Goal: Task Accomplishment & Management: Use online tool/utility

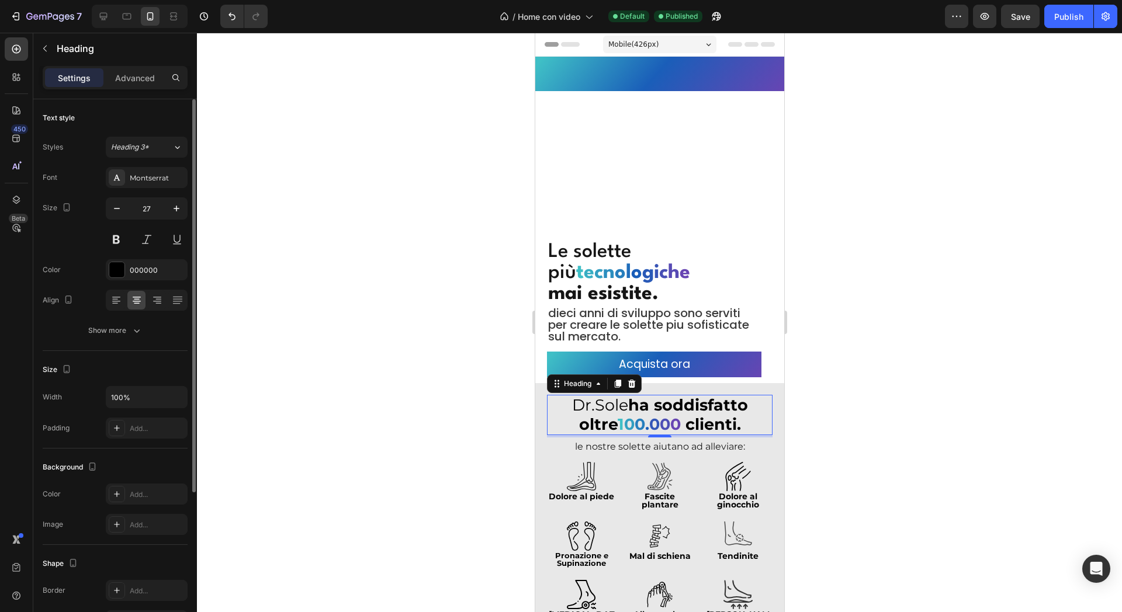
click at [118, 449] on div "Text style Styles Heading 3* Font Montserrat Size 27 Color 000000 Align Show mo…" at bounding box center [115, 497] width 145 height 96
click at [442, 180] on div at bounding box center [659, 323] width 925 height 580
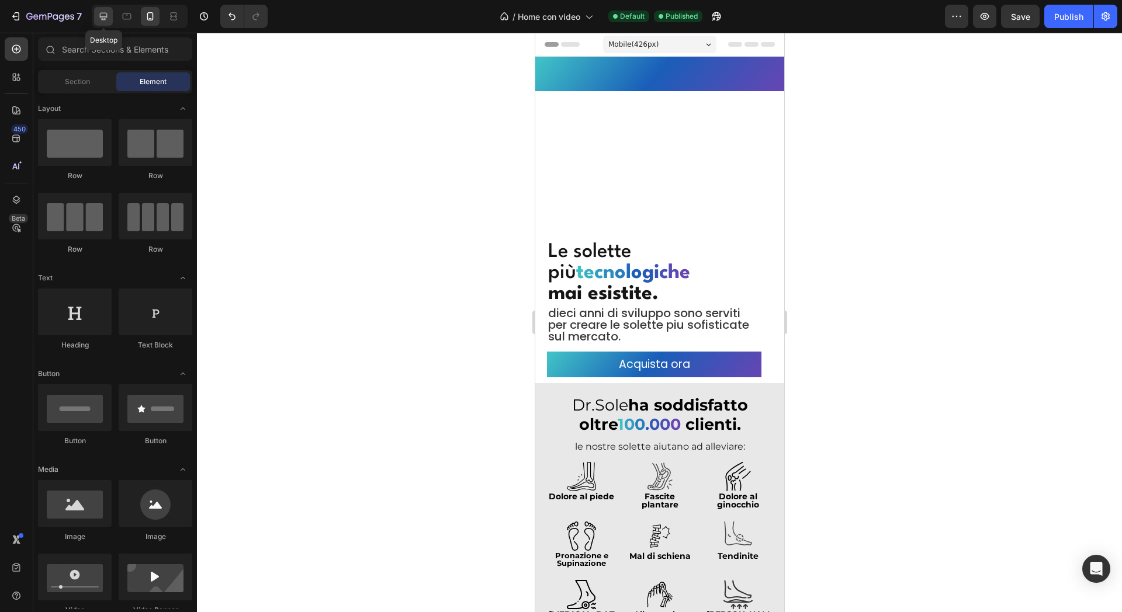
click at [98, 13] on icon at bounding box center [104, 17] width 12 height 12
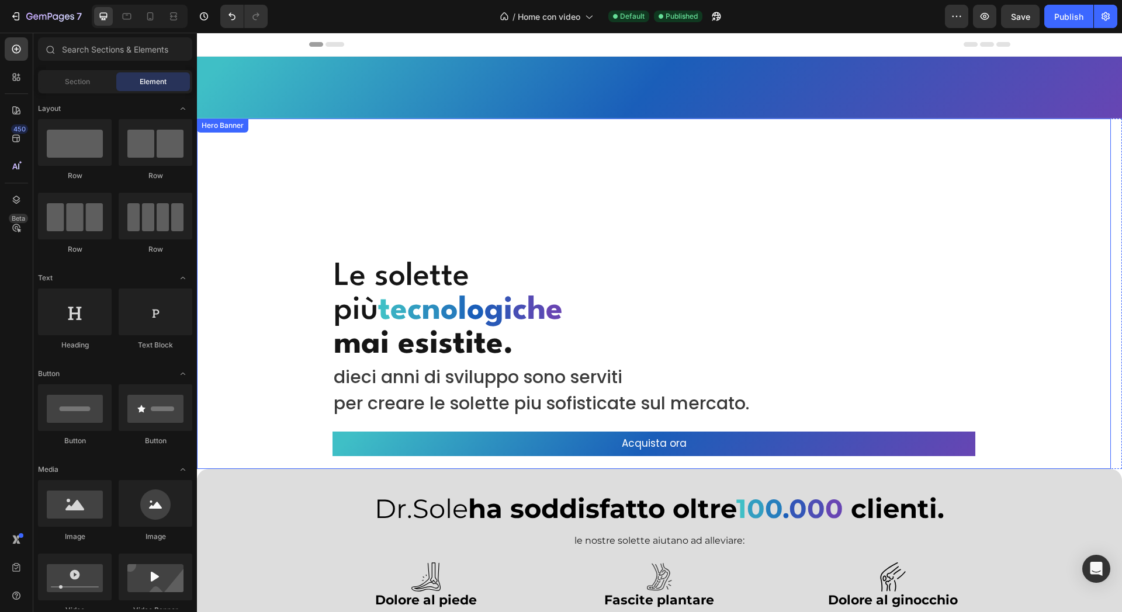
click at [622, 196] on div "Overlay" at bounding box center [654, 294] width 914 height 351
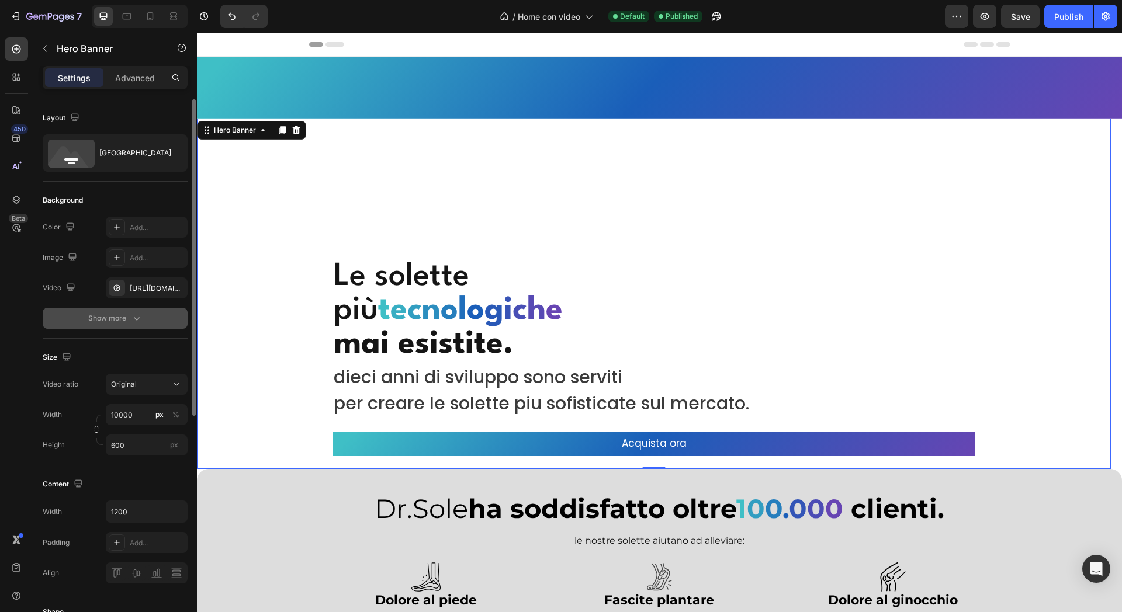
click at [164, 319] on button "Show more" at bounding box center [115, 318] width 145 height 21
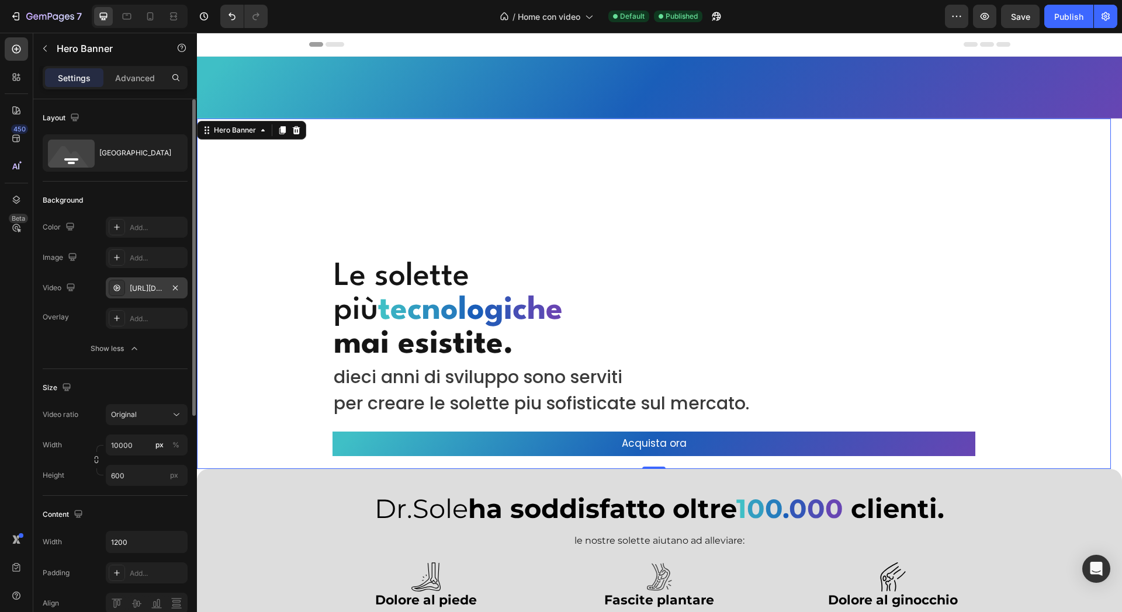
click at [151, 287] on div "[URL][DOMAIN_NAME]" at bounding box center [147, 288] width 34 height 11
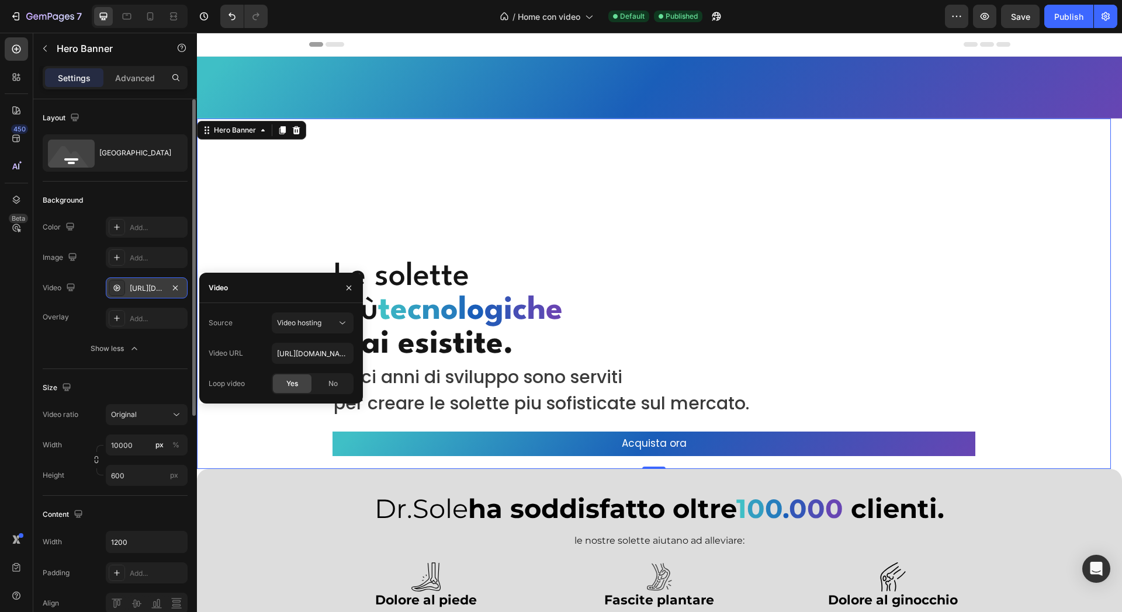
click at [151, 287] on div "[URL][DOMAIN_NAME]" at bounding box center [147, 288] width 34 height 11
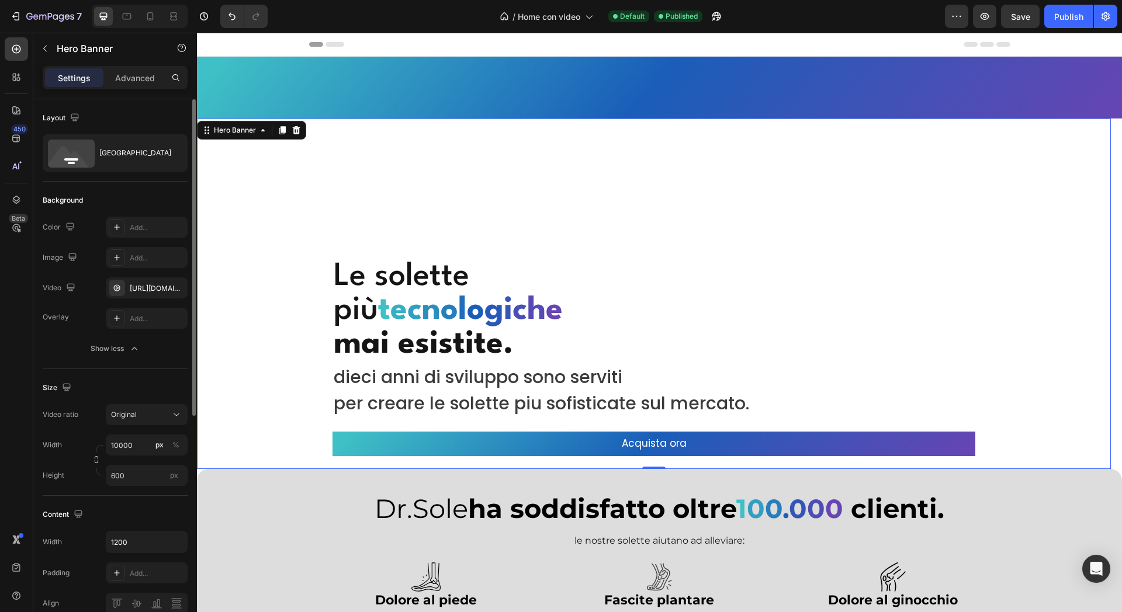
scroll to position [146, 0]
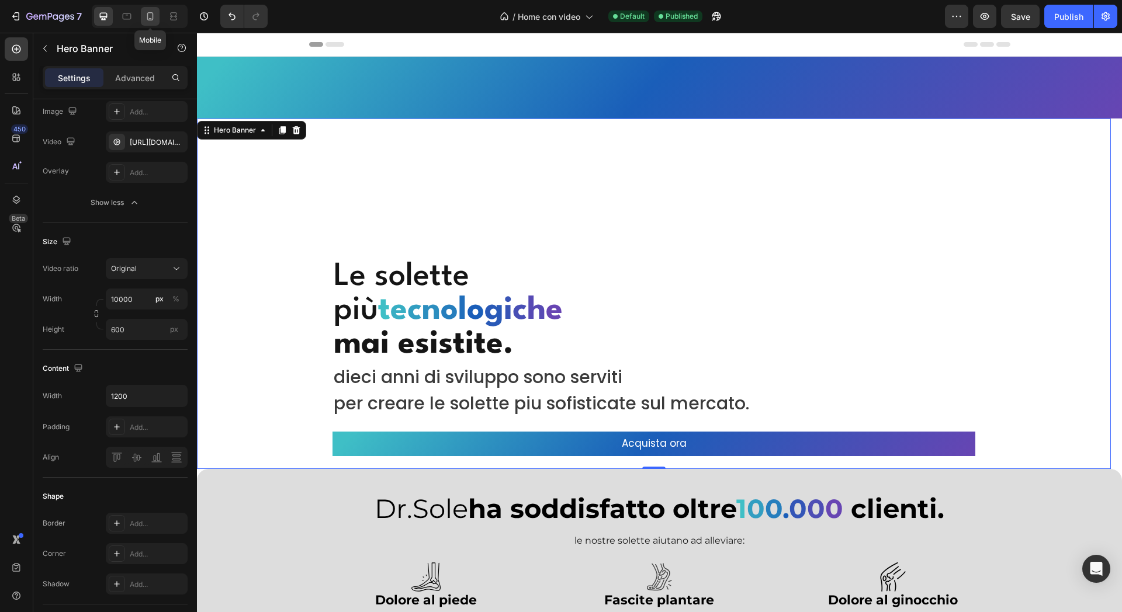
click at [150, 18] on icon at bounding box center [150, 16] width 6 height 8
type input "100"
type input "500"
type input "100%"
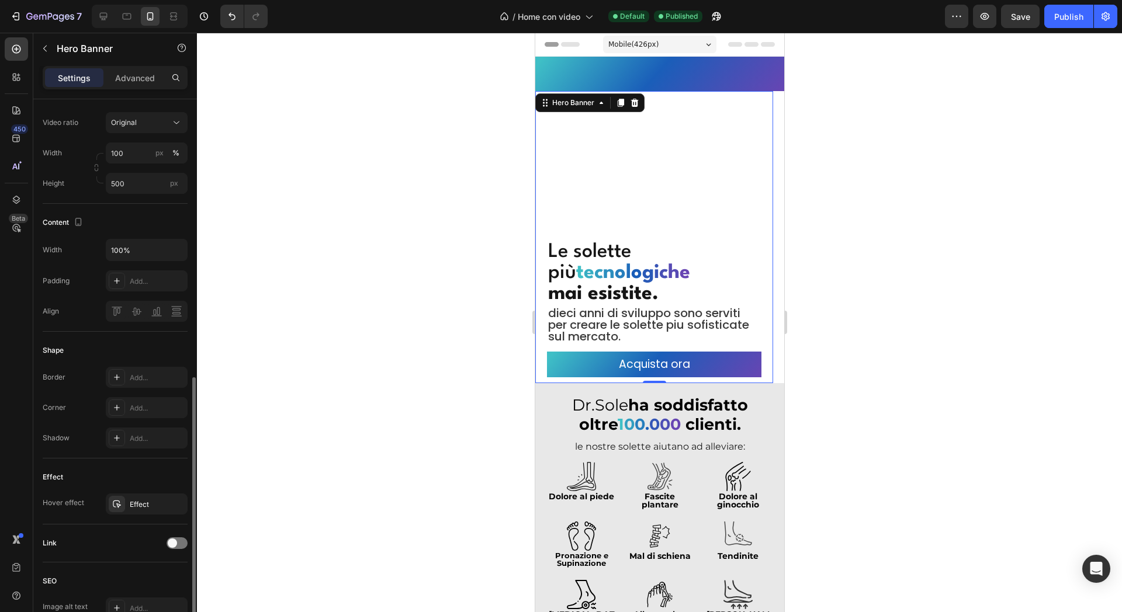
scroll to position [425, 0]
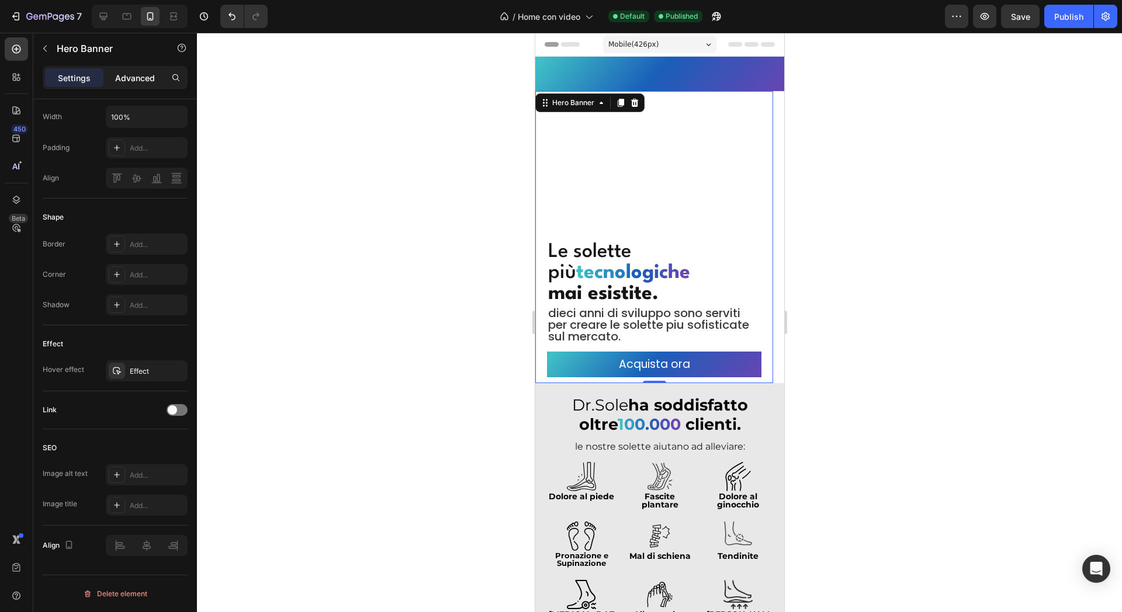
click at [143, 74] on p "Advanced" at bounding box center [135, 78] width 40 height 12
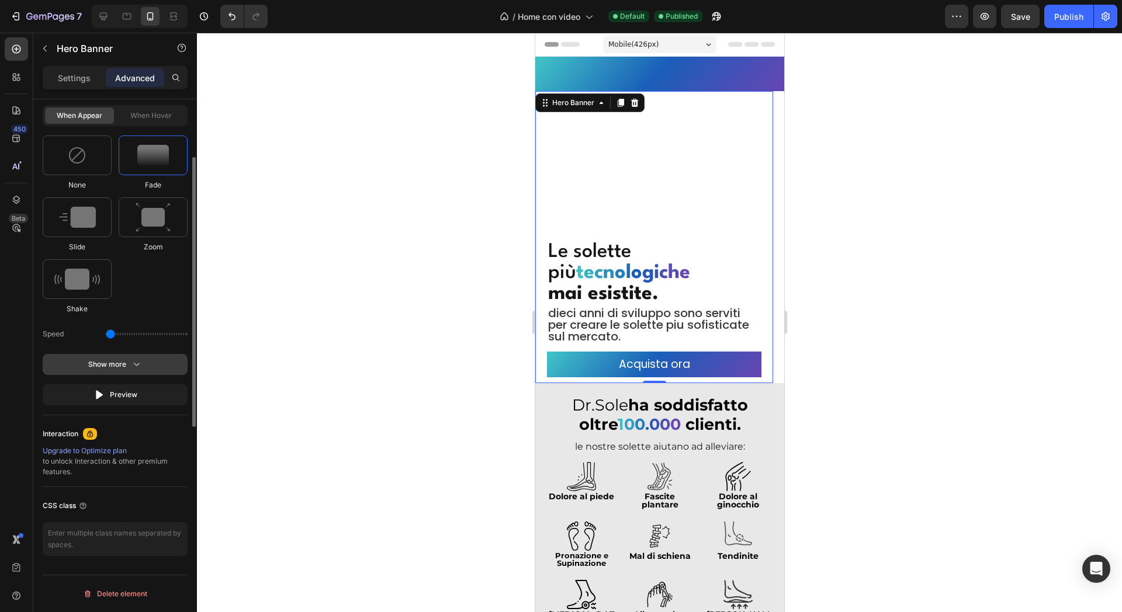
scroll to position [413, 0]
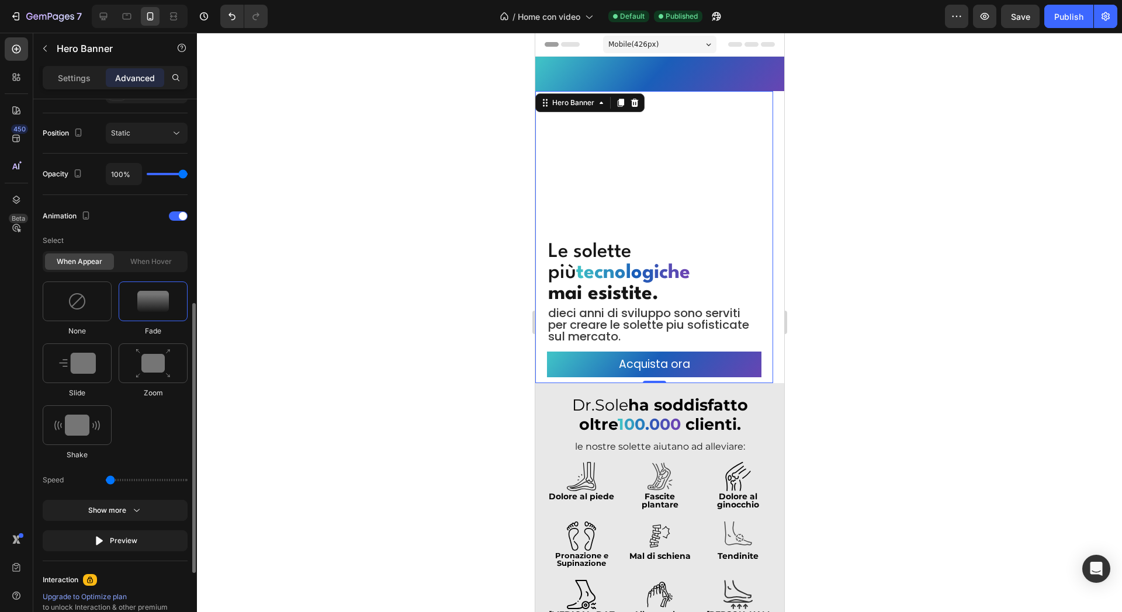
drag, startPoint x: 133, startPoint y: 476, endPoint x: 139, endPoint y: 476, distance: 6.4
click at [133, 476] on div "Speed" at bounding box center [115, 480] width 145 height 21
click at [140, 477] on div "Speed" at bounding box center [115, 480] width 145 height 21
drag, startPoint x: 112, startPoint y: 480, endPoint x: 144, endPoint y: 480, distance: 32.7
click at [144, 480] on input "range" at bounding box center [147, 480] width 82 height 2
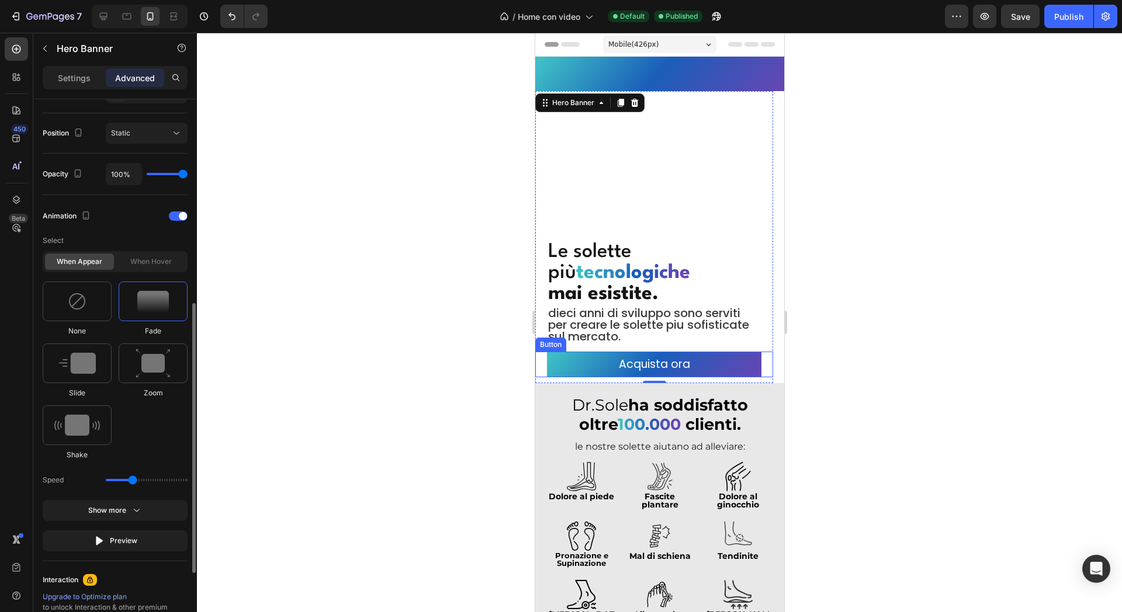
drag, startPoint x: 146, startPoint y: 480, endPoint x: 134, endPoint y: 479, distance: 12.3
click at [134, 479] on input "range" at bounding box center [147, 480] width 82 height 2
click at [161, 358] on img at bounding box center [153, 364] width 35 height 30
type input "1.7"
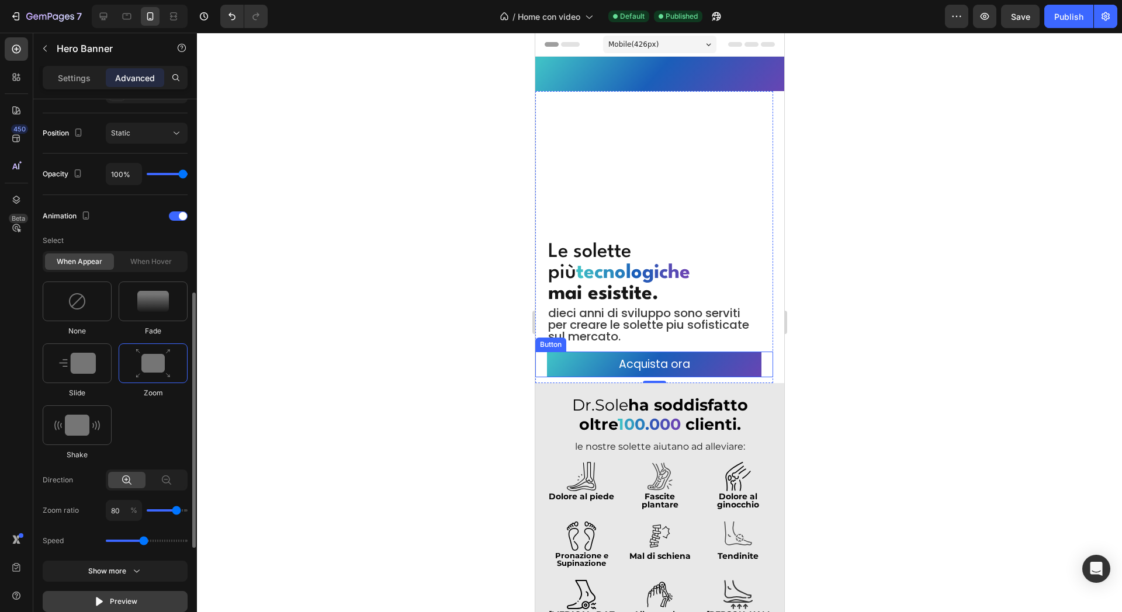
click at [146, 595] on button "Preview" at bounding box center [115, 601] width 145 height 21
click at [87, 364] on img at bounding box center [77, 363] width 37 height 21
click at [148, 319] on div at bounding box center [153, 302] width 69 height 40
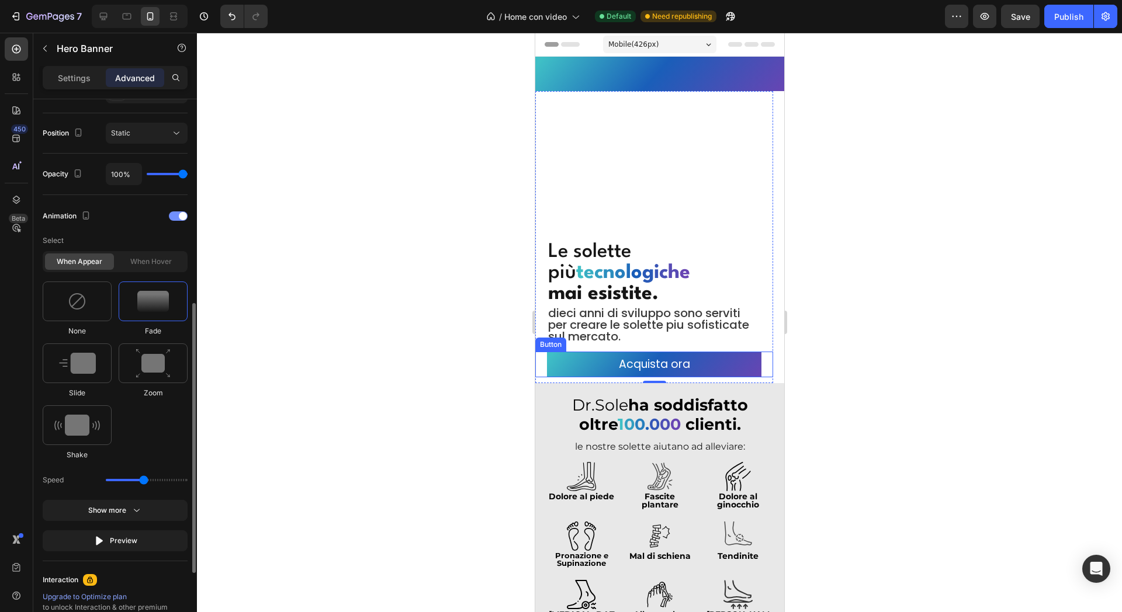
click at [174, 209] on div "Animation" at bounding box center [115, 216] width 145 height 19
click at [183, 213] on span at bounding box center [183, 216] width 8 height 8
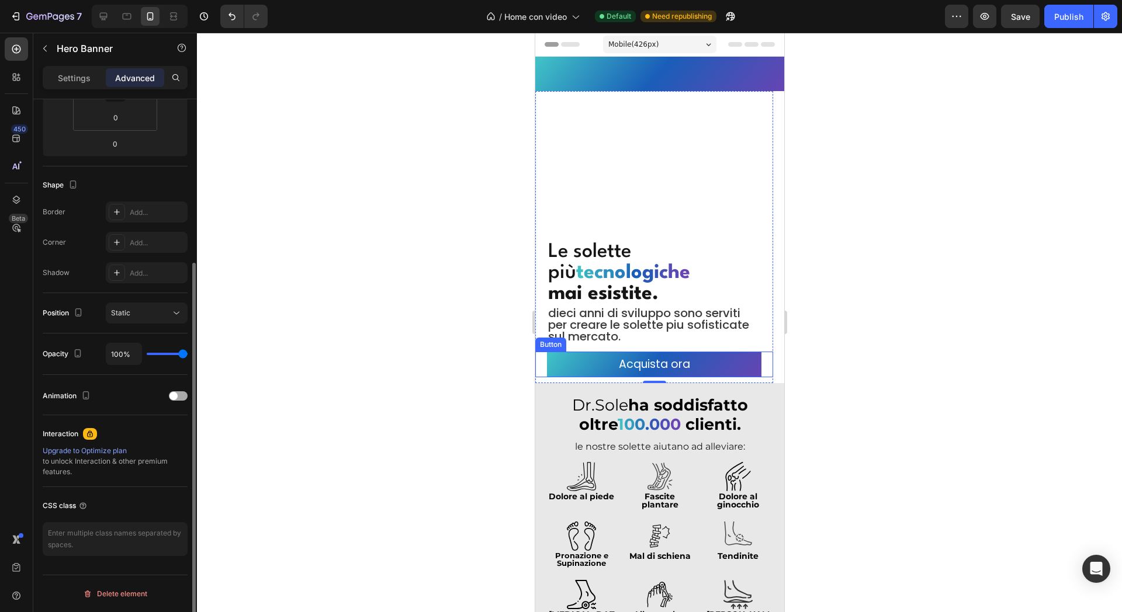
scroll to position [233, 0]
click at [642, 195] on div "Overlay" at bounding box center [654, 250] width 238 height 268
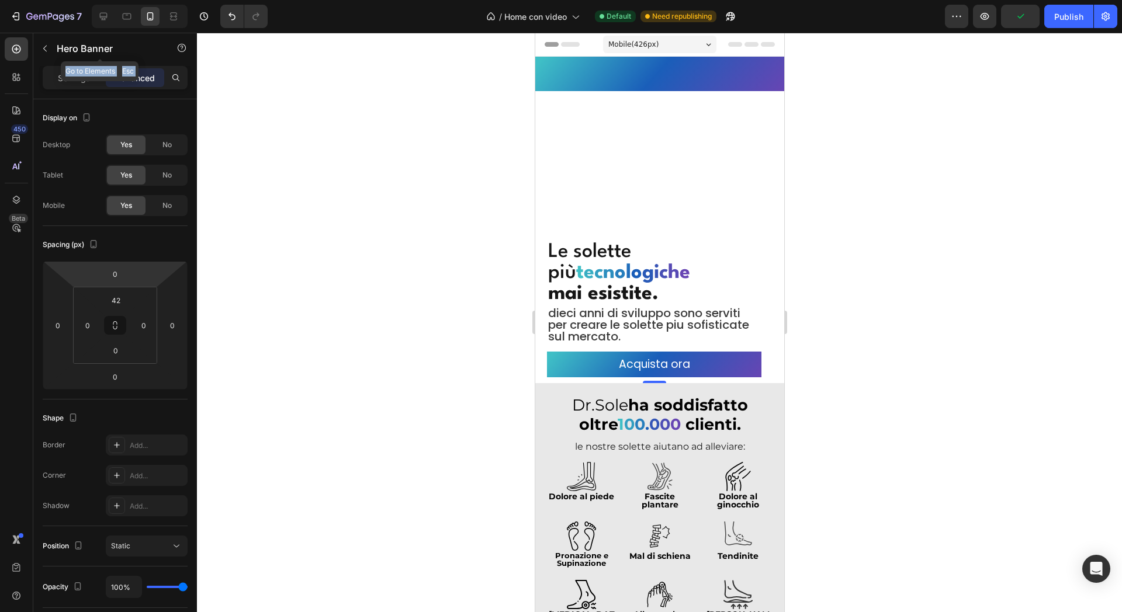
click at [91, 65] on div "Sections(18) Elements(83) Section Element Hero Section Product Detail Brands Tr…" at bounding box center [115, 323] width 164 height 580
click at [91, 78] on div "Settings" at bounding box center [74, 77] width 58 height 19
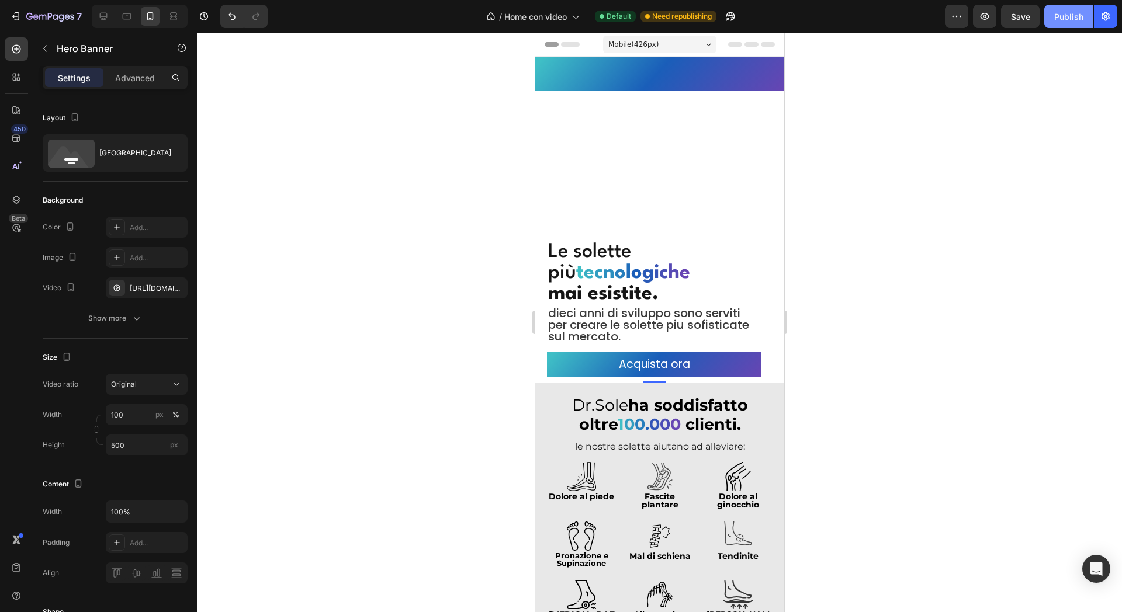
click at [1068, 20] on div "Publish" at bounding box center [1068, 17] width 29 height 12
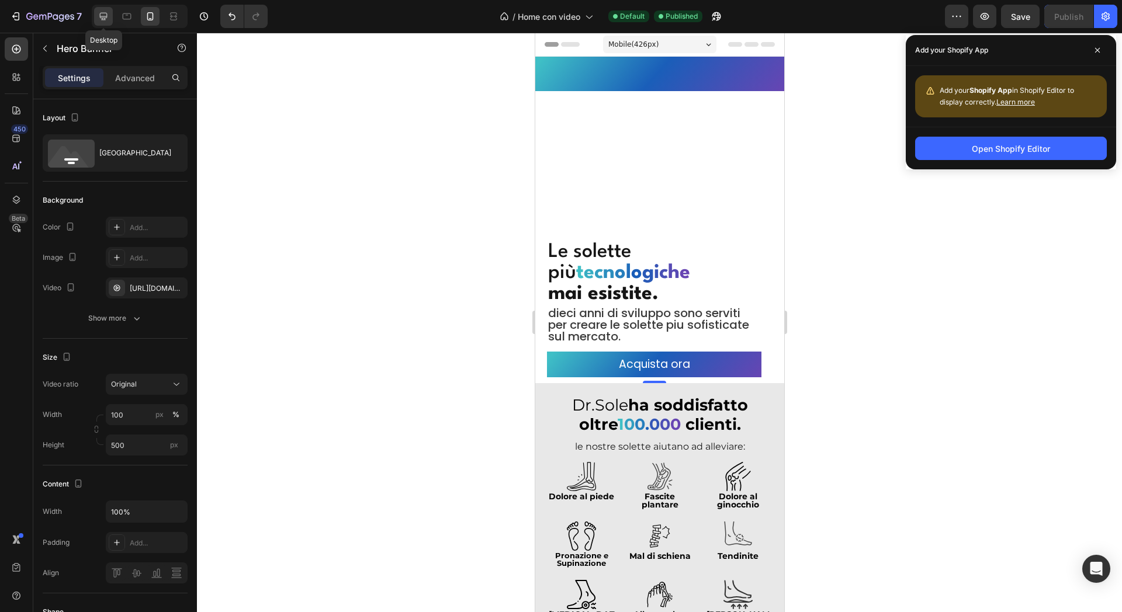
click at [98, 14] on icon at bounding box center [104, 17] width 12 height 12
type input "10000"
type input "600"
type input "1200"
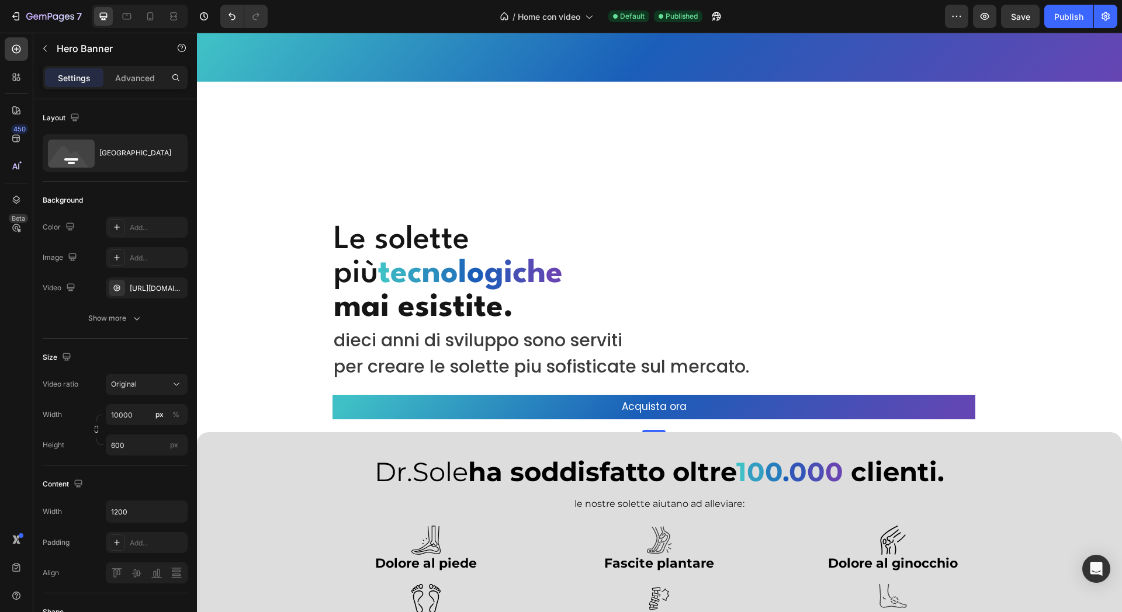
scroll to position [45, 0]
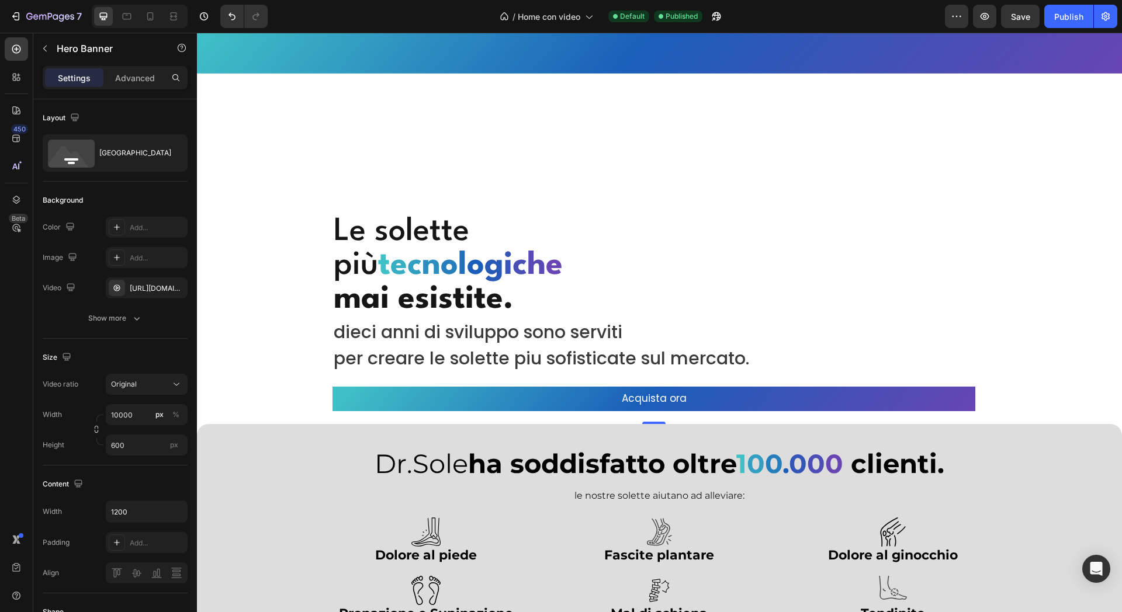
click at [267, 172] on div "Overlay" at bounding box center [654, 249] width 914 height 351
drag, startPoint x: 371, startPoint y: 169, endPoint x: 390, endPoint y: 161, distance: 21.0
click at [373, 168] on div "Overlay" at bounding box center [654, 249] width 914 height 351
click at [483, 155] on div "Overlay" at bounding box center [654, 249] width 914 height 351
drag, startPoint x: 583, startPoint y: 171, endPoint x: 609, endPoint y: 221, distance: 56.5
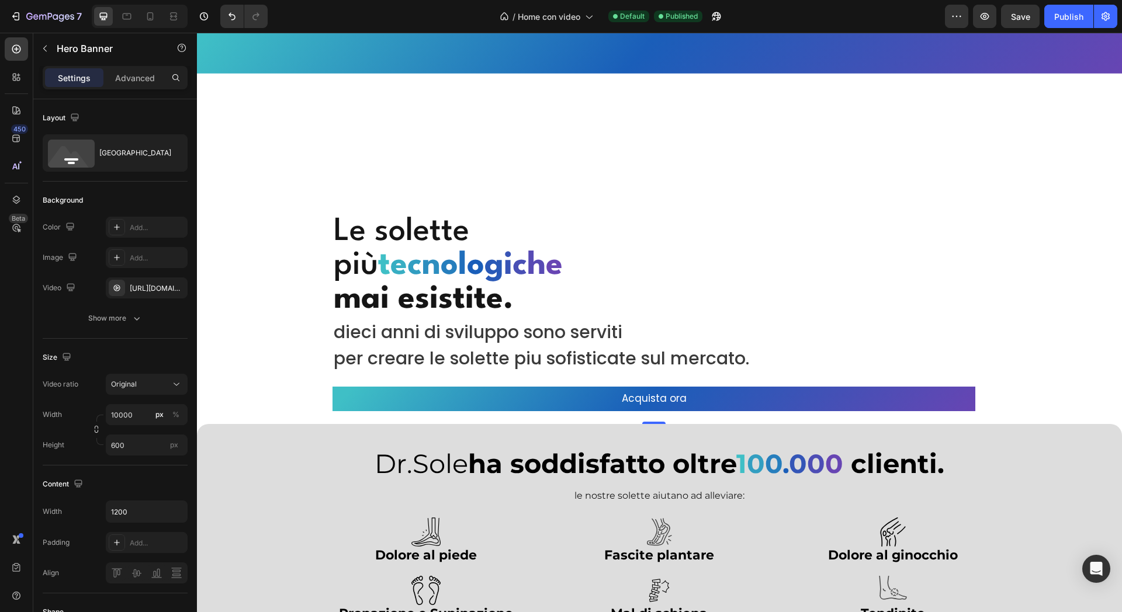
click at [586, 172] on div "Overlay" at bounding box center [654, 249] width 914 height 351
click at [612, 231] on h2 "Le solette più t e c n o l o g i c h e mai esistite." at bounding box center [640, 266] width 614 height 104
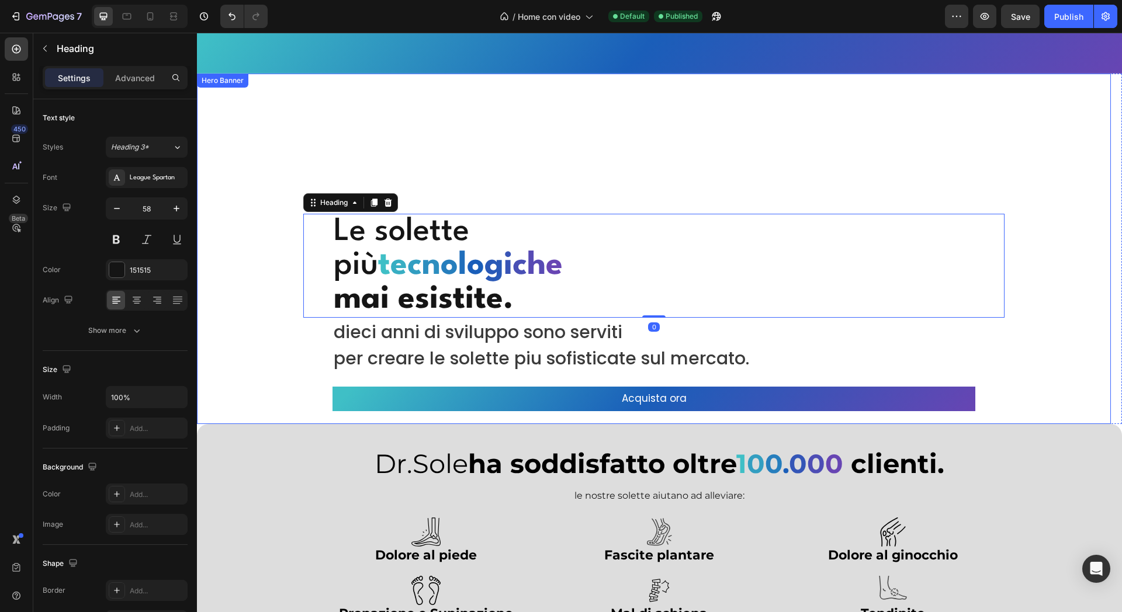
click at [504, 144] on div "Overlay" at bounding box center [654, 249] width 914 height 351
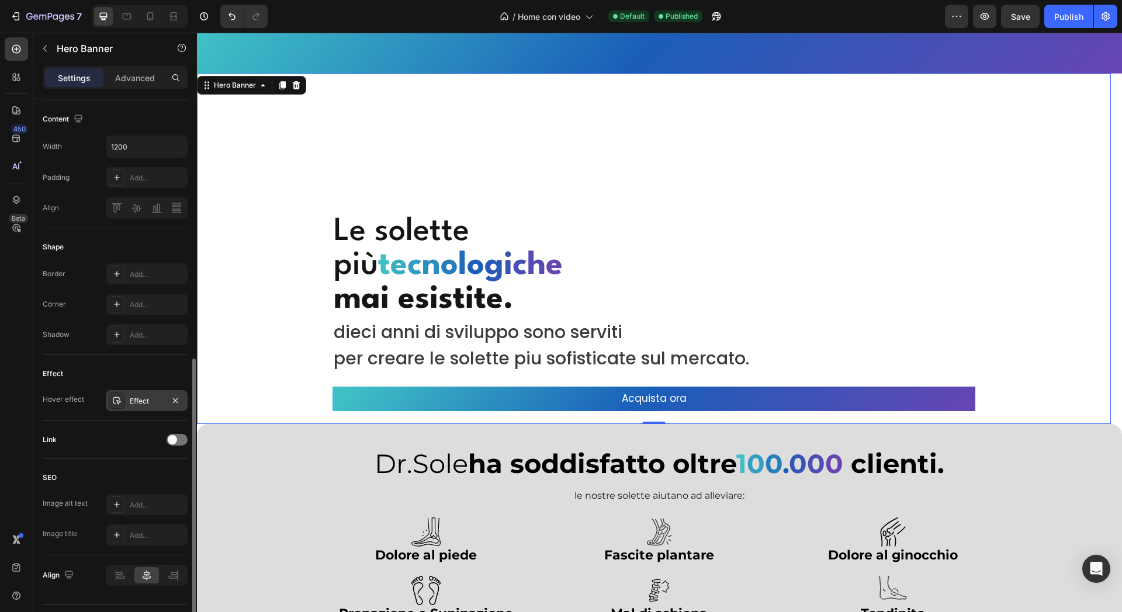
scroll to position [395, 0]
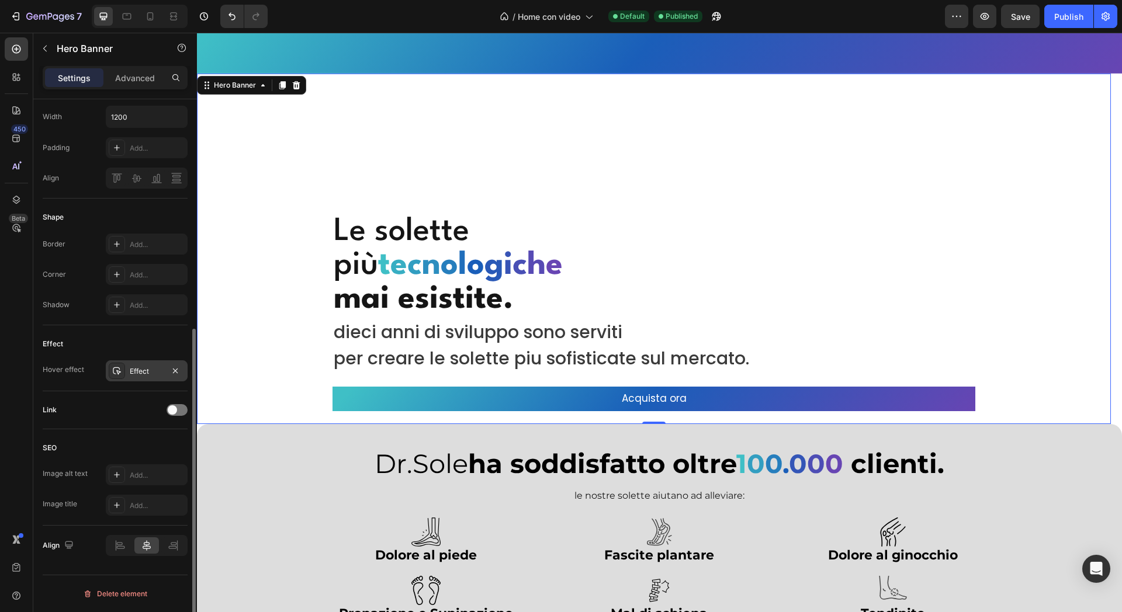
click at [151, 368] on div "Effect" at bounding box center [147, 371] width 34 height 11
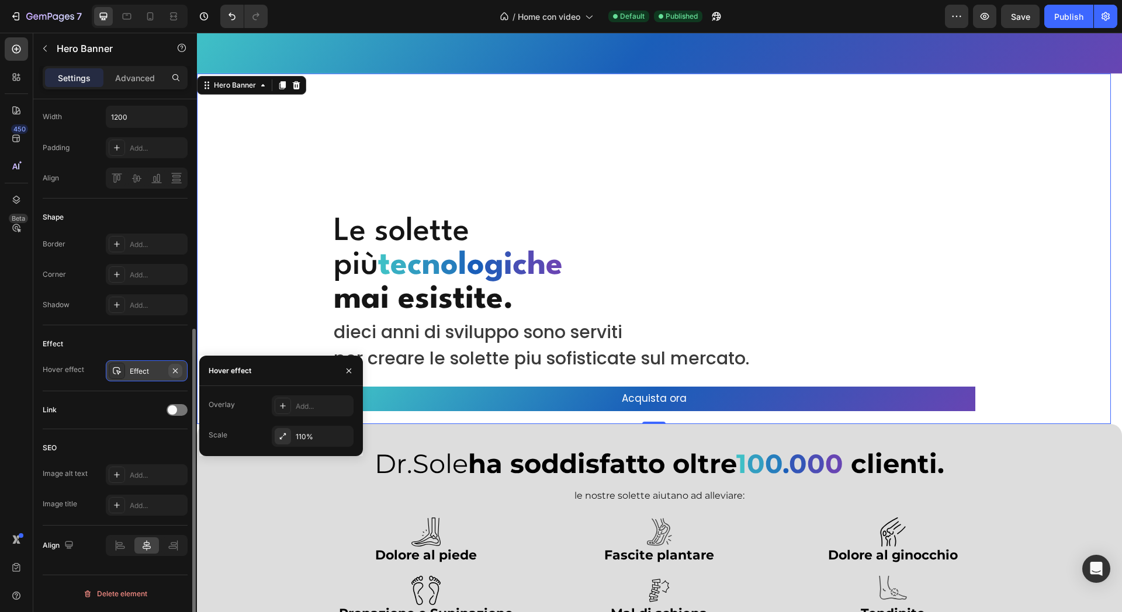
click at [175, 371] on icon "button" at bounding box center [175, 370] width 5 height 5
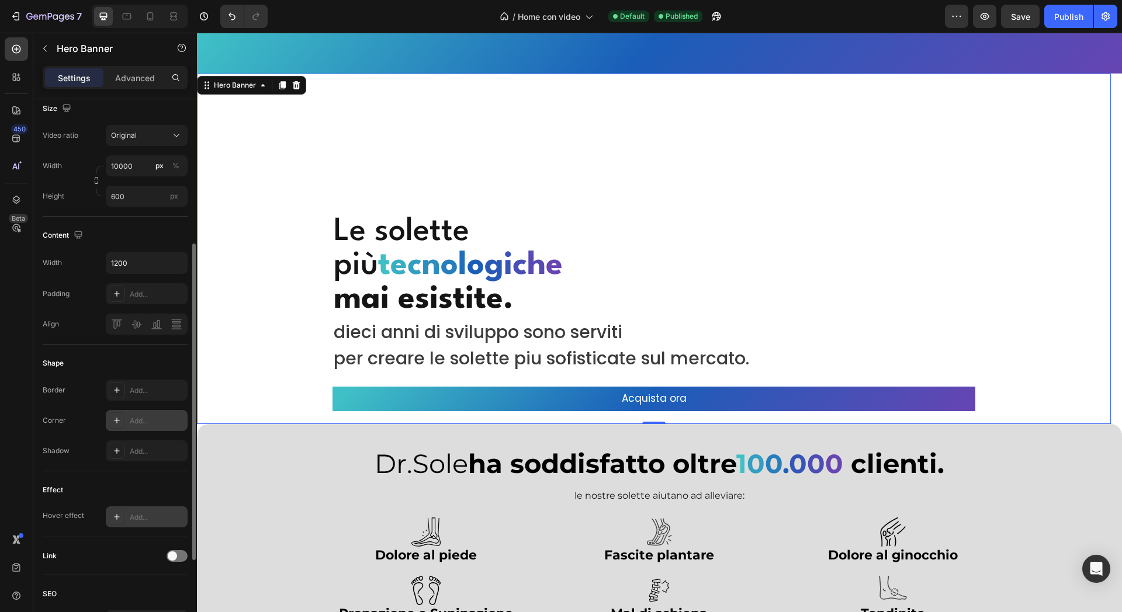
scroll to position [176, 0]
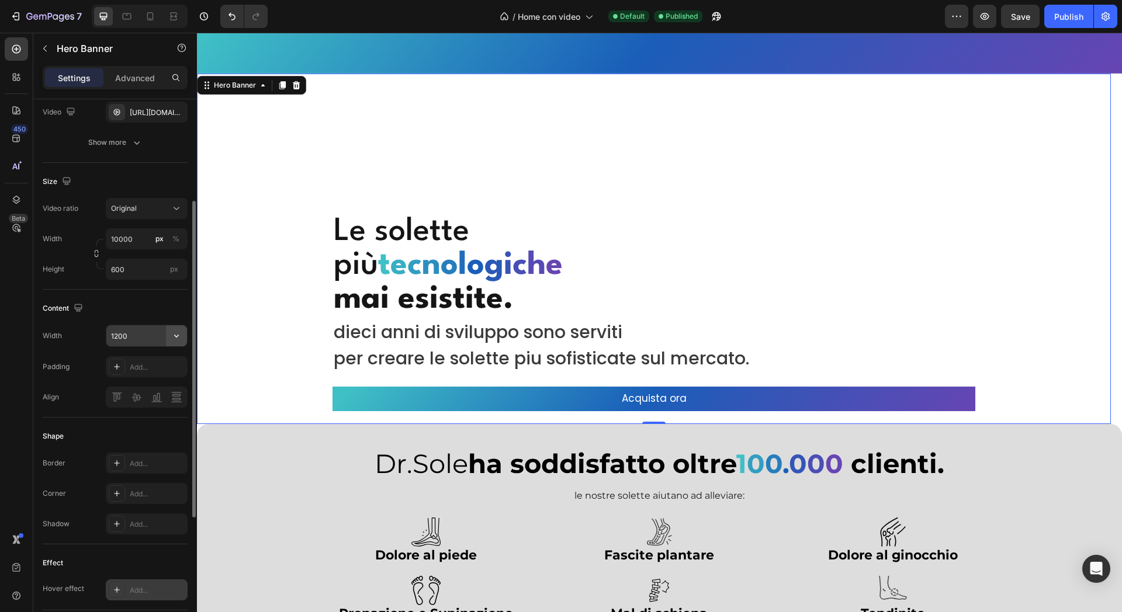
click at [165, 335] on input "1200" at bounding box center [146, 336] width 81 height 21
click at [172, 337] on icon "button" at bounding box center [177, 336] width 12 height 12
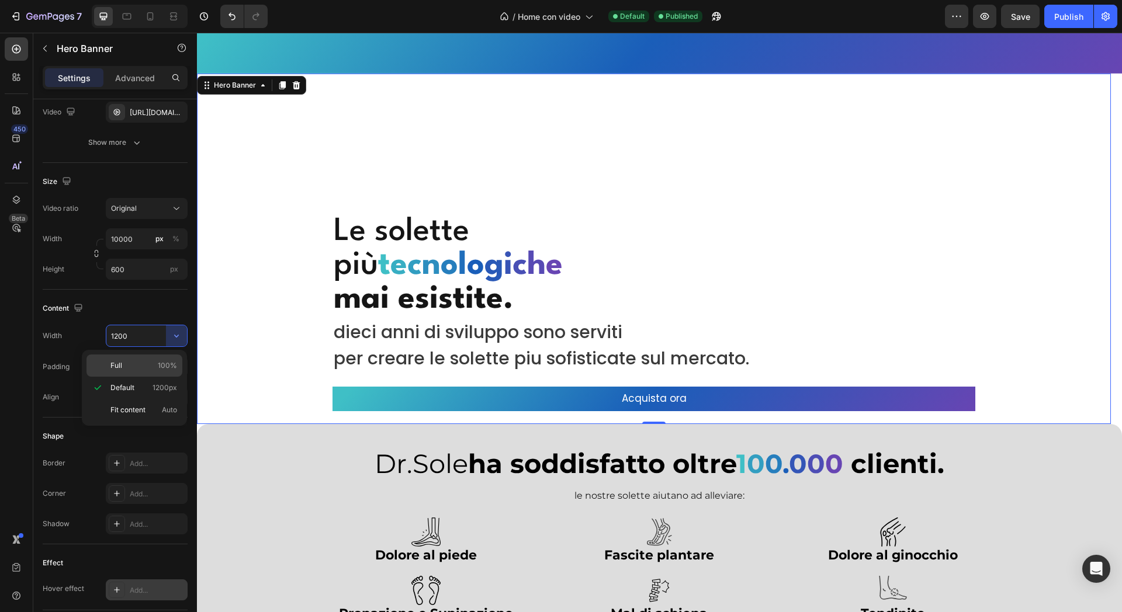
click at [154, 363] on p "Full 100%" at bounding box center [143, 366] width 67 height 11
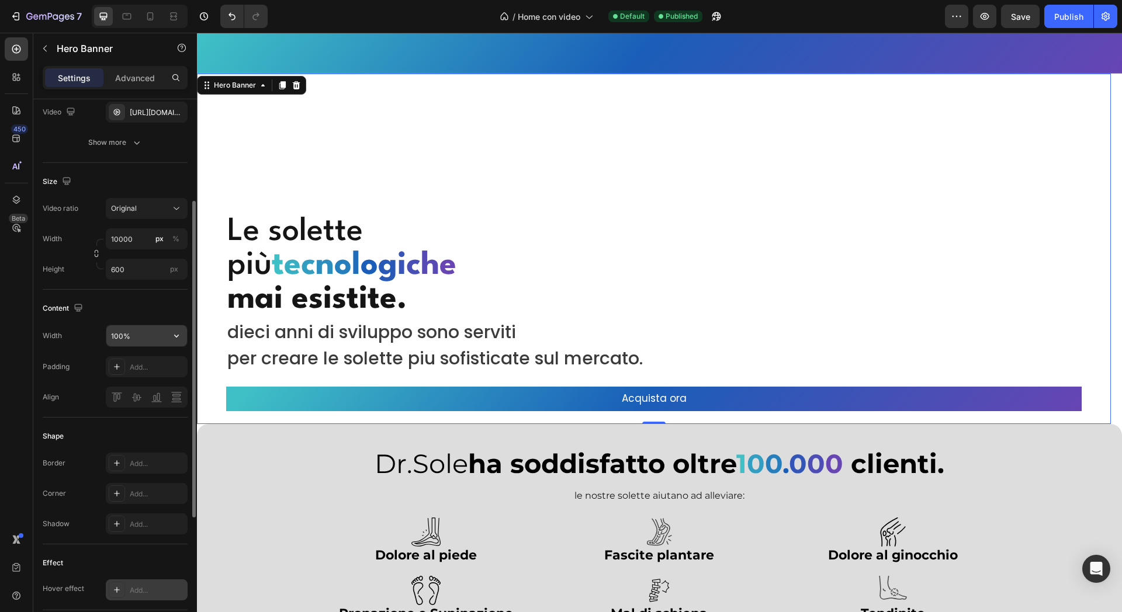
click at [176, 327] on button "button" at bounding box center [176, 336] width 21 height 21
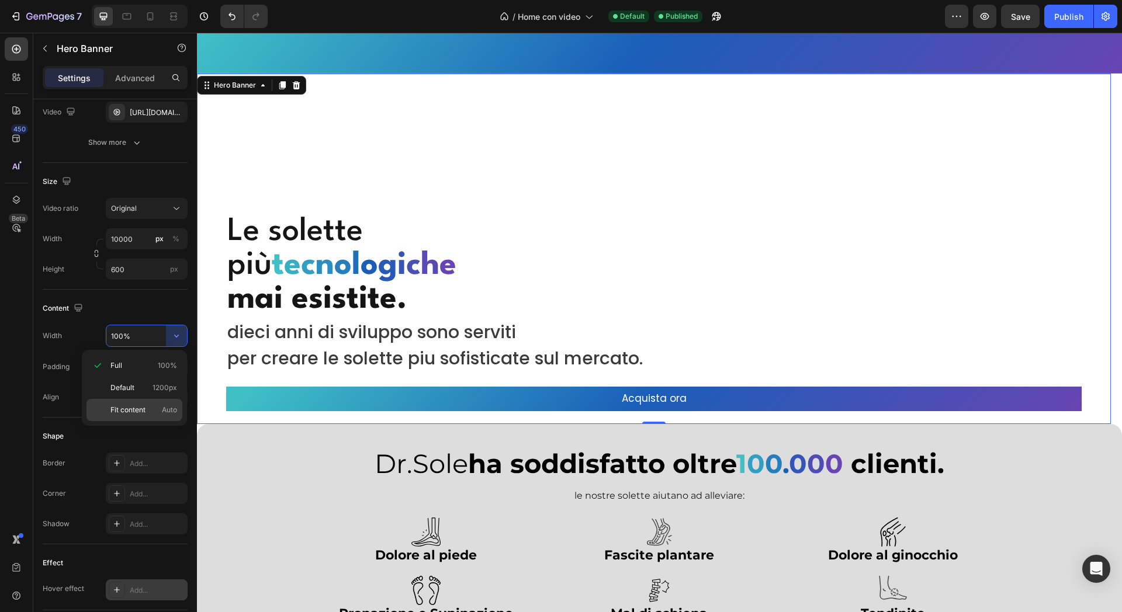
click at [150, 411] on p "Fit content Auto" at bounding box center [143, 410] width 67 height 11
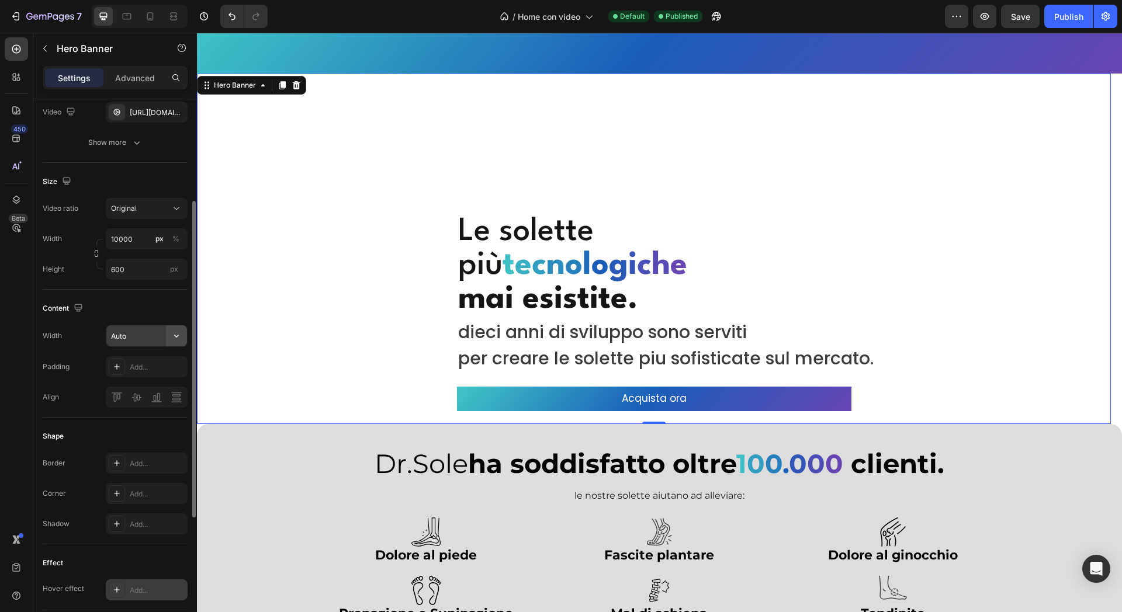
click at [178, 331] on icon "button" at bounding box center [177, 336] width 12 height 12
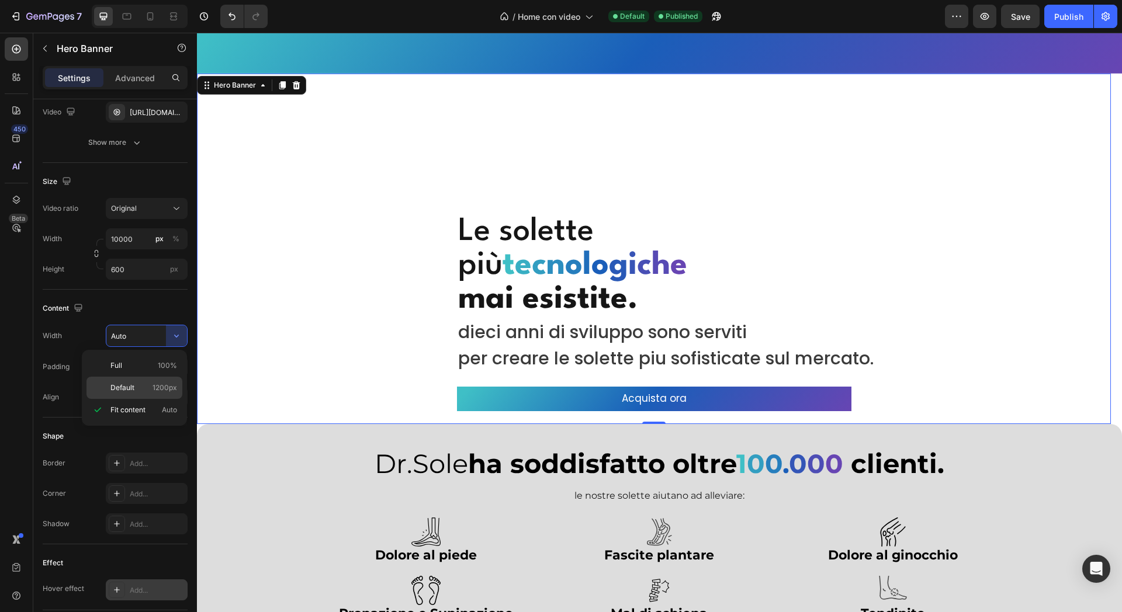
click at [155, 389] on span "1200px" at bounding box center [165, 388] width 25 height 11
type input "1200"
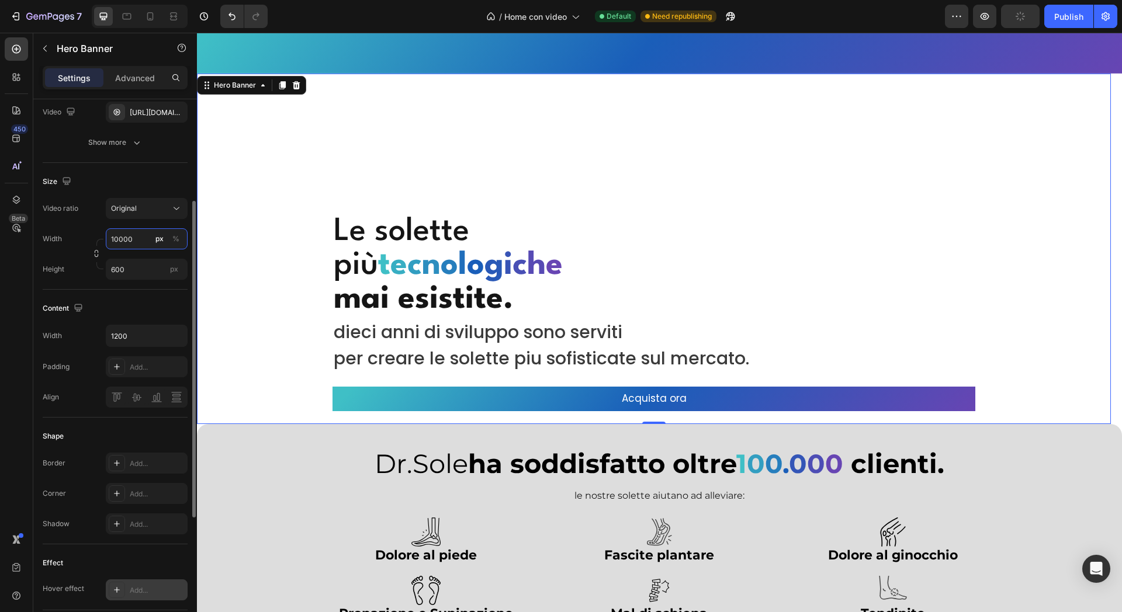
click at [143, 243] on input "10000" at bounding box center [147, 239] width 82 height 21
click at [145, 229] on input "10000" at bounding box center [147, 239] width 82 height 21
click at [154, 216] on button "Original" at bounding box center [147, 208] width 82 height 21
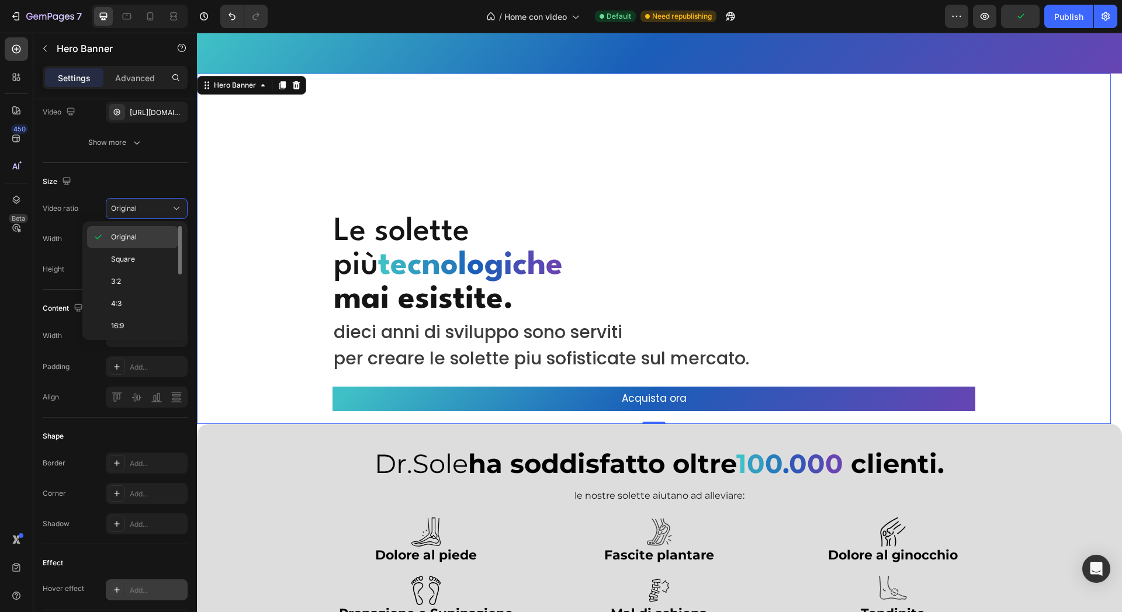
drag, startPoint x: 141, startPoint y: 257, endPoint x: 143, endPoint y: 244, distance: 12.9
click at [140, 258] on p "Square" at bounding box center [142, 259] width 62 height 11
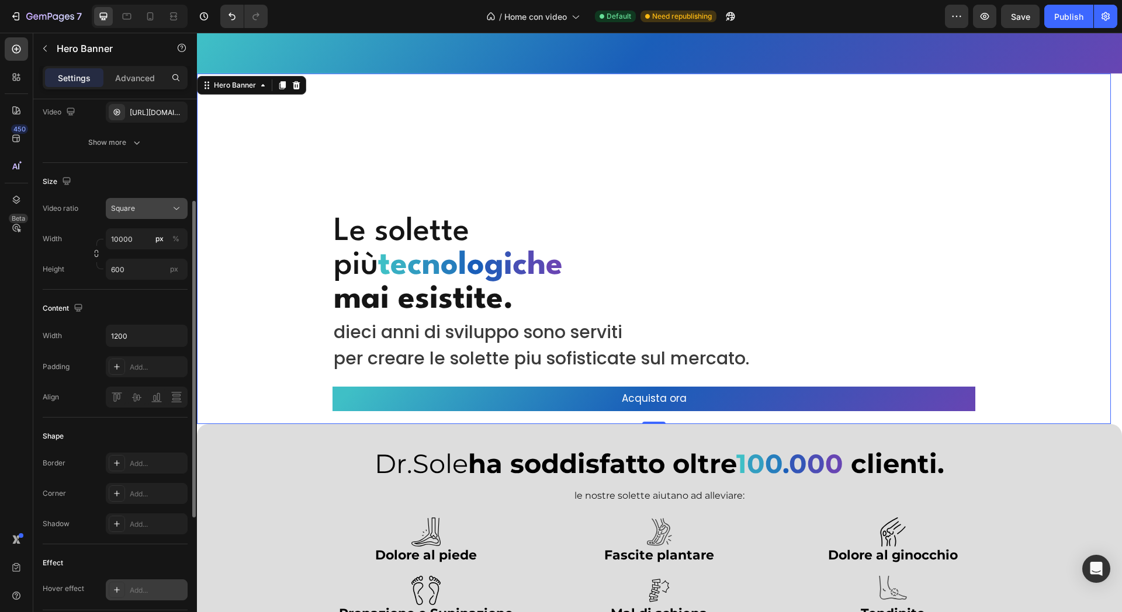
click at [157, 208] on div "Square" at bounding box center [141, 208] width 60 height 11
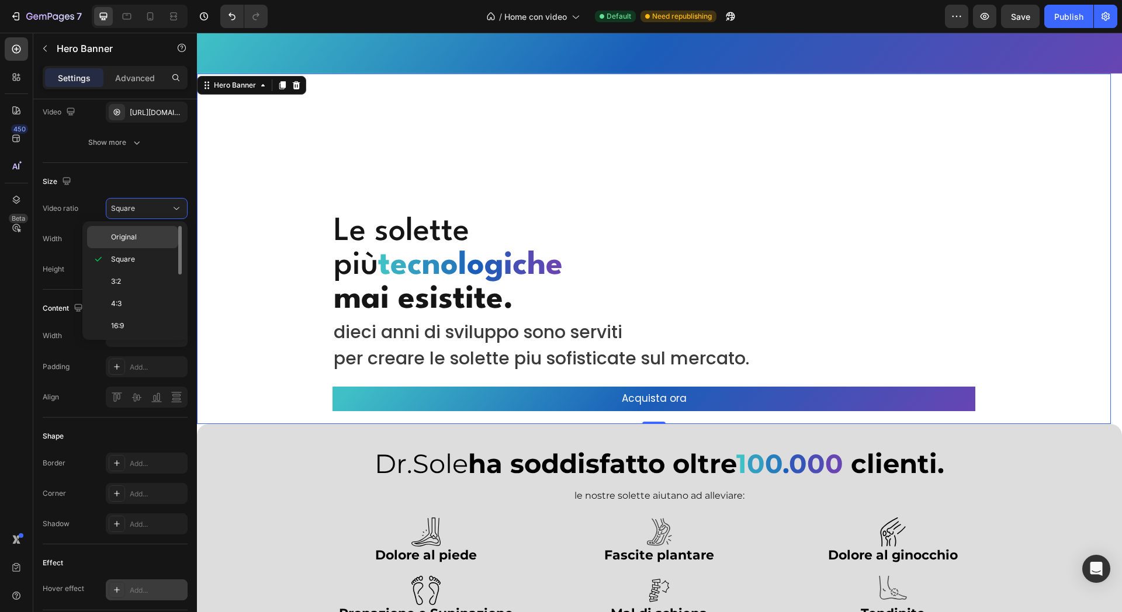
click at [144, 237] on p "Original" at bounding box center [142, 237] width 62 height 11
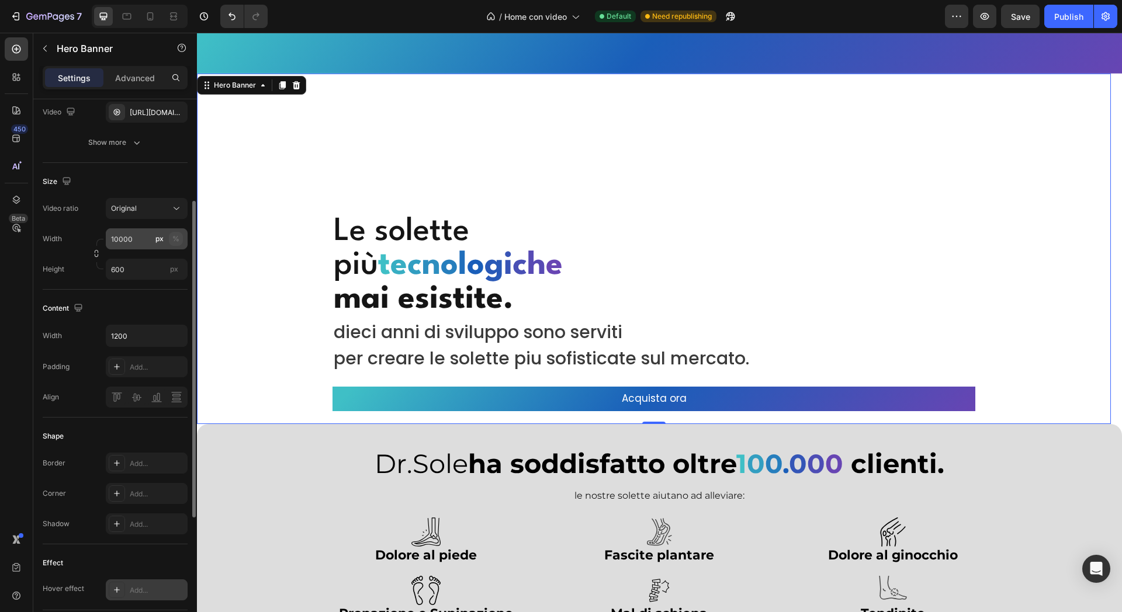
click at [175, 239] on div "%" at bounding box center [175, 239] width 7 height 11
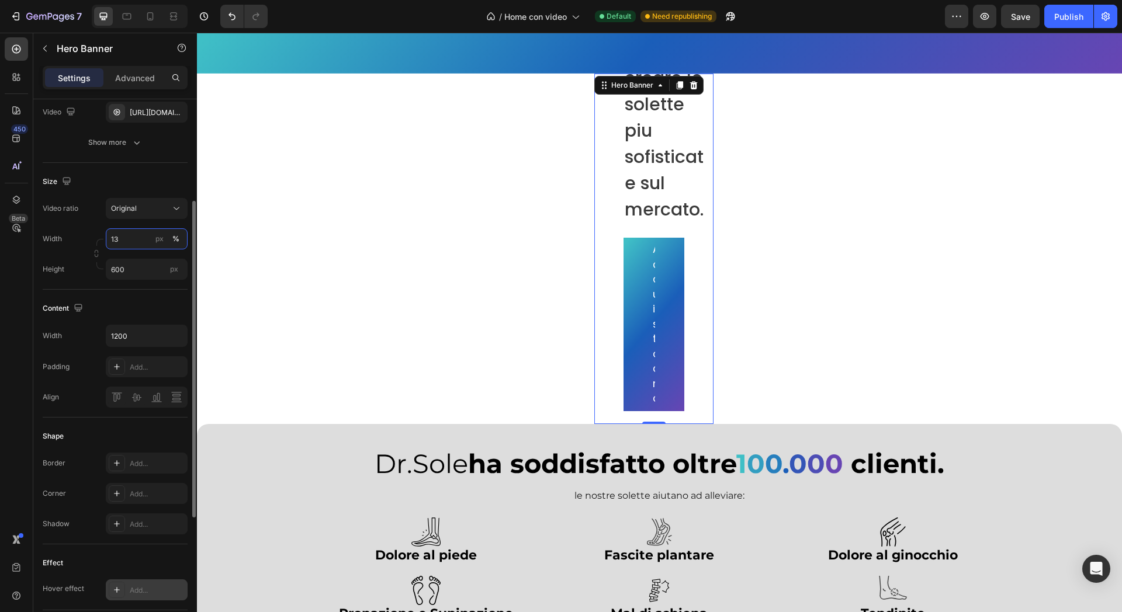
type input "1"
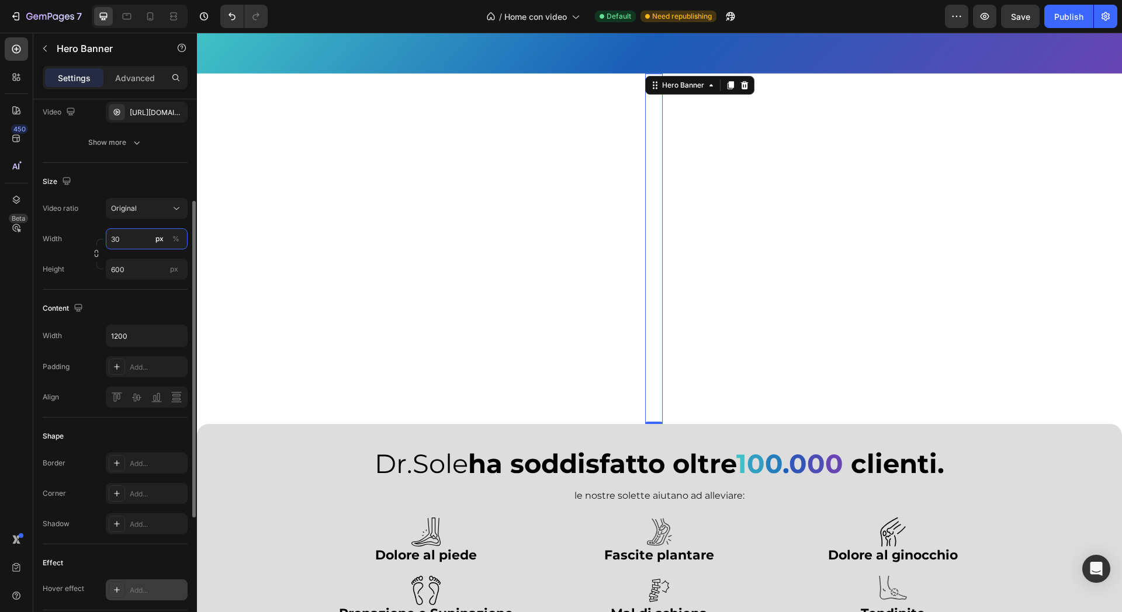
type input "3"
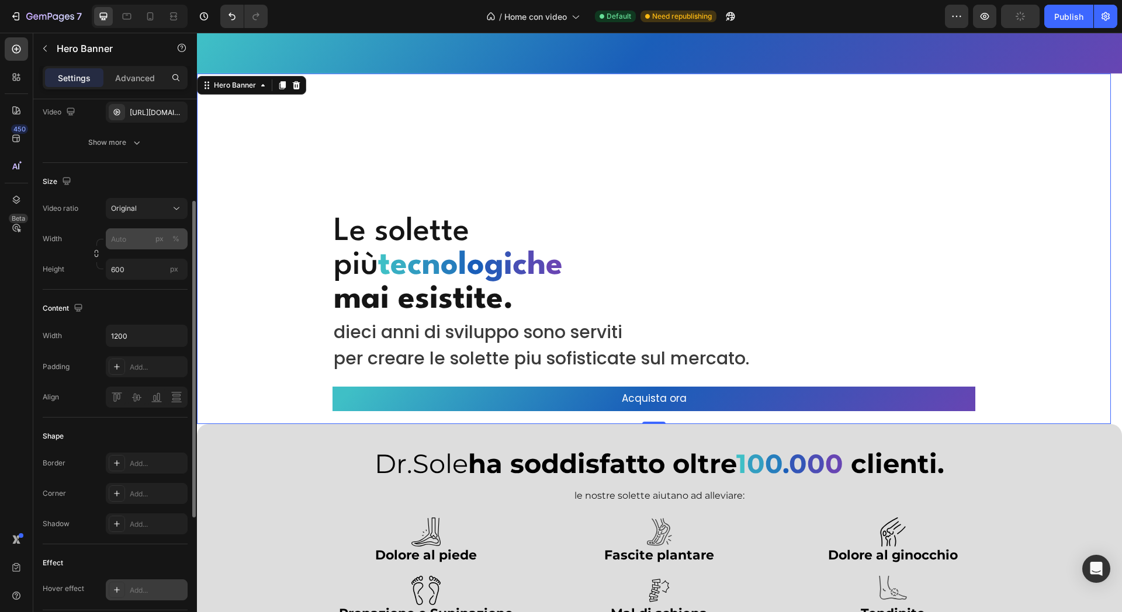
click at [176, 237] on div "%" at bounding box center [175, 239] width 7 height 11
click at [124, 239] on input "px %" at bounding box center [147, 239] width 82 height 21
type input "100"
click at [143, 267] on input "600" at bounding box center [147, 269] width 82 height 21
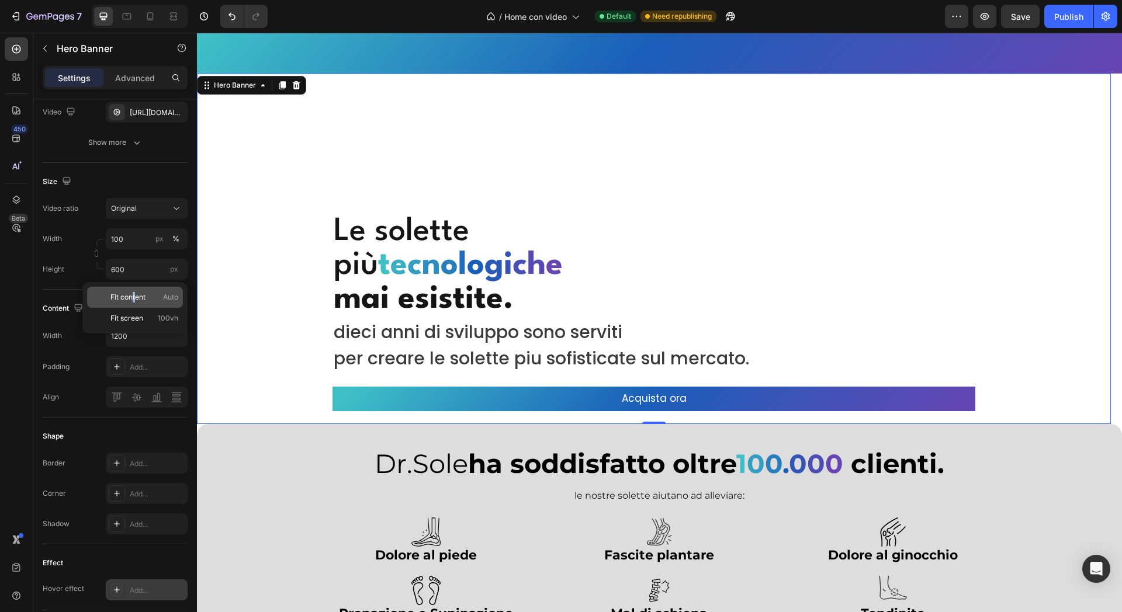
click at [133, 299] on span "Fit content" at bounding box center [127, 297] width 35 height 11
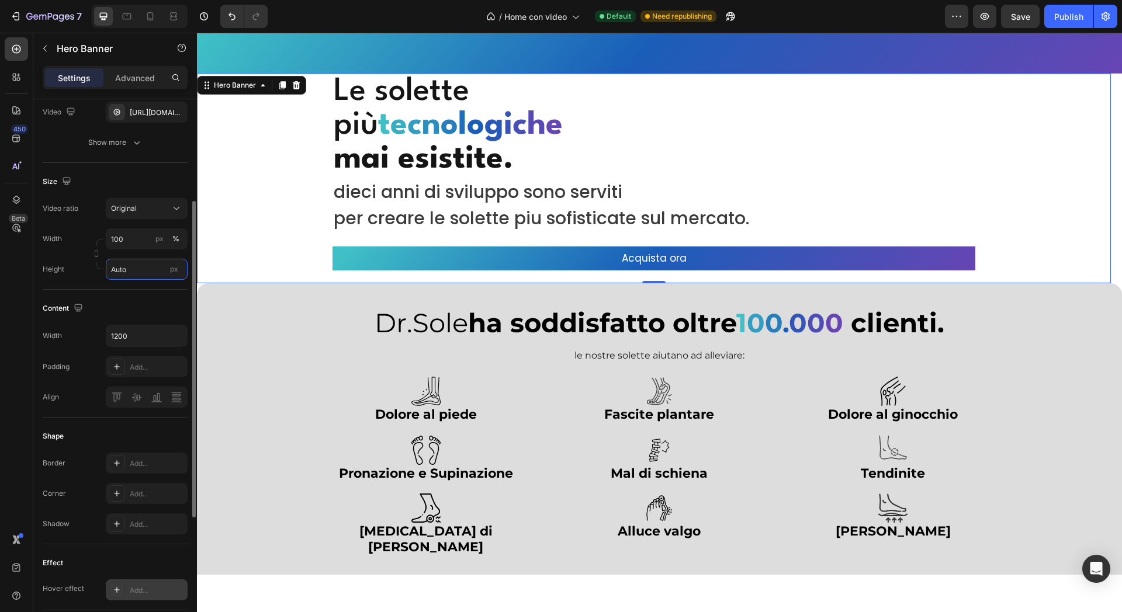
click at [136, 275] on input "Auto" at bounding box center [147, 269] width 82 height 21
click at [144, 310] on div "Fit screen 100vh" at bounding box center [135, 318] width 96 height 21
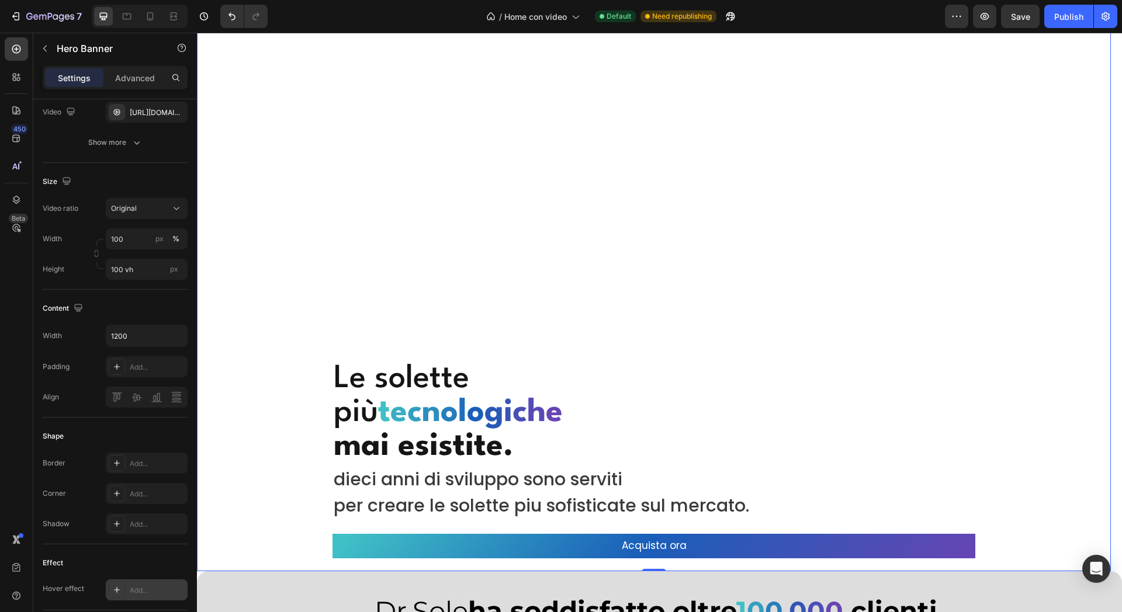
scroll to position [118, 0]
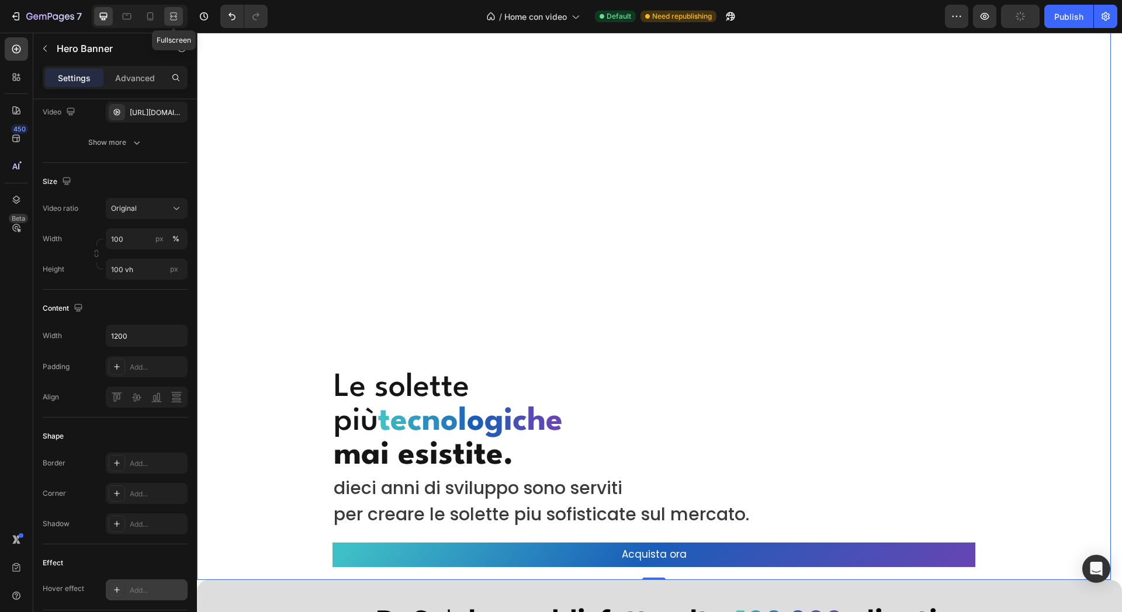
click at [178, 11] on icon at bounding box center [174, 17] width 12 height 12
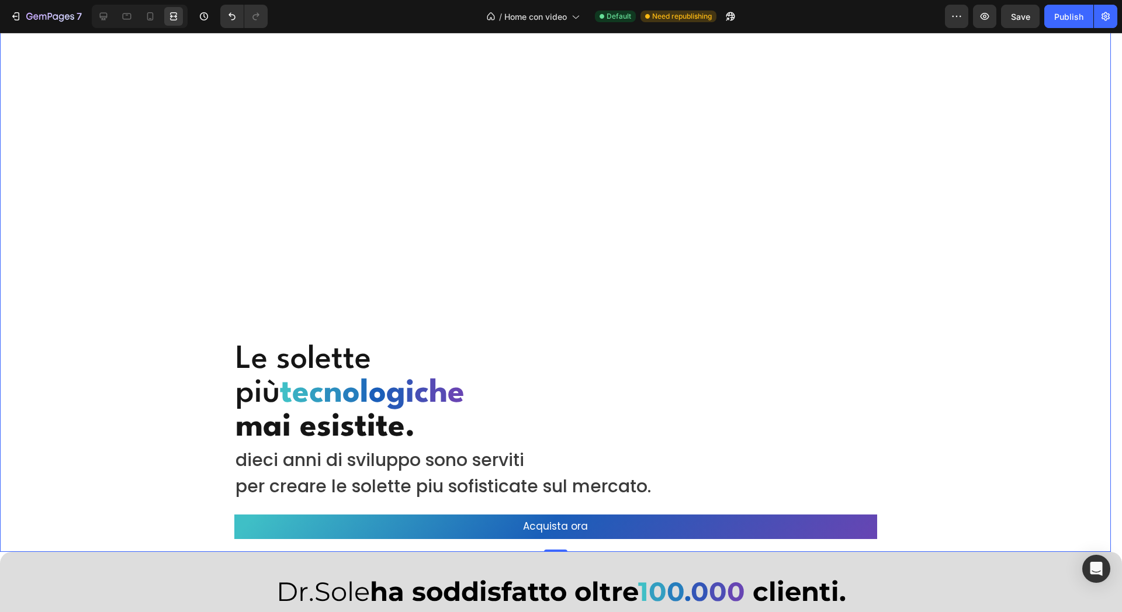
scroll to position [73, 0]
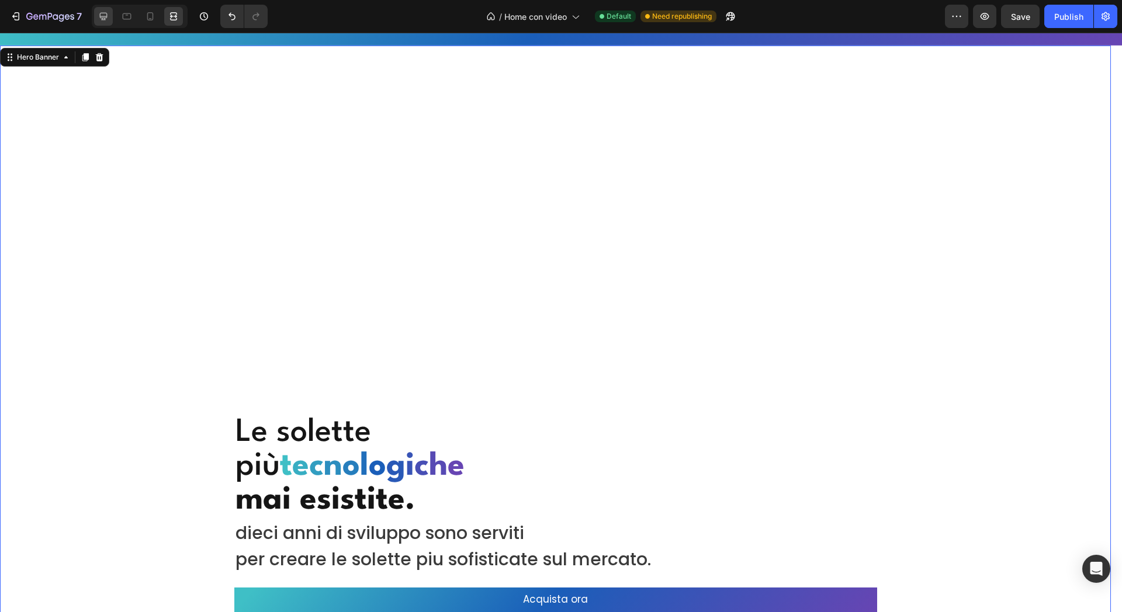
click at [97, 12] on div at bounding box center [103, 16] width 19 height 19
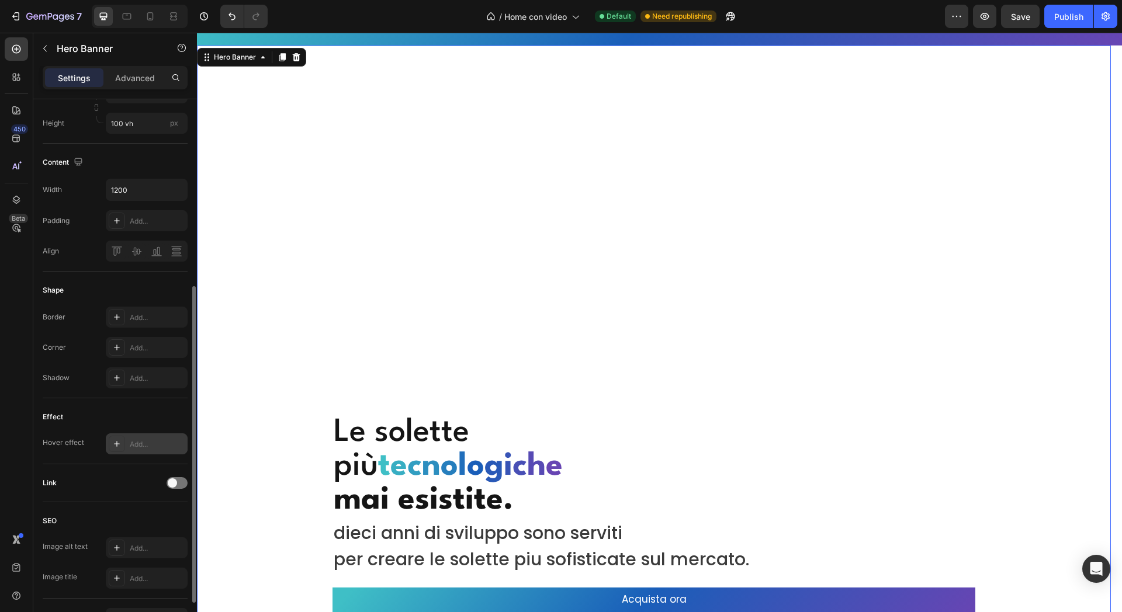
scroll to position [249, 0]
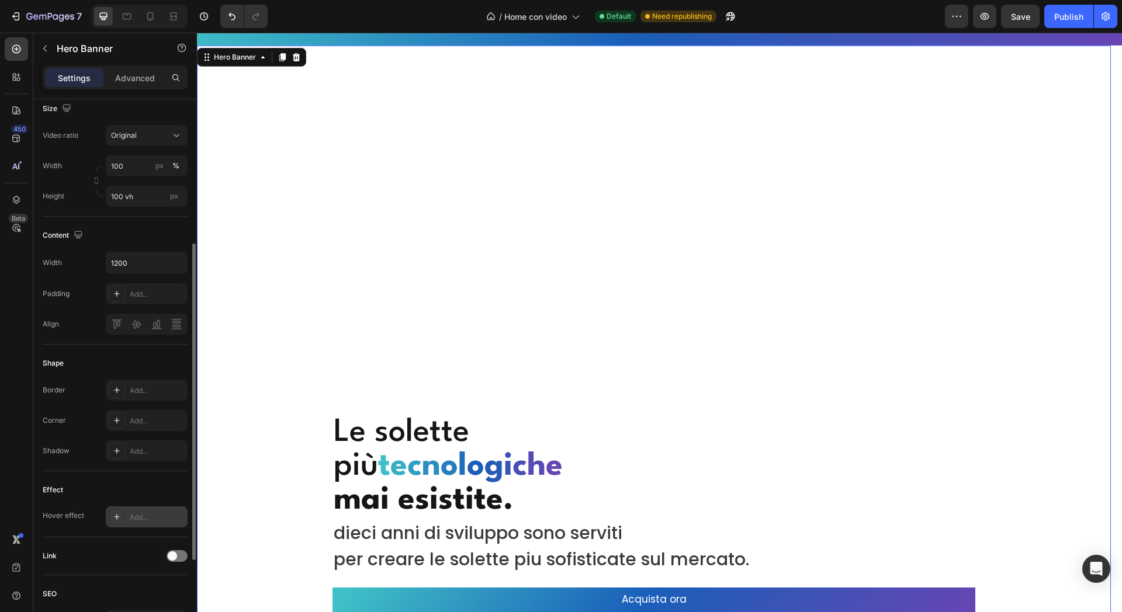
click at [175, 179] on div "Width 100 px % Height 100 vh px" at bounding box center [115, 180] width 145 height 51
click at [137, 203] on input "100 vh" at bounding box center [147, 196] width 82 height 21
click at [144, 219] on span "Fit content" at bounding box center [127, 224] width 35 height 11
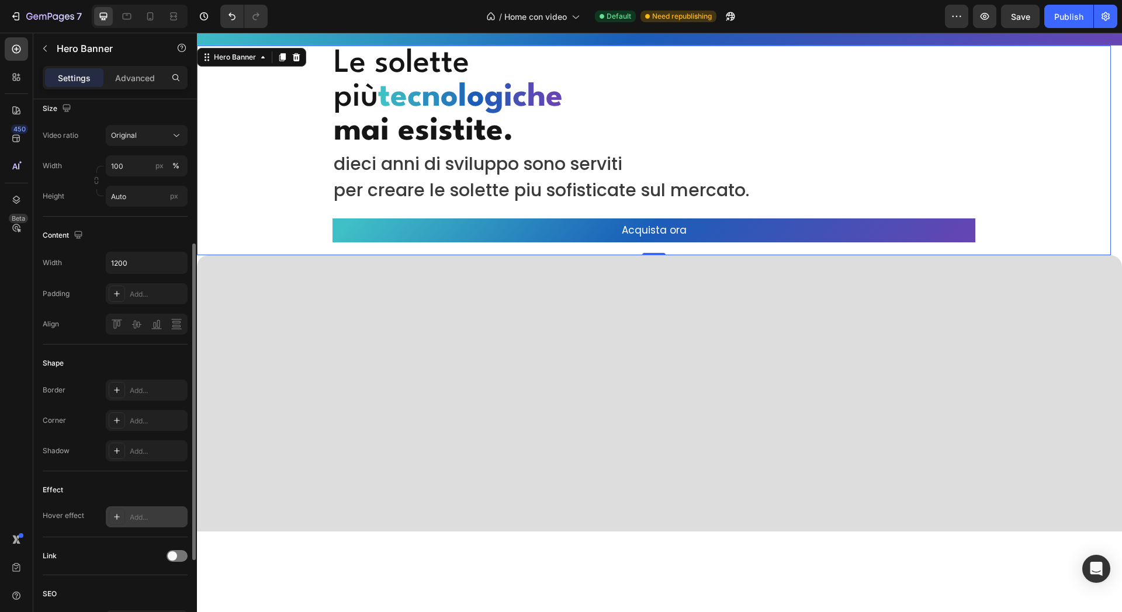
scroll to position [176, 0]
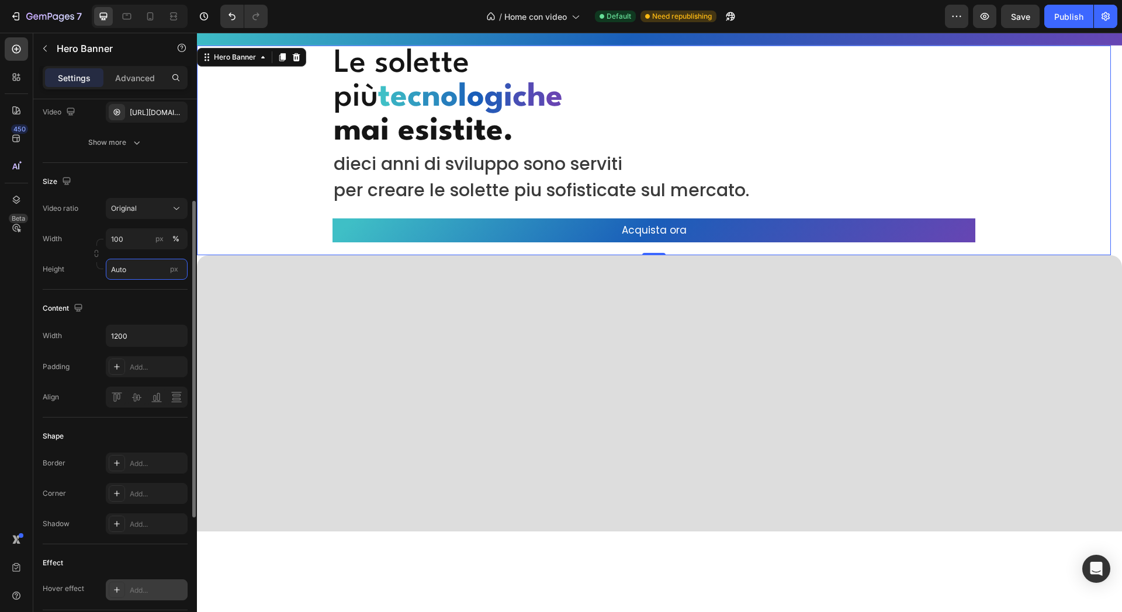
click at [124, 265] on input "Auto" at bounding box center [147, 269] width 82 height 21
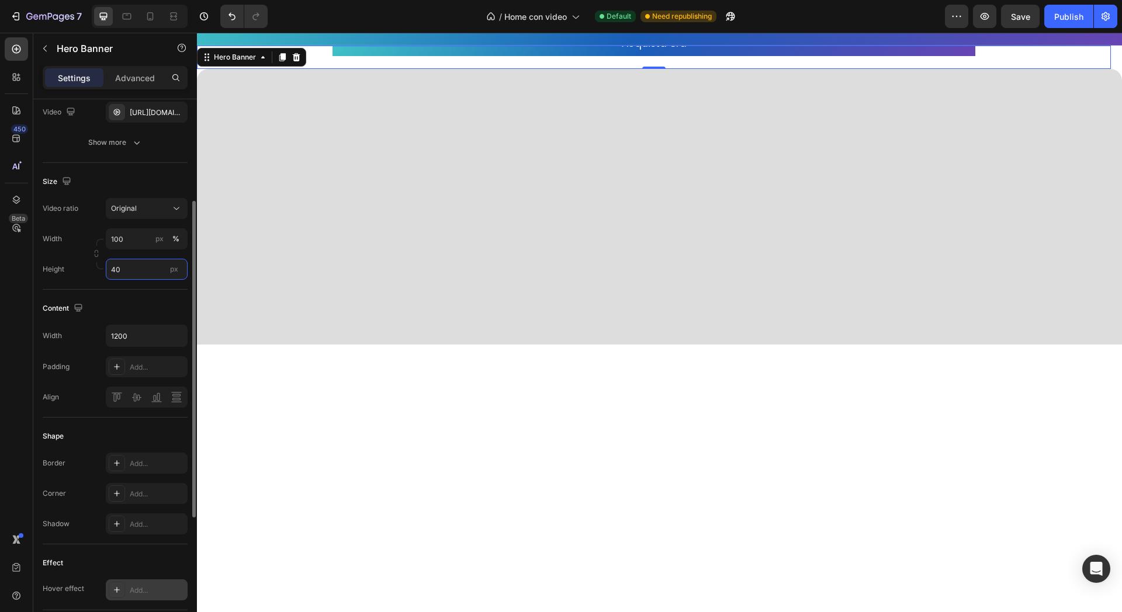
type input "4"
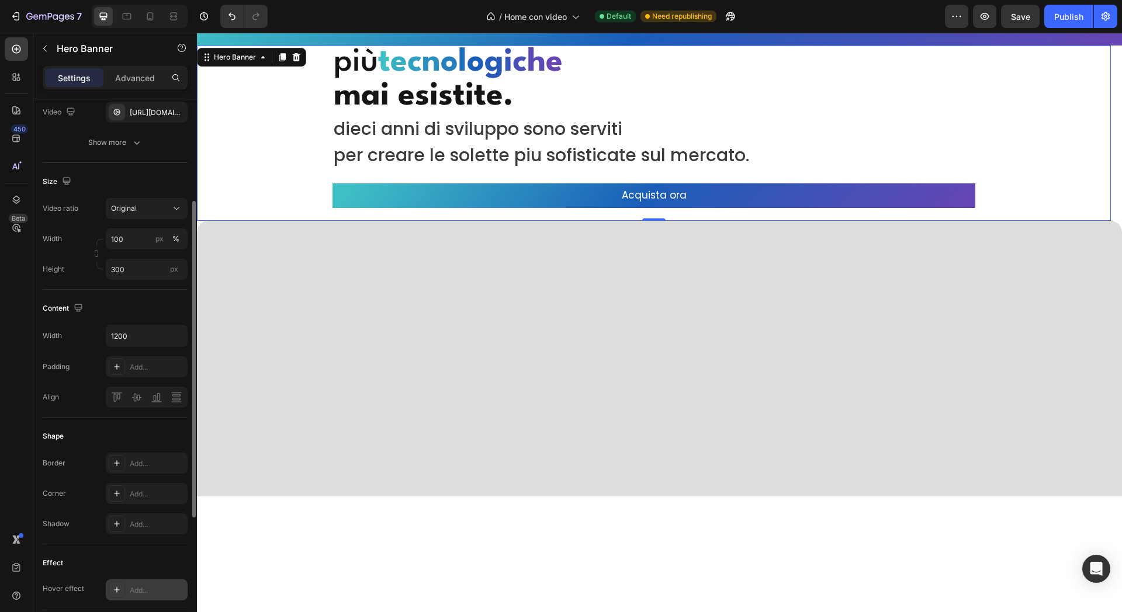
click at [149, 175] on div "Size" at bounding box center [115, 181] width 145 height 19
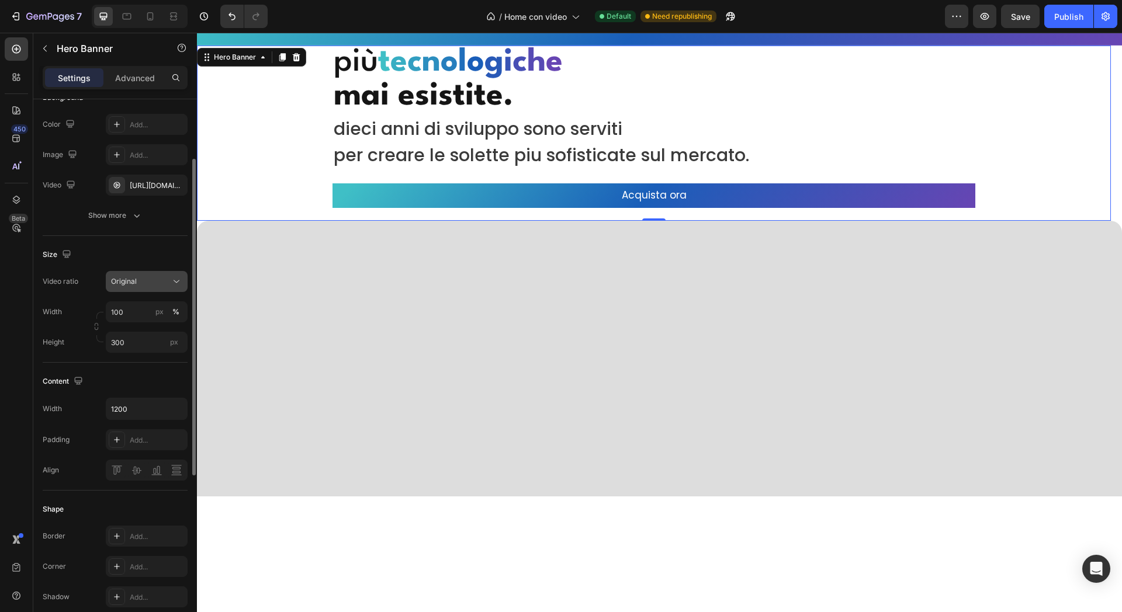
click at [148, 278] on div "Original" at bounding box center [141, 281] width 60 height 11
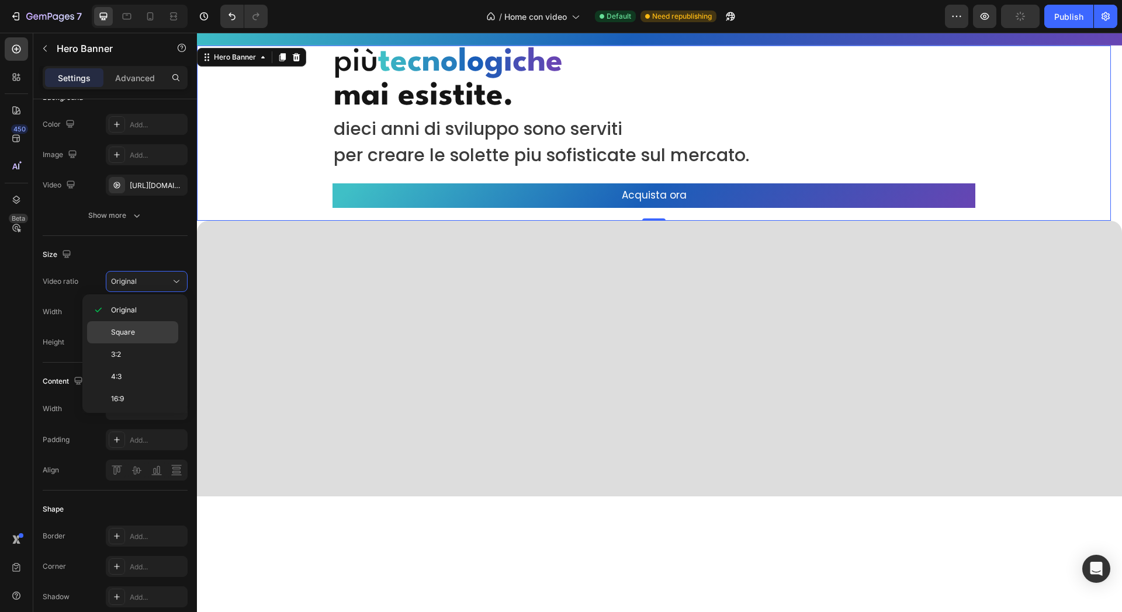
click at [133, 327] on span "Square" at bounding box center [123, 332] width 24 height 11
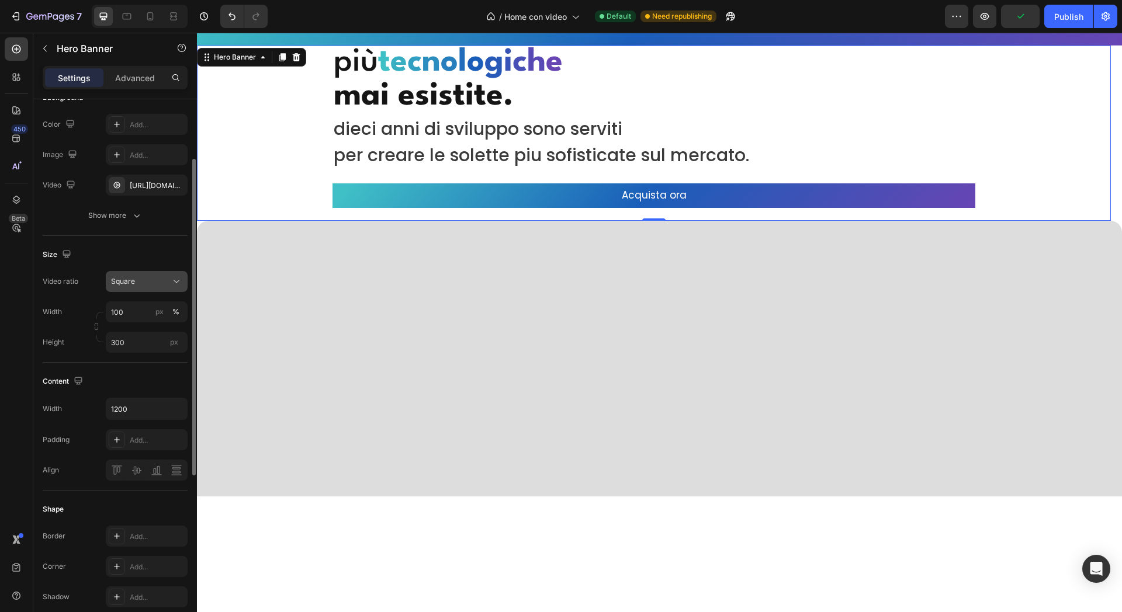
click at [153, 276] on div "Square" at bounding box center [141, 281] width 60 height 11
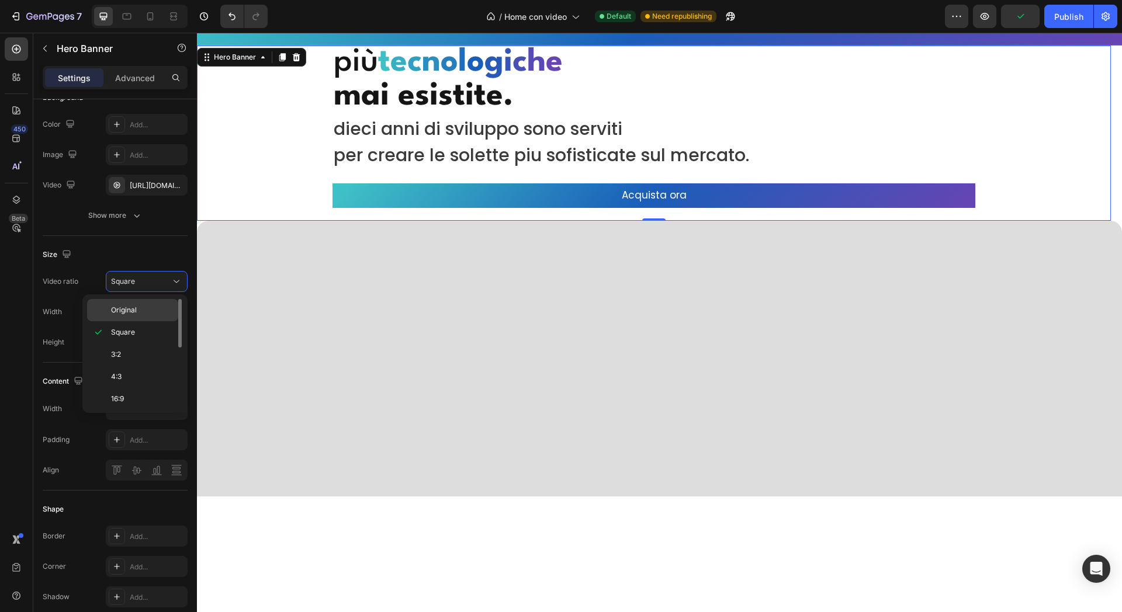
click at [142, 308] on p "Original" at bounding box center [142, 310] width 62 height 11
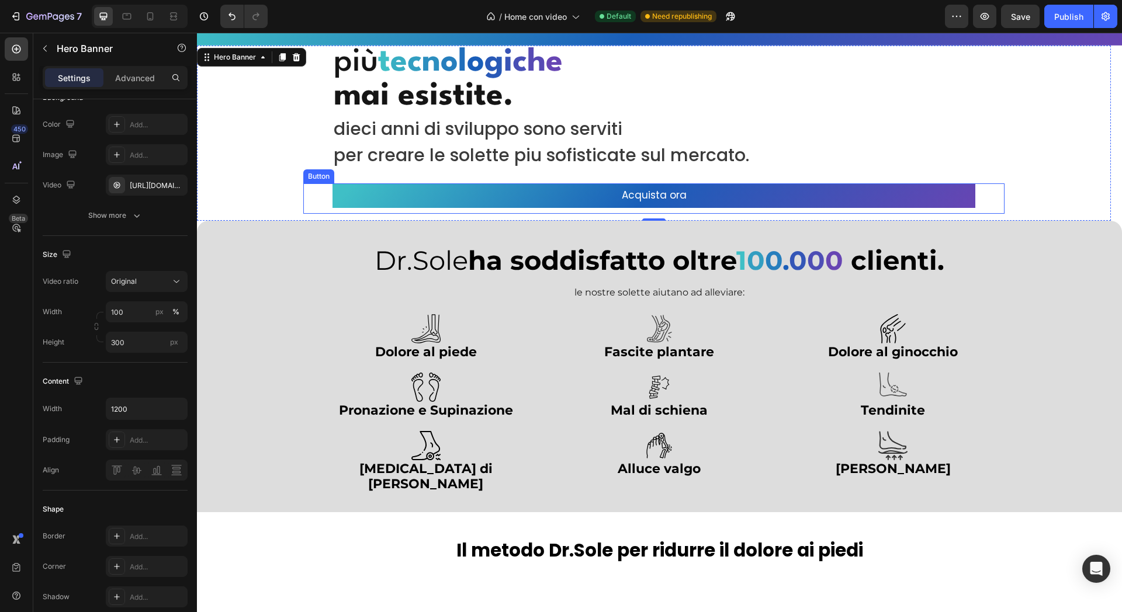
scroll to position [0, 0]
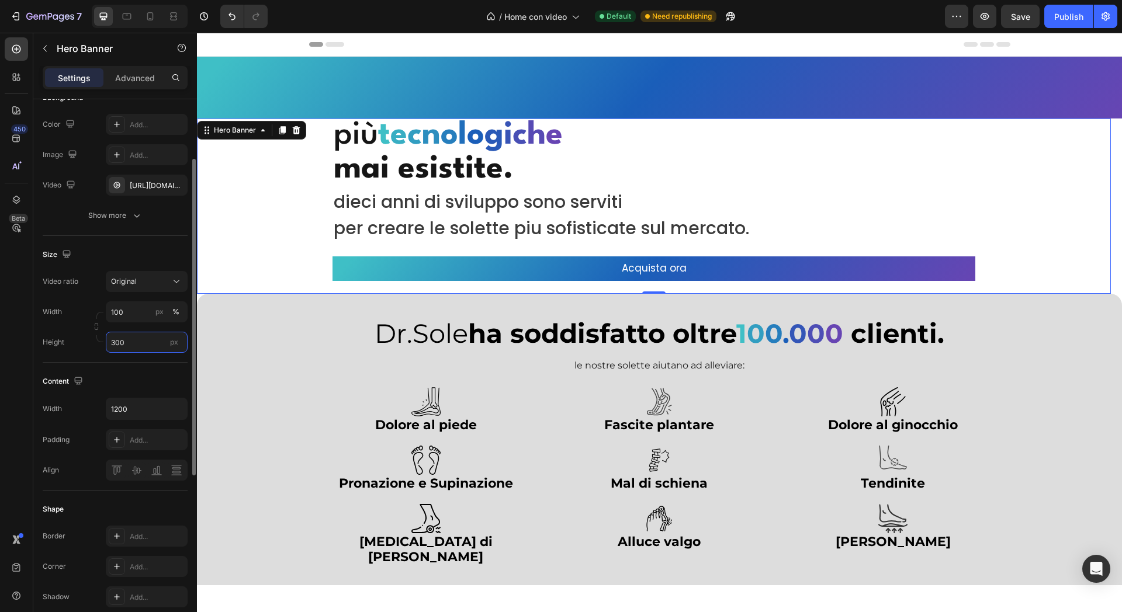
click at [147, 341] on input "300" at bounding box center [147, 342] width 82 height 21
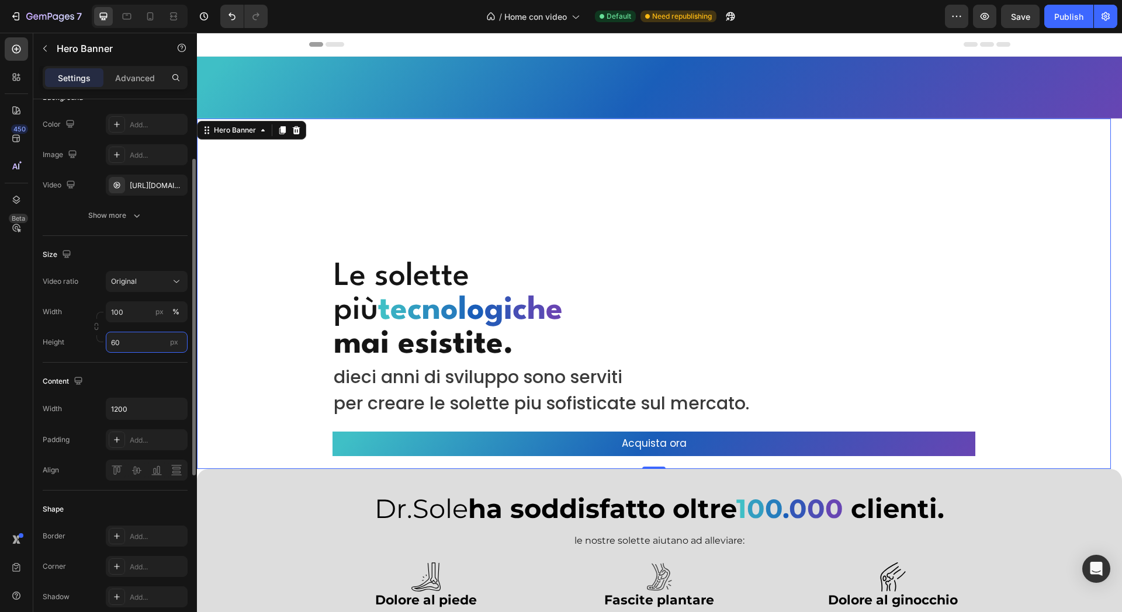
type input "6"
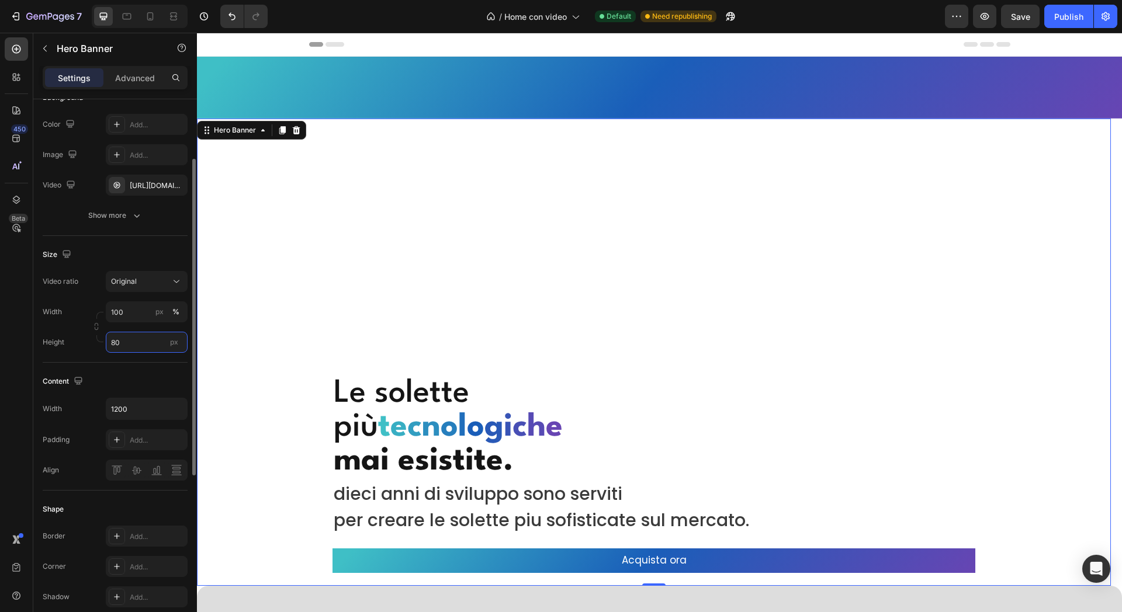
type input "8"
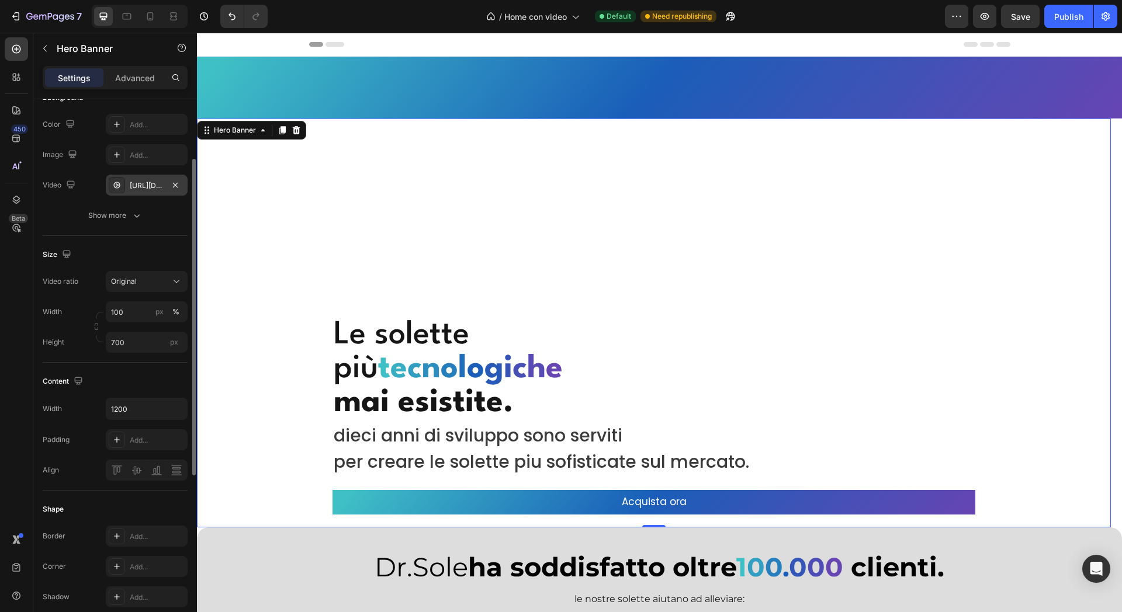
click at [144, 193] on div "[URL][DOMAIN_NAME]" at bounding box center [147, 185] width 82 height 21
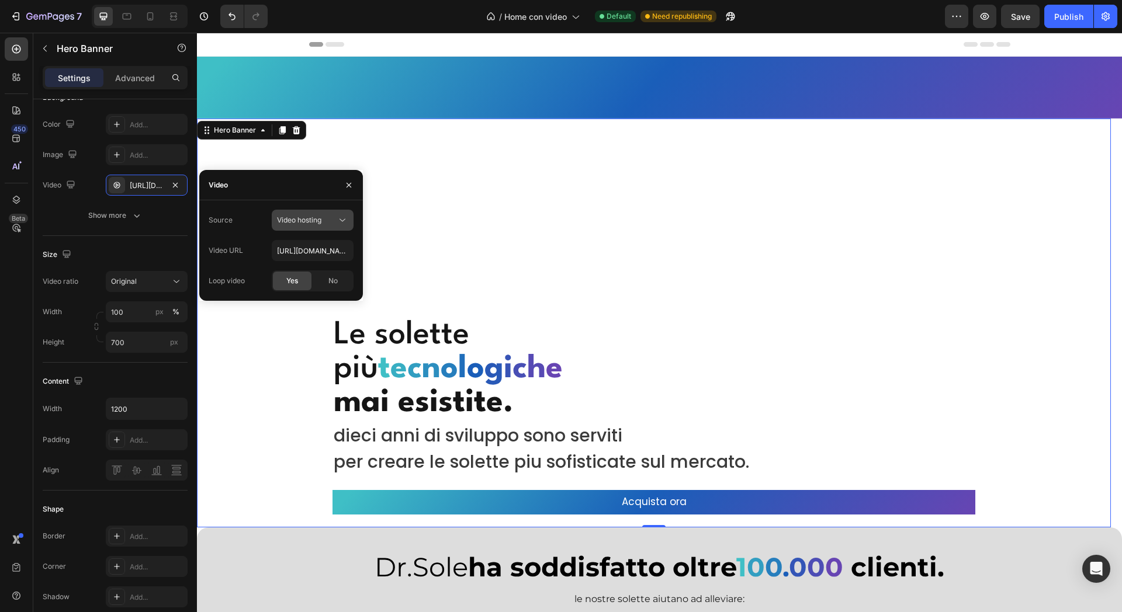
click at [317, 227] on button "Video hosting" at bounding box center [313, 220] width 82 height 21
click at [321, 220] on span "Video hosting" at bounding box center [299, 220] width 44 height 9
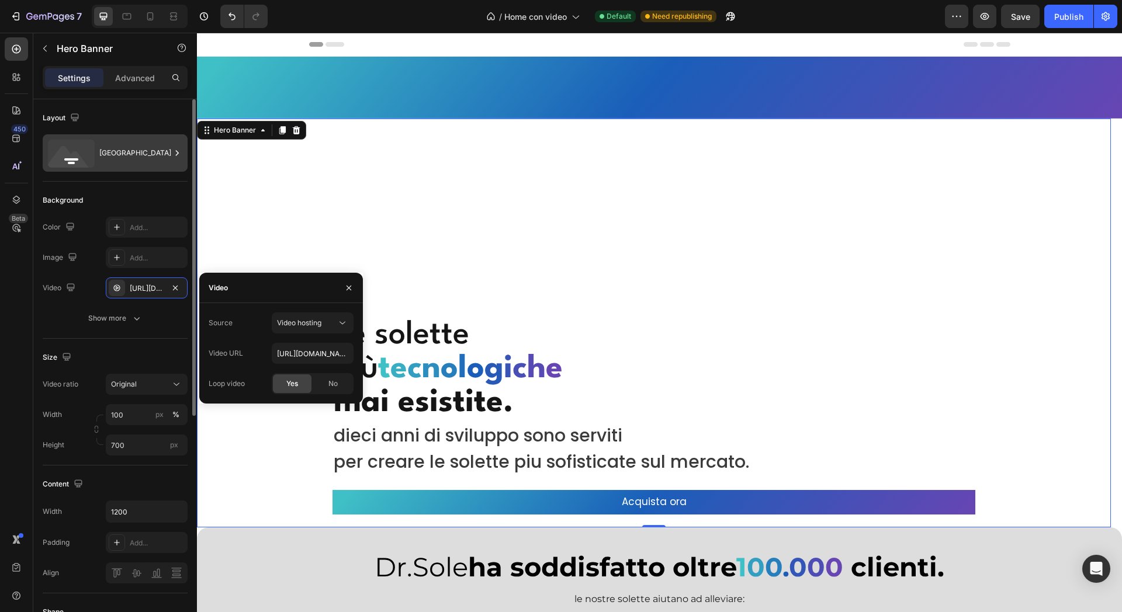
click at [128, 142] on div "[GEOGRAPHIC_DATA]" at bounding box center [134, 153] width 71 height 27
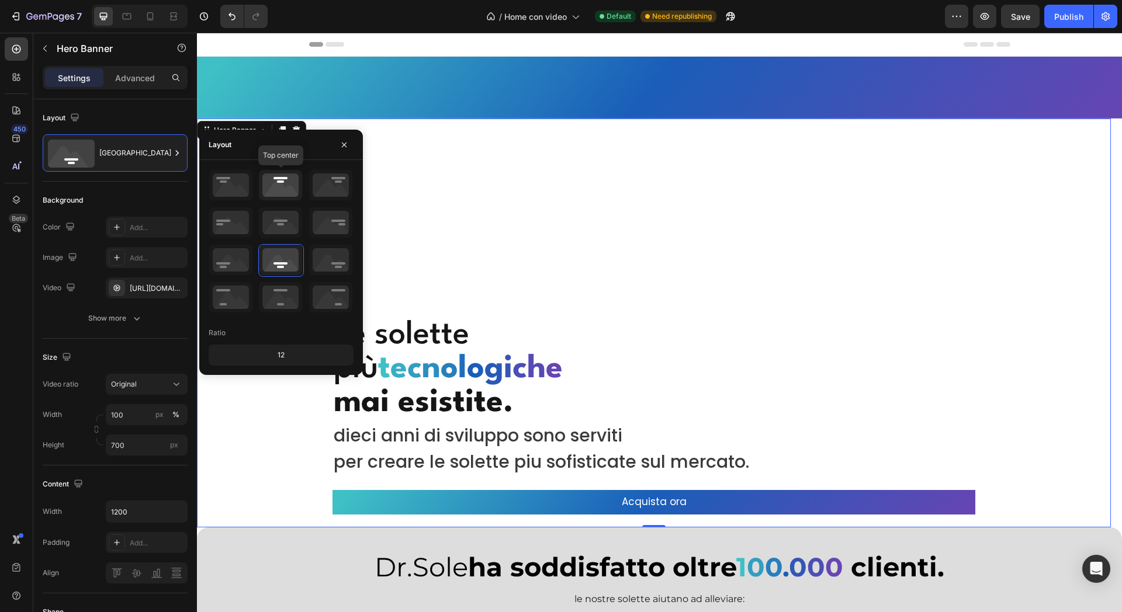
click at [265, 189] on icon at bounding box center [280, 185] width 43 height 30
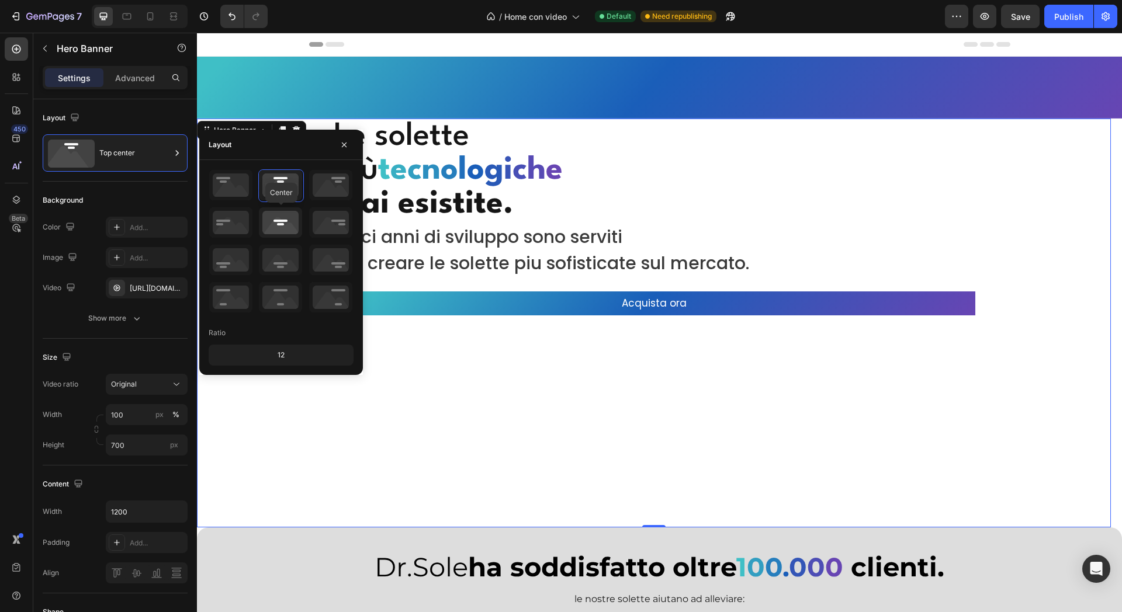
click at [286, 217] on icon at bounding box center [280, 222] width 43 height 30
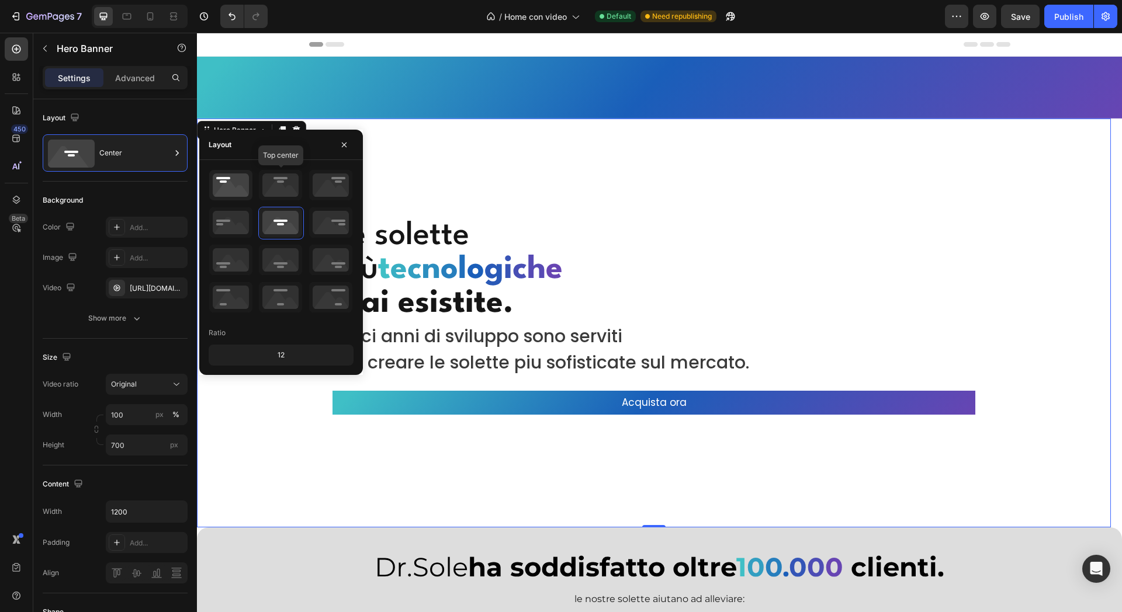
click at [248, 176] on icon at bounding box center [230, 185] width 43 height 30
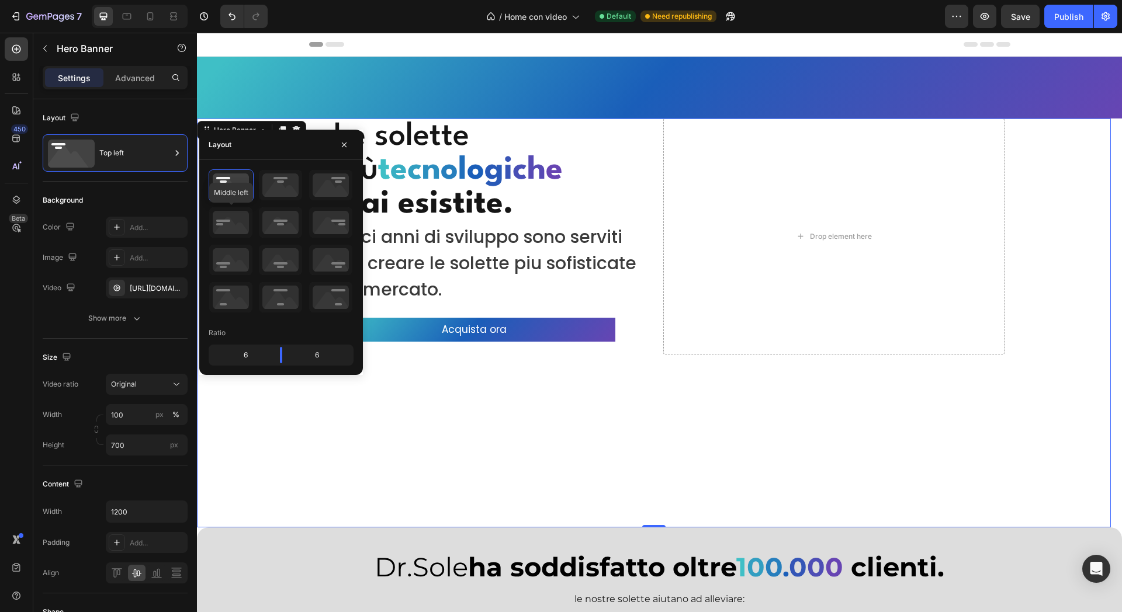
click at [244, 209] on icon at bounding box center [230, 222] width 43 height 30
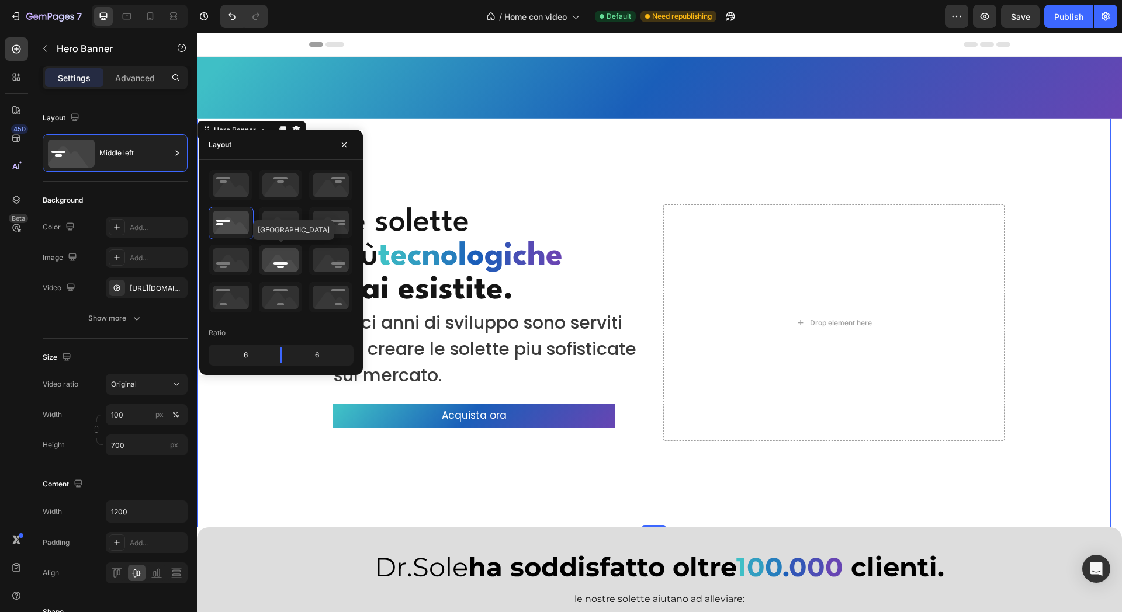
click at [275, 247] on icon at bounding box center [280, 260] width 43 height 30
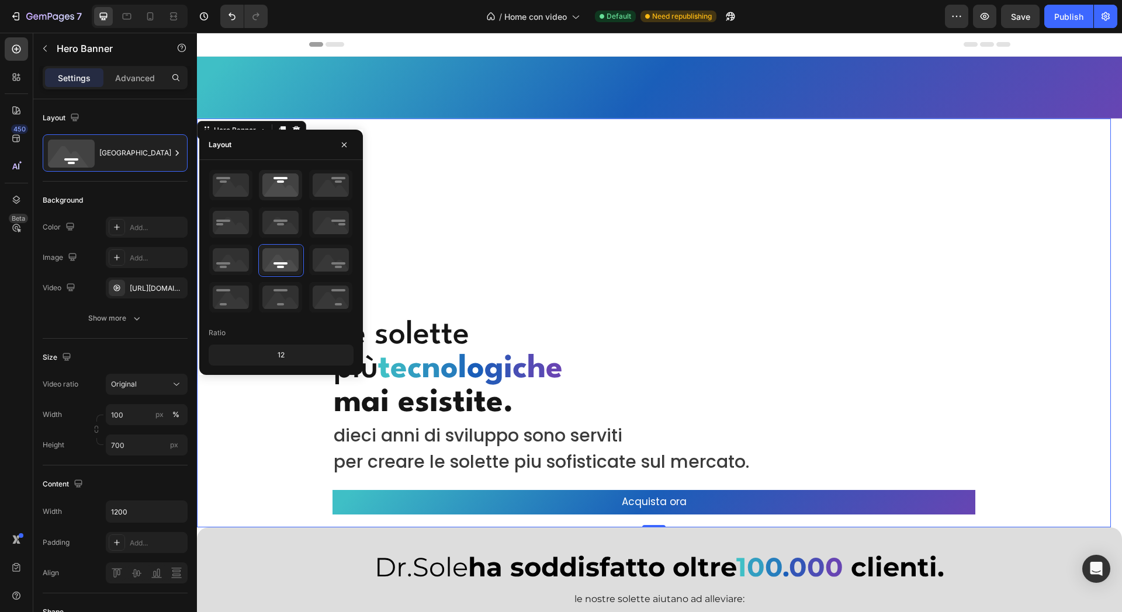
drag, startPoint x: 70, startPoint y: 94, endPoint x: 302, endPoint y: 181, distance: 248.4
click at [314, 224] on icon at bounding box center [330, 222] width 43 height 30
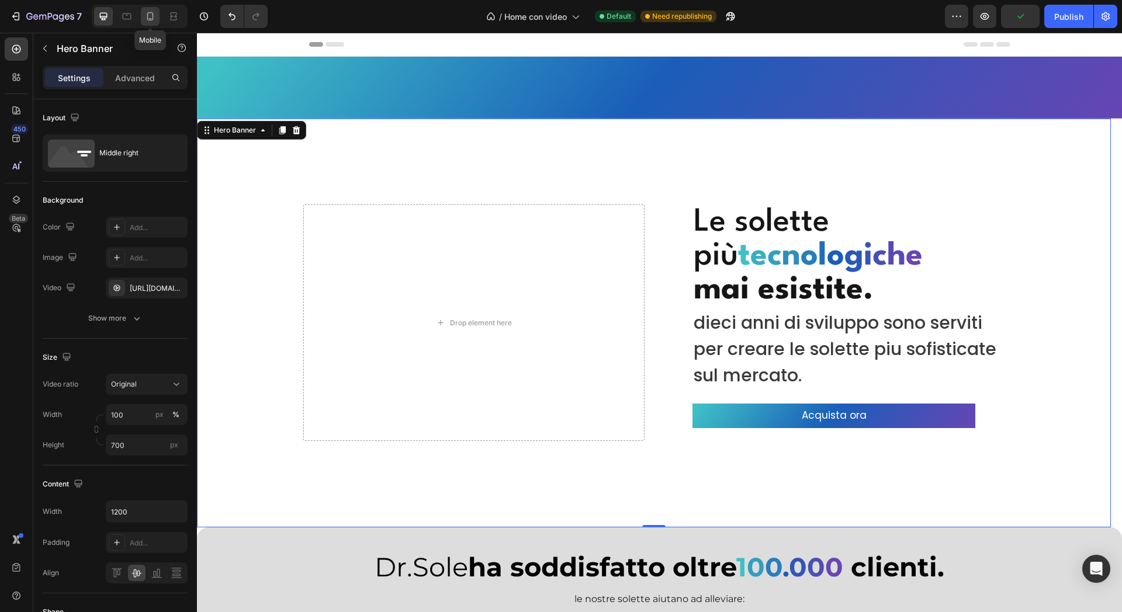
click at [154, 18] on icon at bounding box center [150, 17] width 12 height 12
type input "500"
type input "100%"
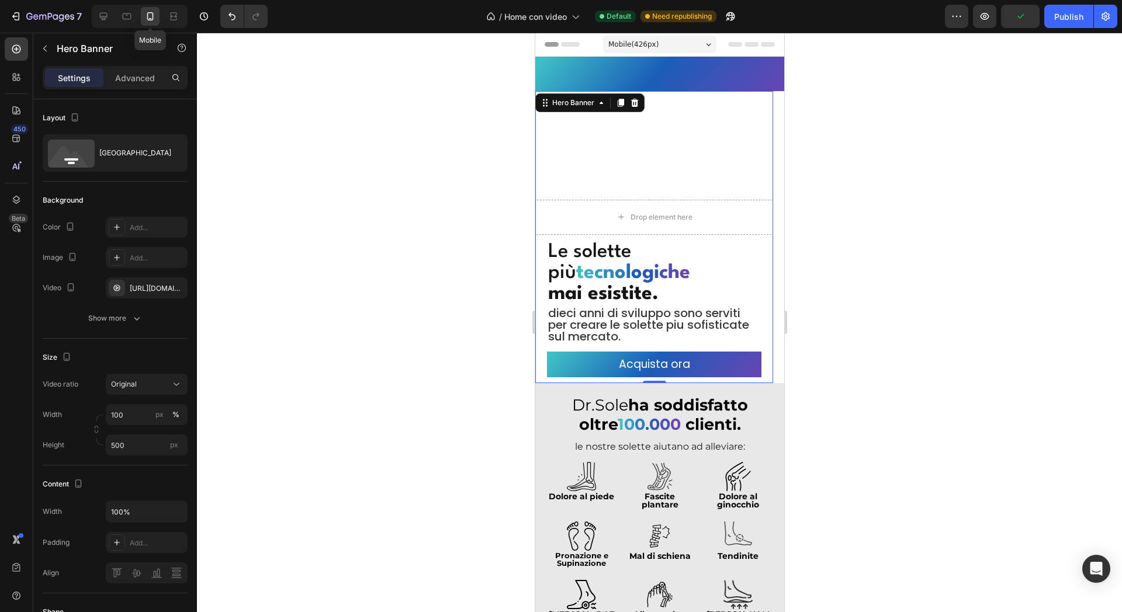
scroll to position [18, 0]
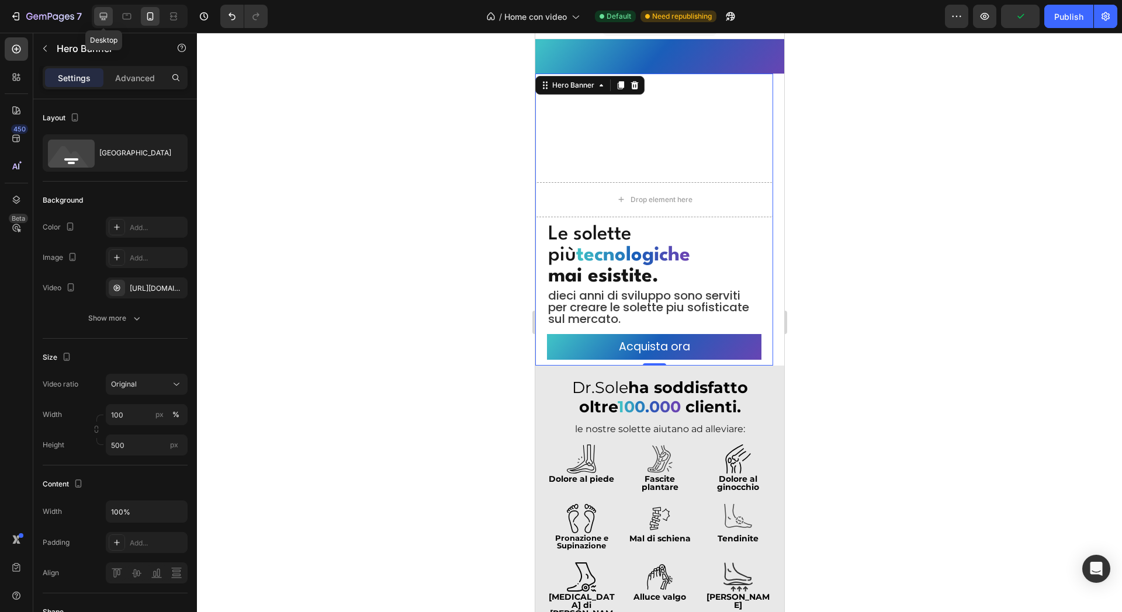
click at [108, 11] on icon at bounding box center [104, 17] width 12 height 12
type input "700"
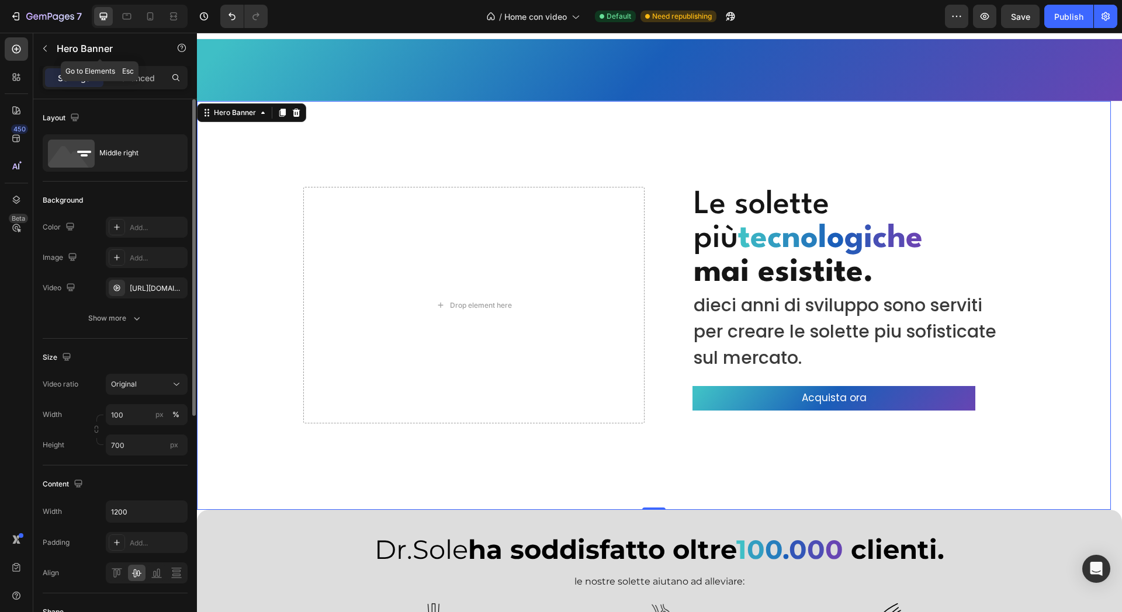
scroll to position [45, 0]
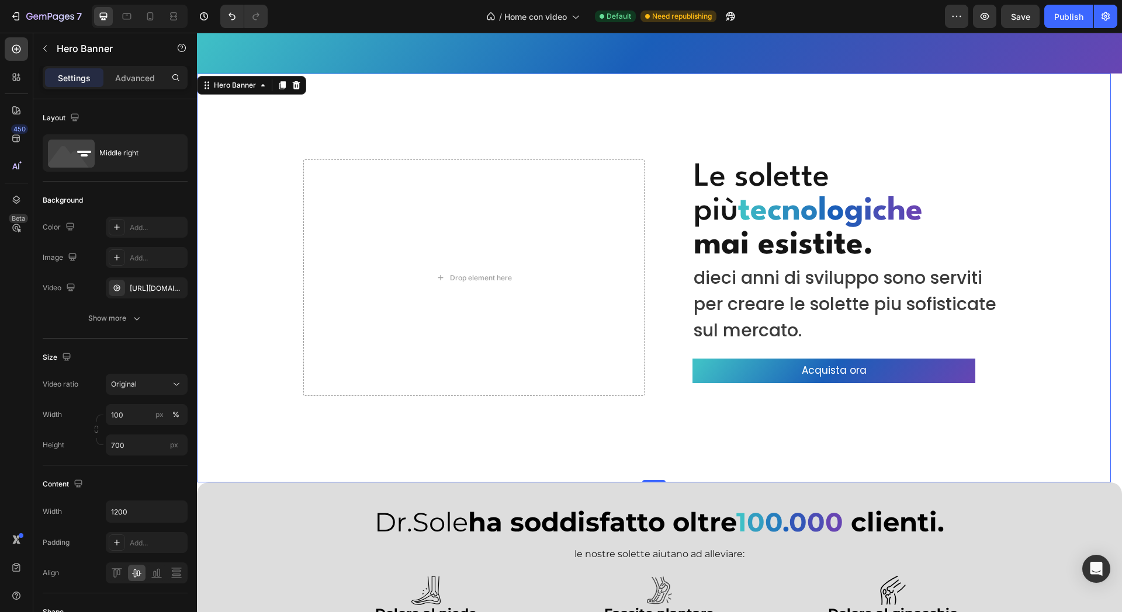
click at [237, 239] on div "Overlay" at bounding box center [654, 278] width 914 height 409
click at [175, 286] on icon "button" at bounding box center [175, 287] width 9 height 9
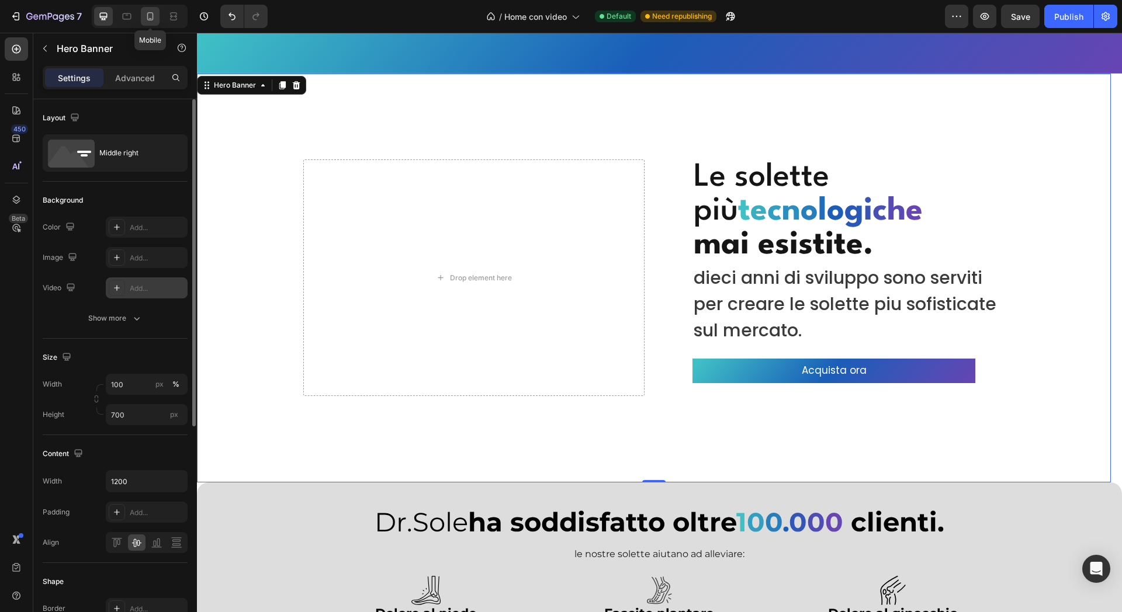
click at [158, 11] on div at bounding box center [150, 16] width 19 height 19
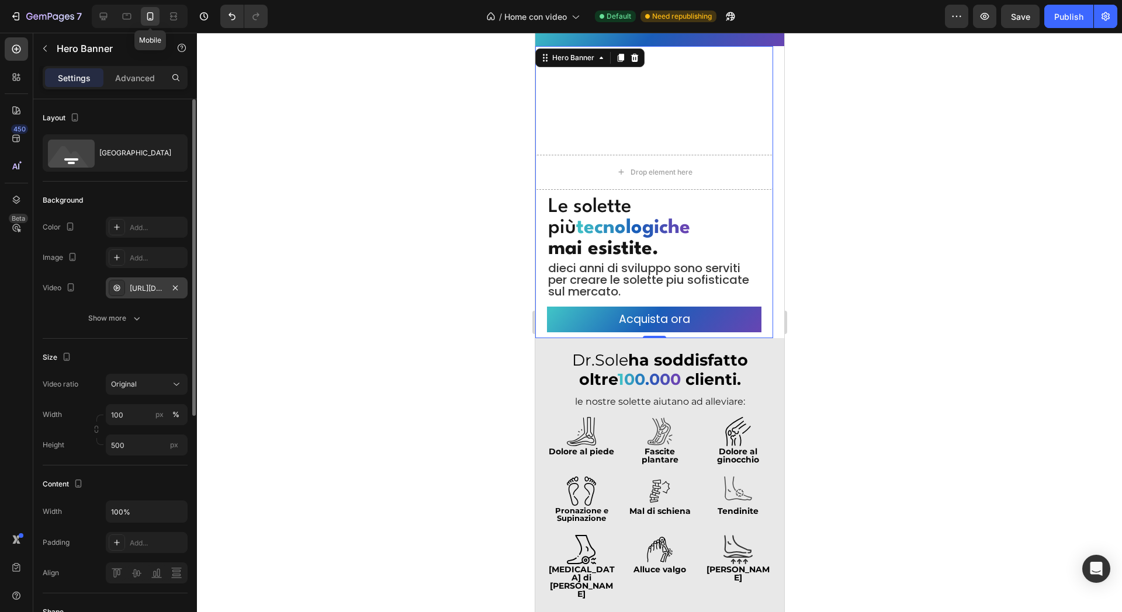
scroll to position [18, 0]
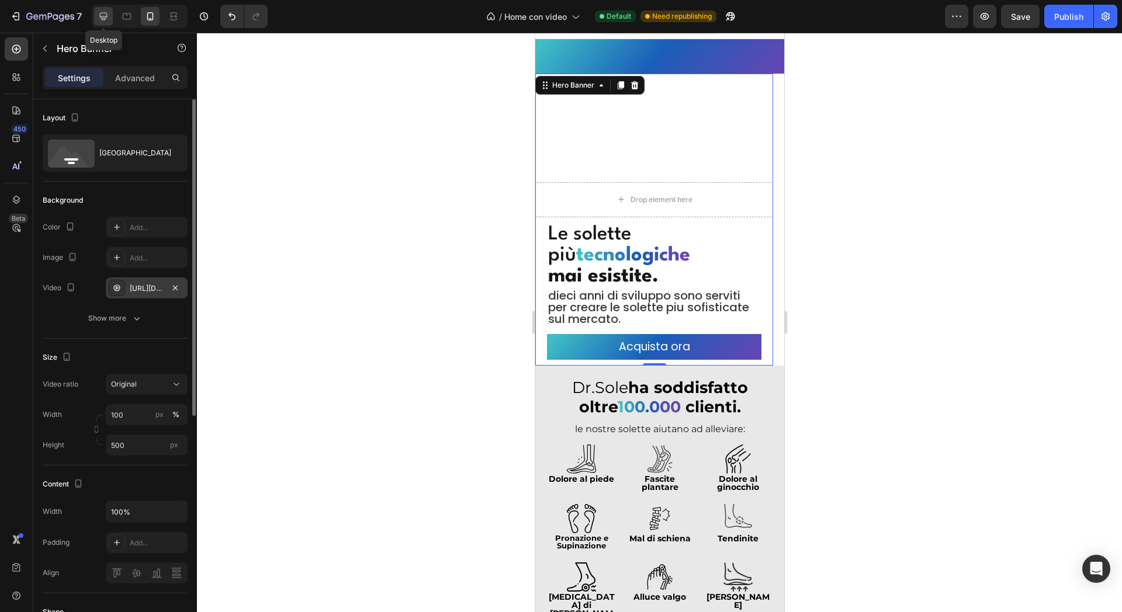
click at [106, 12] on icon at bounding box center [104, 17] width 12 height 12
type input "1200"
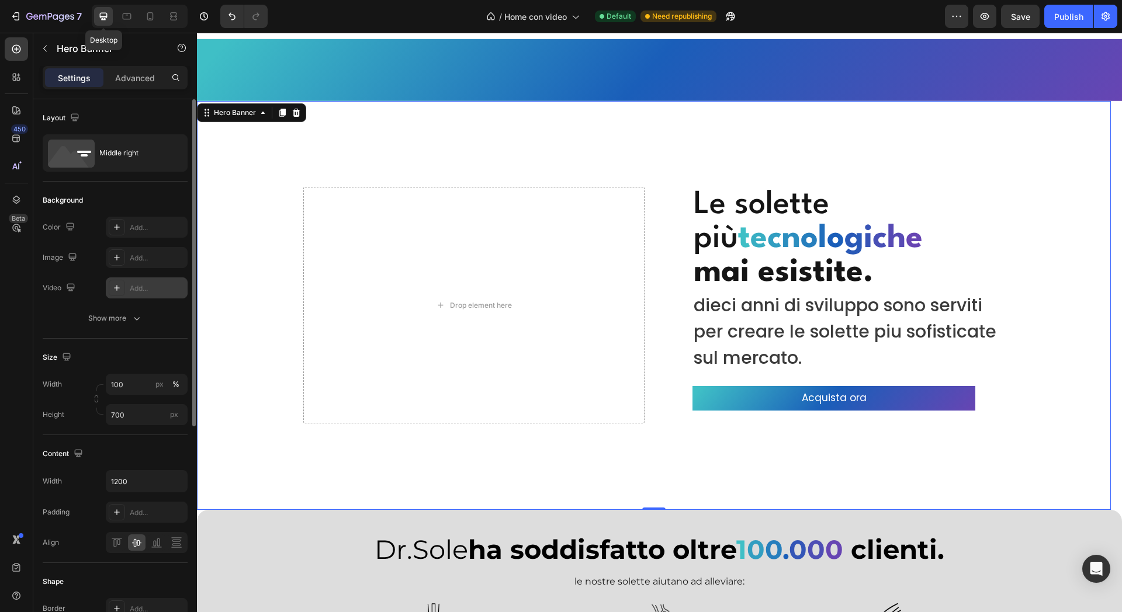
scroll to position [45, 0]
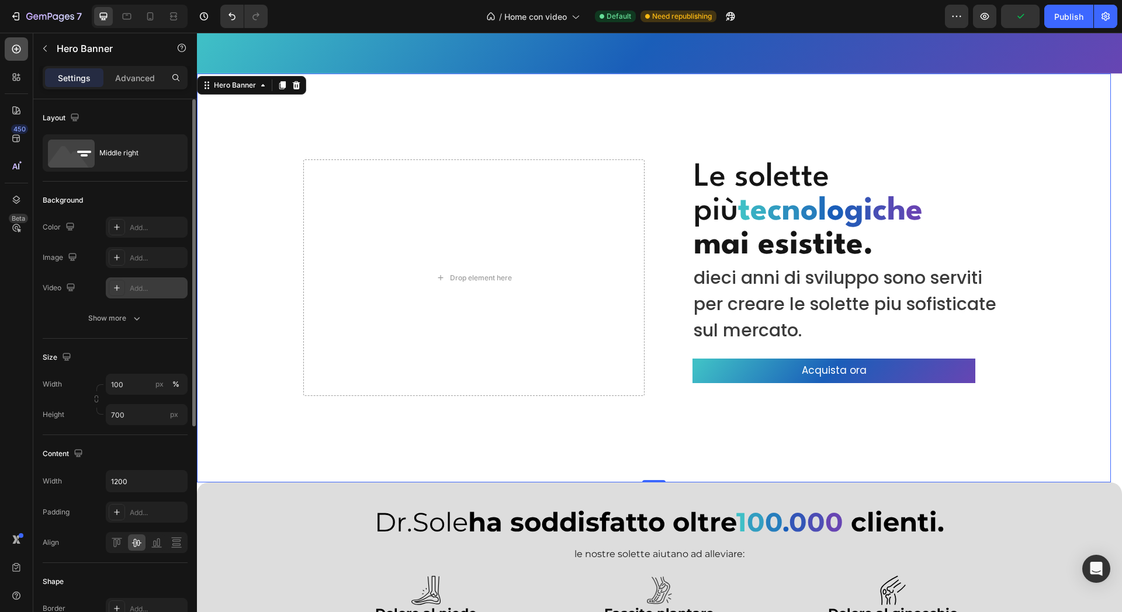
click at [19, 53] on icon at bounding box center [17, 49] width 12 height 12
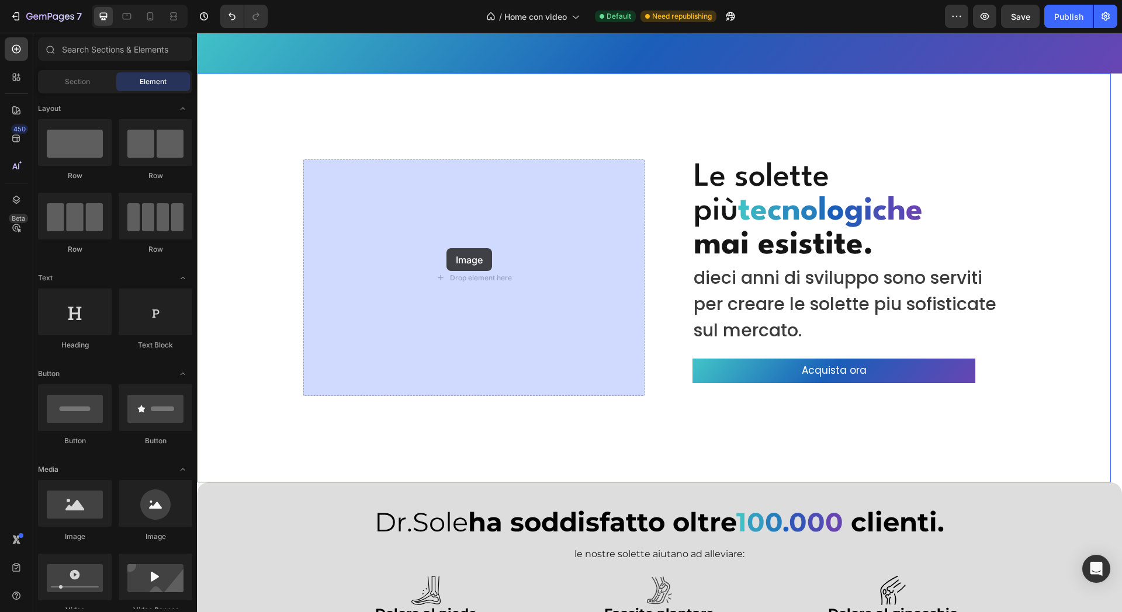
drag, startPoint x: 380, startPoint y: 437, endPoint x: 446, endPoint y: 248, distance: 200.0
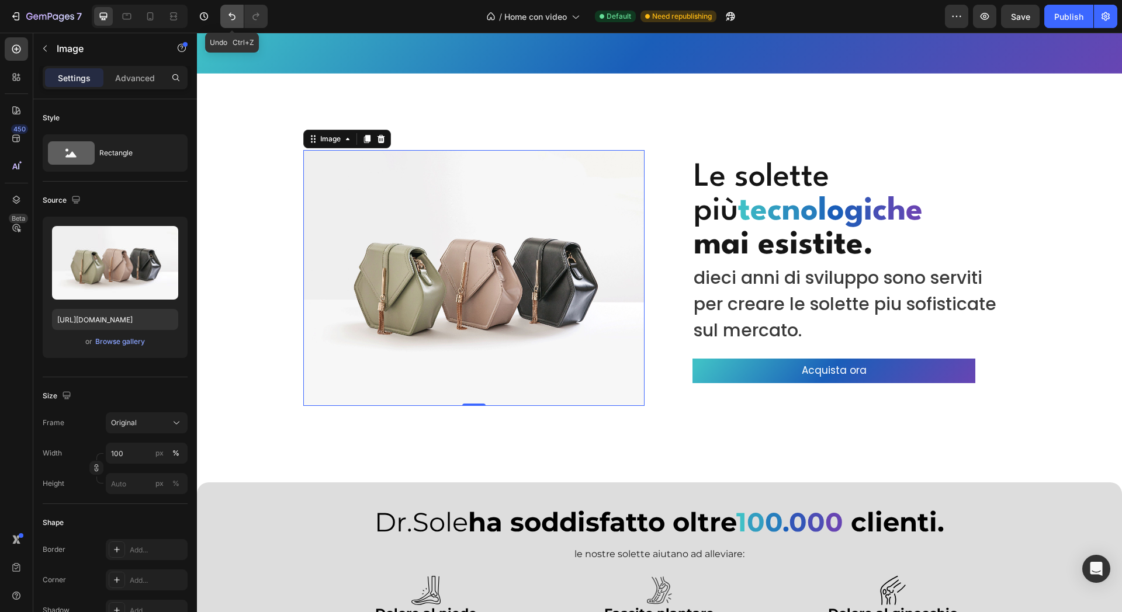
click at [232, 11] on icon "Undo/Redo" at bounding box center [232, 17] width 12 height 12
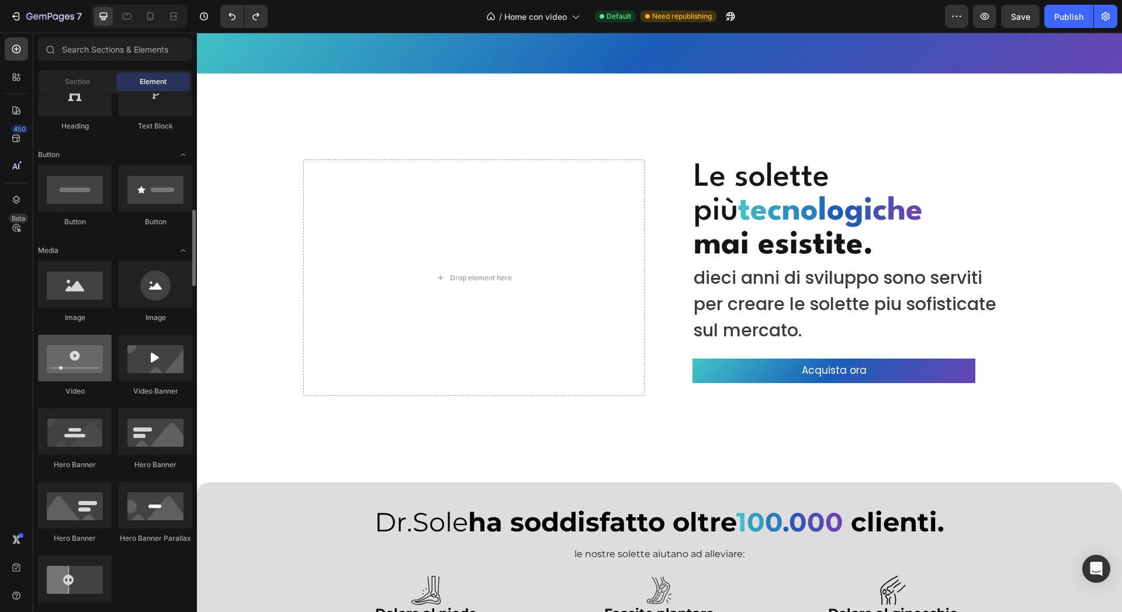
scroll to position [292, 0]
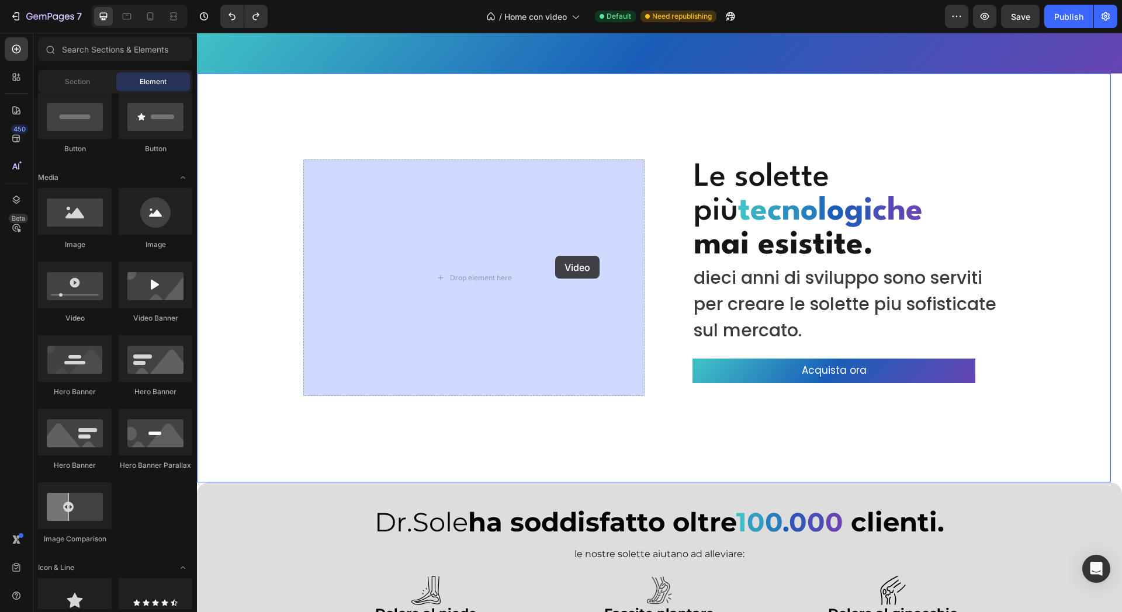
drag, startPoint x: 296, startPoint y: 325, endPoint x: 555, endPoint y: 256, distance: 267.9
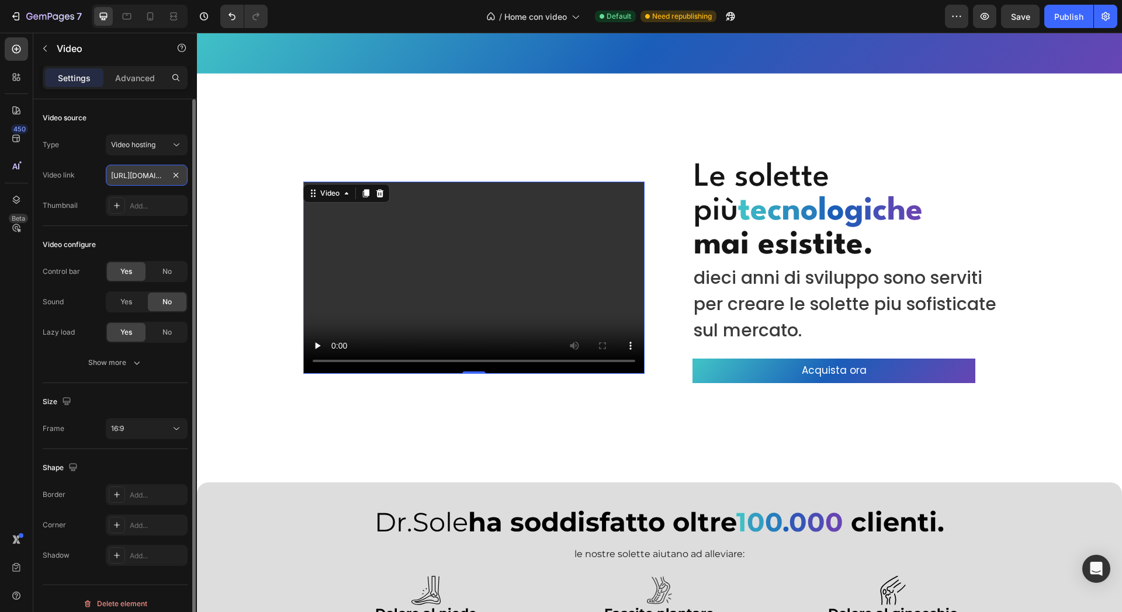
click at [151, 174] on input "[URL][DOMAIN_NAME]" at bounding box center [147, 175] width 82 height 21
paste input "+ GRATIS Segreti per piedi in salute E-Book"
type input "+ GRATIS Segreti per piedi in salute E-Book"
click at [157, 164] on div "Type Video hosting Video link + GRATIS Segreti per piedi in salute E-Book Thumb…" at bounding box center [115, 175] width 145 height 82
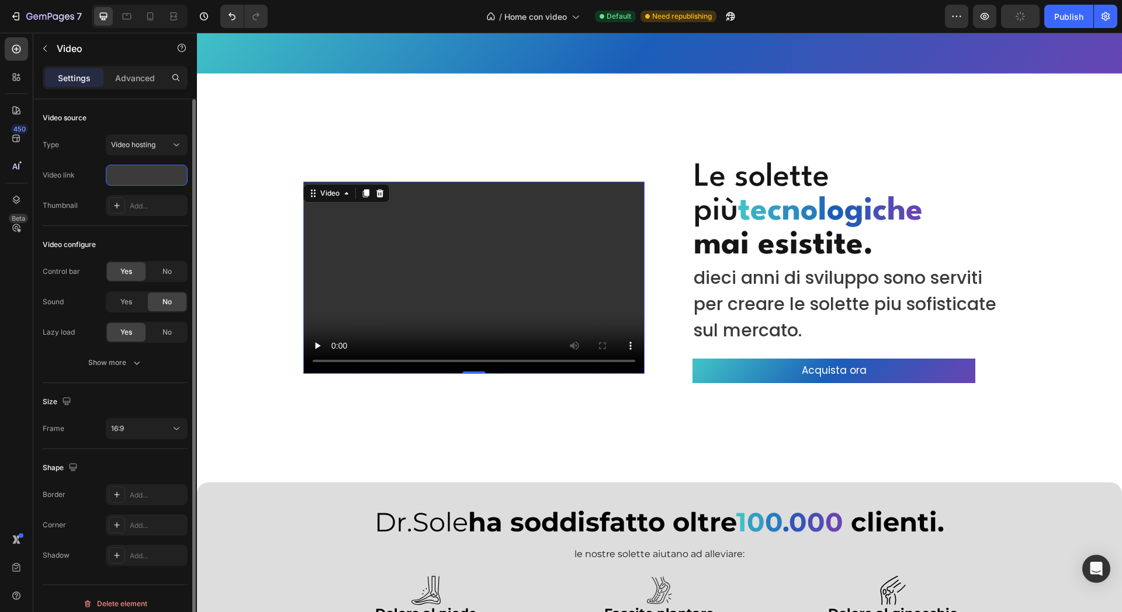
scroll to position [0, 37]
click at [157, 171] on input "+ GRATIS Segreti per piedi in salute E-Book" at bounding box center [147, 175] width 82 height 21
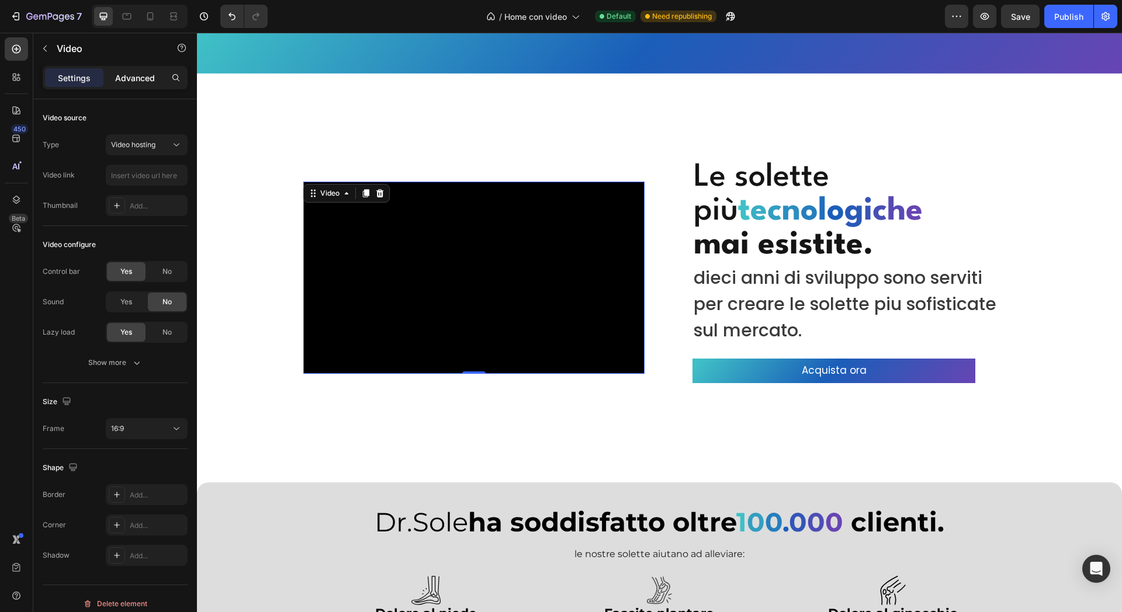
click at [149, 73] on p "Advanced" at bounding box center [135, 78] width 40 height 12
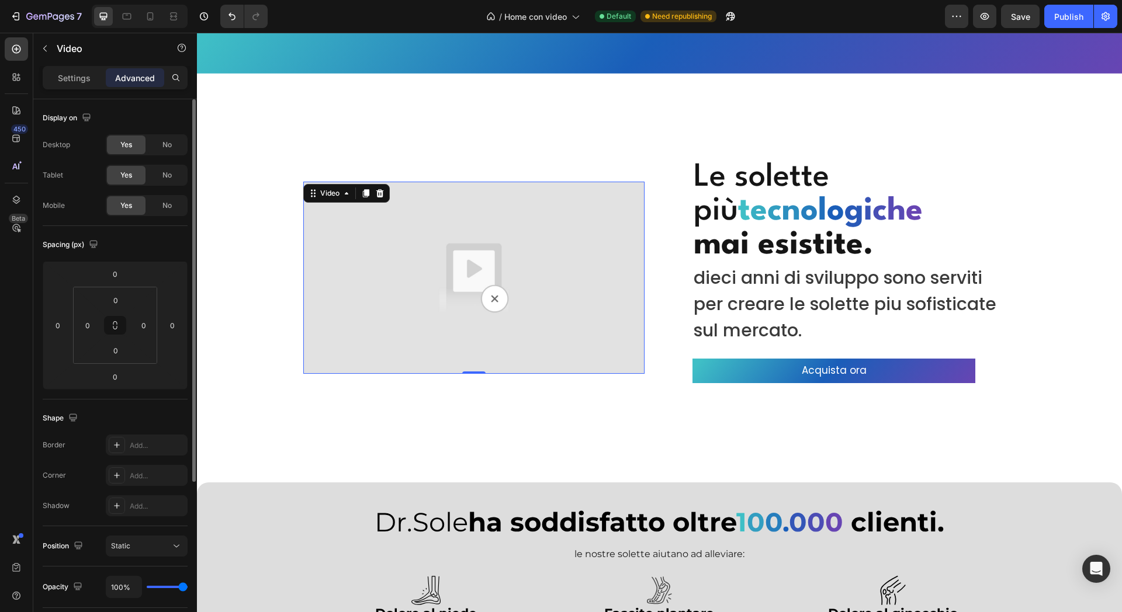
drag, startPoint x: 158, startPoint y: 207, endPoint x: 140, endPoint y: 102, distance: 106.7
click at [158, 206] on div "No" at bounding box center [167, 205] width 39 height 19
click at [150, 15] on icon at bounding box center [150, 17] width 12 height 12
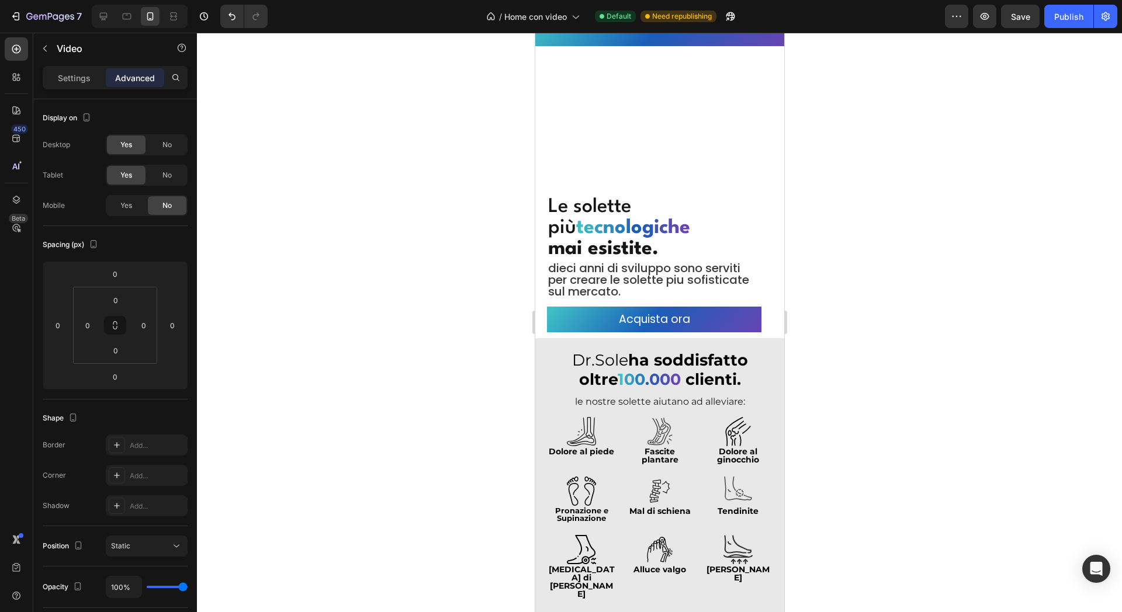
scroll to position [4, 0]
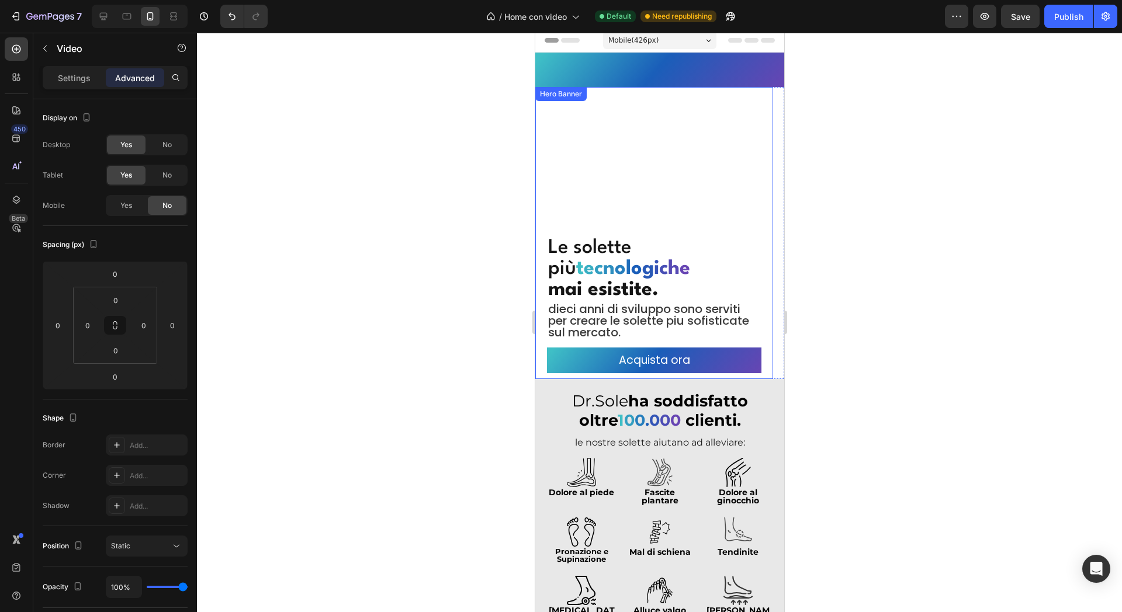
click at [709, 188] on div "Overlay" at bounding box center [654, 246] width 238 height 268
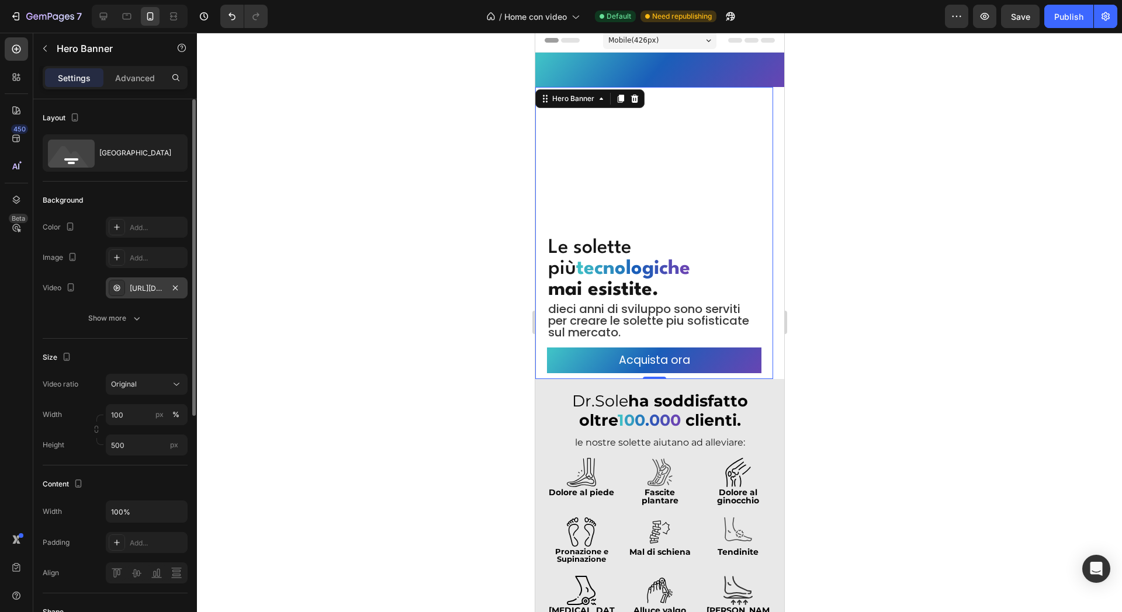
click at [147, 286] on div "[URL][DOMAIN_NAME]" at bounding box center [147, 288] width 34 height 11
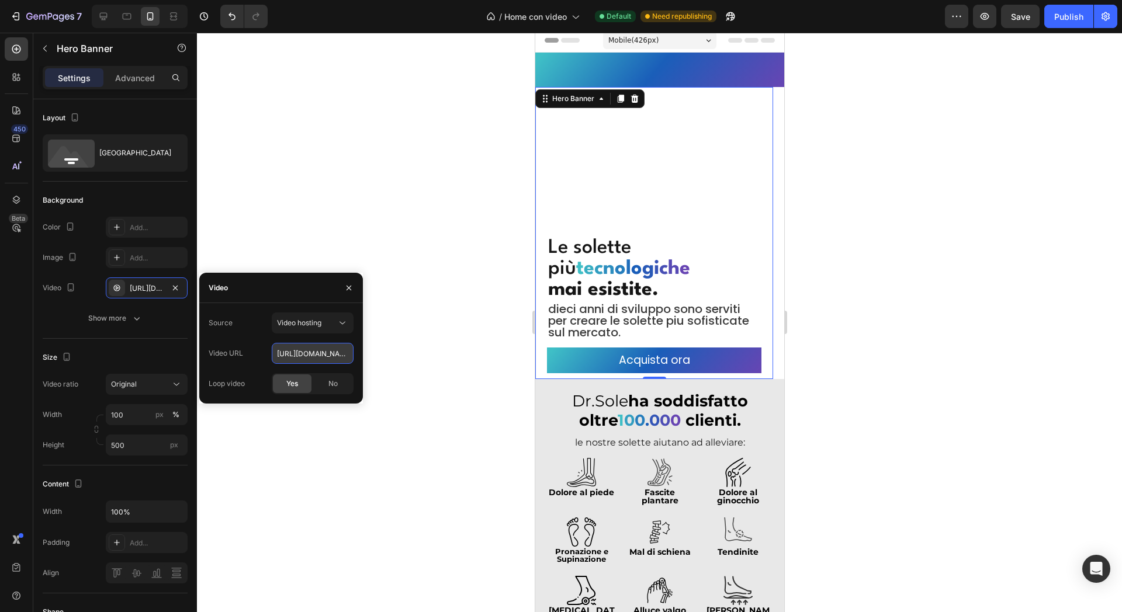
click at [297, 347] on input "[URL][DOMAIN_NAME]" at bounding box center [313, 353] width 82 height 21
click at [109, 7] on div at bounding box center [103, 16] width 19 height 19
type input "1200"
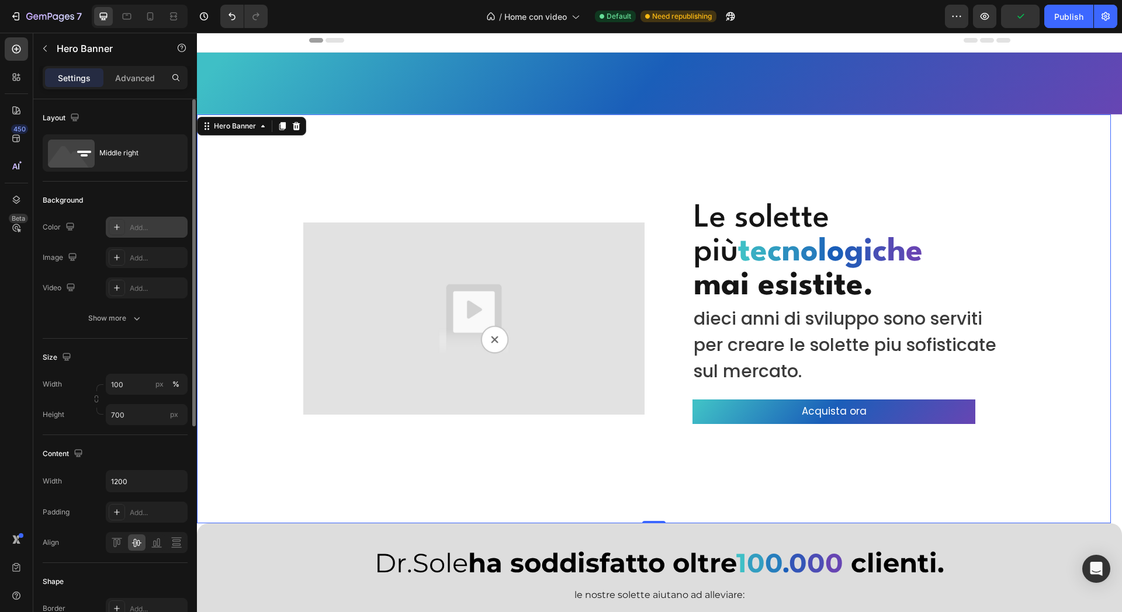
scroll to position [45, 0]
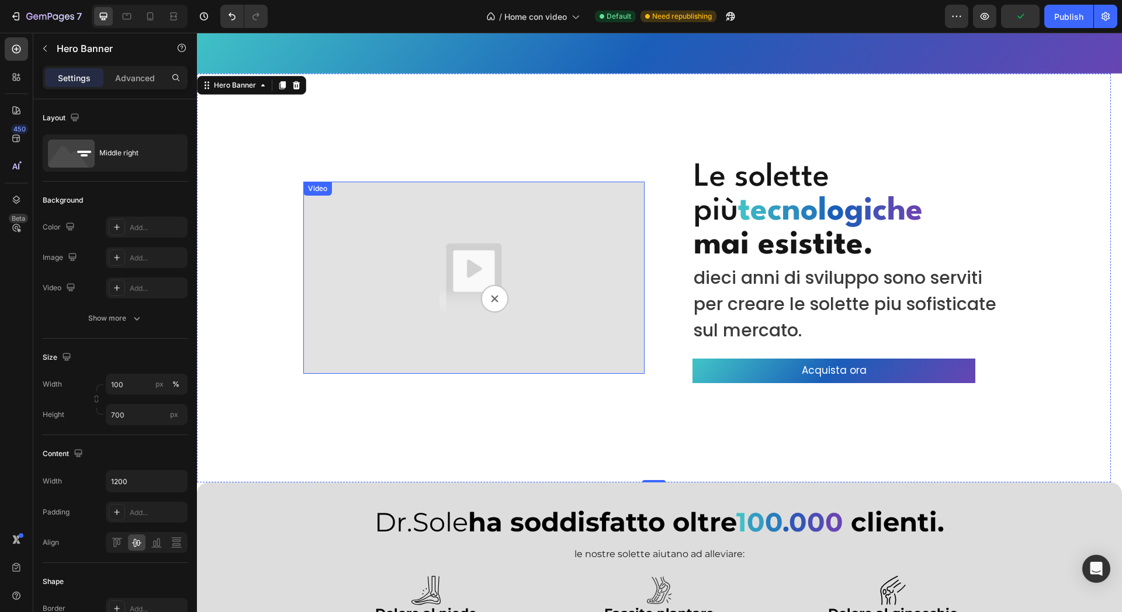
click at [455, 267] on img at bounding box center [473, 278] width 341 height 192
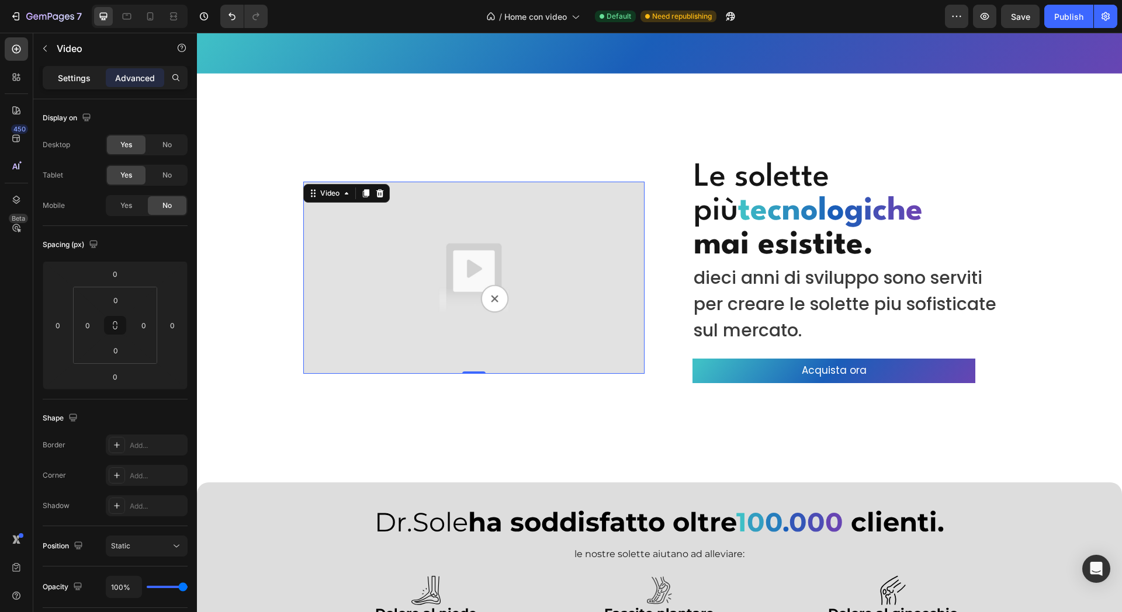
click at [85, 75] on p "Settings" at bounding box center [74, 78] width 33 height 12
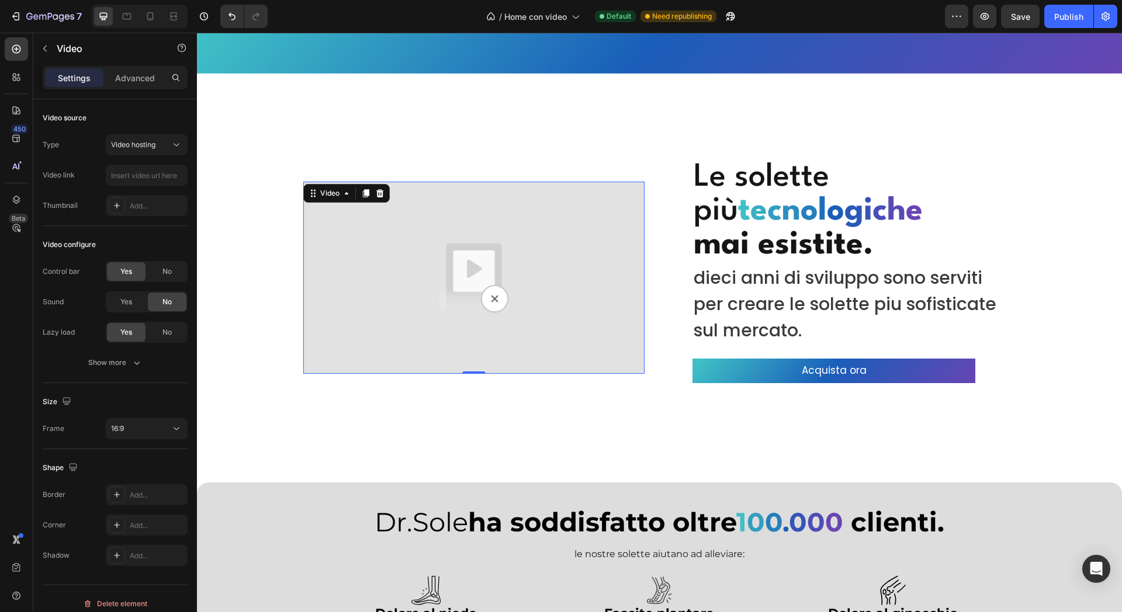
click at [143, 59] on div "Video" at bounding box center [99, 48] width 133 height 30
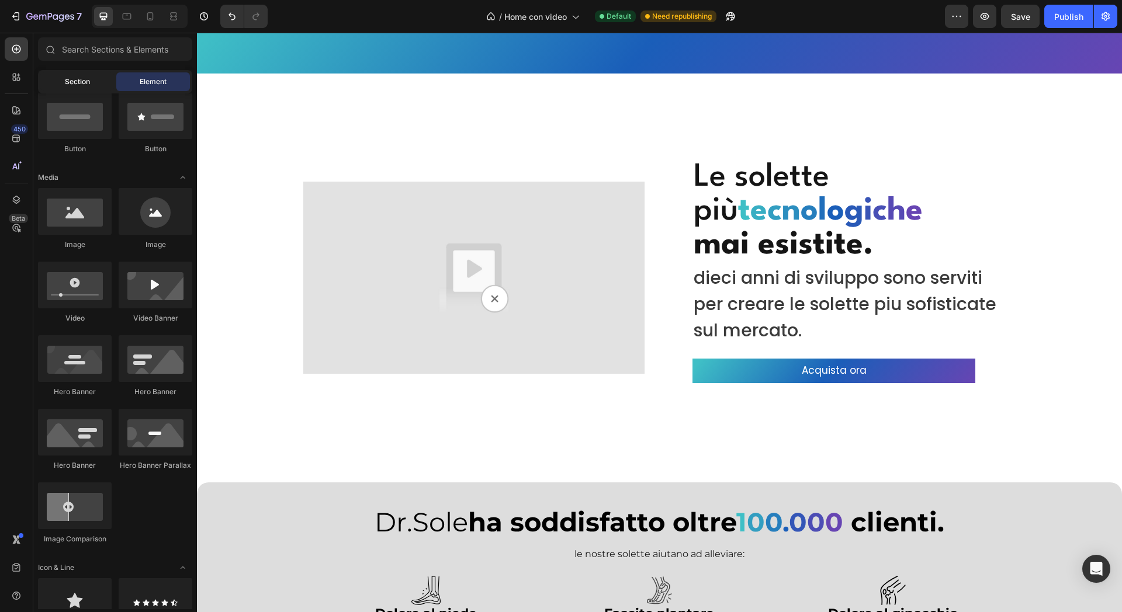
click at [106, 79] on div "Section" at bounding box center [77, 81] width 74 height 19
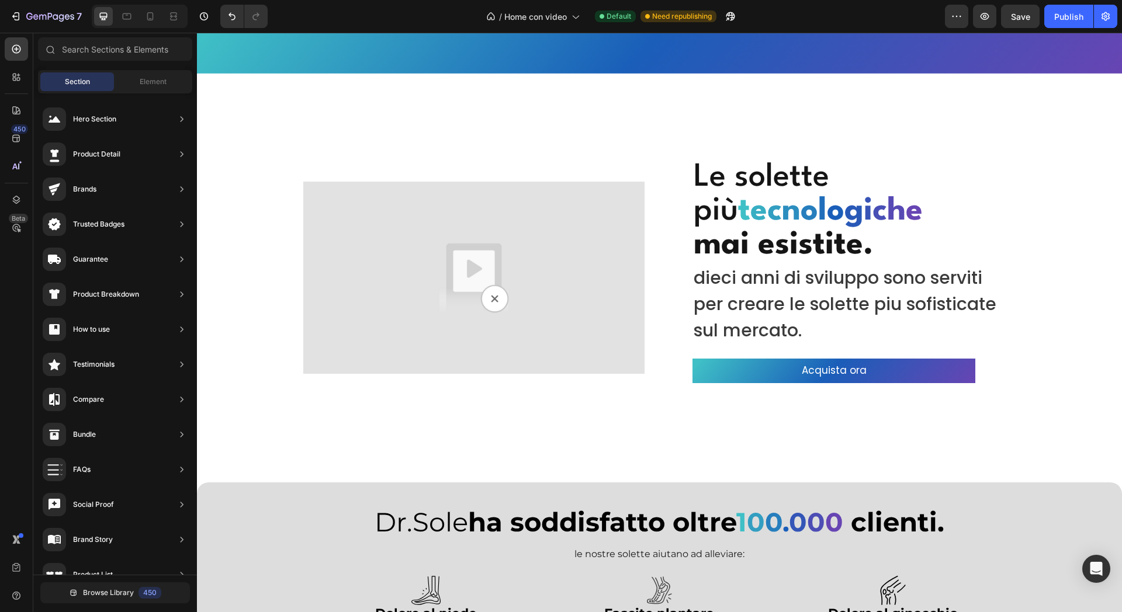
click at [87, 82] on span "Section" at bounding box center [77, 82] width 25 height 11
click at [130, 16] on icon at bounding box center [127, 17] width 12 height 12
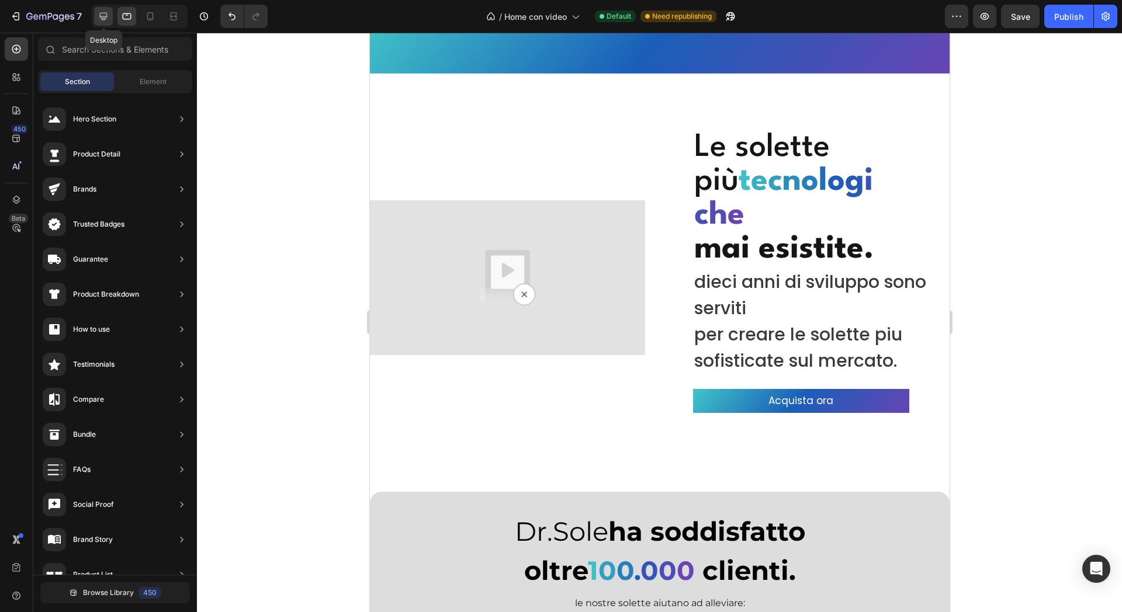
click at [106, 15] on icon at bounding box center [104, 17] width 12 height 12
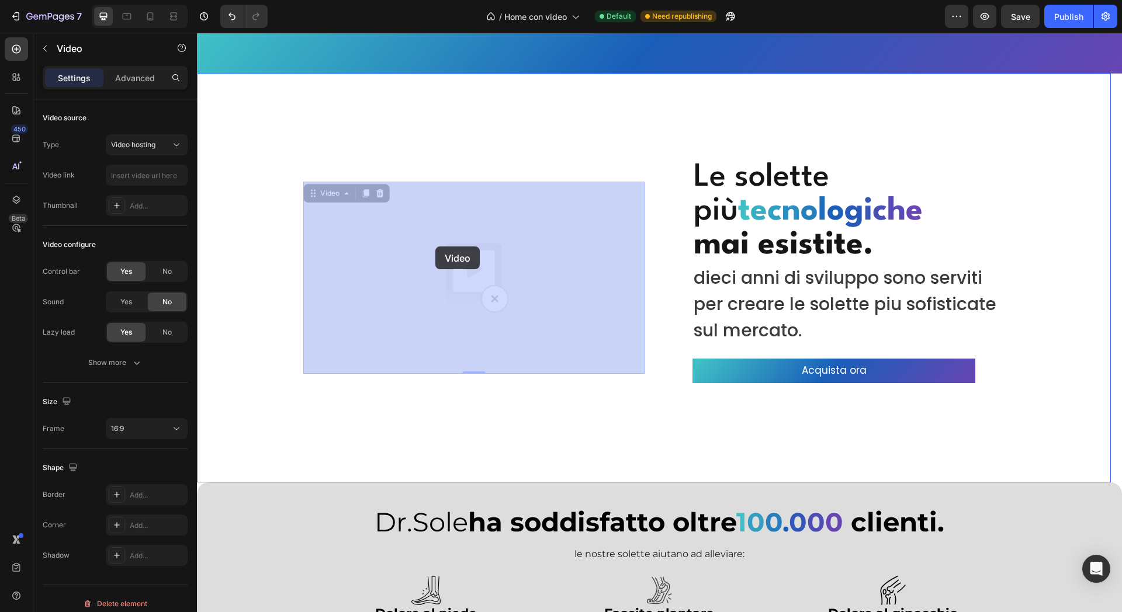
drag, startPoint x: 317, startPoint y: 244, endPoint x: 435, endPoint y: 247, distance: 118.7
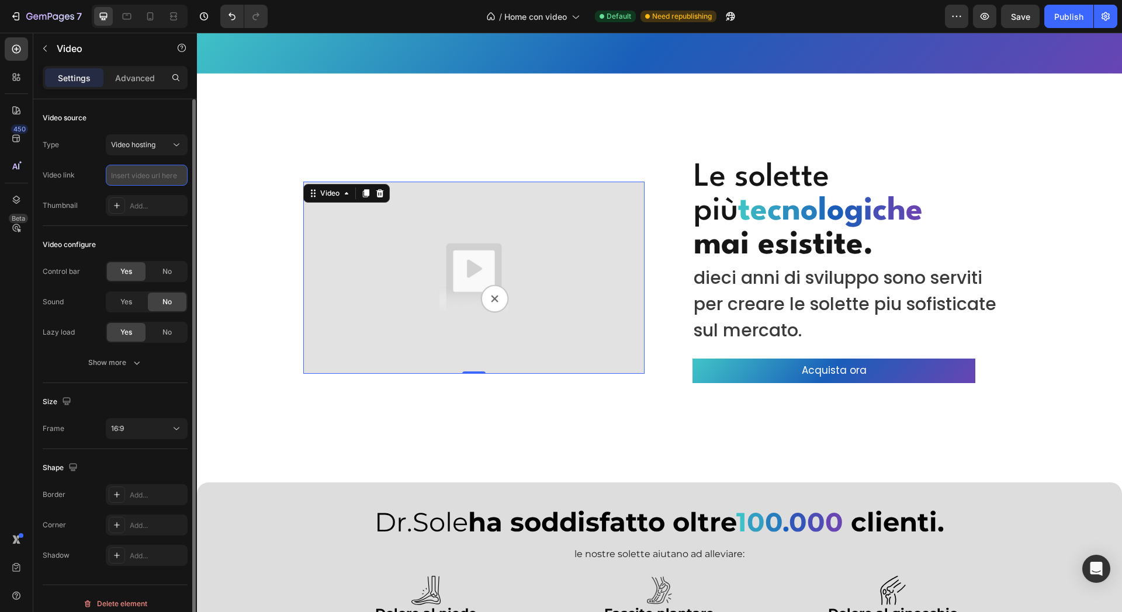
click at [128, 180] on input "text" at bounding box center [147, 175] width 82 height 21
paste input "[URL][DOMAIN_NAME]"
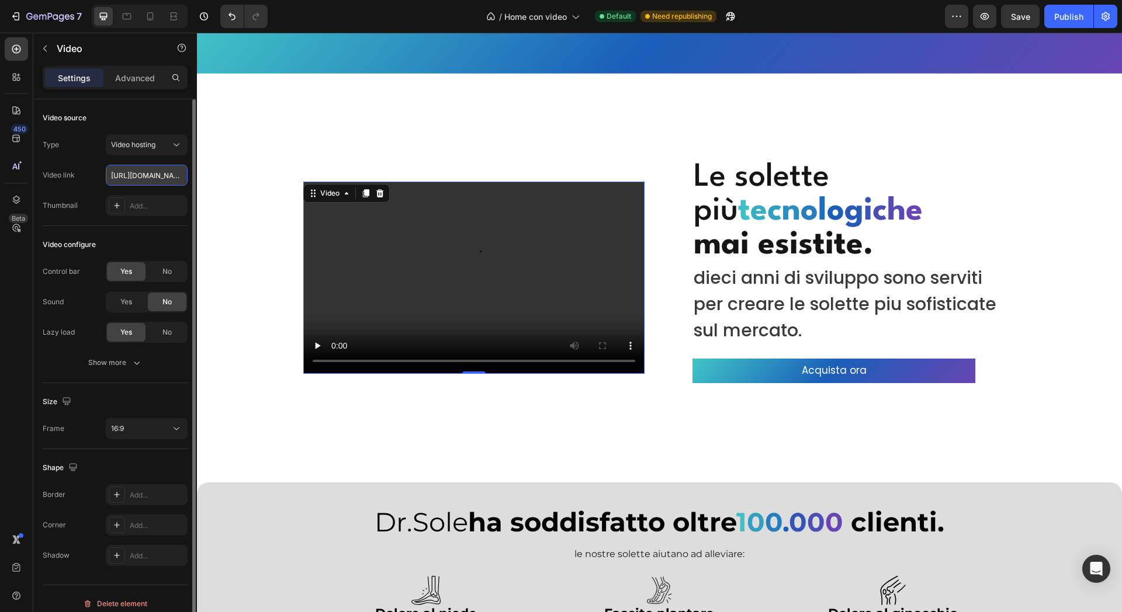
scroll to position [0, 219]
type input "[URL][DOMAIN_NAME]"
click at [160, 112] on div "Video source" at bounding box center [115, 118] width 145 height 19
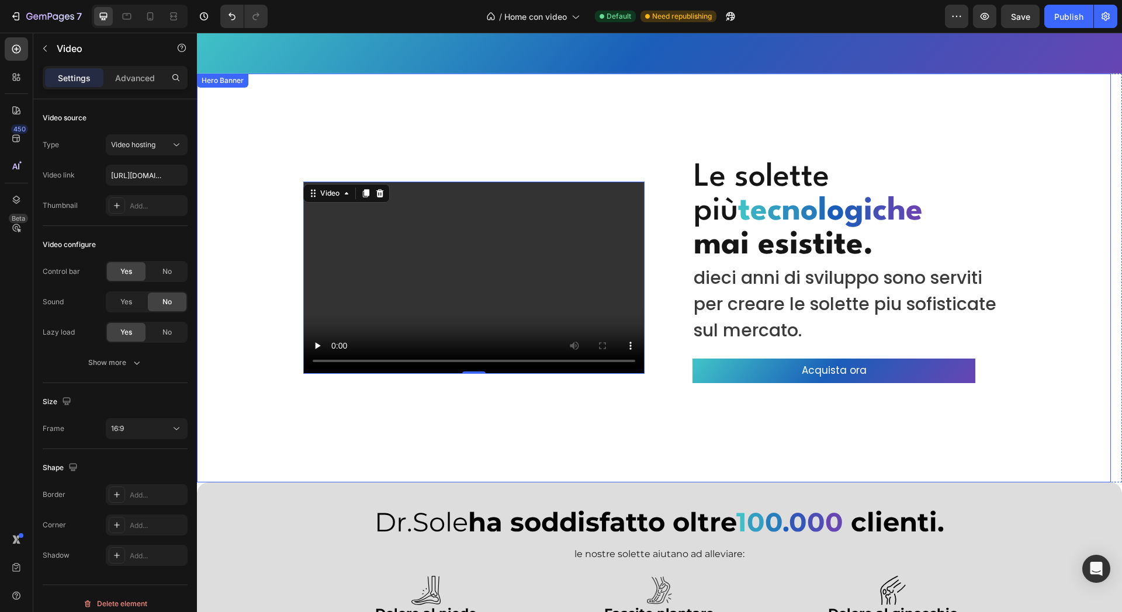
click at [223, 221] on div "Overlay" at bounding box center [654, 278] width 914 height 409
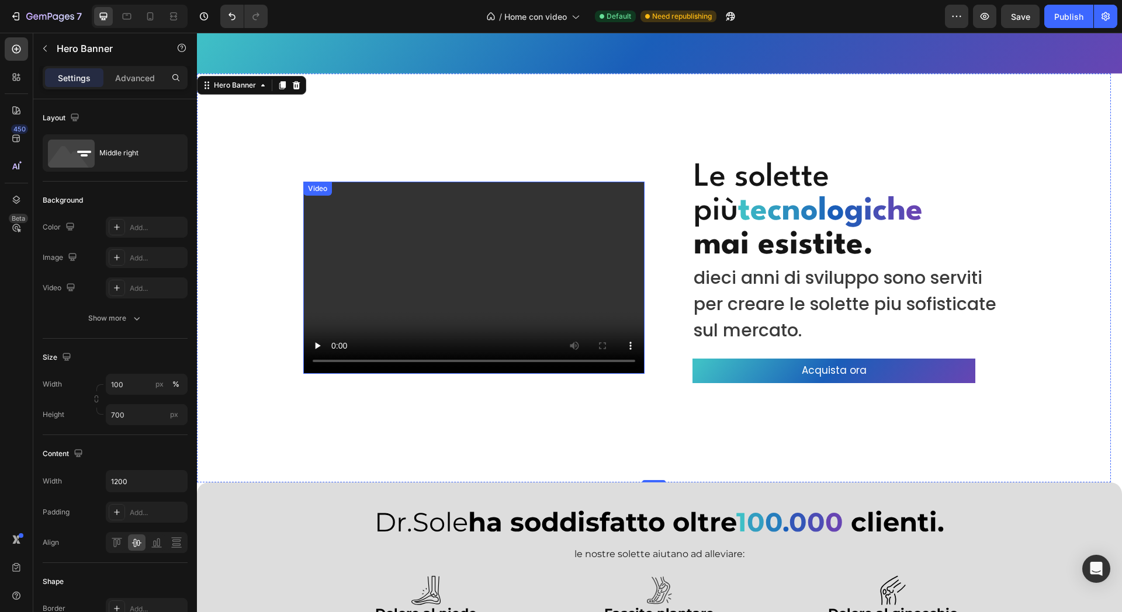
click at [403, 236] on video at bounding box center [473, 278] width 341 height 192
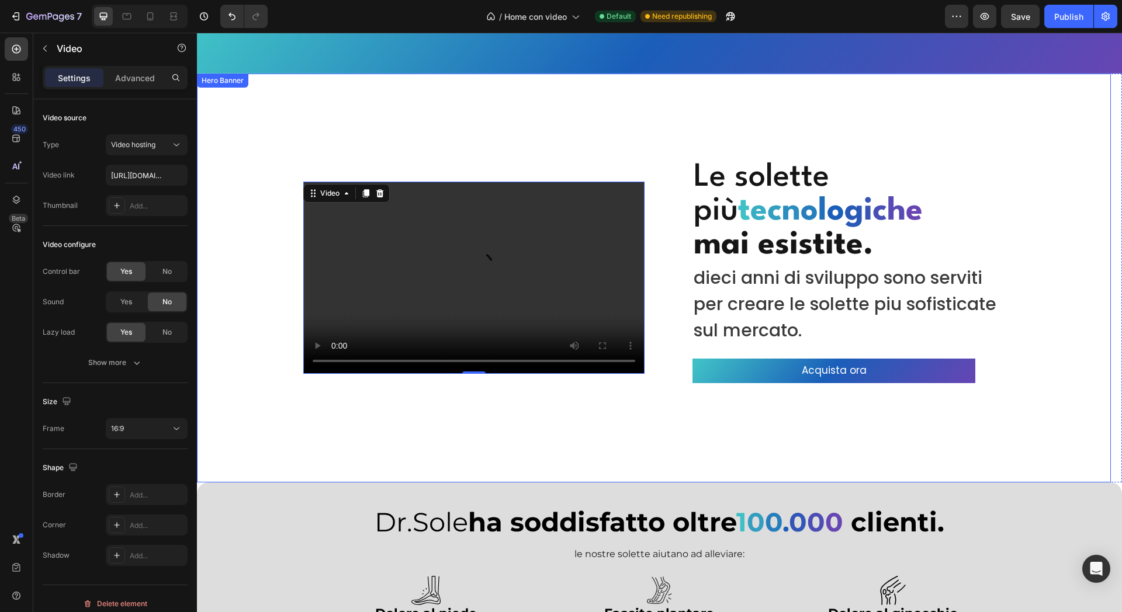
click at [260, 99] on div "Overlay" at bounding box center [654, 278] width 914 height 409
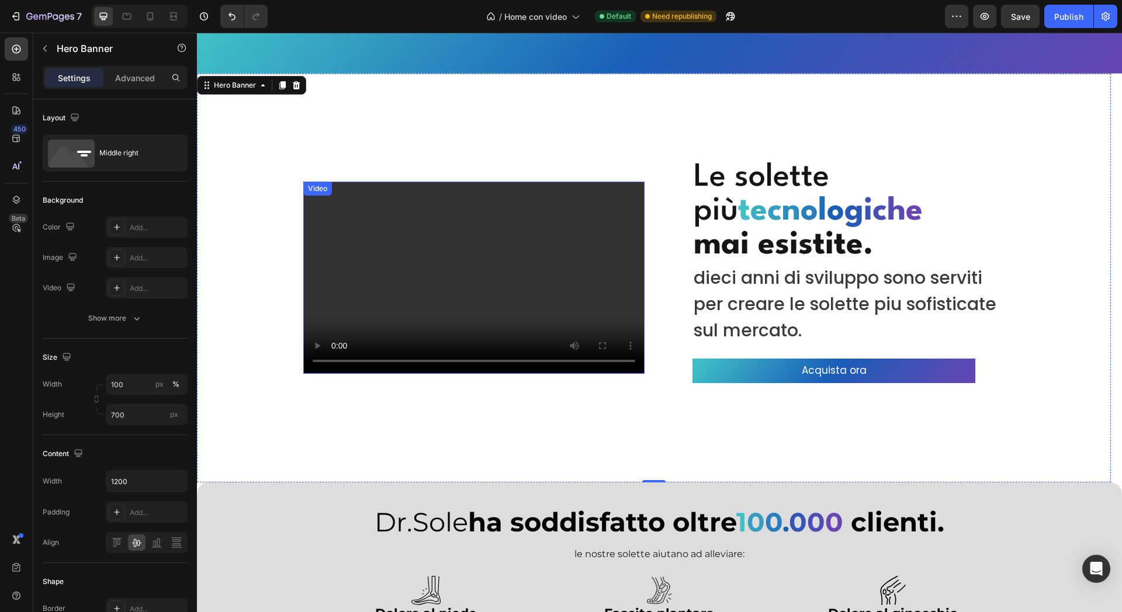
click at [452, 288] on video at bounding box center [473, 278] width 341 height 192
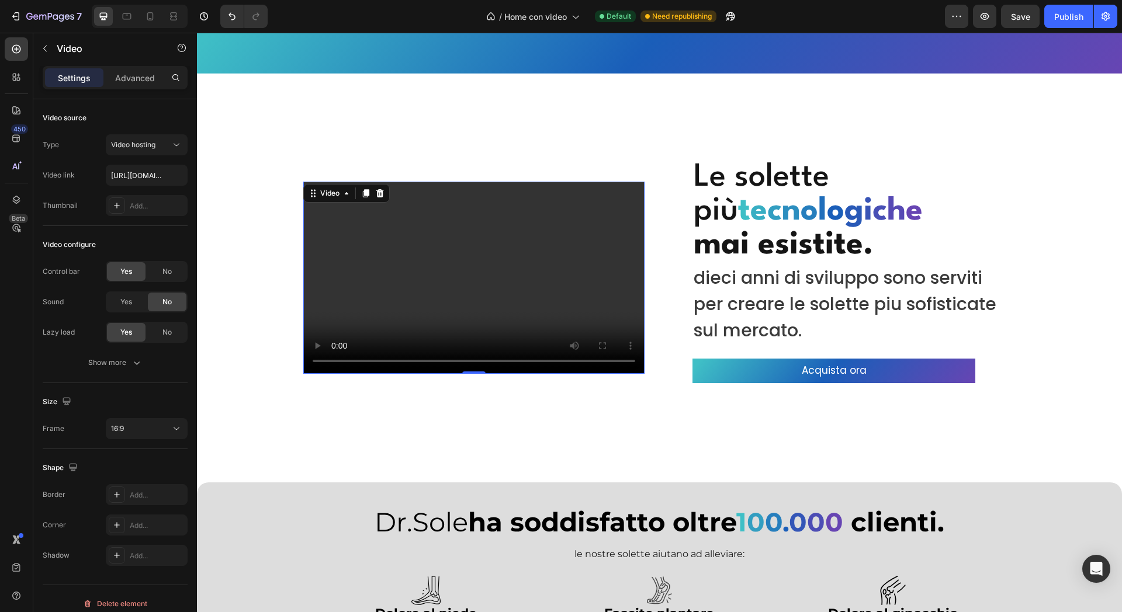
click at [356, 85] on div "Overlay" at bounding box center [654, 278] width 914 height 409
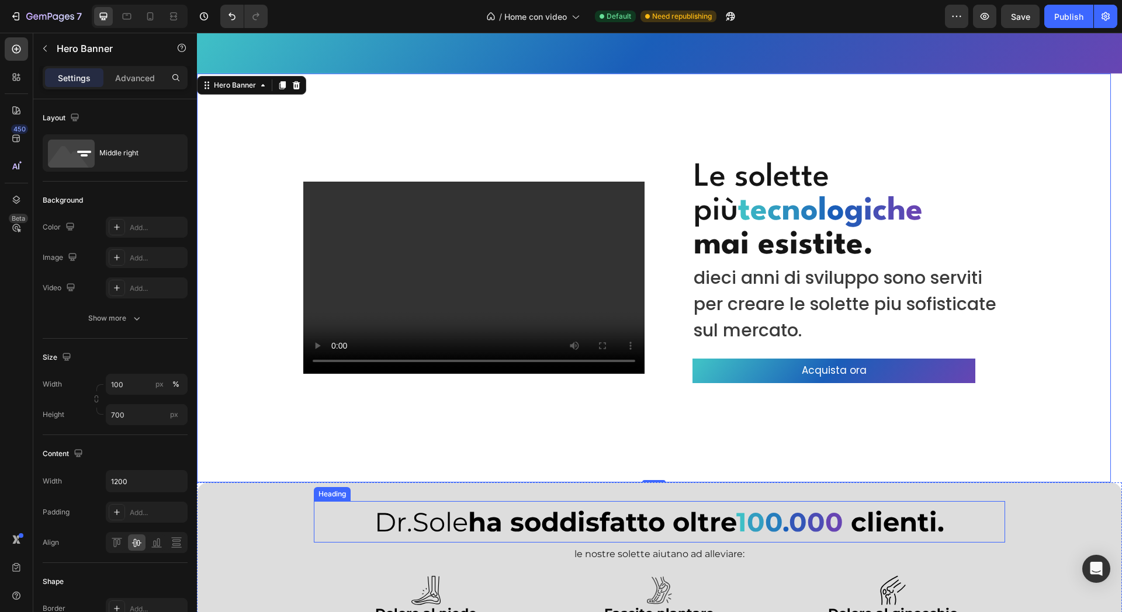
click at [457, 456] on div "Overlay" at bounding box center [654, 278] width 914 height 409
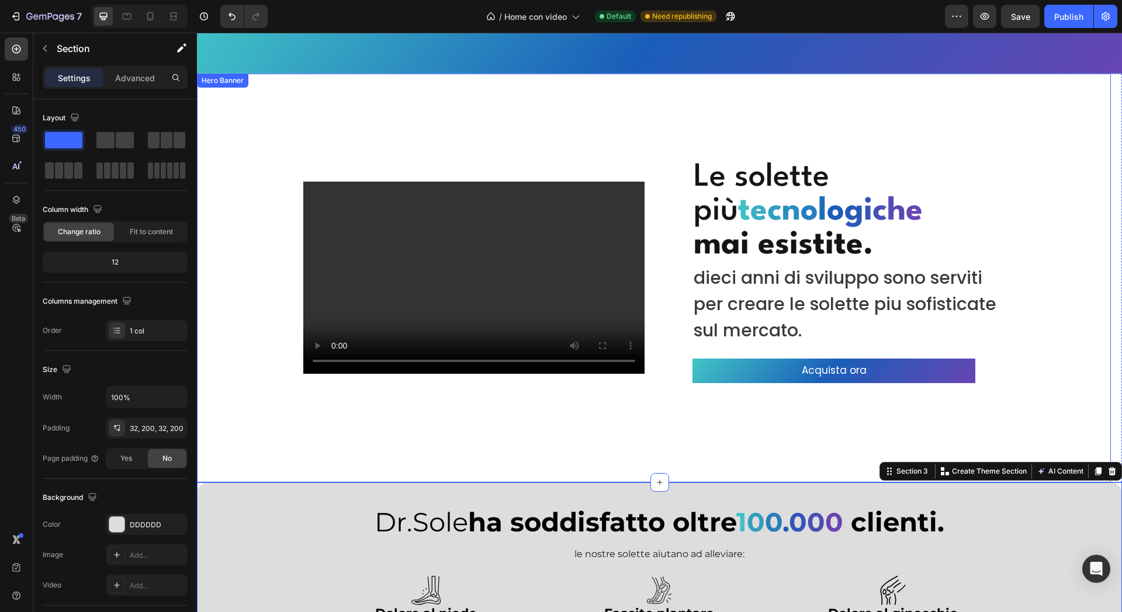
click at [390, 406] on div "Overlay" at bounding box center [654, 278] width 914 height 409
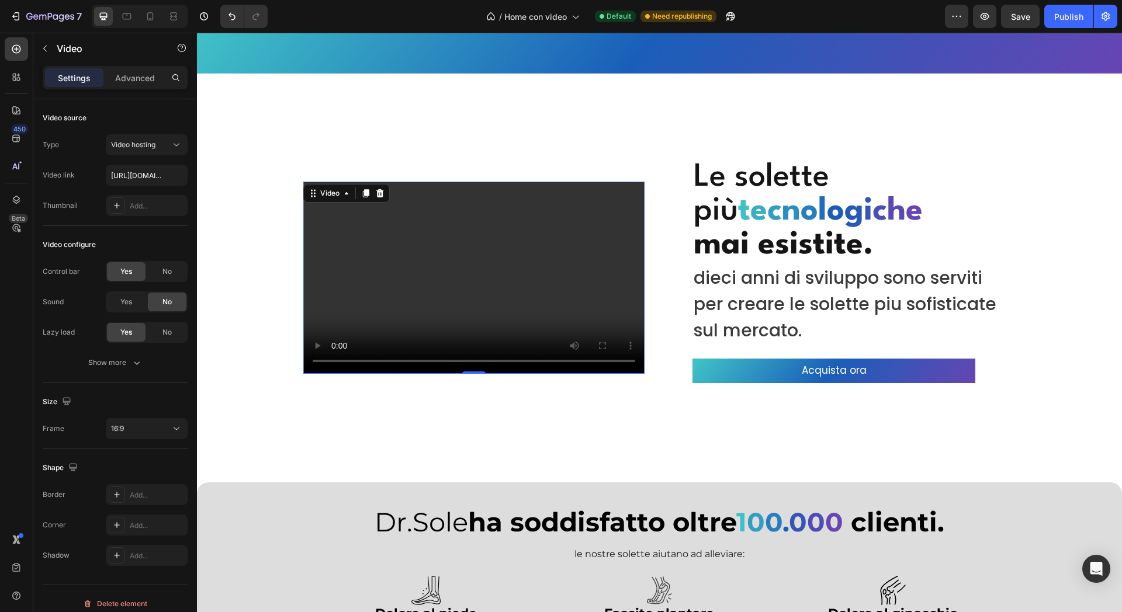
click at [461, 290] on video at bounding box center [473, 278] width 341 height 192
click at [166, 267] on span "No" at bounding box center [166, 272] width 9 height 11
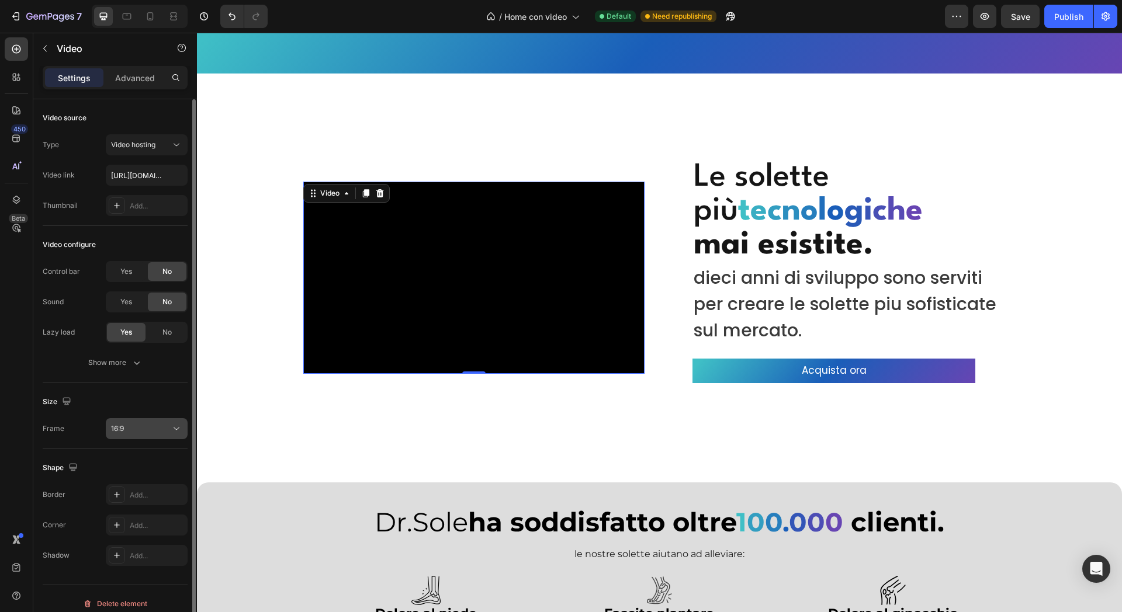
click at [148, 420] on button "16:9" at bounding box center [147, 428] width 82 height 21
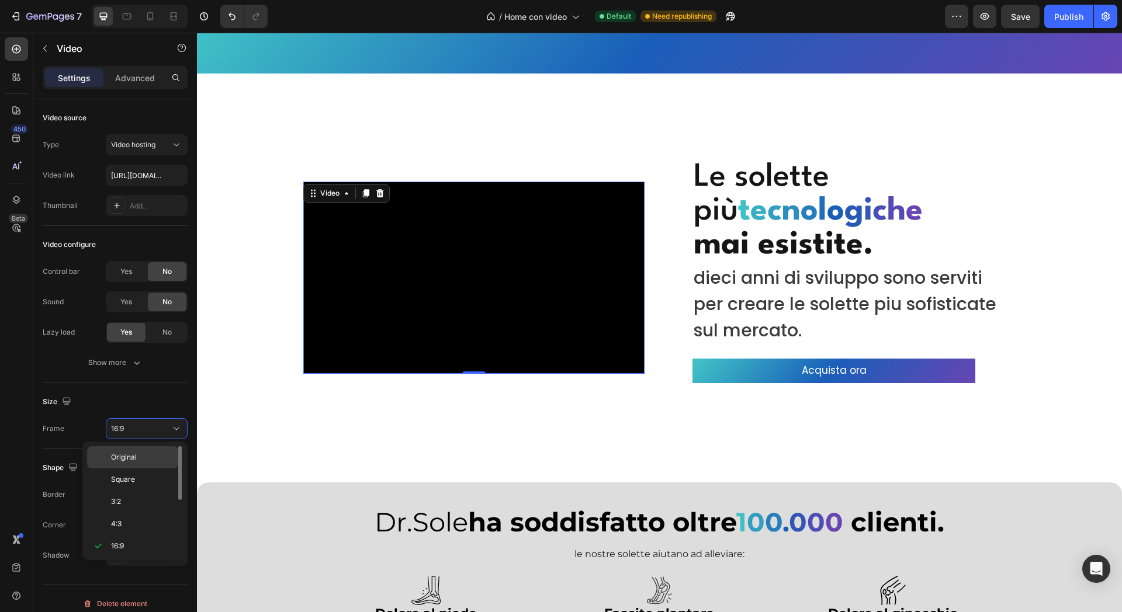
click at [147, 459] on p "Original" at bounding box center [142, 457] width 62 height 11
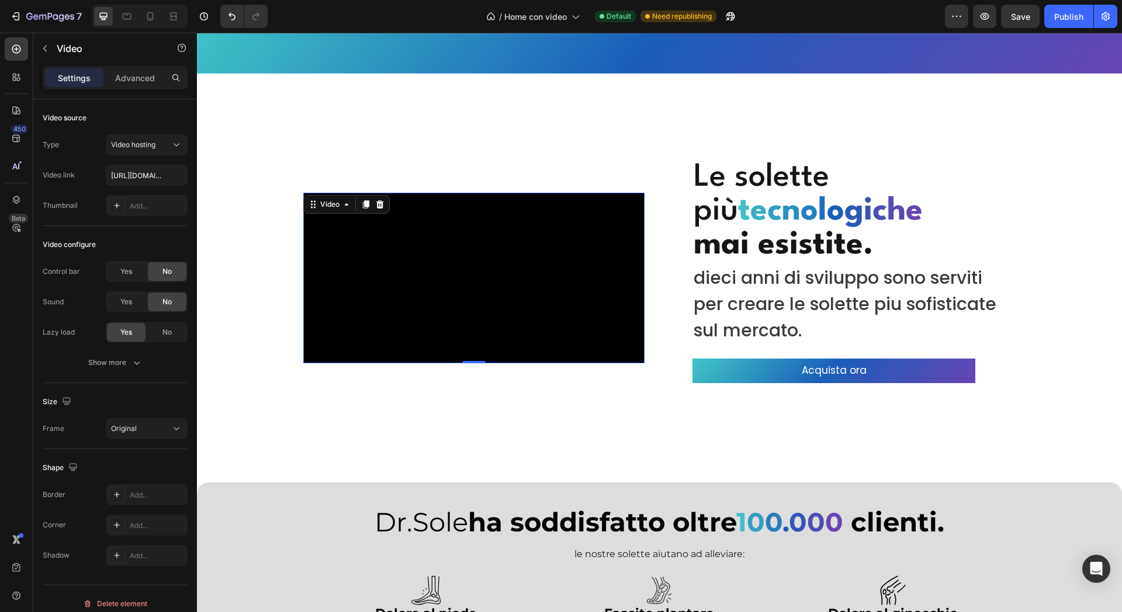
click at [207, 413] on div "Overlay" at bounding box center [654, 278] width 914 height 409
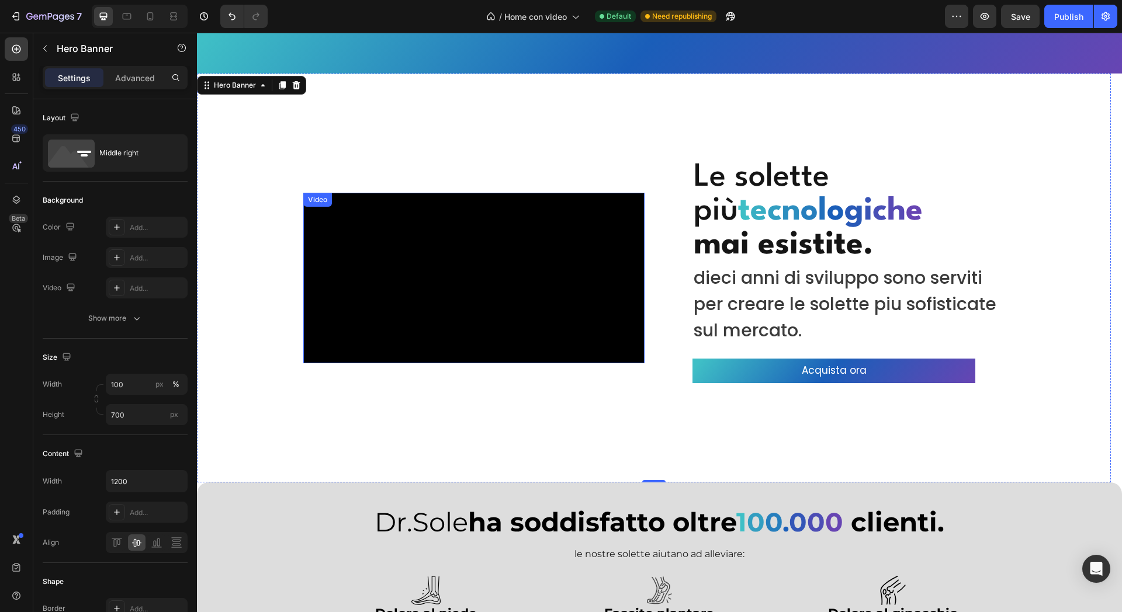
click at [339, 332] on video at bounding box center [473, 278] width 341 height 171
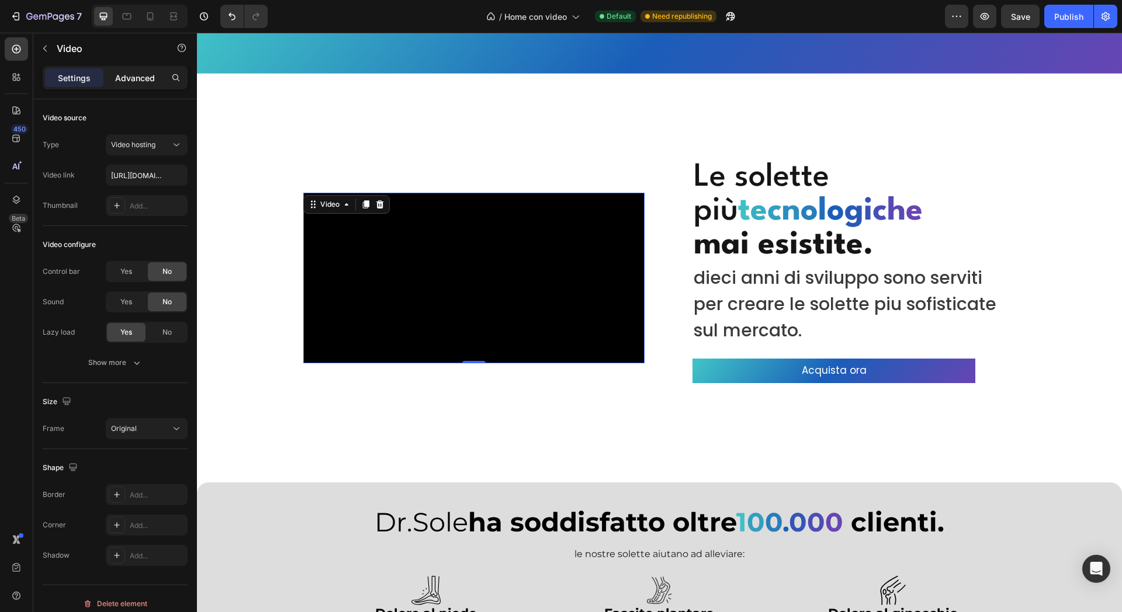
click at [142, 79] on p "Advanced" at bounding box center [135, 78] width 40 height 12
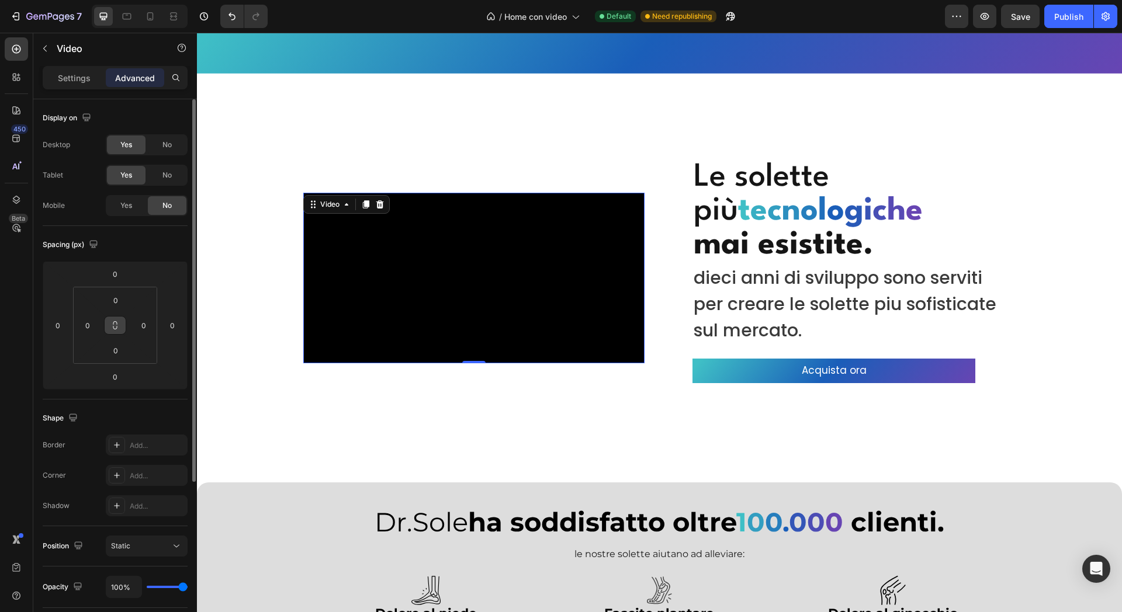
click at [117, 328] on icon at bounding box center [114, 325] width 9 height 9
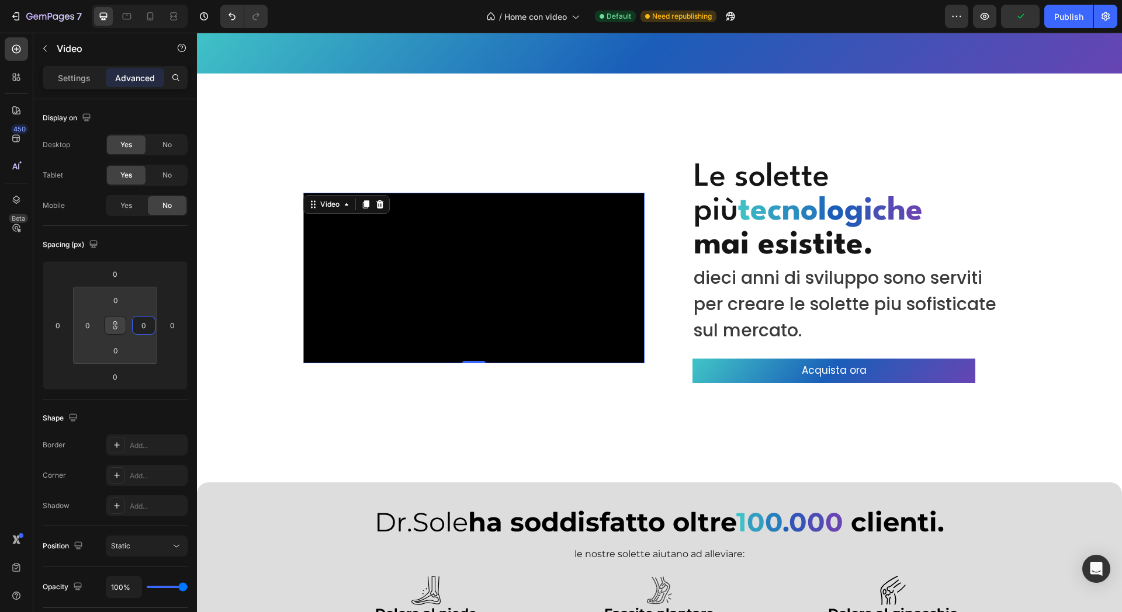
type input "26"
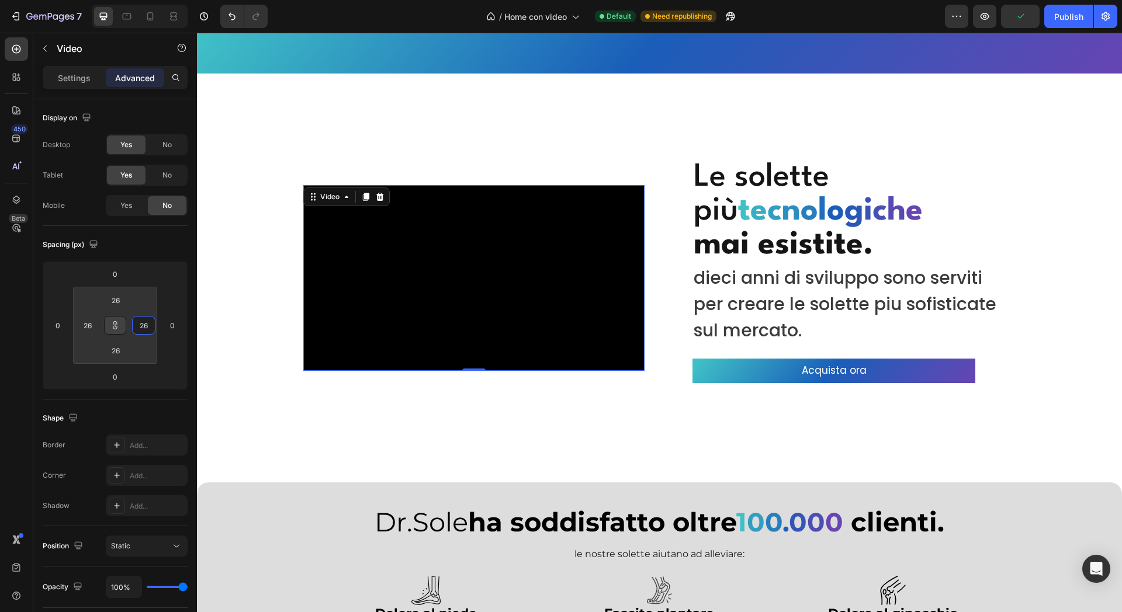
type input "12"
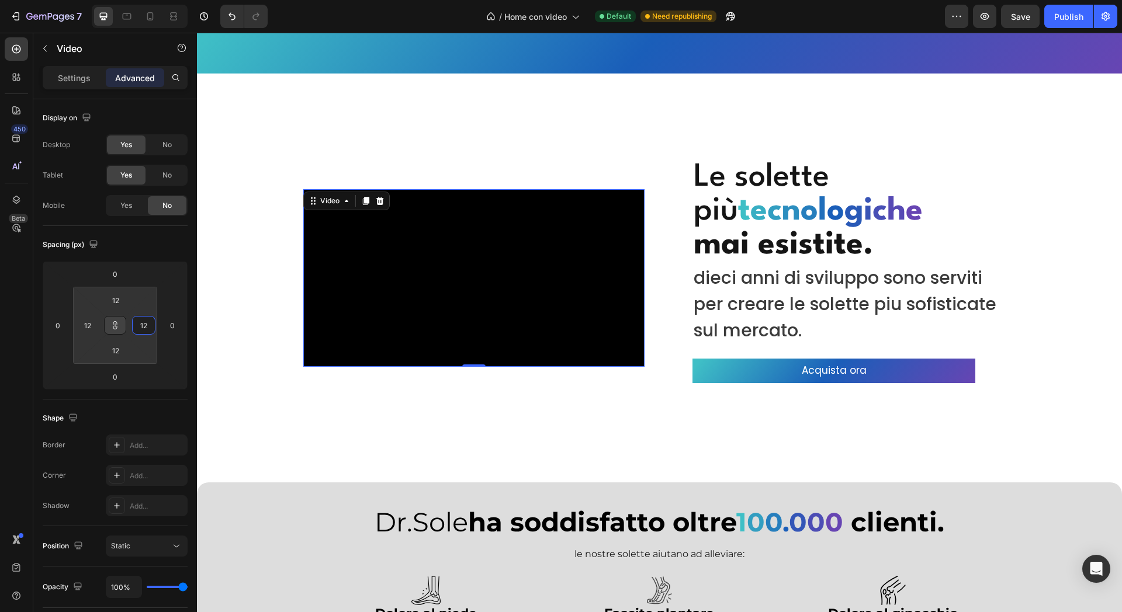
click at [147, 0] on html "7 Version history / Home con video Default Need republishing Preview Save Publi…" at bounding box center [561, 0] width 1122 height 0
type input "1"
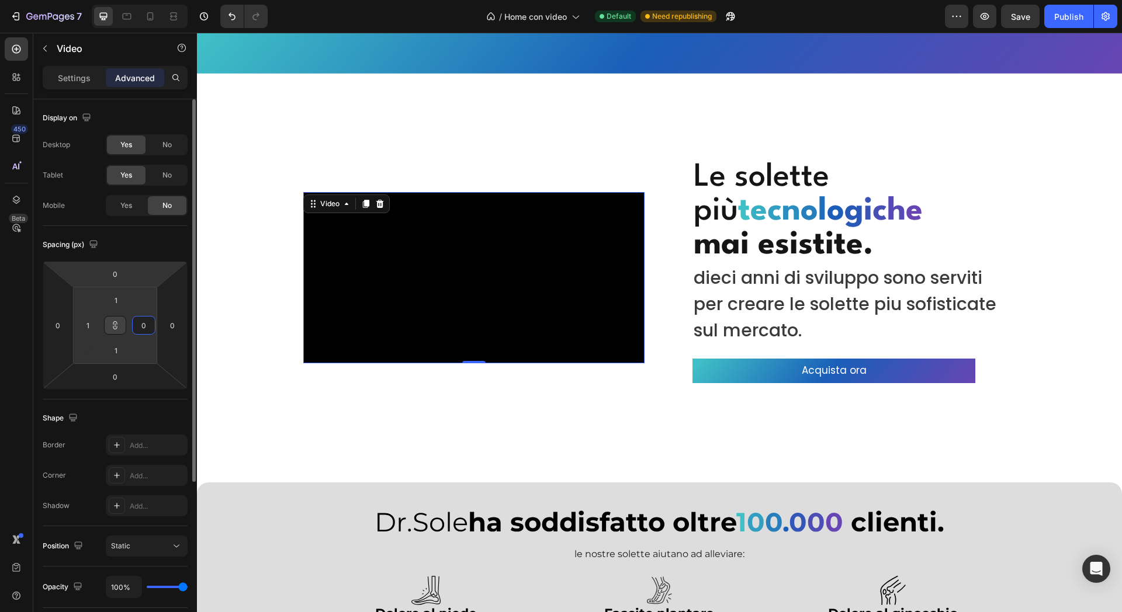
type input "0"
click at [0, 0] on div "Spacing (px) 0 0 0 0 1 1 1 0" at bounding box center [0, 0] width 0 height 0
type input "0"
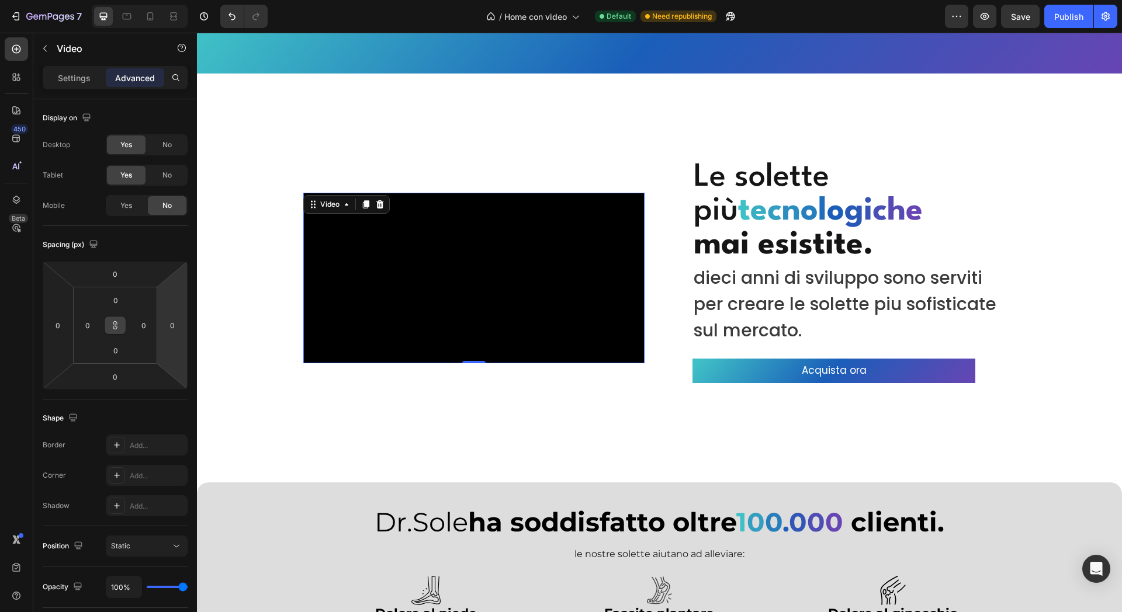
type input "2"
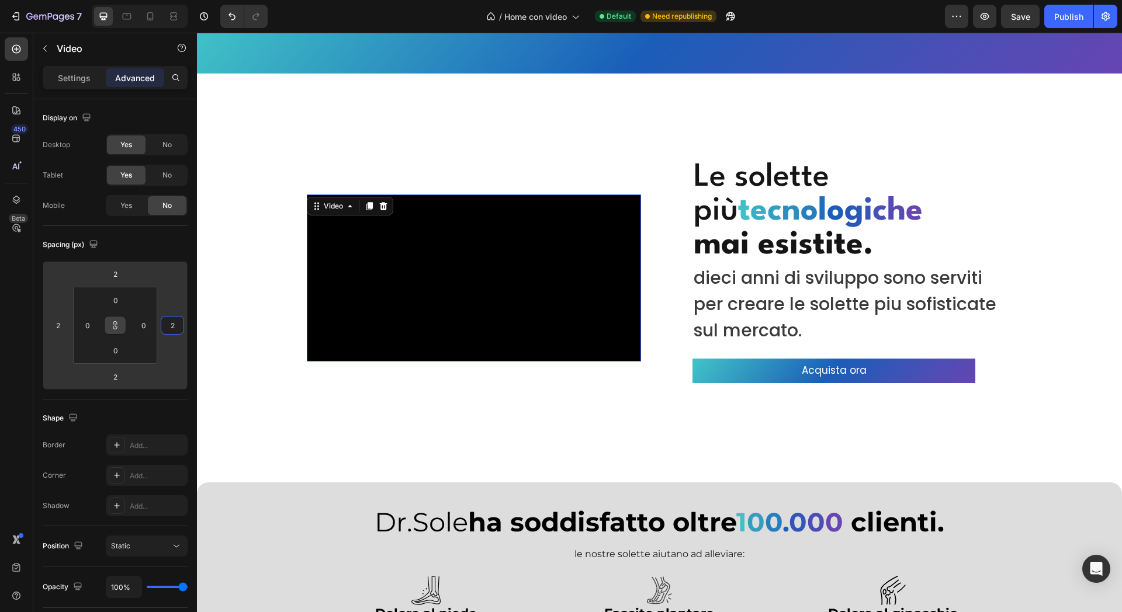
type input "10"
type input "18"
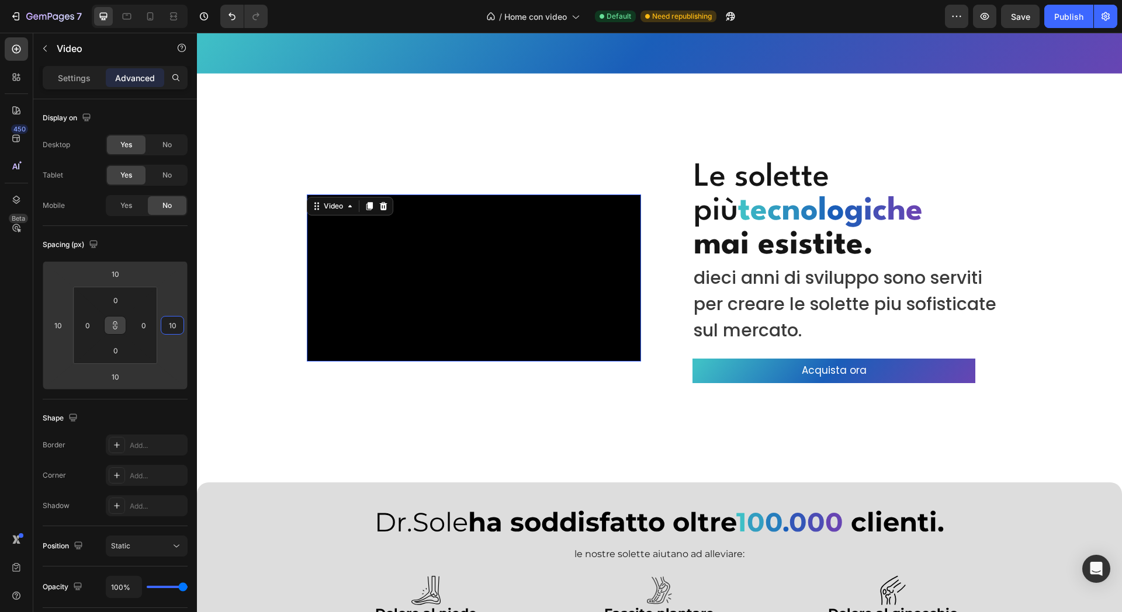
type input "18"
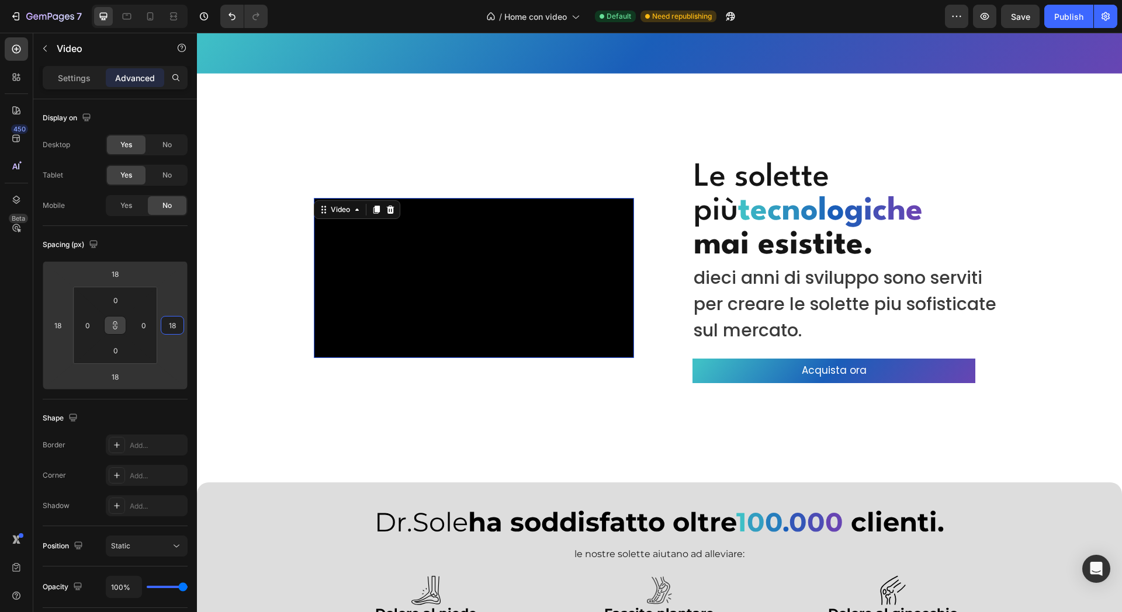
type input "8"
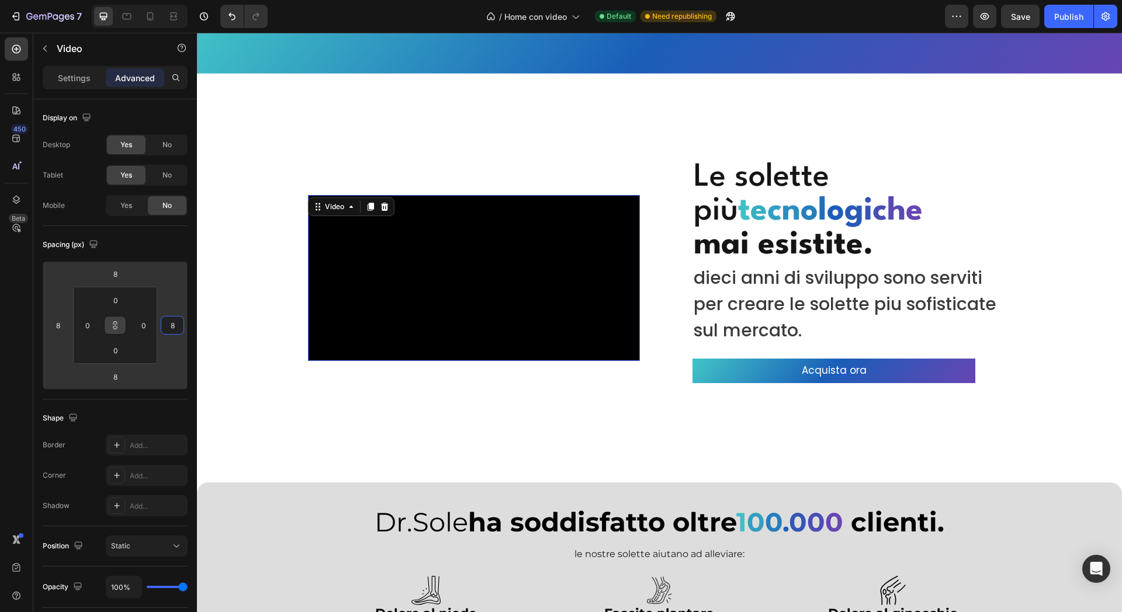
type input "-2"
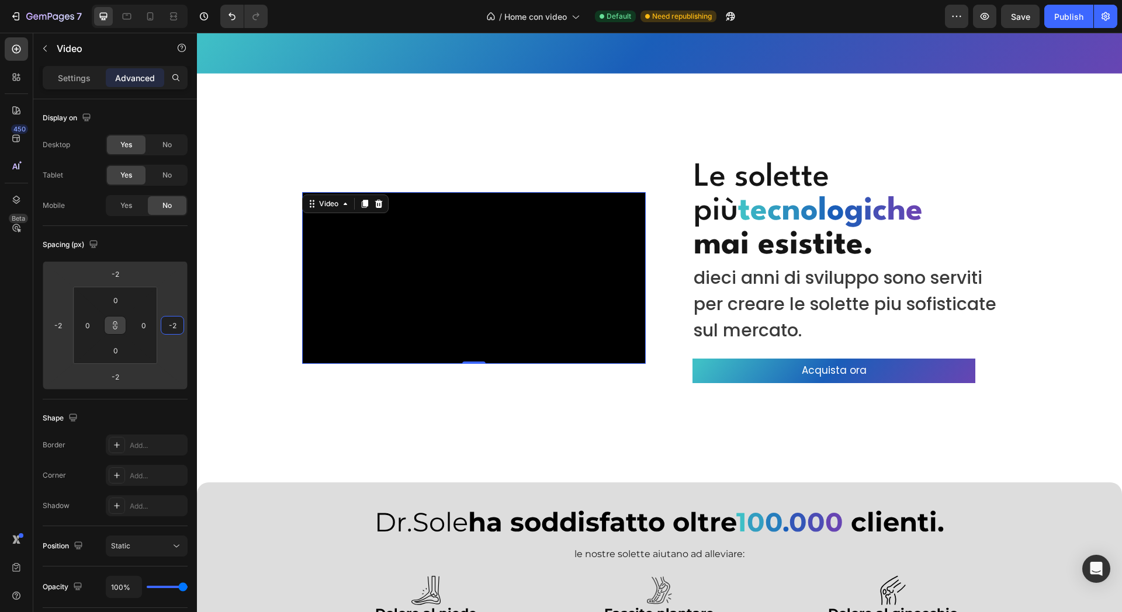
type input "-14"
type input "-26"
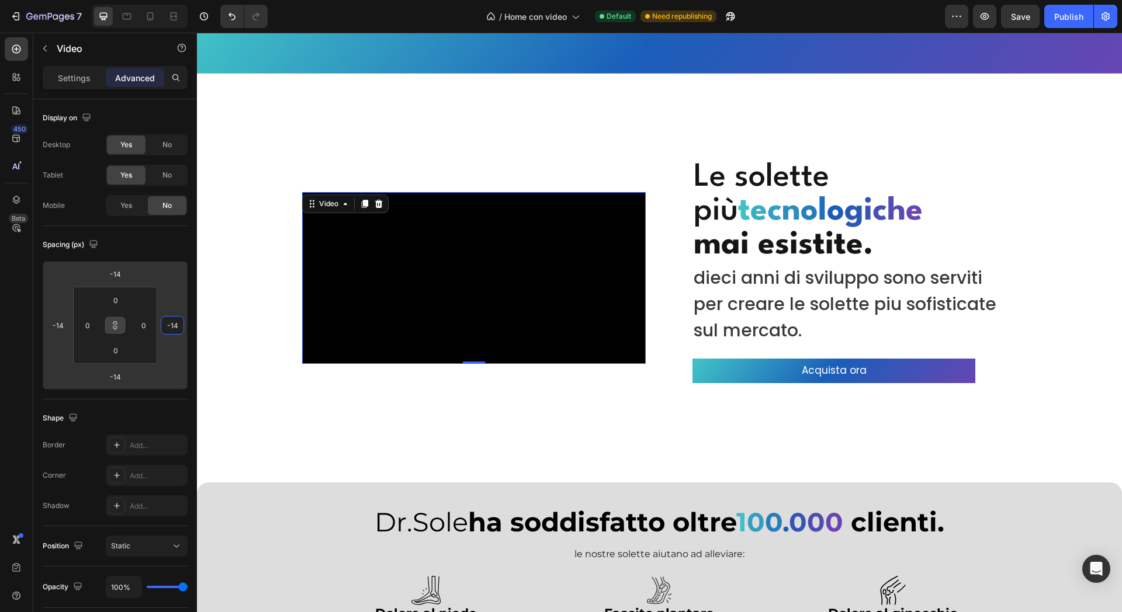
type input "-26"
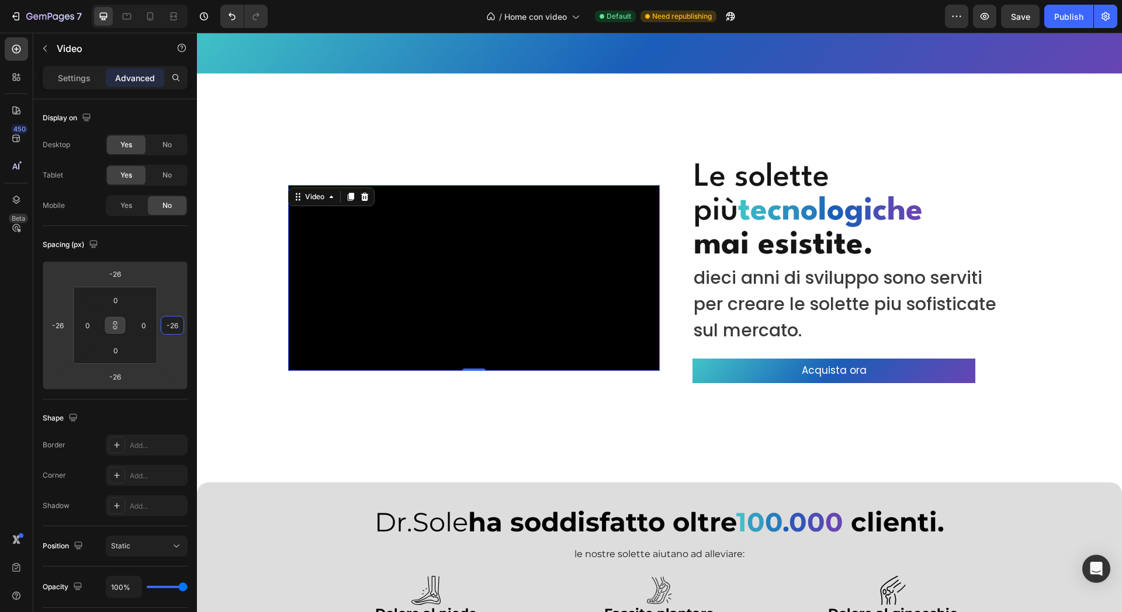
drag, startPoint x: 167, startPoint y: 295, endPoint x: 169, endPoint y: 304, distance: 10.2
click at [169, 0] on html "7 Version history / Home con video Default Need republishing Preview Save Publi…" at bounding box center [561, 0] width 1122 height 0
click at [155, 241] on div "Spacing (px)" at bounding box center [115, 245] width 145 height 19
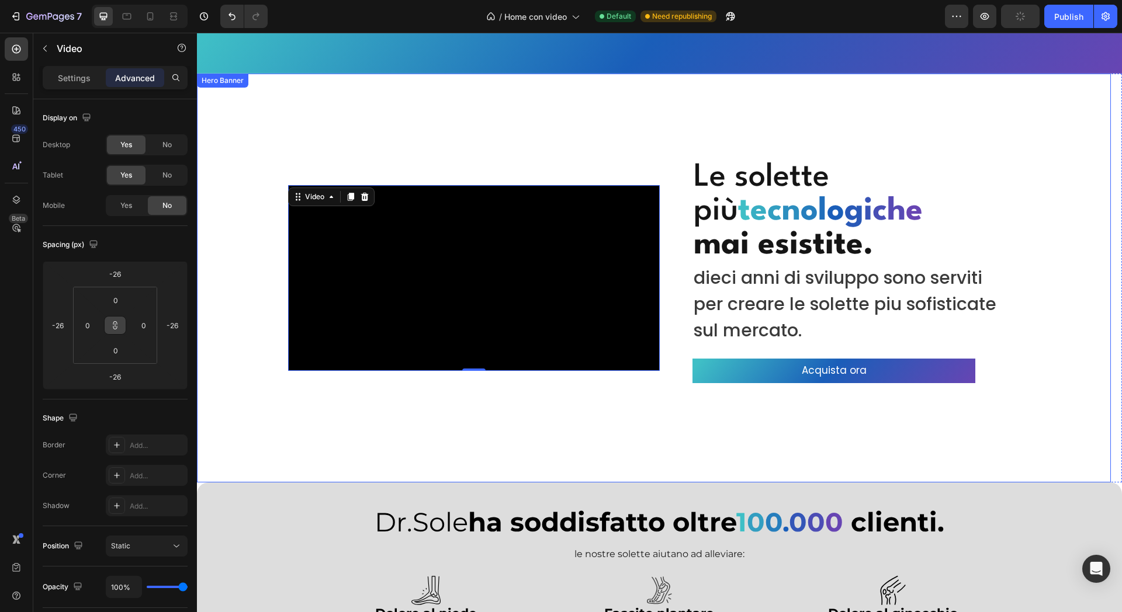
click at [417, 32] on div "7 Version history / Home con video Default Need republishing Preview Publish" at bounding box center [561, 16] width 1122 height 33
click at [437, 92] on div "Overlay" at bounding box center [654, 278] width 914 height 409
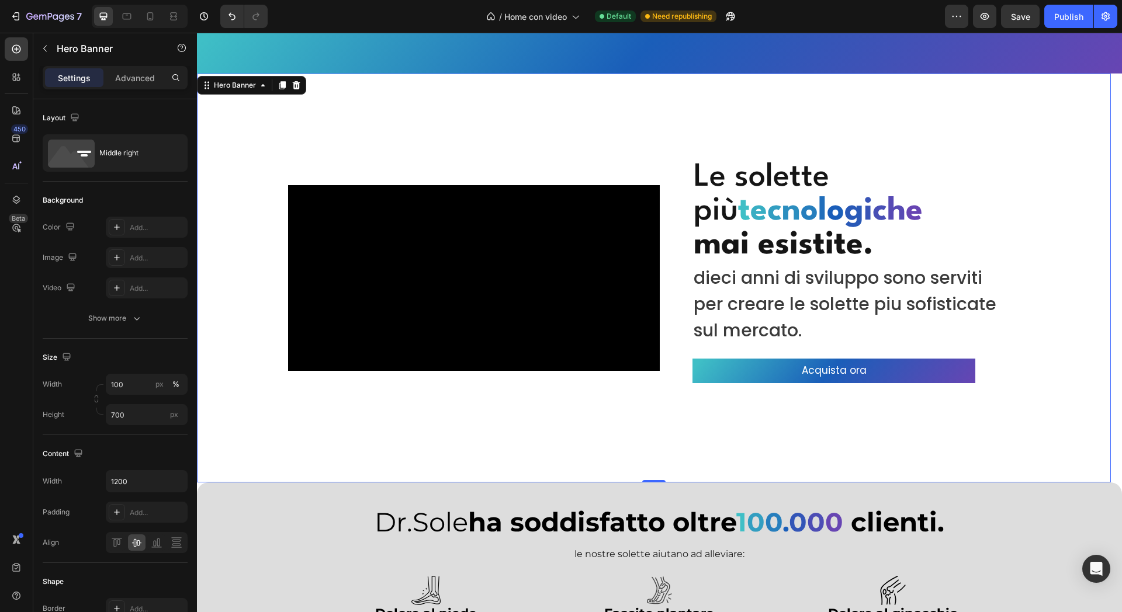
click at [681, 114] on div "Overlay" at bounding box center [654, 278] width 914 height 409
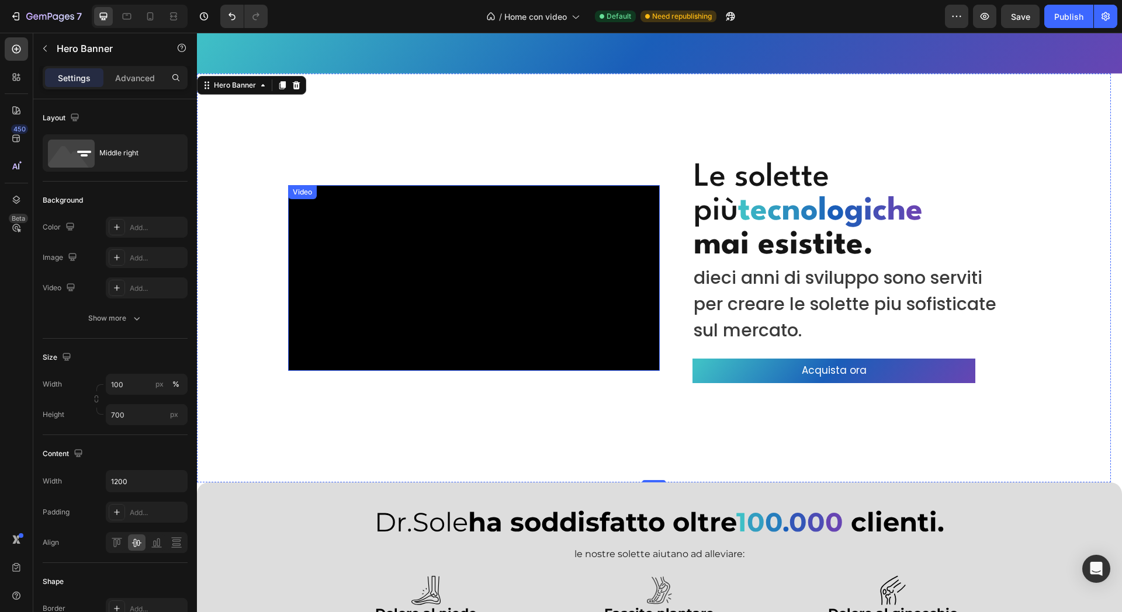
click at [521, 243] on video at bounding box center [474, 278] width 372 height 186
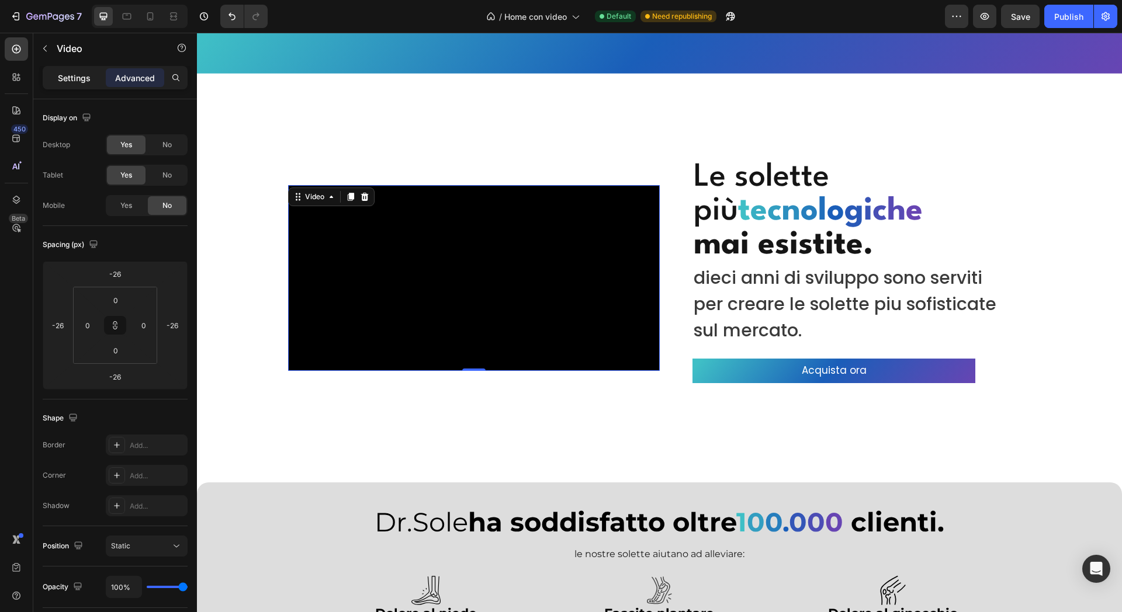
click at [77, 85] on div "Settings" at bounding box center [74, 77] width 58 height 19
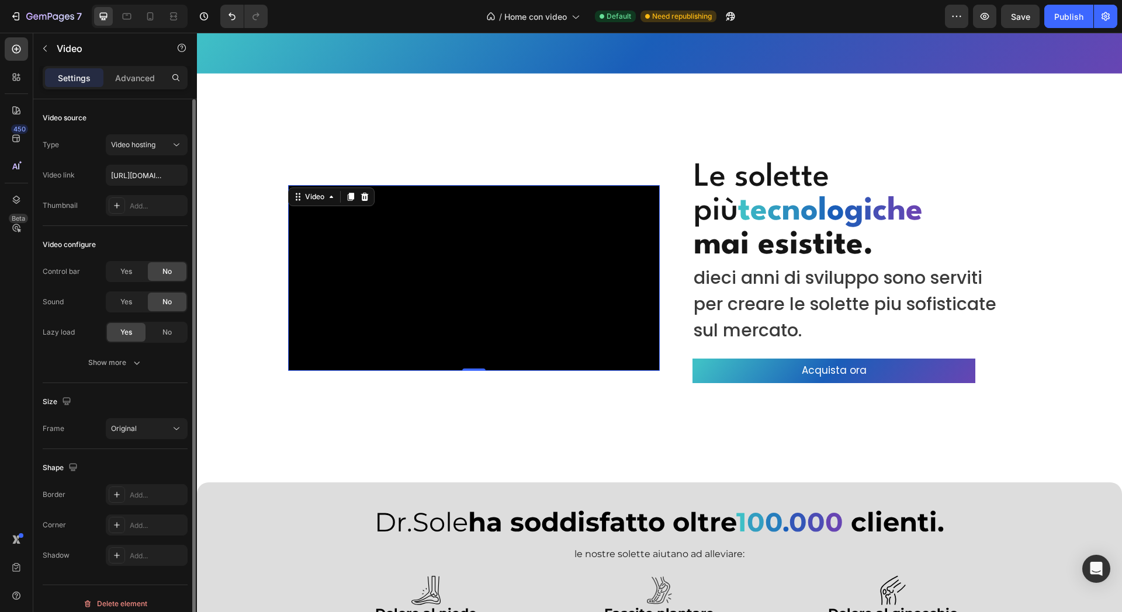
scroll to position [10, 0]
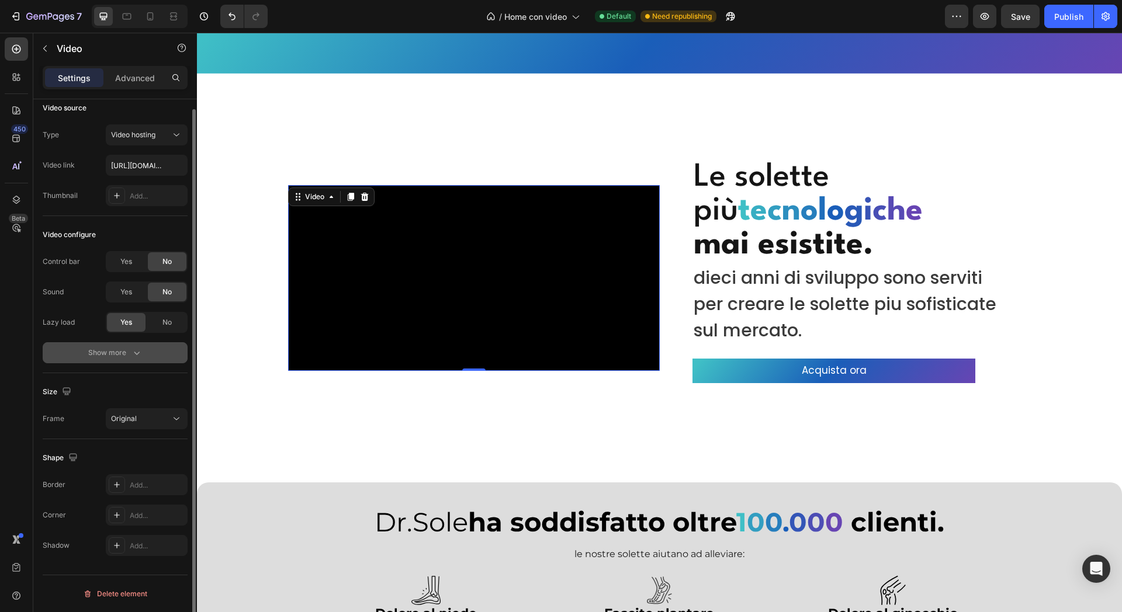
click at [129, 350] on div "Show more" at bounding box center [115, 353] width 54 height 12
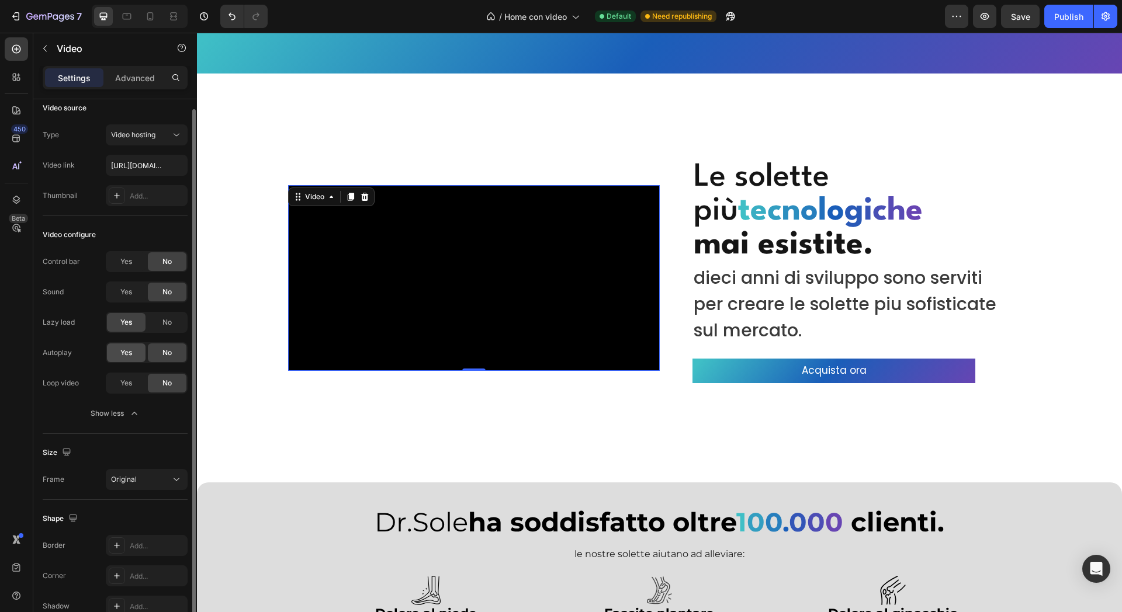
click at [130, 354] on span "Yes" at bounding box center [126, 353] width 12 height 11
click at [129, 382] on span "Yes" at bounding box center [126, 383] width 12 height 11
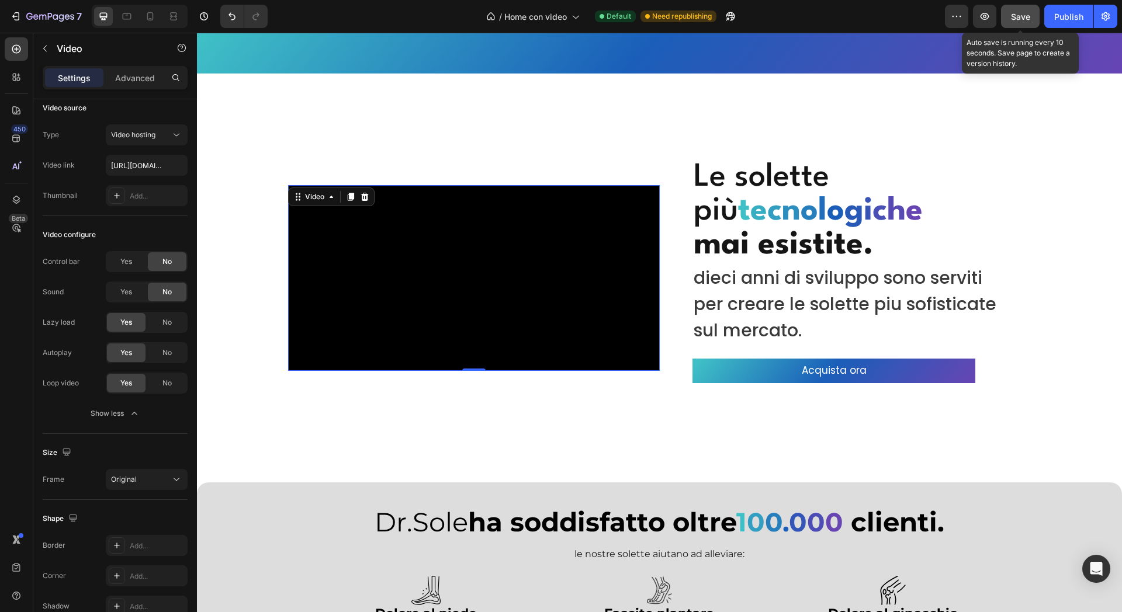
click at [1022, 15] on span "Save" at bounding box center [1020, 17] width 19 height 10
click at [1070, 15] on div "Publish" at bounding box center [1068, 17] width 29 height 12
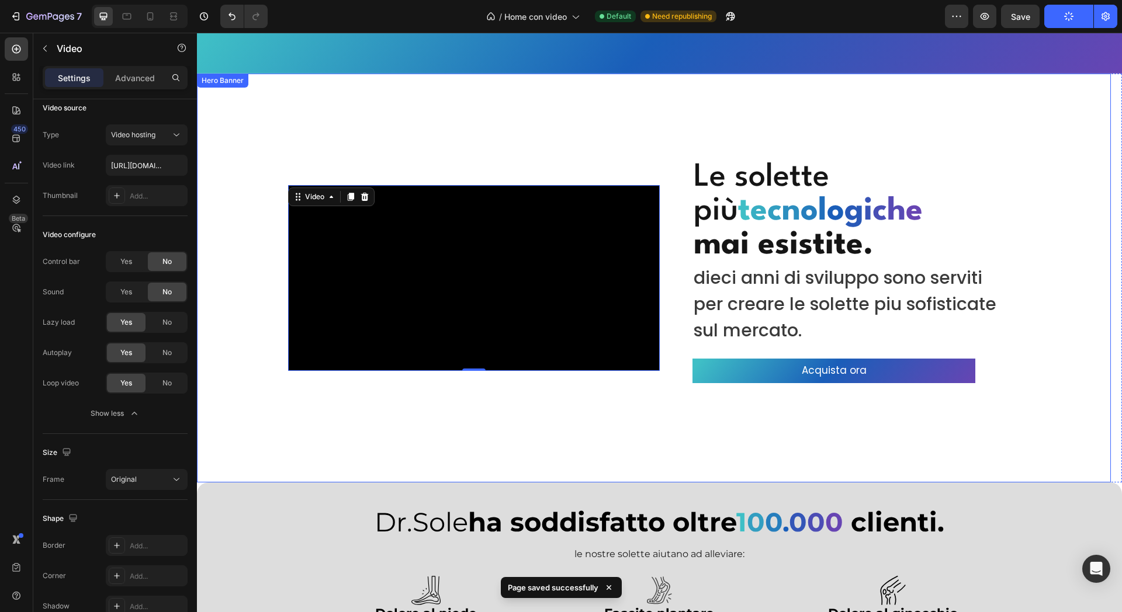
click at [610, 105] on div "Overlay" at bounding box center [654, 278] width 914 height 409
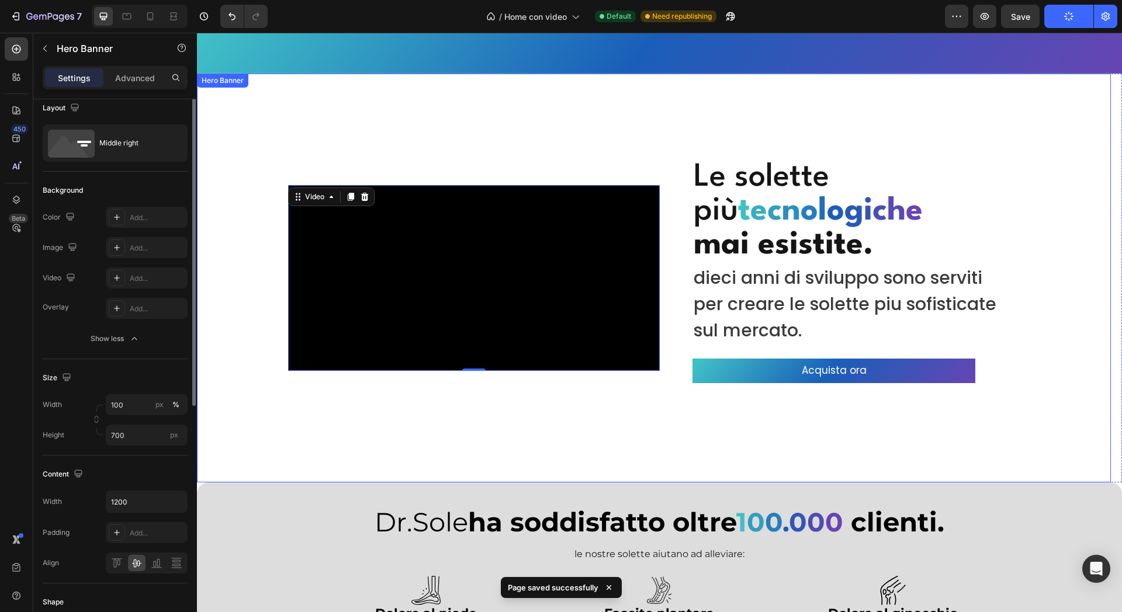
scroll to position [0, 0]
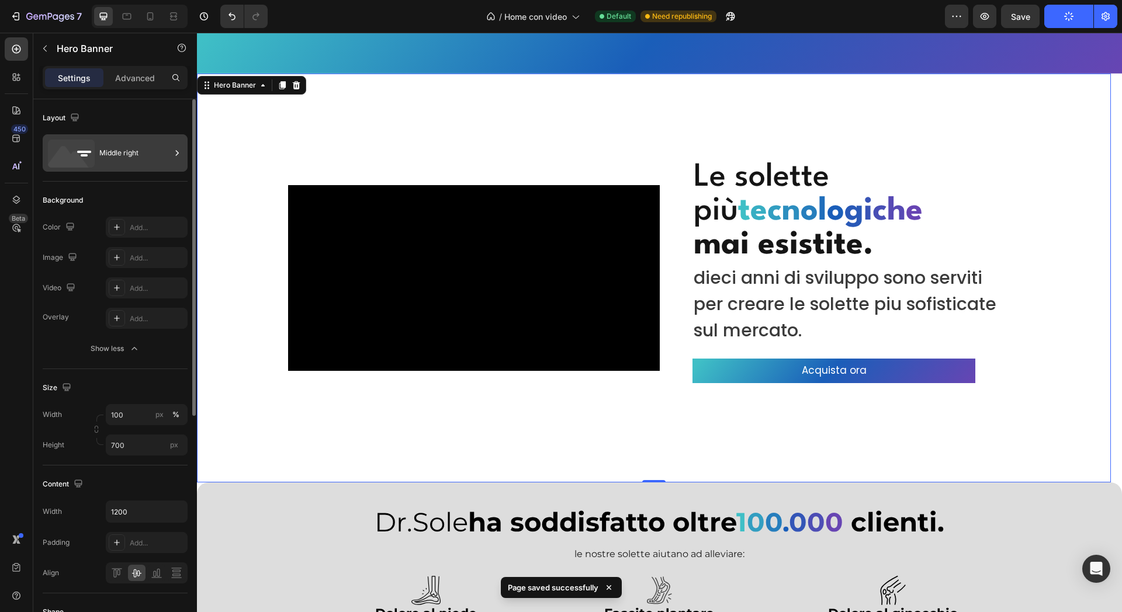
click at [115, 165] on div "Middle right" at bounding box center [134, 153] width 71 height 27
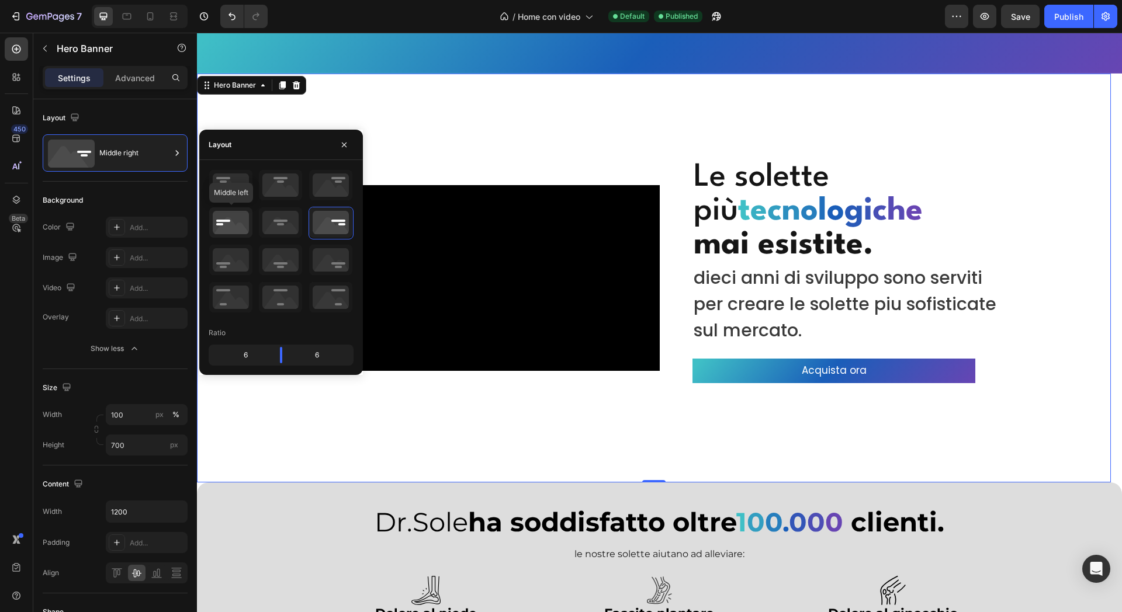
click at [231, 227] on icon at bounding box center [230, 222] width 43 height 30
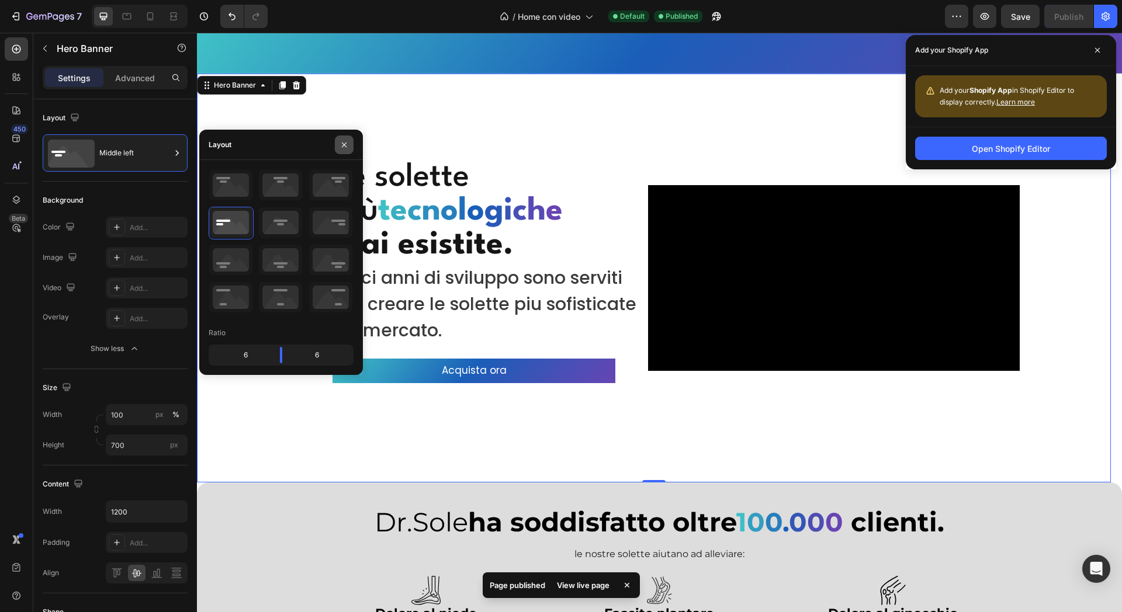
click at [349, 148] on button "button" at bounding box center [344, 145] width 19 height 19
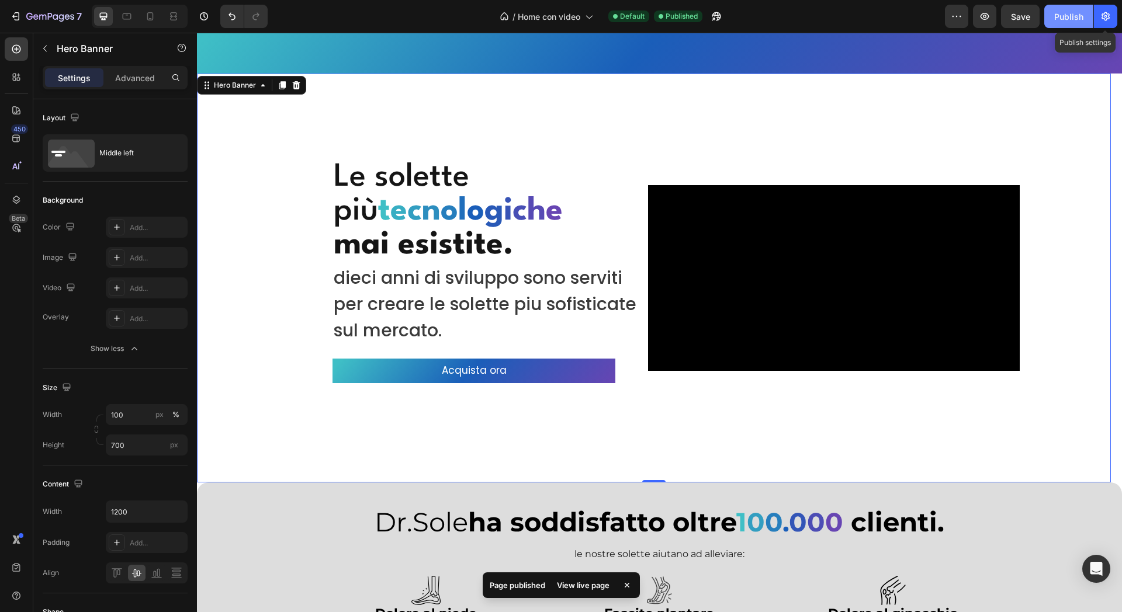
click at [1084, 21] on button "Publish" at bounding box center [1068, 16] width 49 height 23
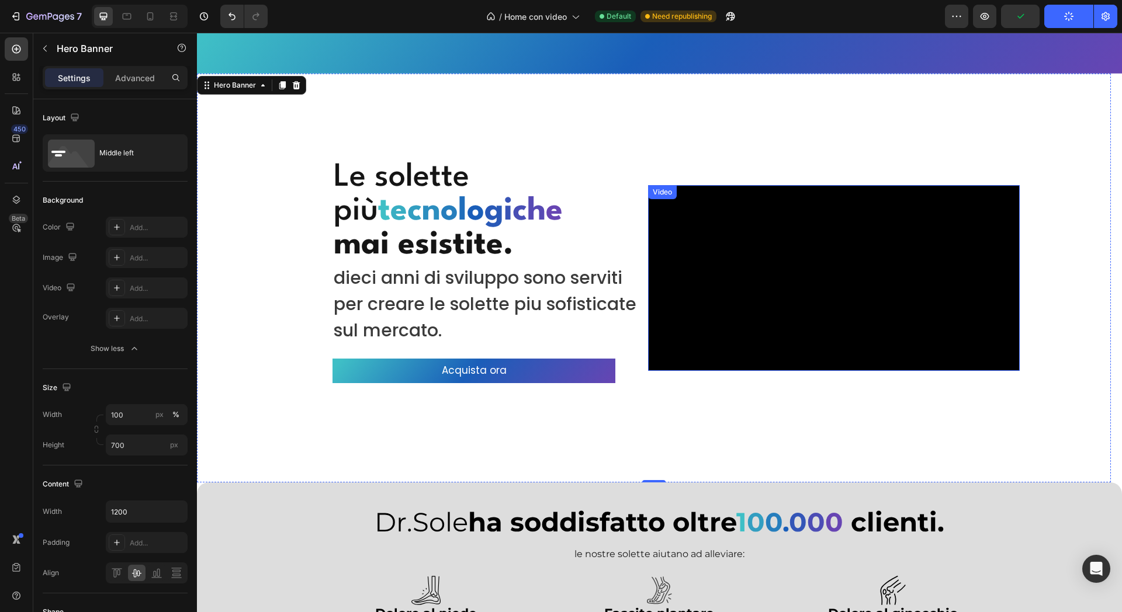
click at [960, 286] on video at bounding box center [834, 278] width 372 height 186
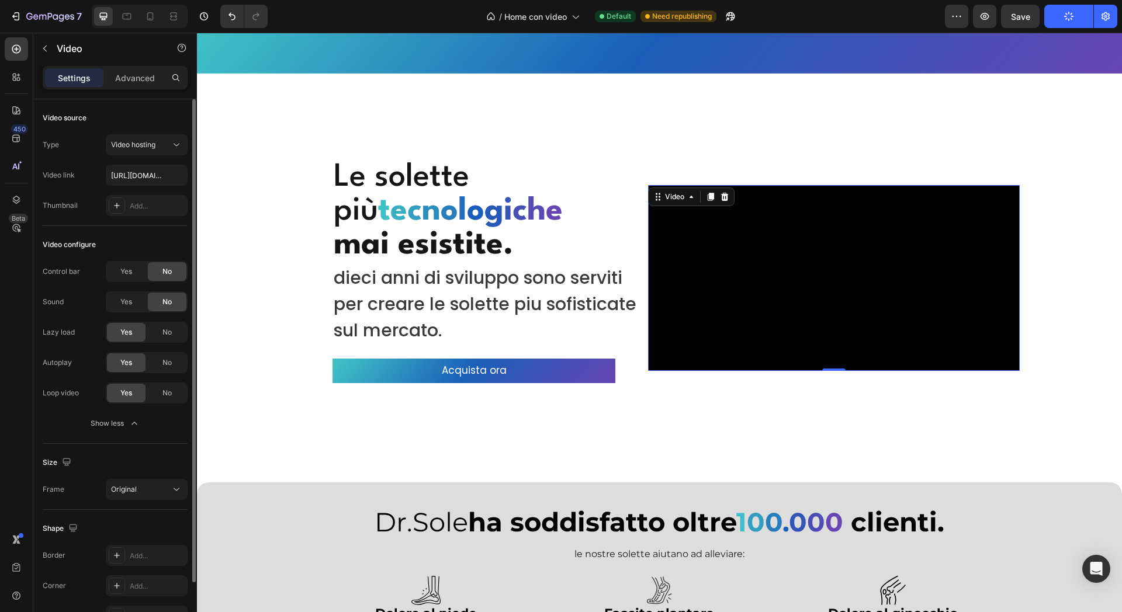
scroll to position [71, 0]
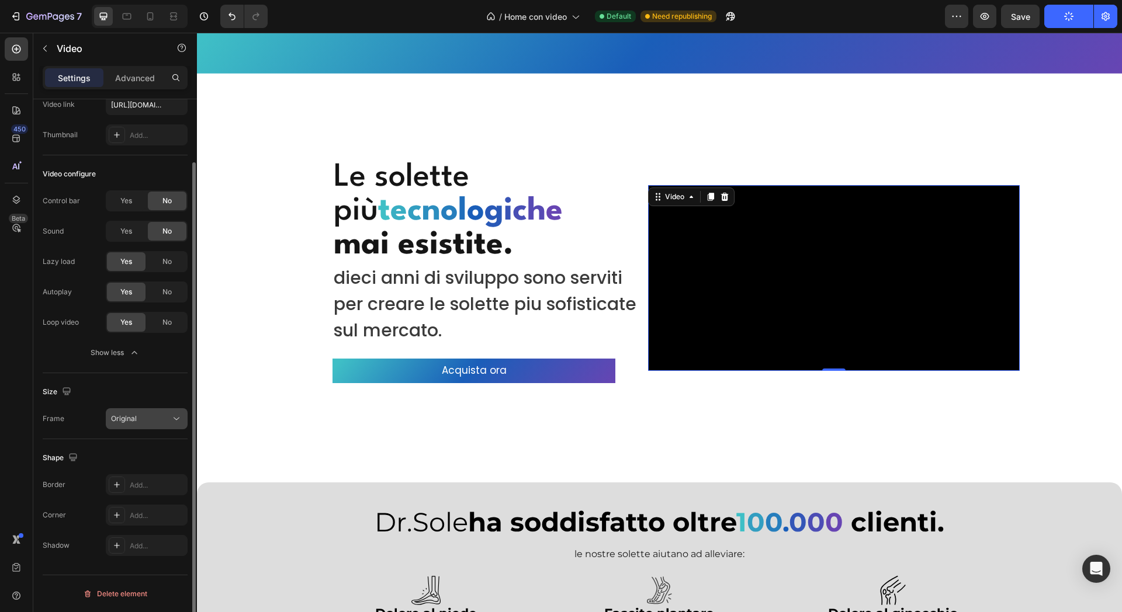
click at [146, 416] on div "Original" at bounding box center [141, 419] width 60 height 11
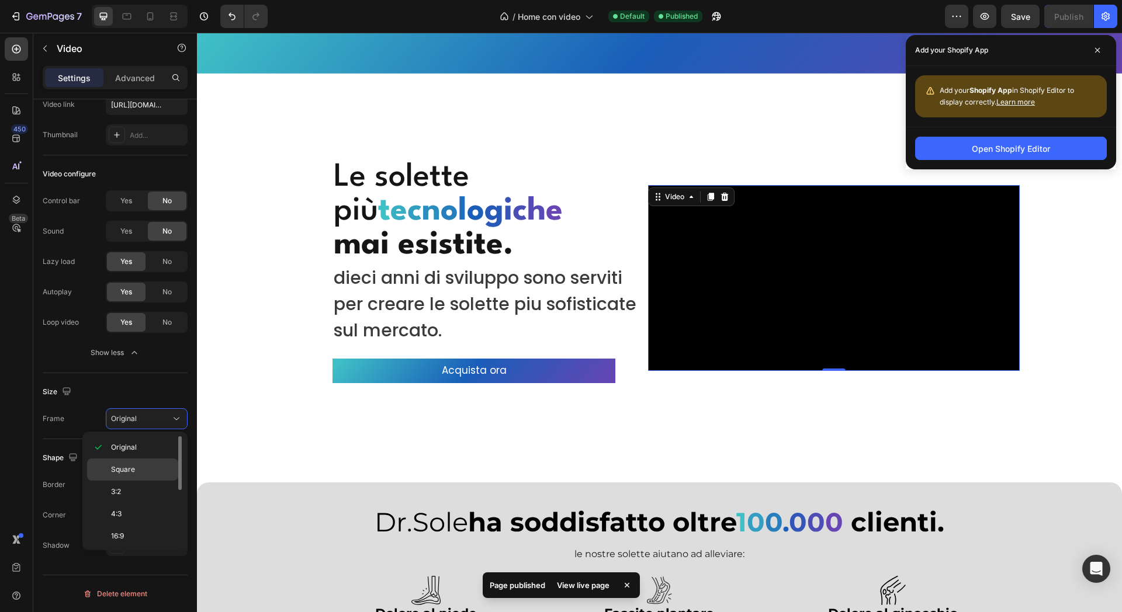
click at [138, 472] on p "Square" at bounding box center [142, 470] width 62 height 11
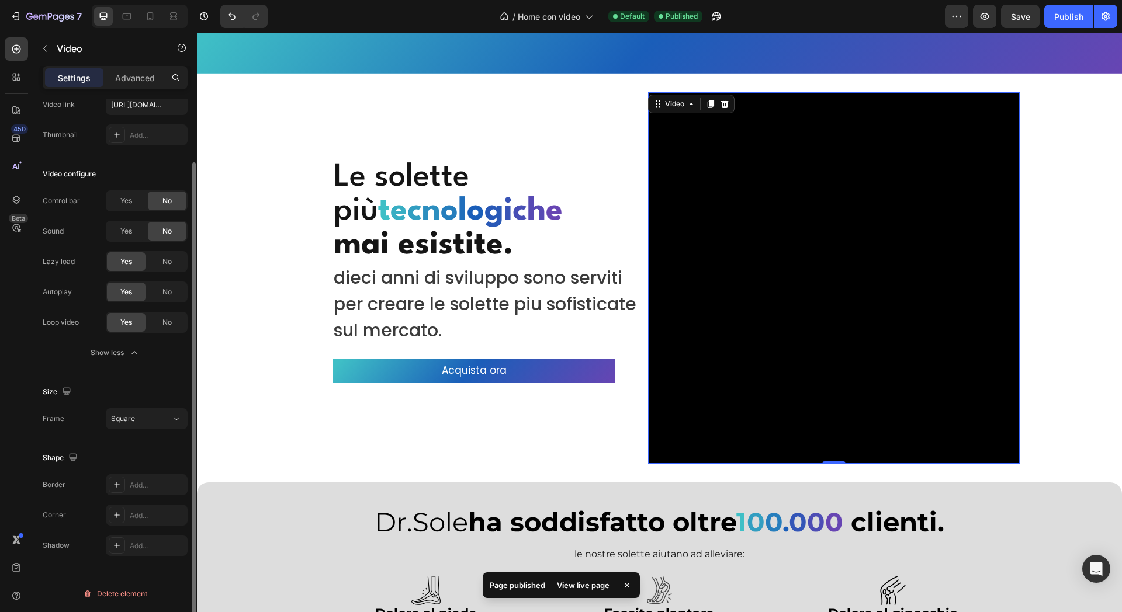
click at [143, 432] on div "Size [GEOGRAPHIC_DATA]" at bounding box center [115, 406] width 145 height 66
click at [148, 412] on button "Square" at bounding box center [147, 419] width 82 height 21
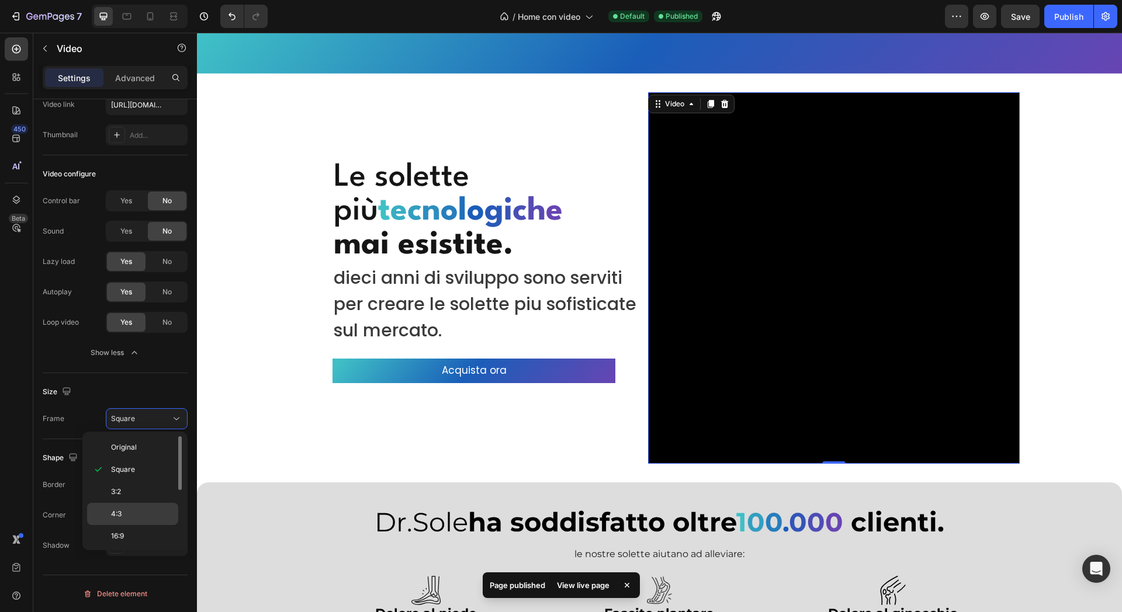
click at [142, 525] on div "4:3" at bounding box center [132, 536] width 91 height 22
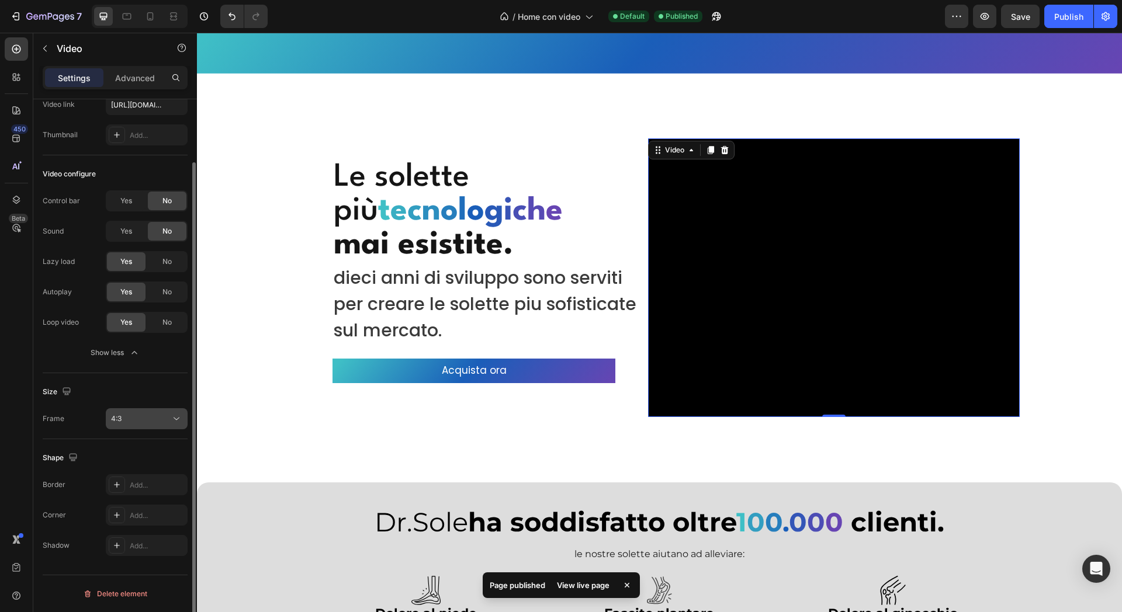
drag, startPoint x: 171, startPoint y: 394, endPoint x: 164, endPoint y: 409, distance: 16.5
click at [169, 394] on div "Size" at bounding box center [115, 392] width 145 height 19
click at [162, 429] on button "4:3" at bounding box center [147, 419] width 82 height 21
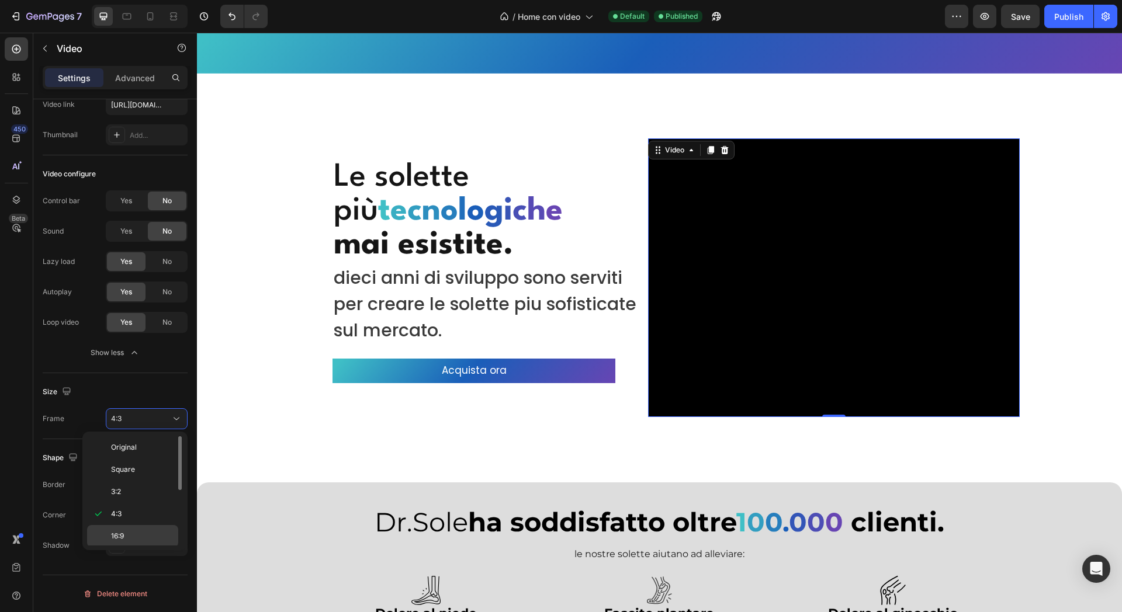
click at [139, 540] on p "16:9" at bounding box center [142, 536] width 62 height 11
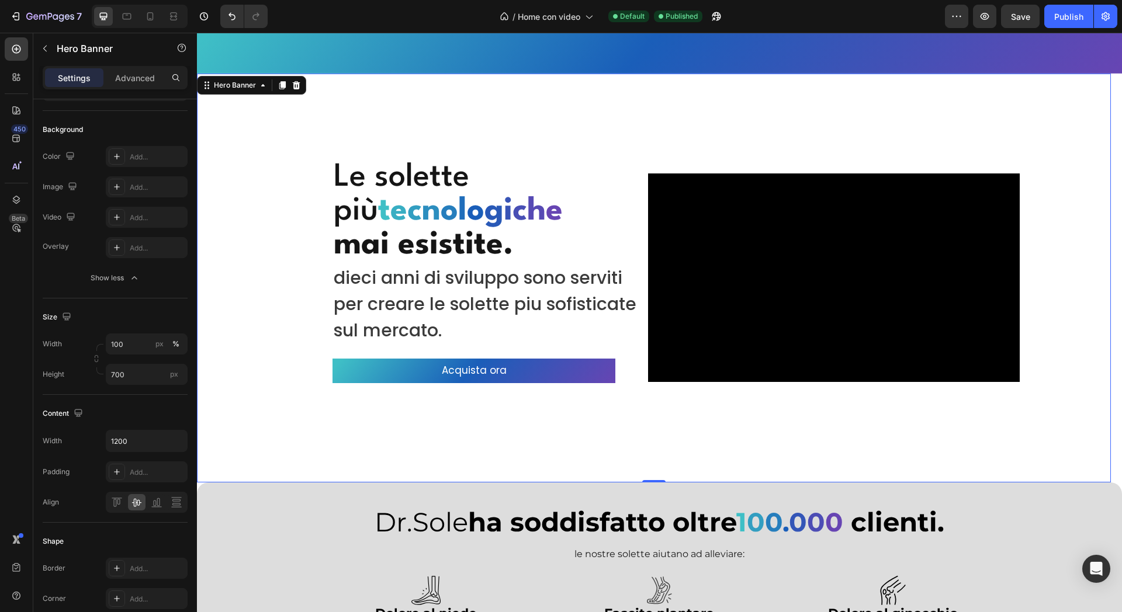
click at [396, 424] on div "Overlay" at bounding box center [654, 278] width 914 height 409
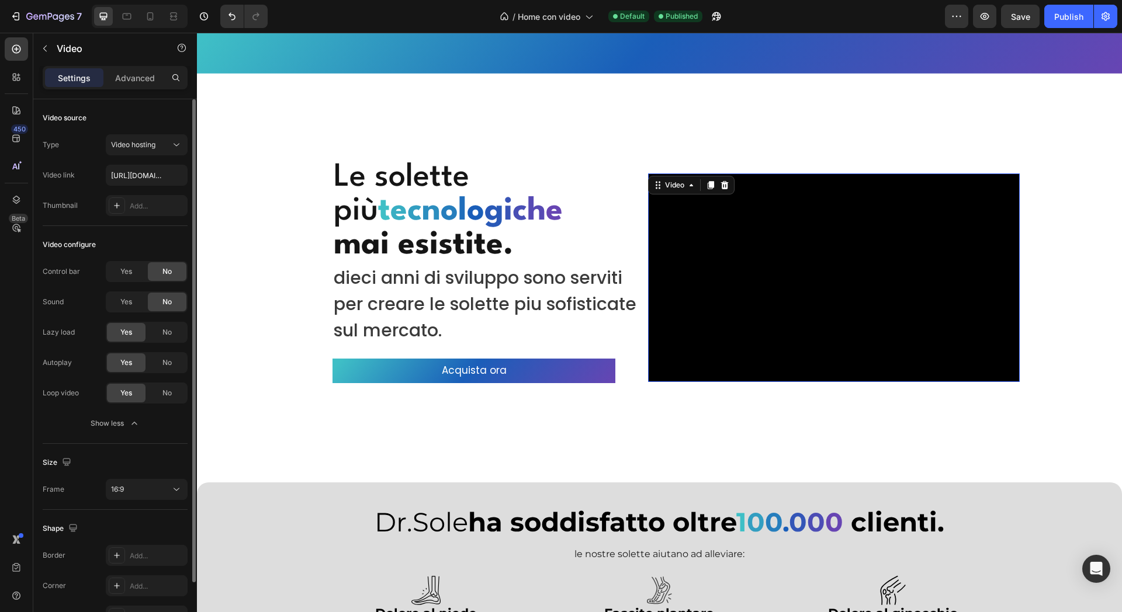
click at [719, 281] on video at bounding box center [834, 278] width 372 height 209
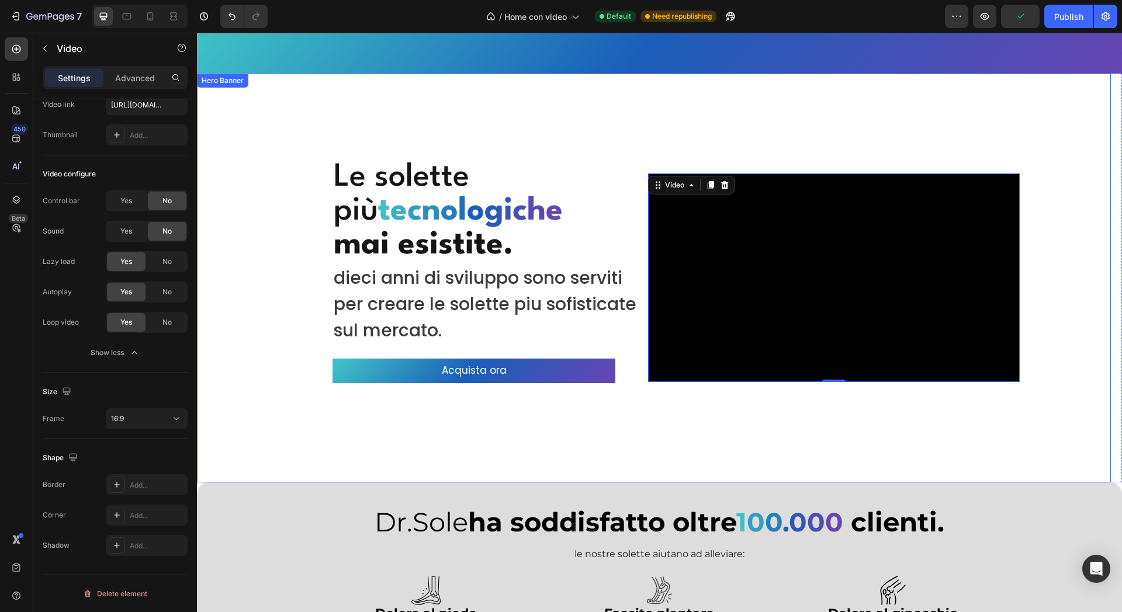
click at [364, 441] on div "Overlay" at bounding box center [654, 278] width 914 height 409
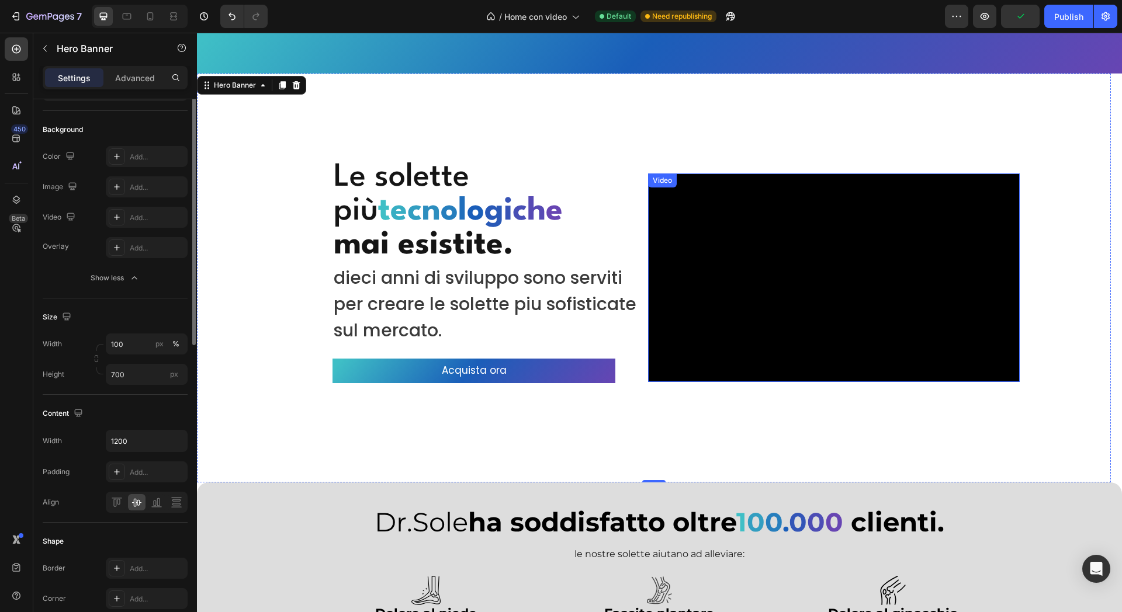
scroll to position [0, 0]
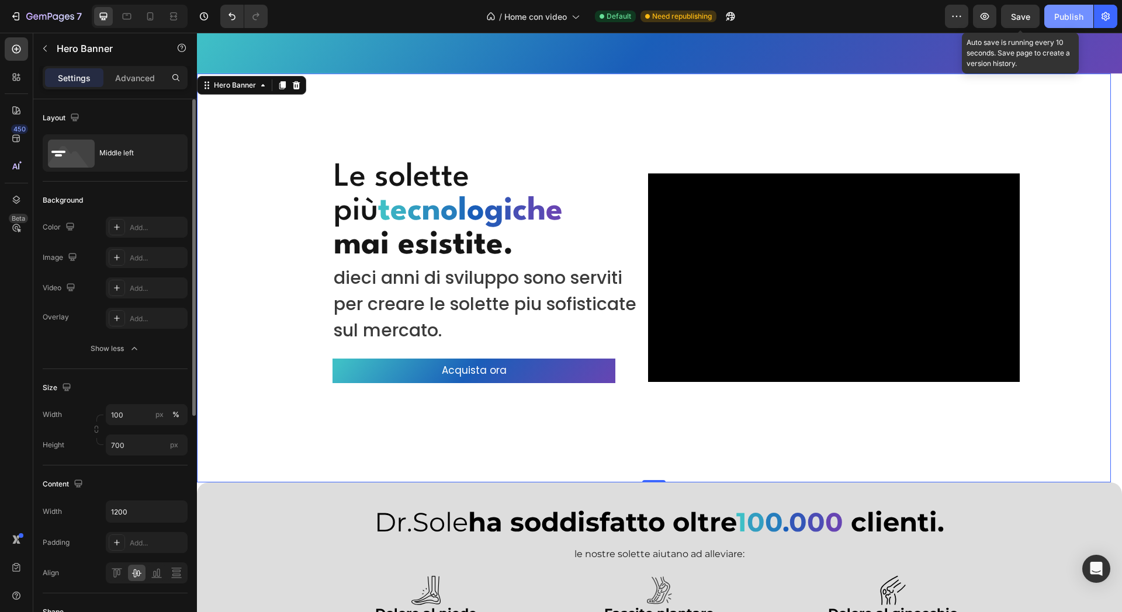
click at [1061, 25] on button "Publish" at bounding box center [1068, 16] width 49 height 23
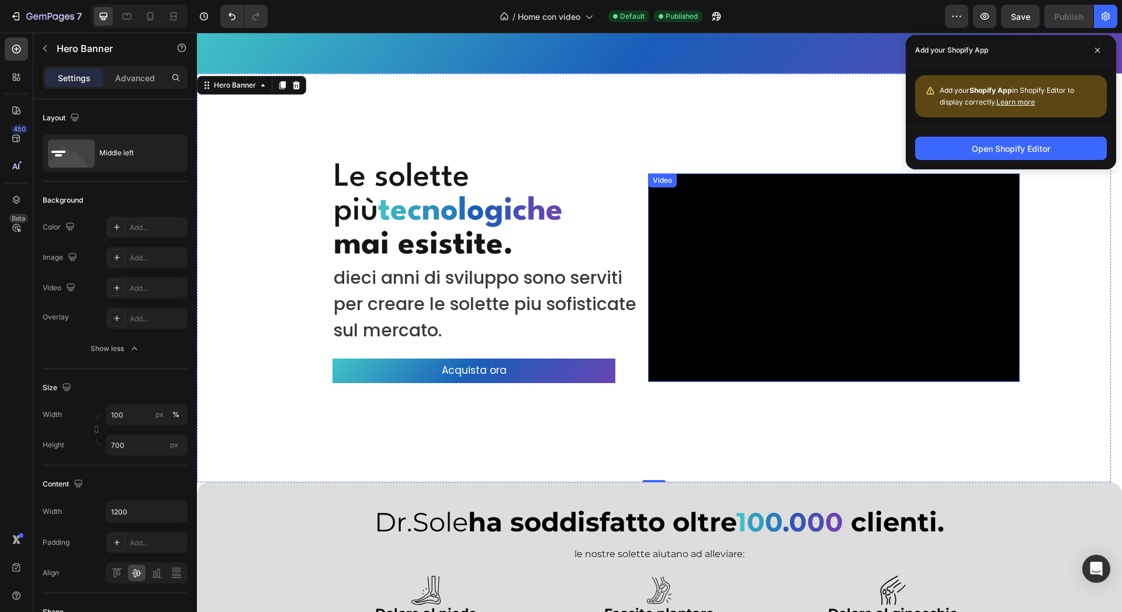
click at [905, 277] on video at bounding box center [834, 278] width 372 height 209
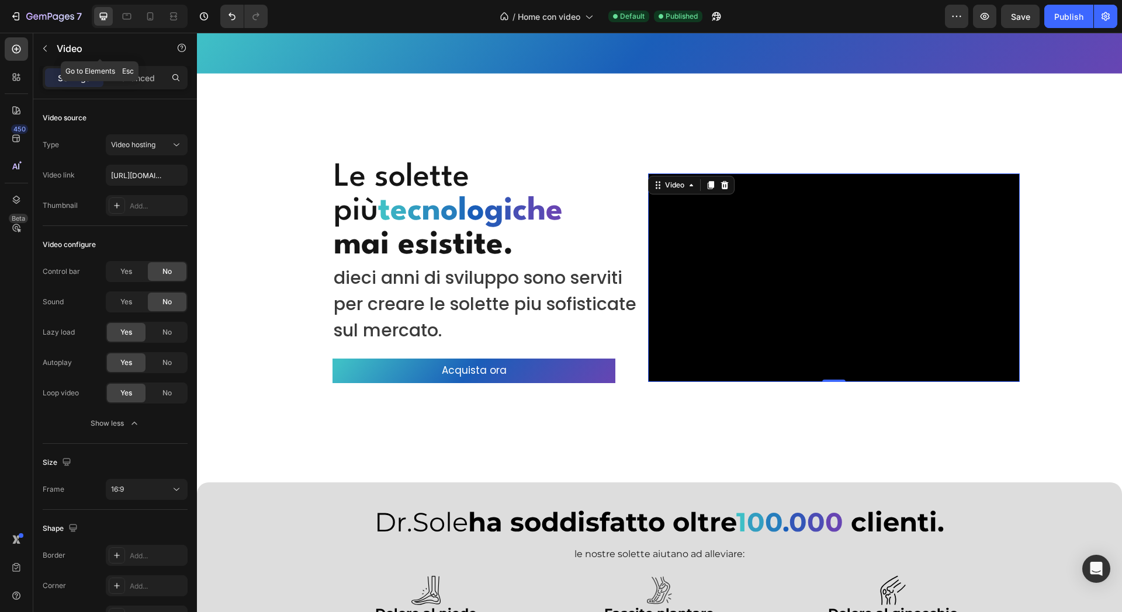
click at [49, 52] on icon "button" at bounding box center [44, 48] width 9 height 9
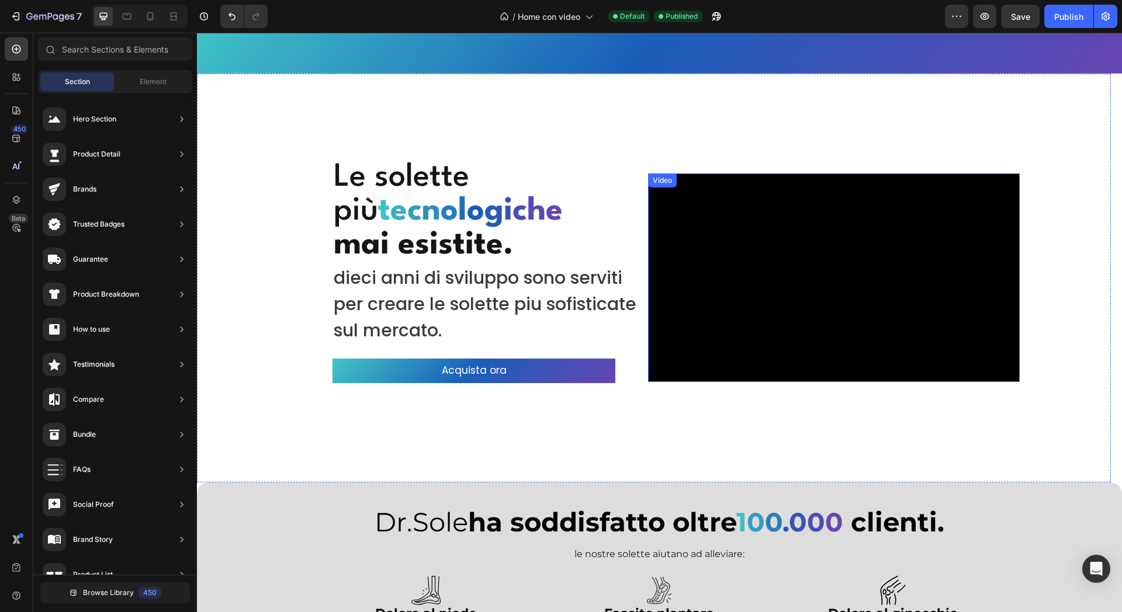
click at [985, 314] on video at bounding box center [834, 278] width 372 height 209
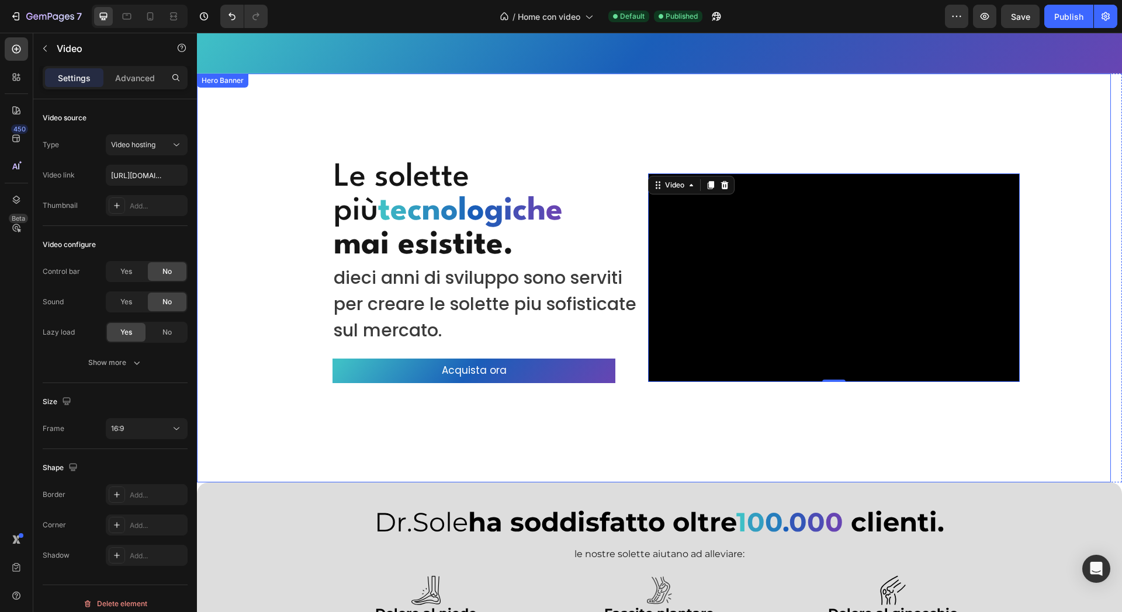
click at [769, 95] on div "Overlay" at bounding box center [654, 278] width 914 height 409
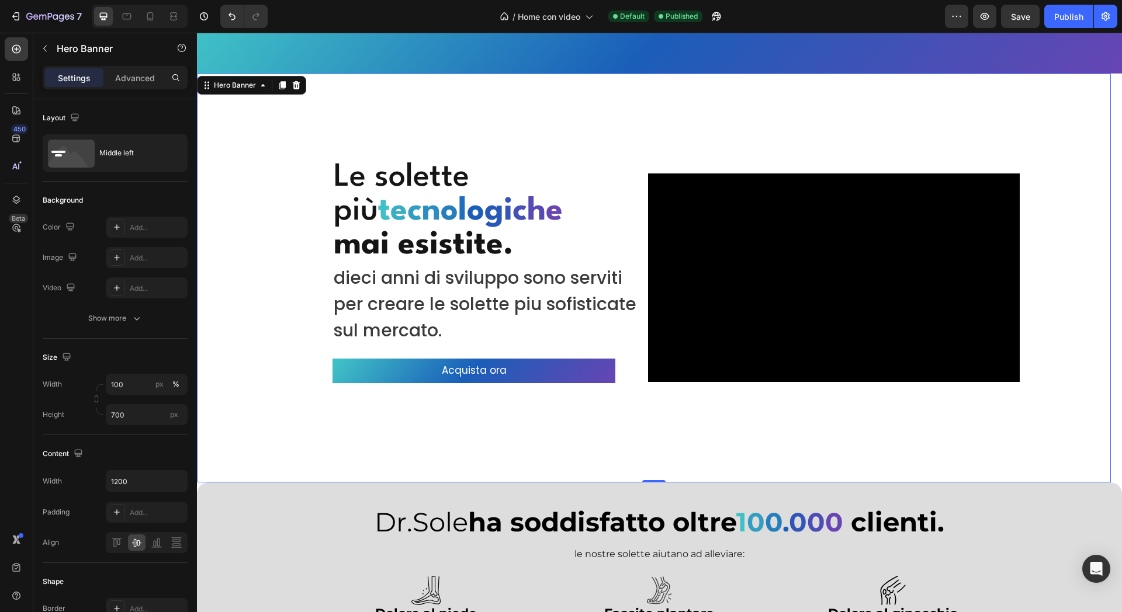
click at [288, 136] on div "Overlay" at bounding box center [654, 278] width 914 height 409
click at [233, 140] on div "Overlay" at bounding box center [654, 278] width 914 height 409
click at [245, 212] on div "Overlay" at bounding box center [654, 278] width 914 height 409
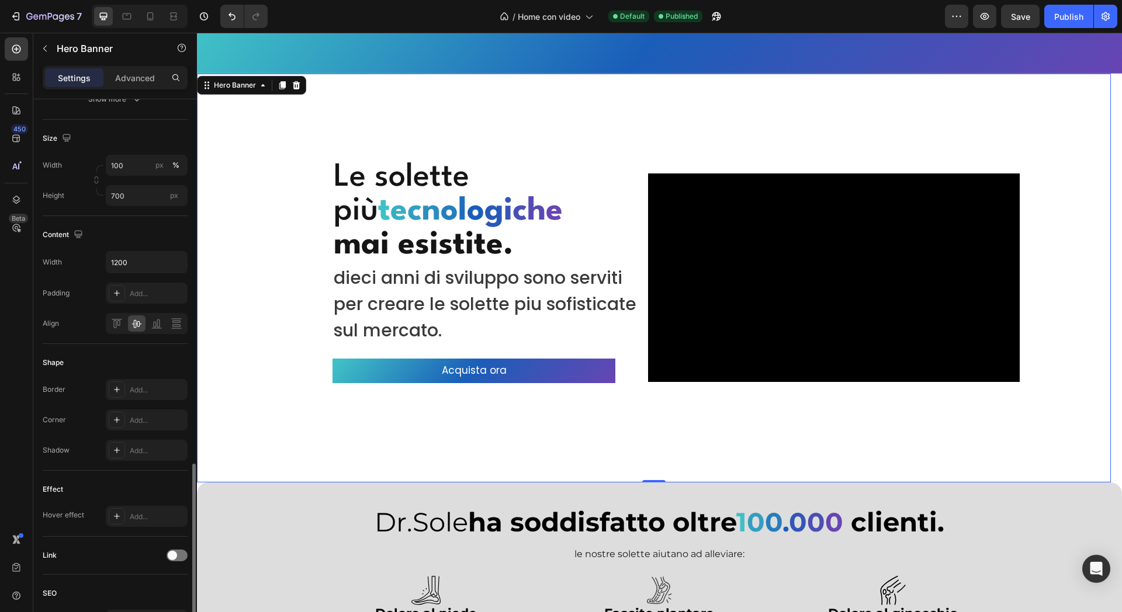
scroll to position [365, 0]
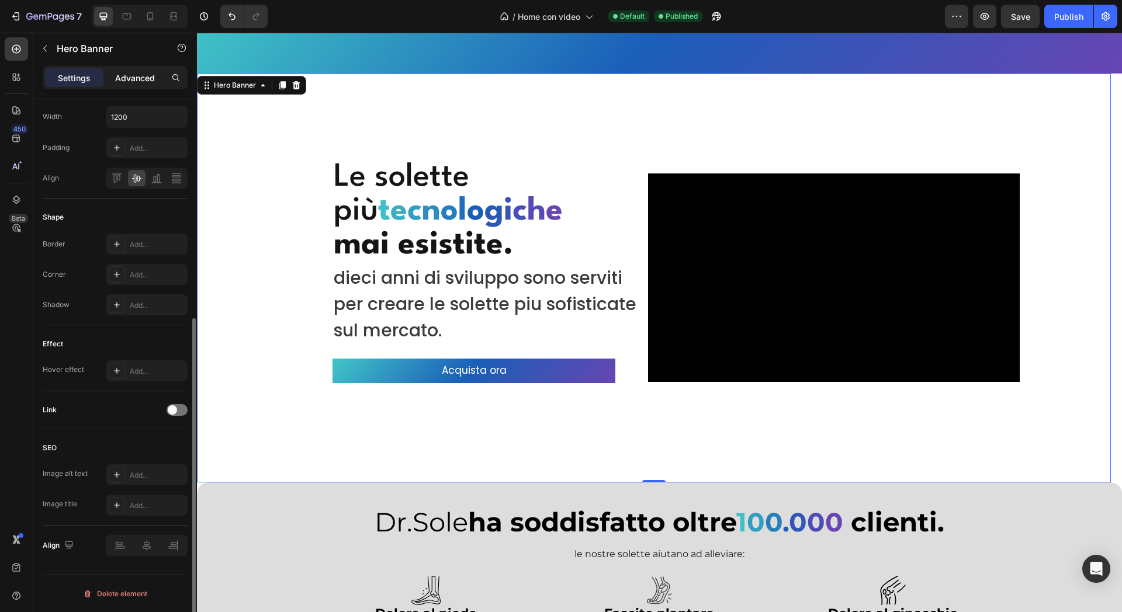
click at [127, 78] on p "Advanced" at bounding box center [135, 78] width 40 height 12
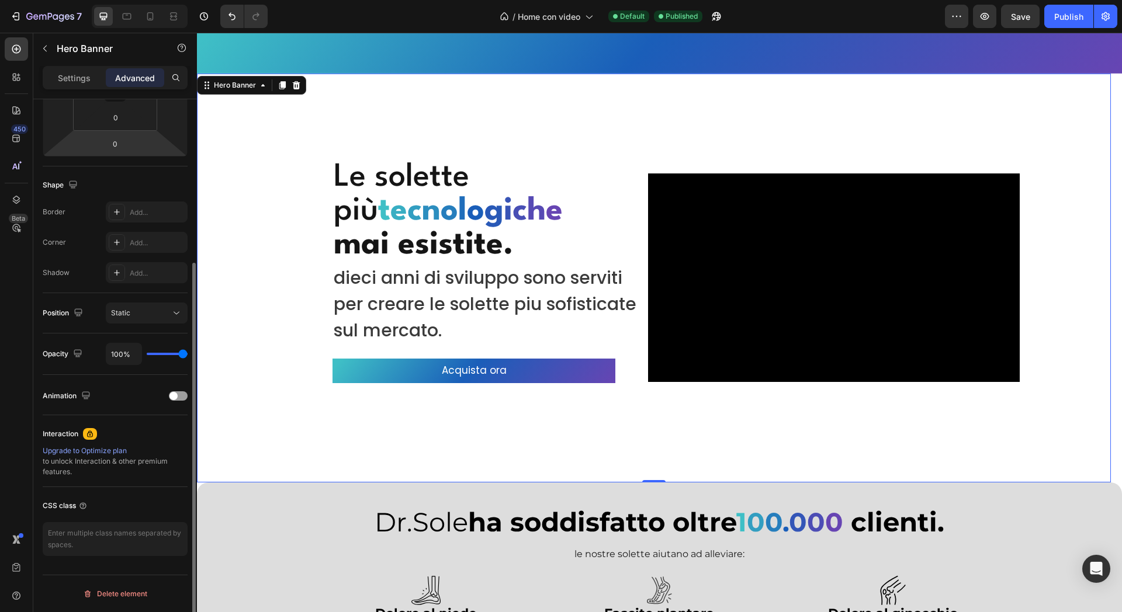
scroll to position [4, 0]
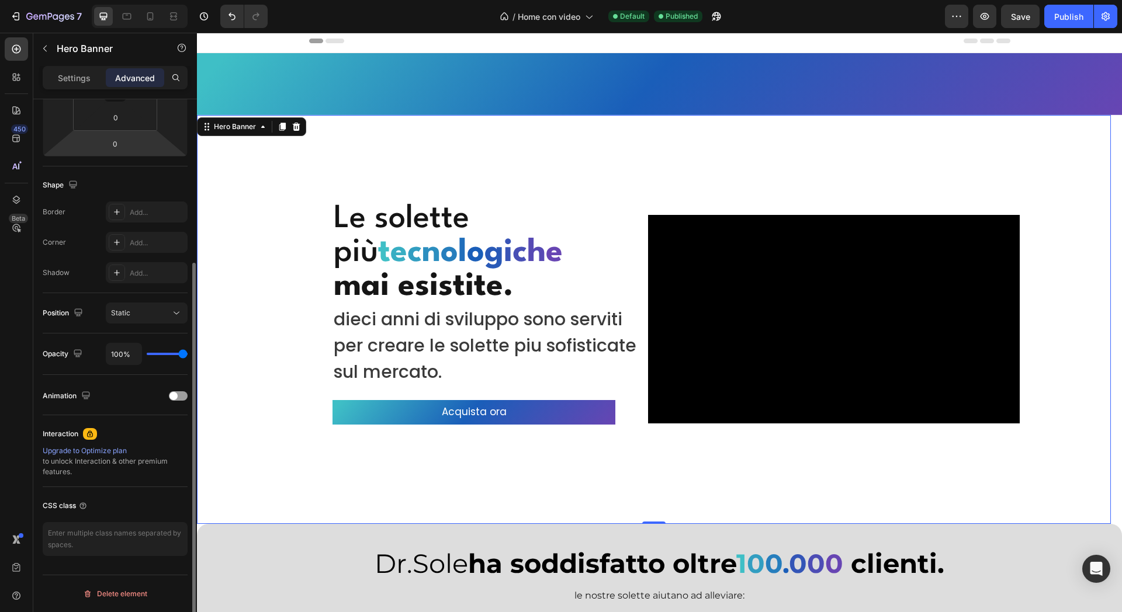
click at [303, 255] on div "Overlay" at bounding box center [654, 319] width 914 height 409
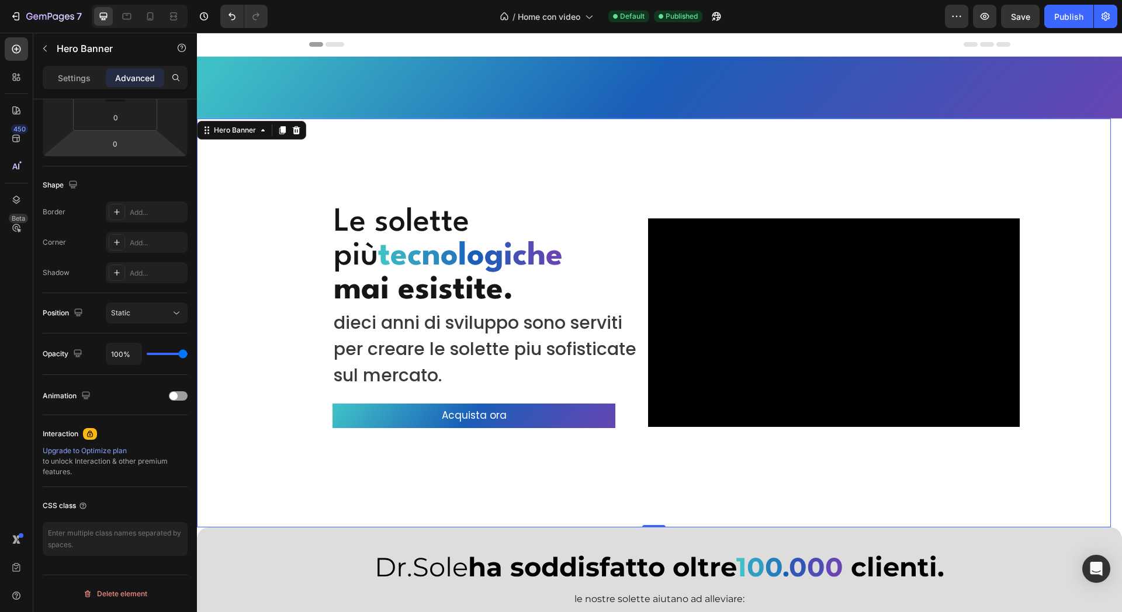
click at [279, 219] on div "Overlay" at bounding box center [654, 323] width 914 height 409
click at [469, 147] on div "Overlay" at bounding box center [654, 323] width 914 height 409
drag, startPoint x: 504, startPoint y: 307, endPoint x: 528, endPoint y: 267, distance: 47.4
click at [504, 309] on div "Le solette più t e c n o l o g i c h e mai esistite. Heading dieci anni di svil…" at bounding box center [473, 323] width 341 height 237
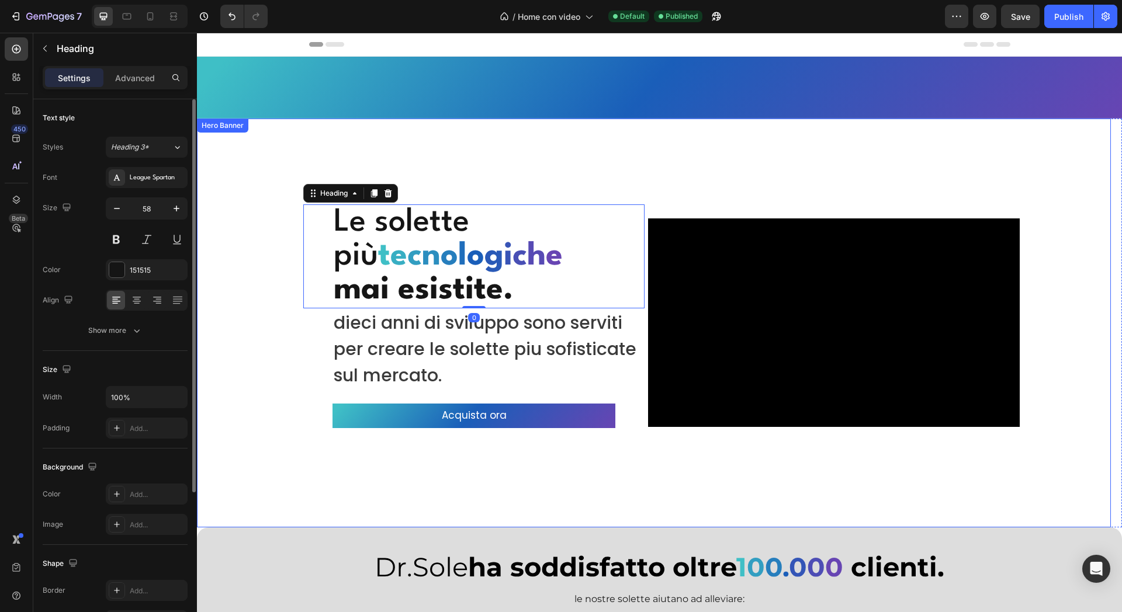
click at [578, 168] on div "Overlay" at bounding box center [654, 323] width 914 height 409
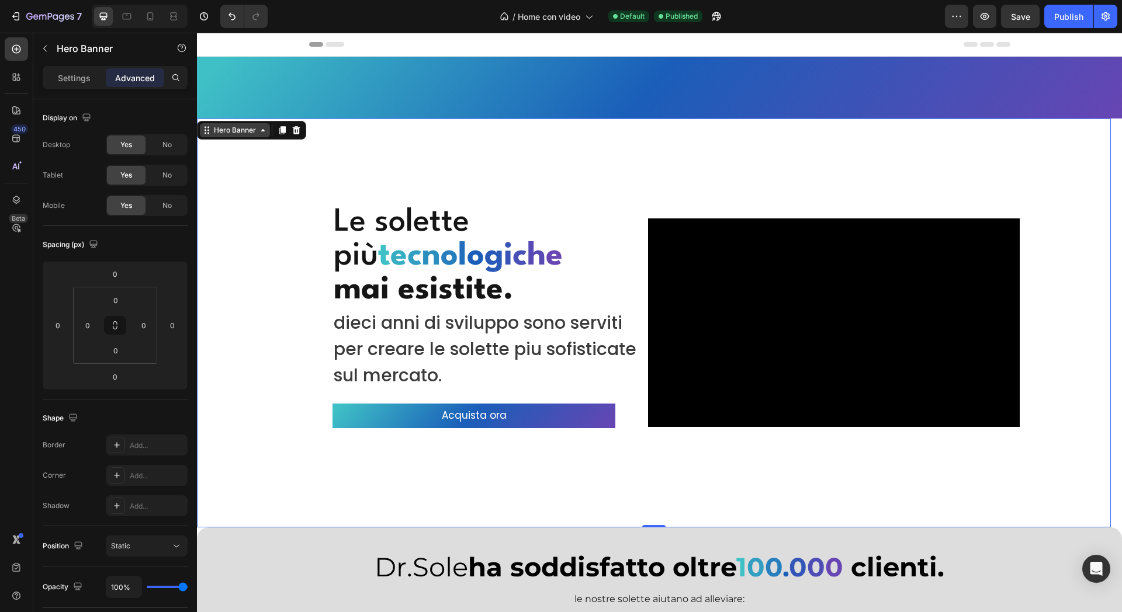
click at [250, 129] on div "Hero Banner" at bounding box center [235, 130] width 47 height 11
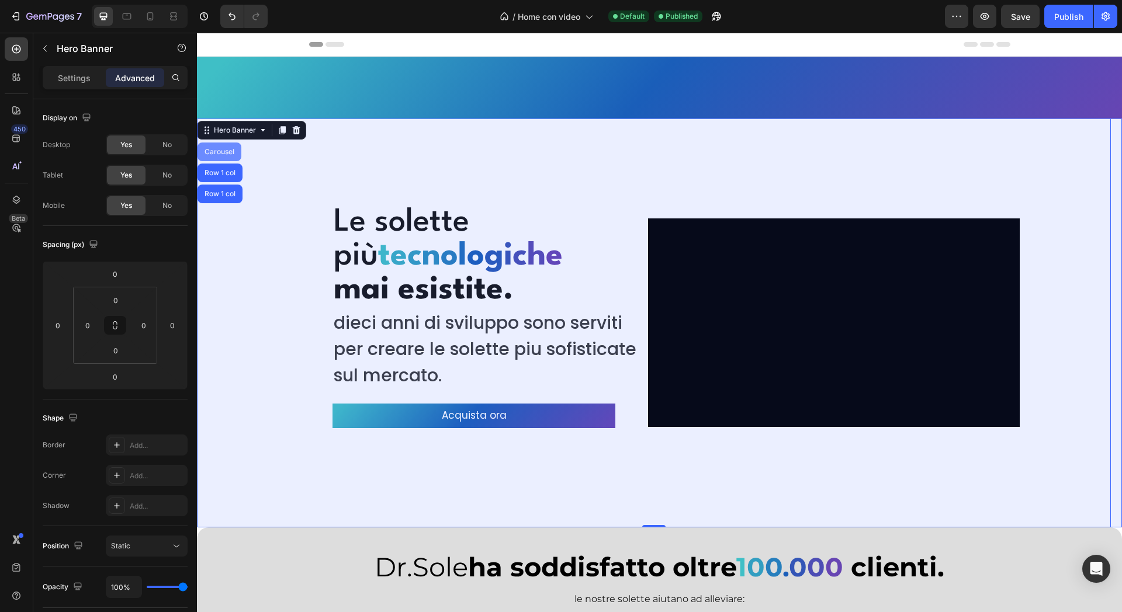
click at [224, 157] on div "Carousel" at bounding box center [220, 152] width 44 height 19
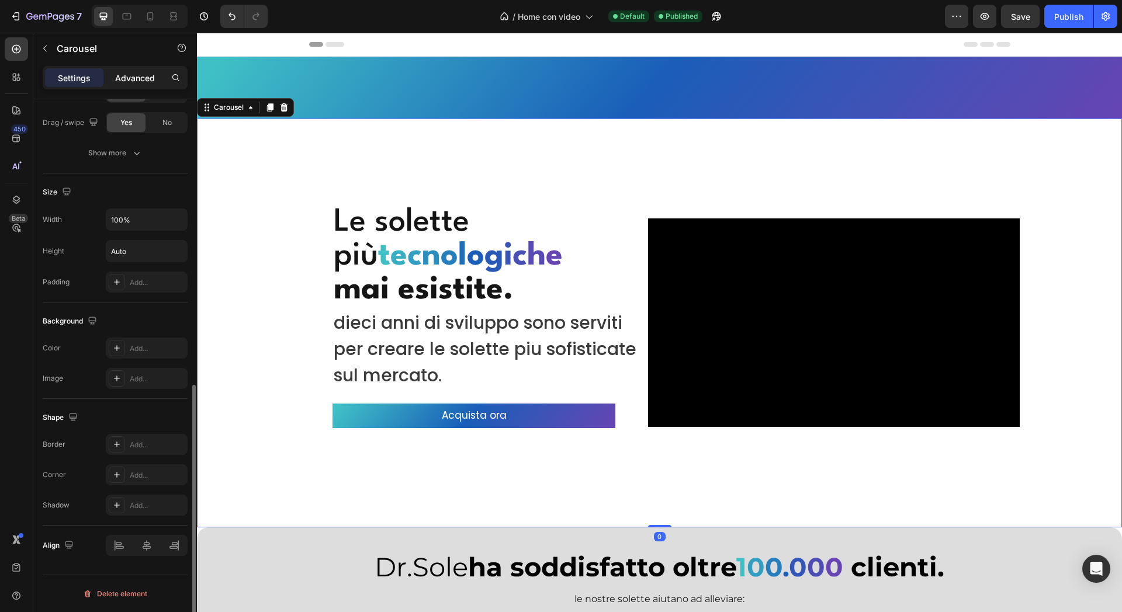
click at [141, 70] on div "Advanced" at bounding box center [135, 77] width 58 height 19
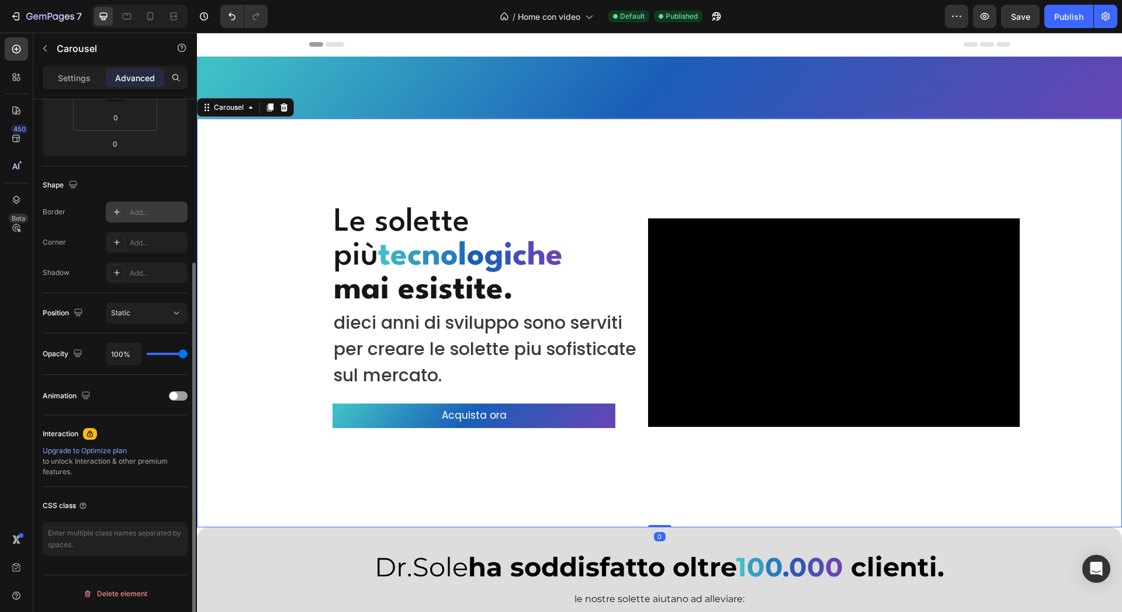
scroll to position [233, 0]
click at [81, 94] on div "Settings Advanced" at bounding box center [115, 82] width 164 height 33
drag, startPoint x: 89, startPoint y: 84, endPoint x: 91, endPoint y: 77, distance: 7.1
click at [89, 84] on div "Settings" at bounding box center [74, 77] width 58 height 19
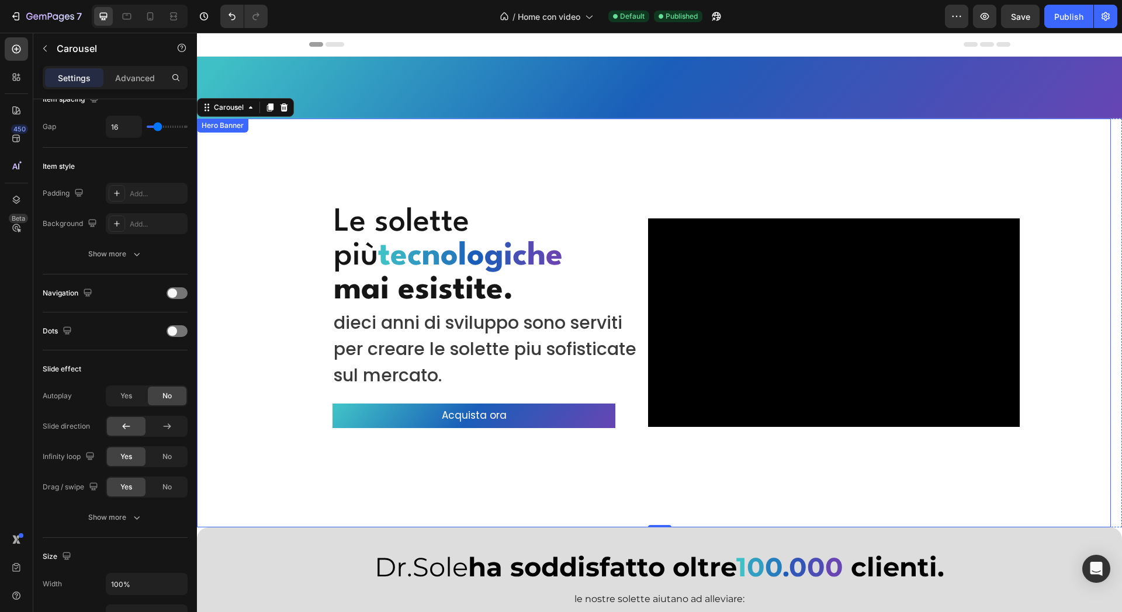
click at [230, 116] on div "Replace this text with your content Text Block Row Replace this text with your …" at bounding box center [659, 88] width 925 height 62
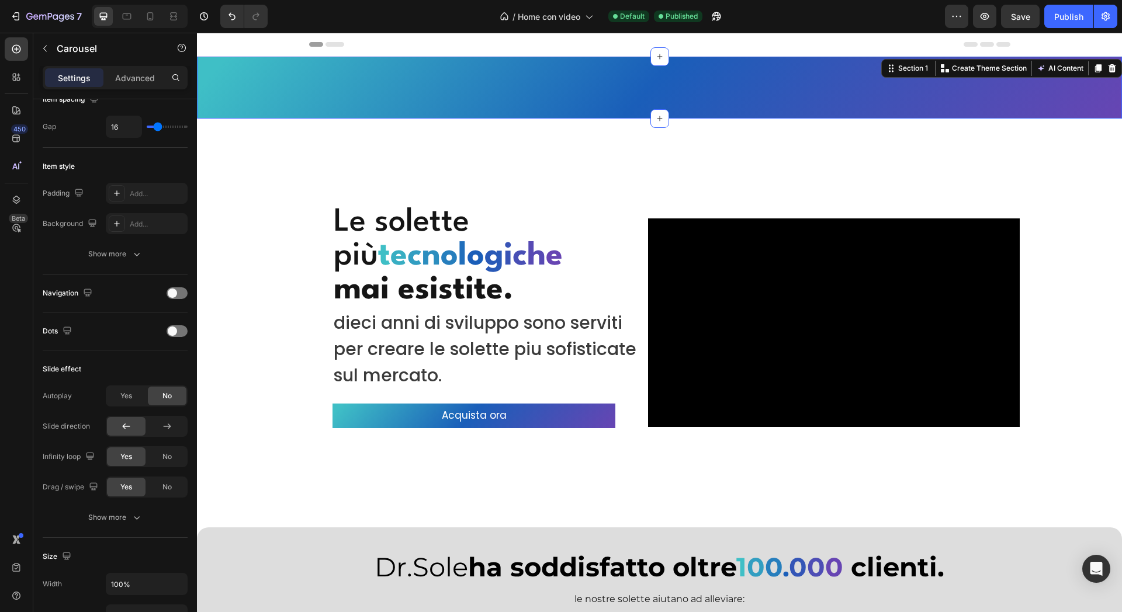
scroll to position [0, 0]
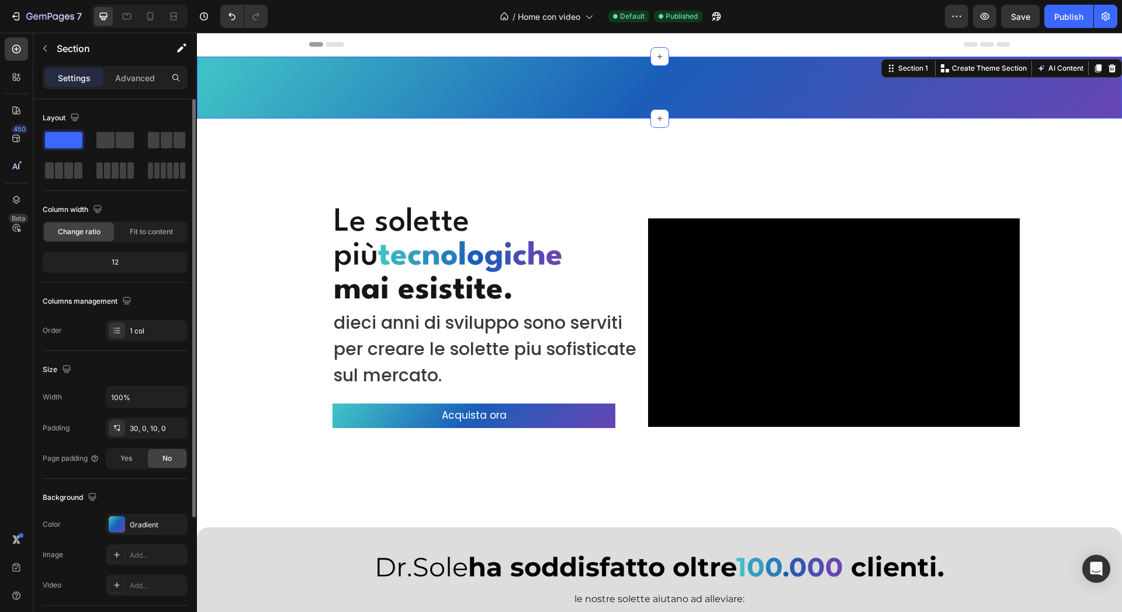
click at [241, 134] on div "Le solette più t e c n o l o g i c h e mai esistite. Heading dieci anni di svil…" at bounding box center [654, 323] width 914 height 409
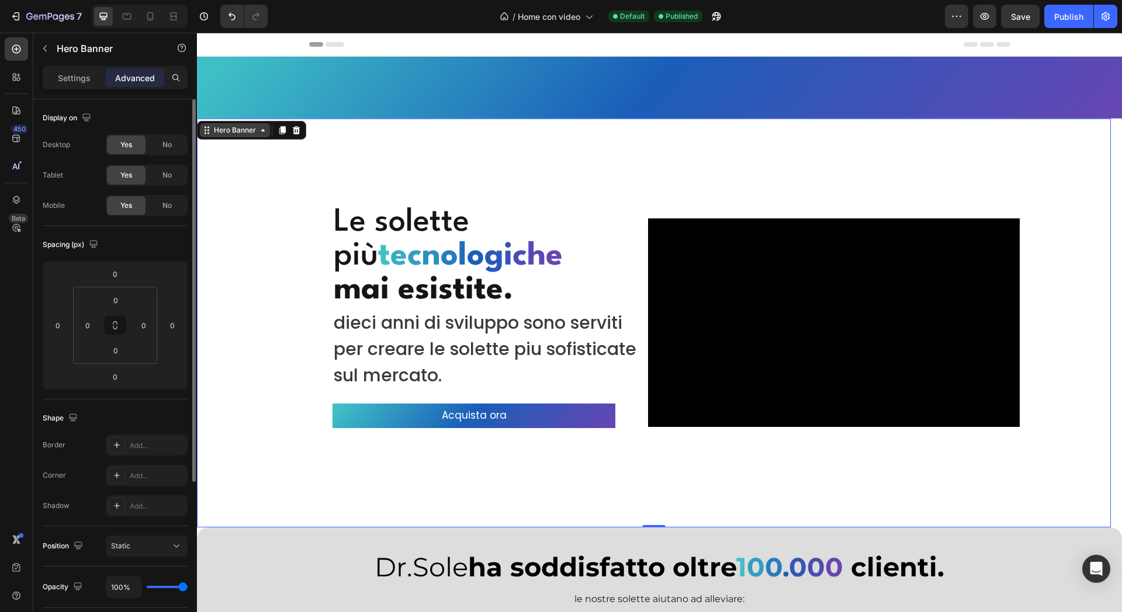
click at [237, 127] on div "Hero Banner" at bounding box center [235, 130] width 47 height 11
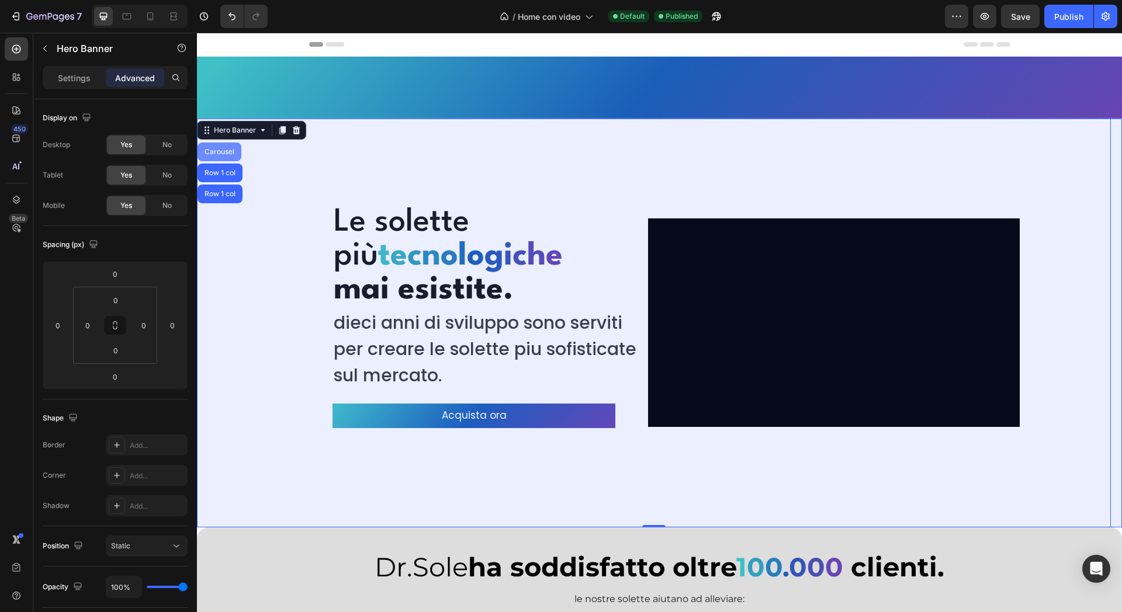
click at [231, 143] on div "Carousel" at bounding box center [220, 152] width 44 height 19
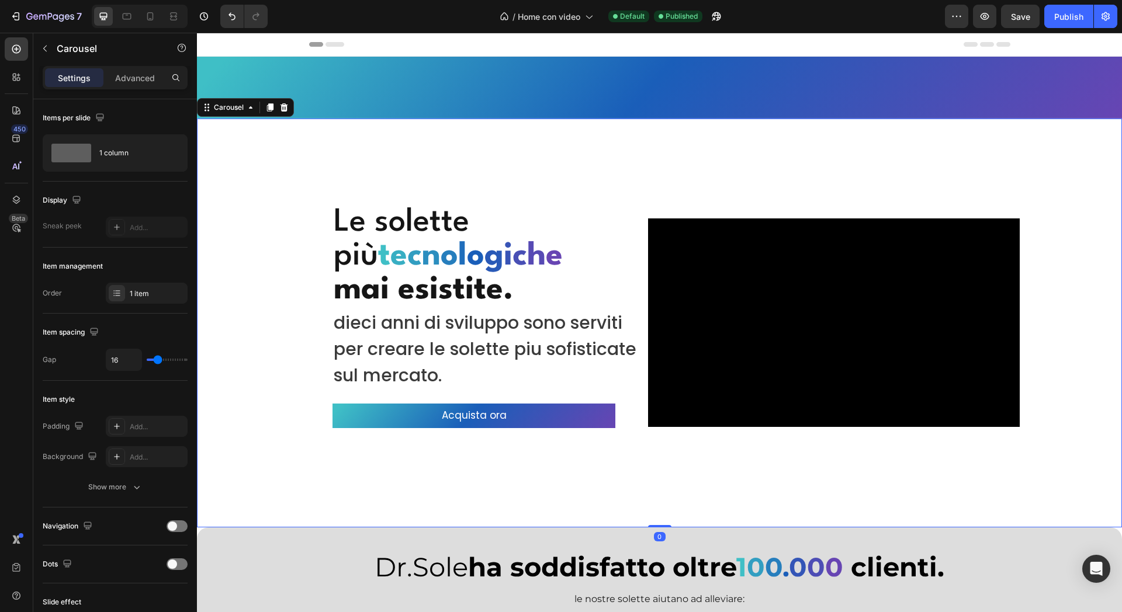
click at [238, 115] on div "Carousel" at bounding box center [245, 107] width 97 height 19
click at [239, 108] on div "Carousel" at bounding box center [229, 107] width 34 height 11
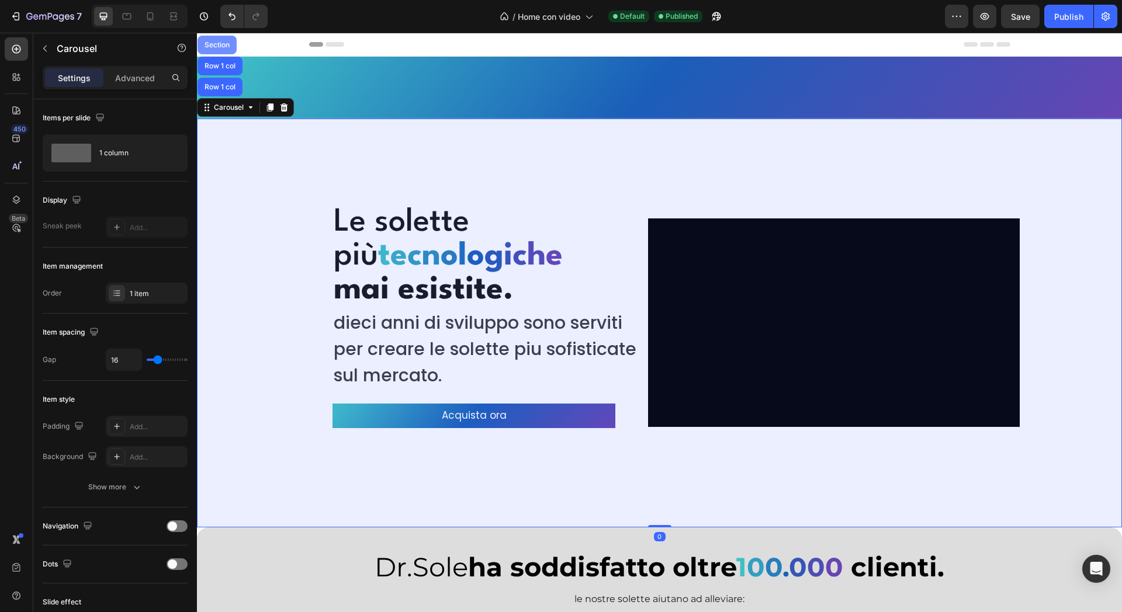
click at [223, 44] on div "Section" at bounding box center [217, 44] width 30 height 7
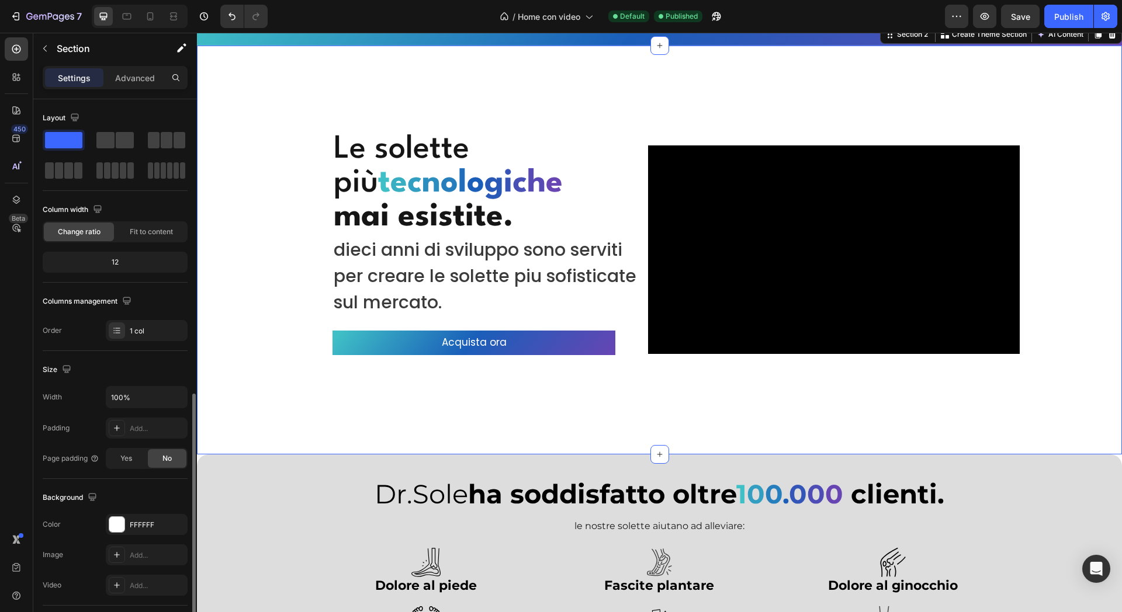
scroll to position [167, 0]
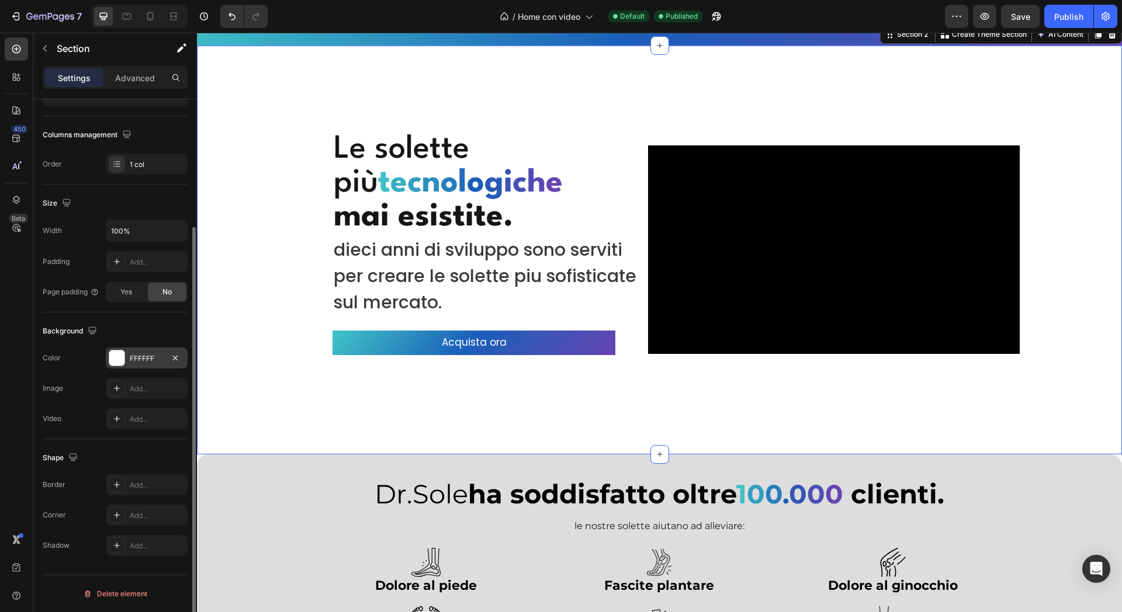
click at [143, 351] on div "FFFFFF" at bounding box center [147, 358] width 82 height 21
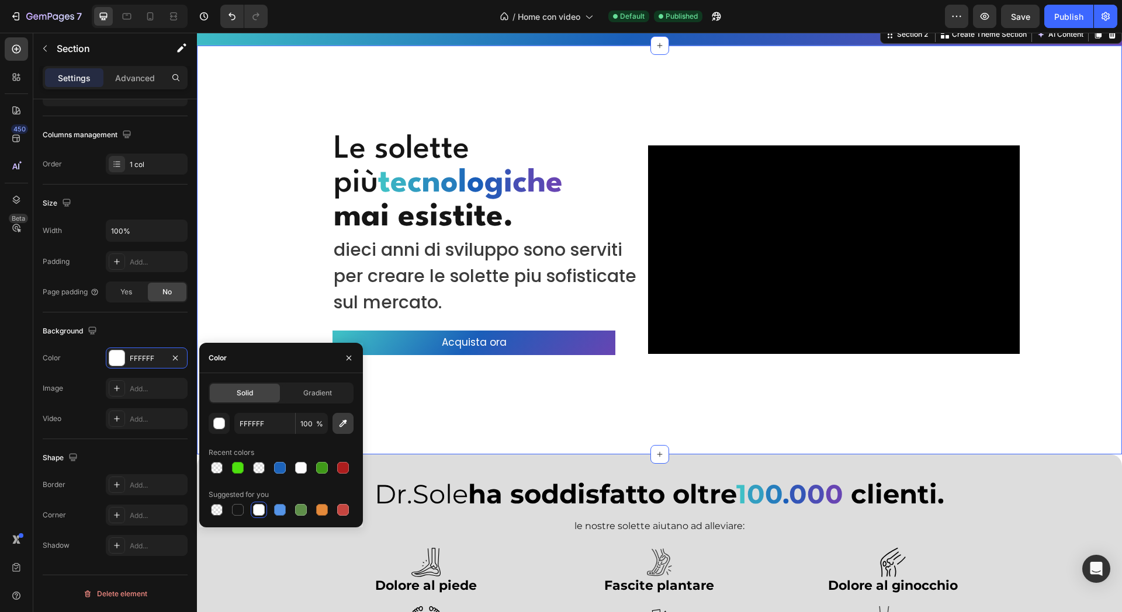
click at [341, 426] on icon "button" at bounding box center [343, 424] width 12 height 12
type input "FDFDFD"
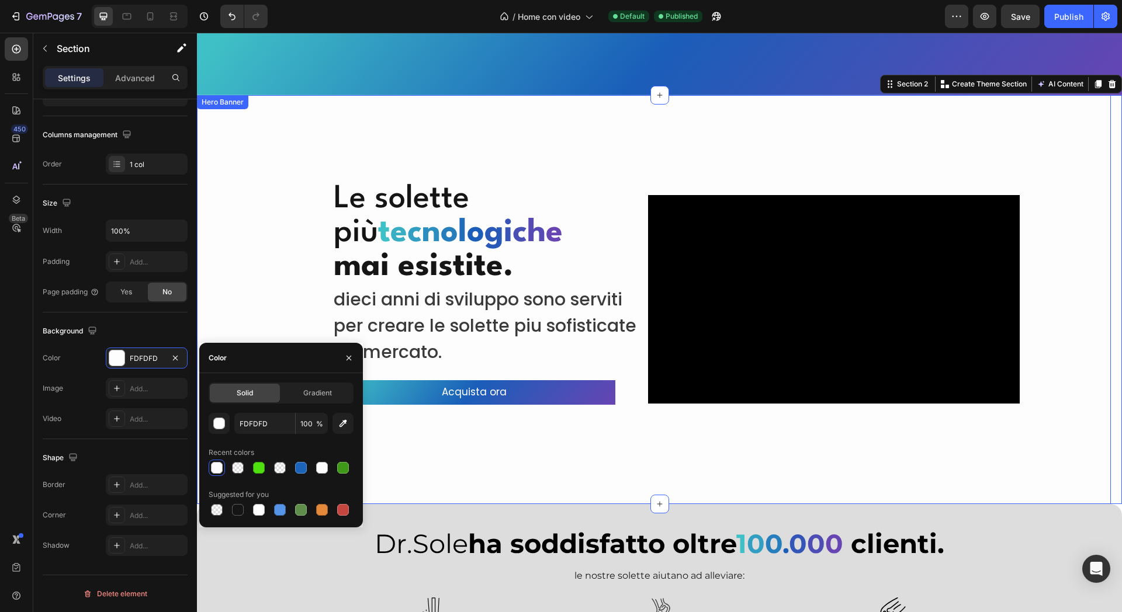
scroll to position [0, 0]
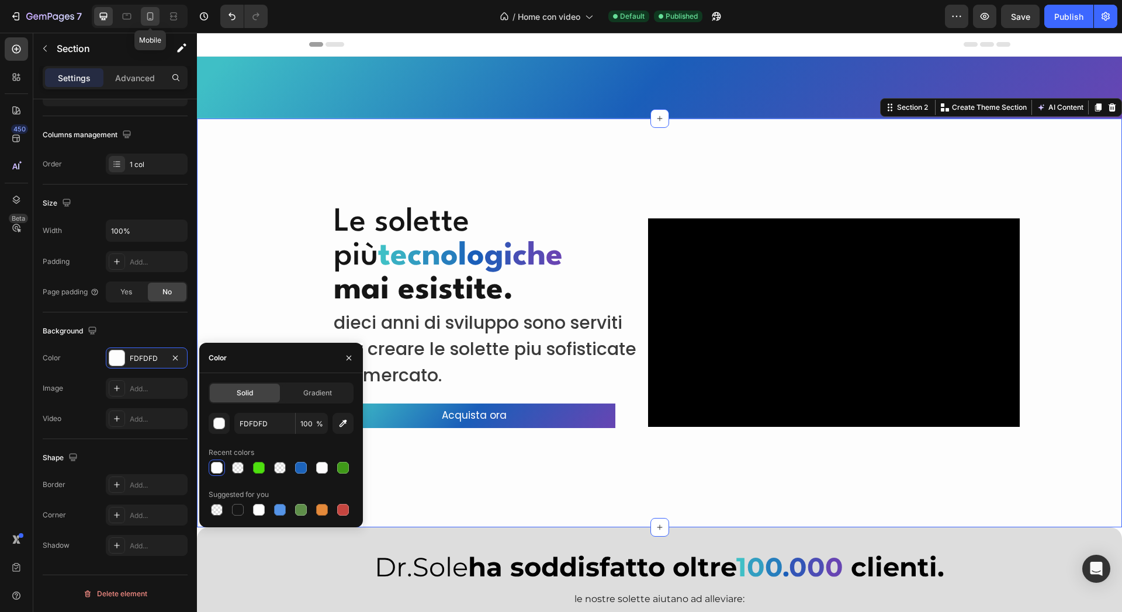
click at [154, 16] on icon at bounding box center [150, 17] width 12 height 12
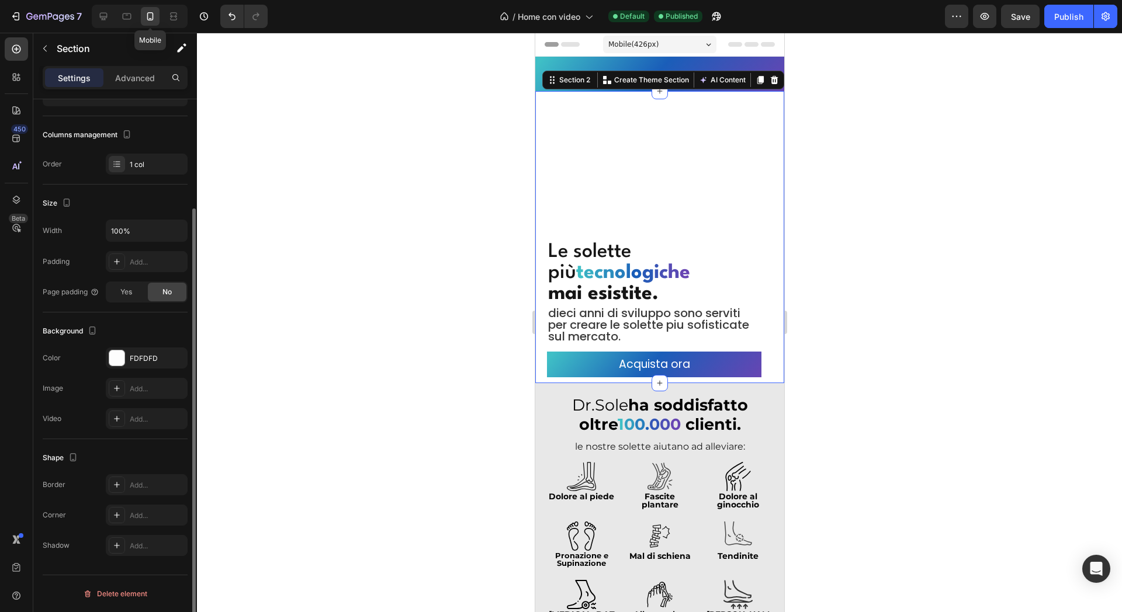
scroll to position [18, 0]
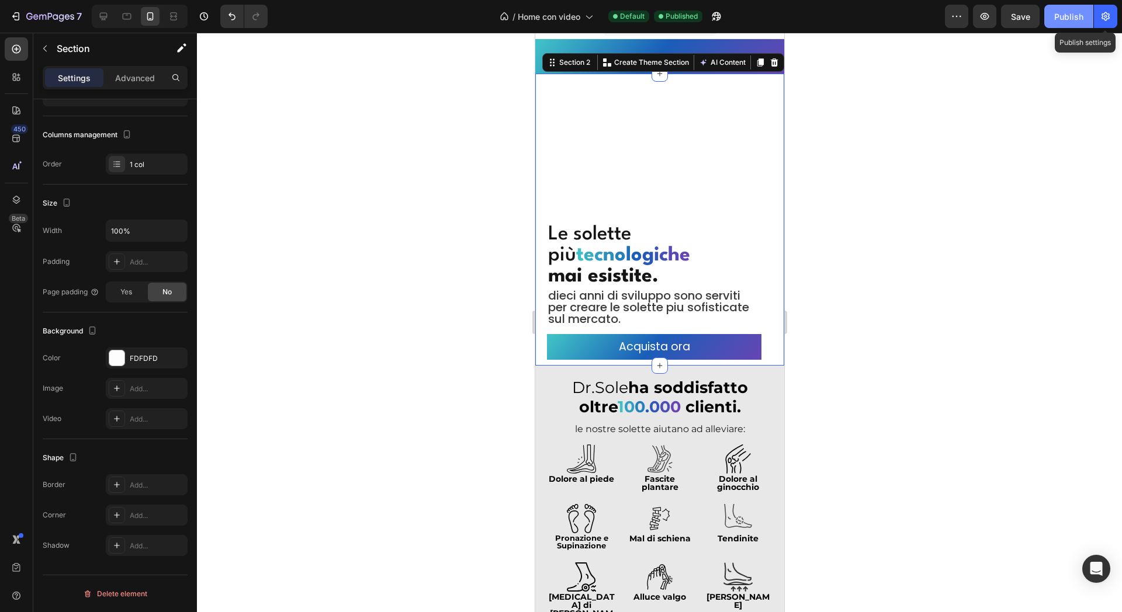
click at [1091, 20] on button "Publish" at bounding box center [1068, 16] width 49 height 23
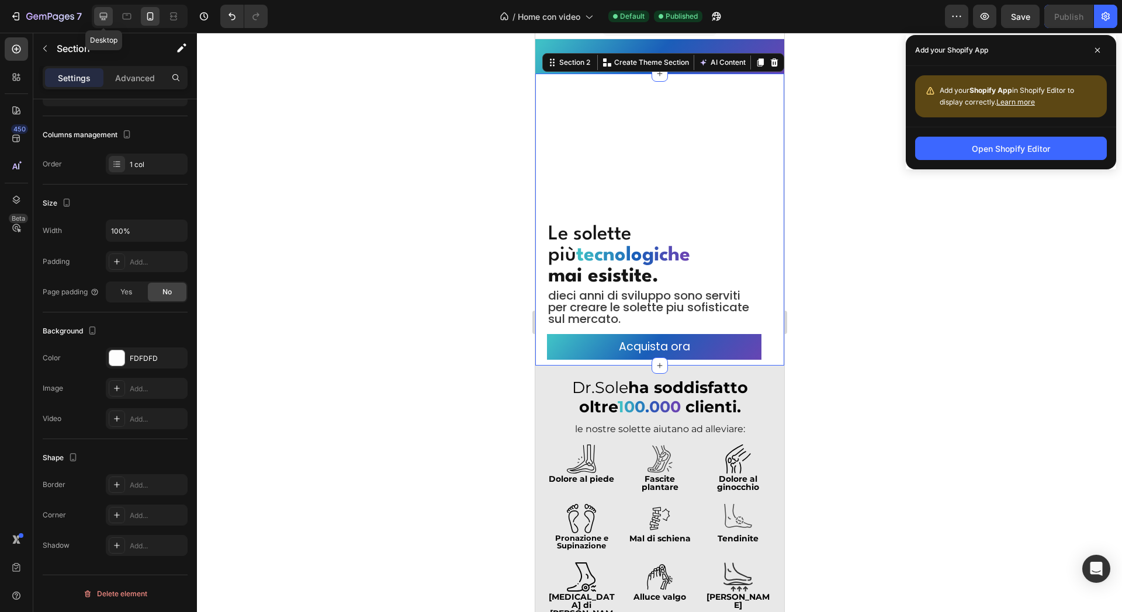
click at [108, 15] on icon at bounding box center [104, 17] width 12 height 12
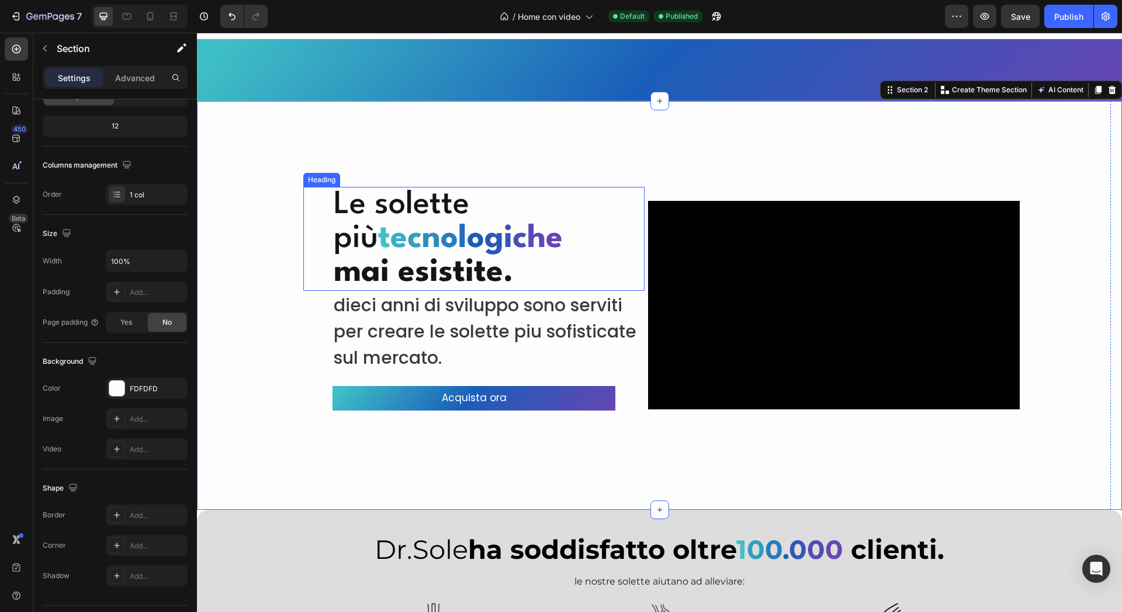
scroll to position [45, 0]
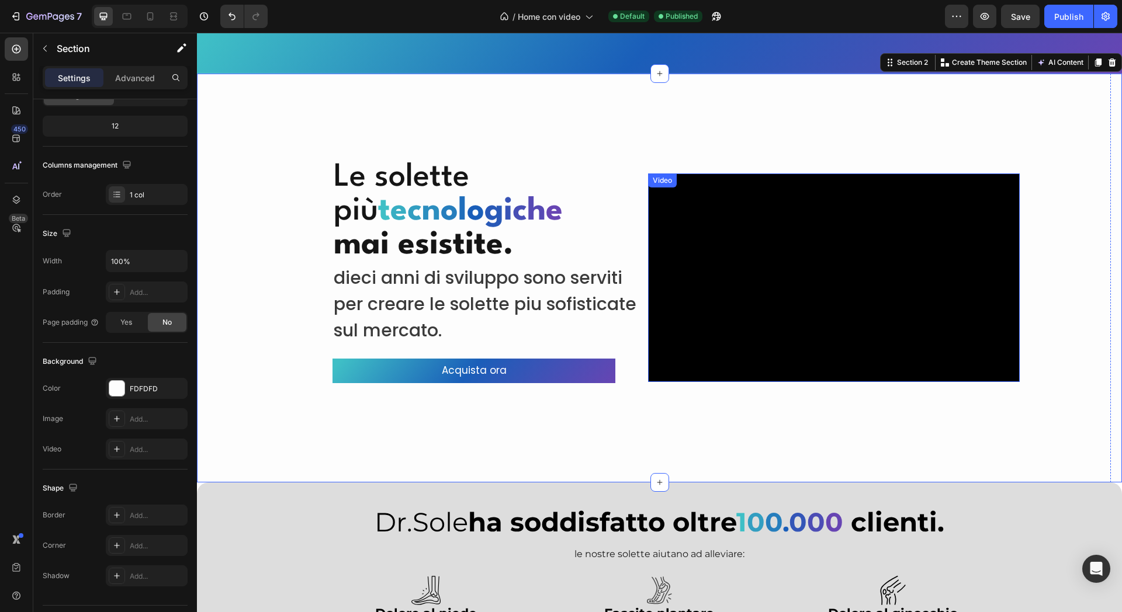
click at [691, 229] on video at bounding box center [834, 278] width 372 height 209
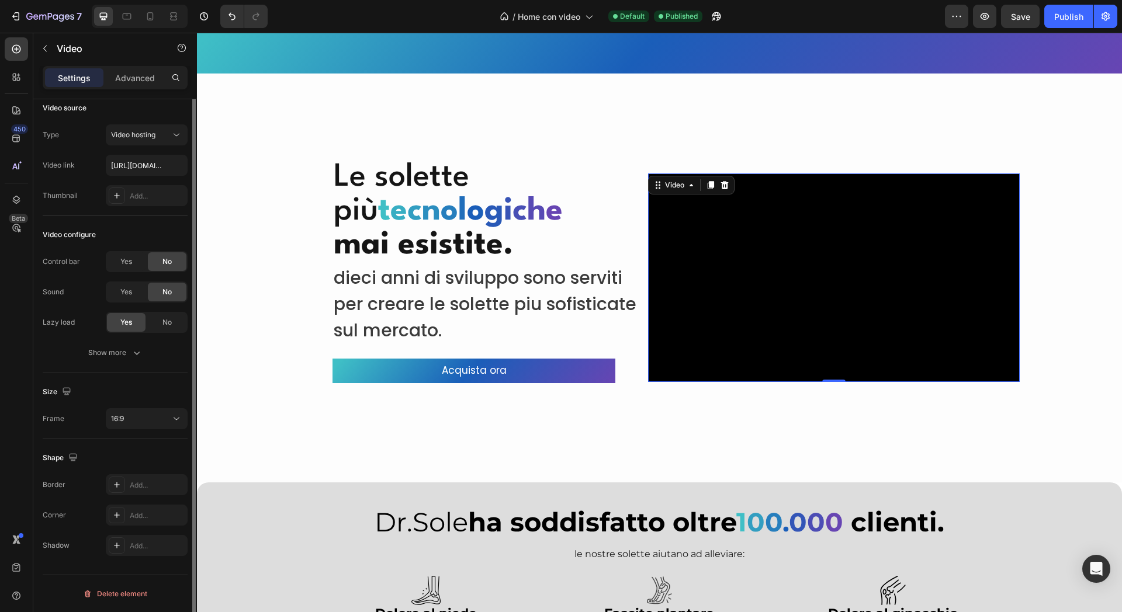
scroll to position [0, 0]
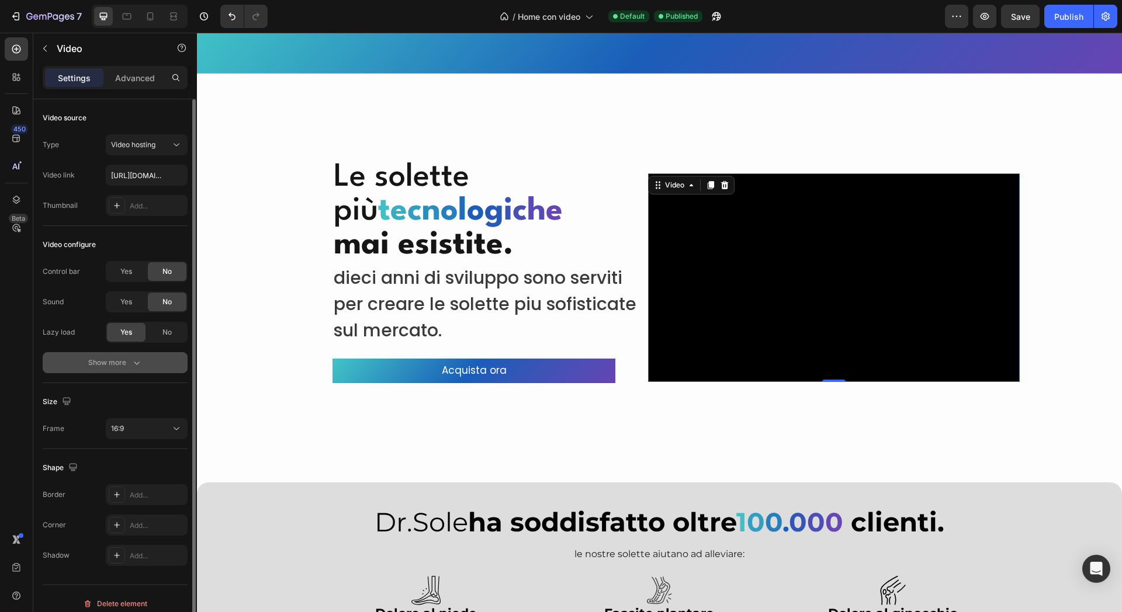
click at [118, 354] on button "Show more" at bounding box center [115, 362] width 145 height 21
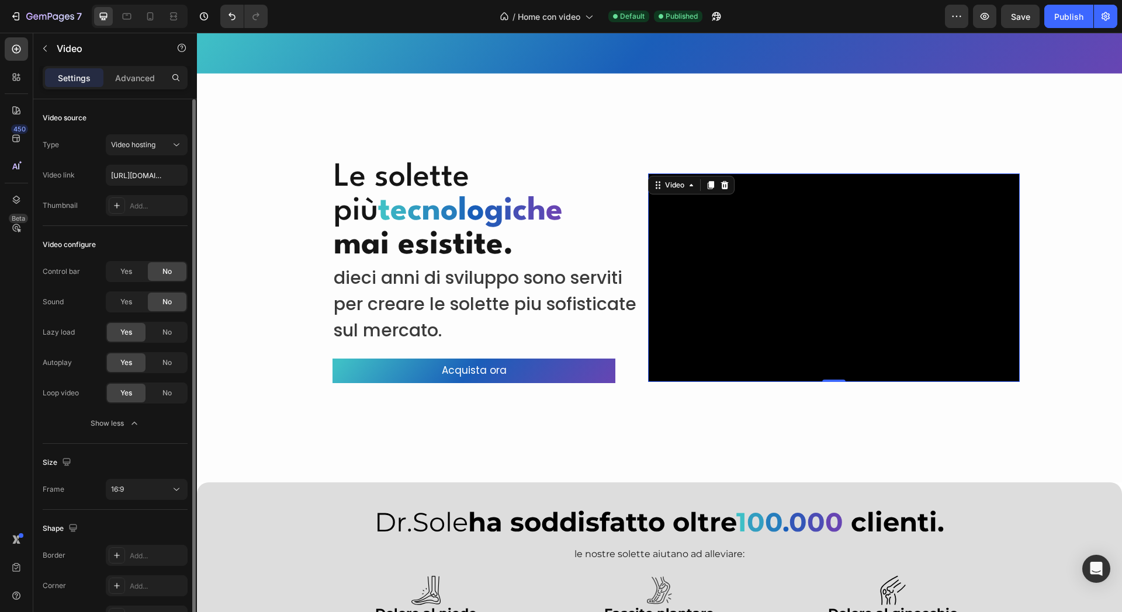
click at [68, 328] on div "Lazy load" at bounding box center [59, 332] width 32 height 11
click at [50, 329] on div "Lazy load" at bounding box center [59, 332] width 32 height 11
click at [162, 338] on div "No" at bounding box center [167, 332] width 39 height 19
click at [82, 305] on div "Sound Yes No" at bounding box center [115, 302] width 145 height 21
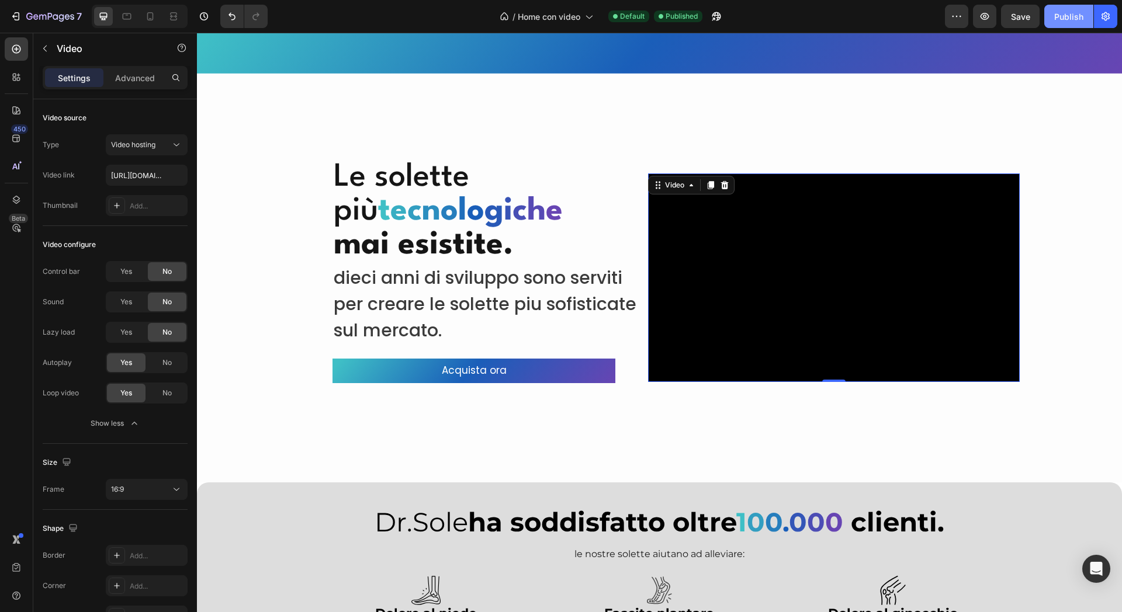
click at [1055, 12] on div "Publish" at bounding box center [1068, 17] width 29 height 12
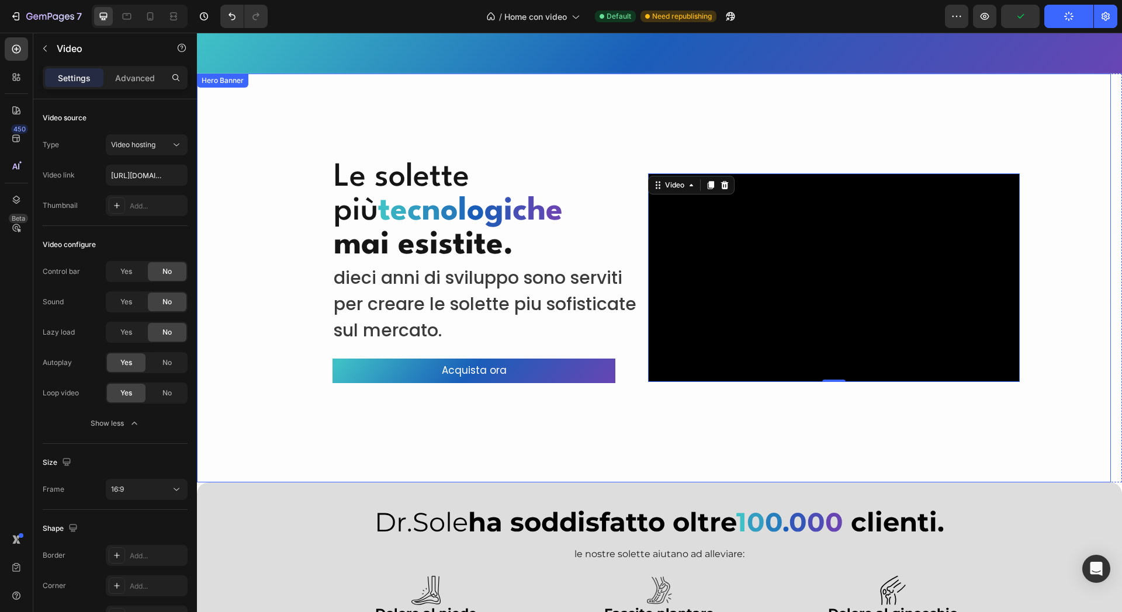
click at [664, 126] on div "Overlay" at bounding box center [654, 278] width 914 height 409
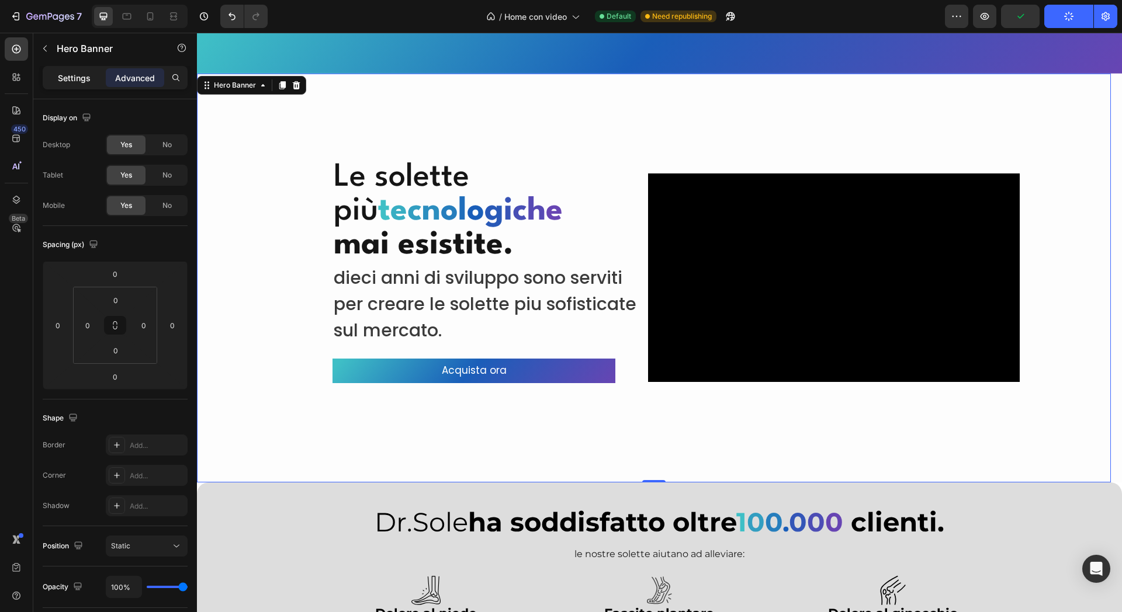
click at [98, 79] on div "Settings" at bounding box center [74, 77] width 58 height 19
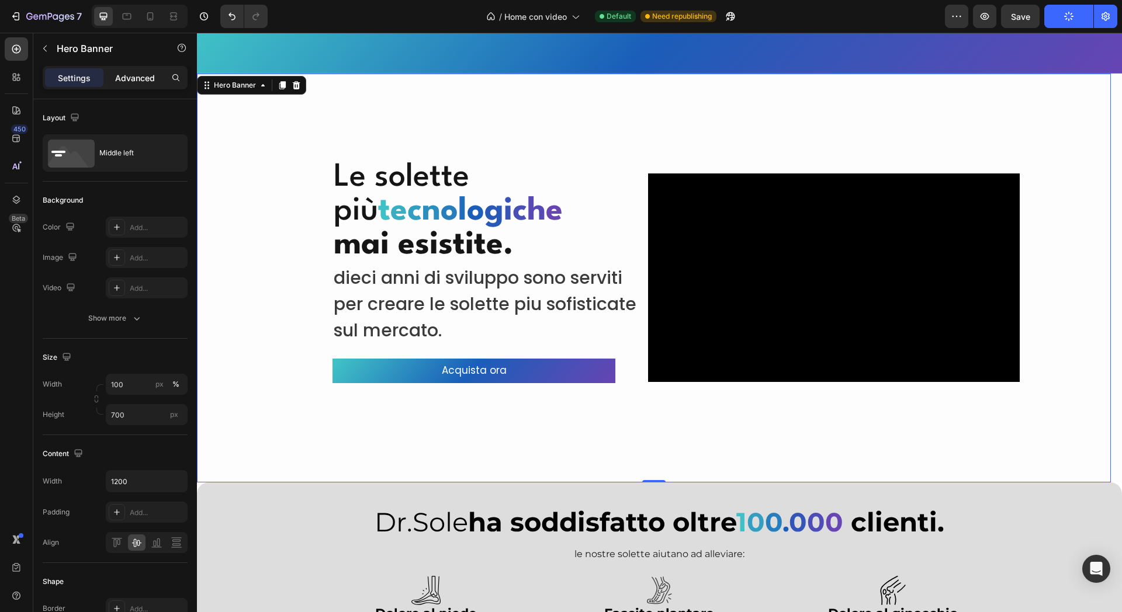
click at [133, 74] on p "Advanced" at bounding box center [135, 78] width 40 height 12
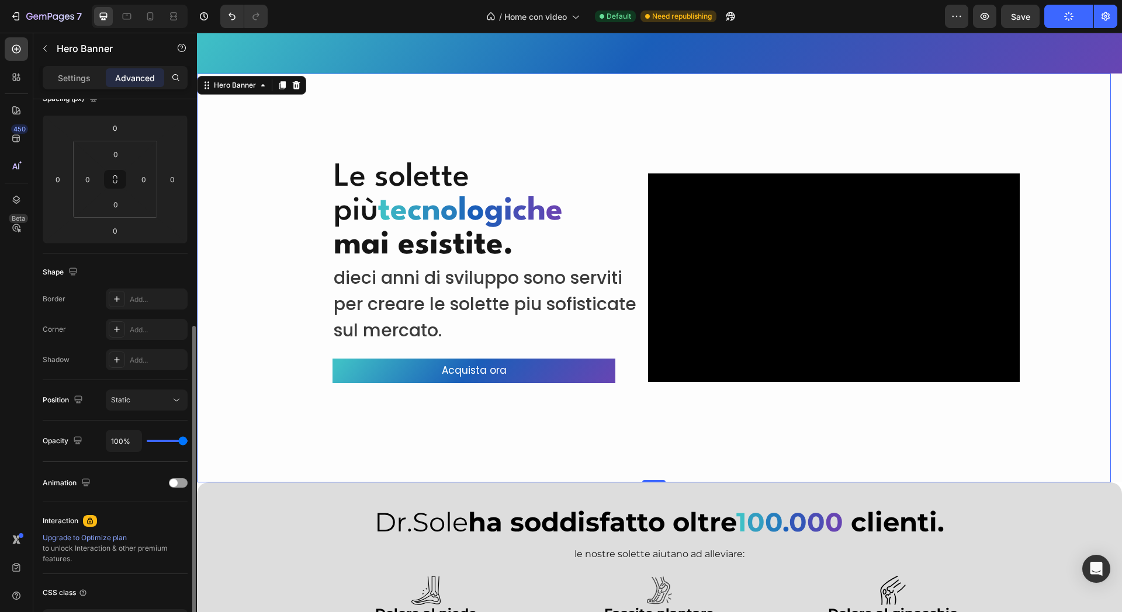
scroll to position [219, 0]
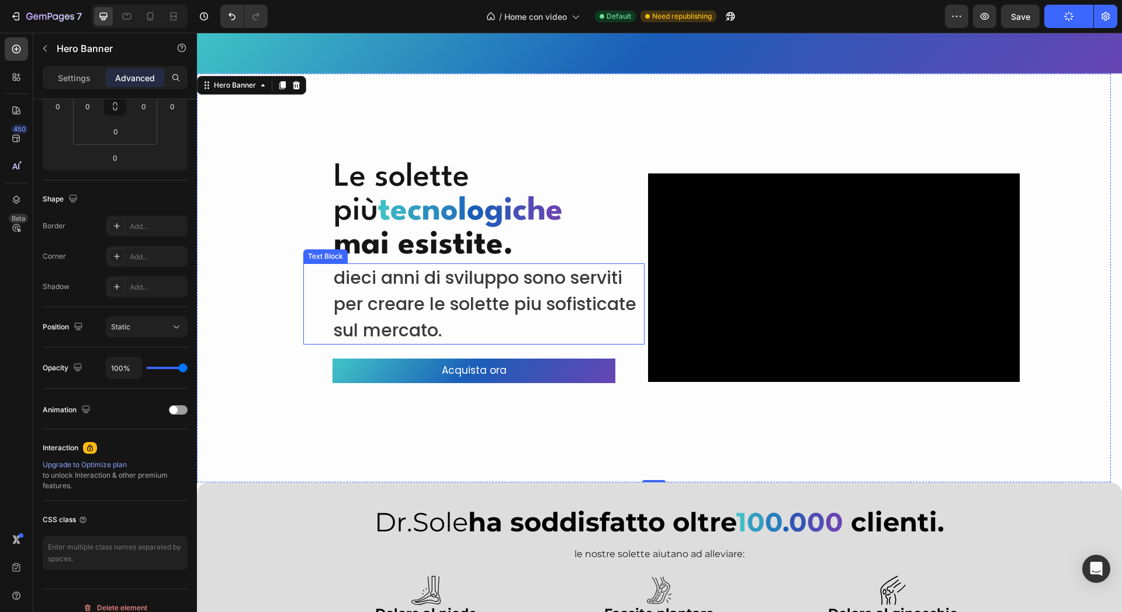
click at [332, 297] on div "dieci anni di sviluppo sono serviti per creare le solette piu sofisticate sul m…" at bounding box center [473, 304] width 341 height 81
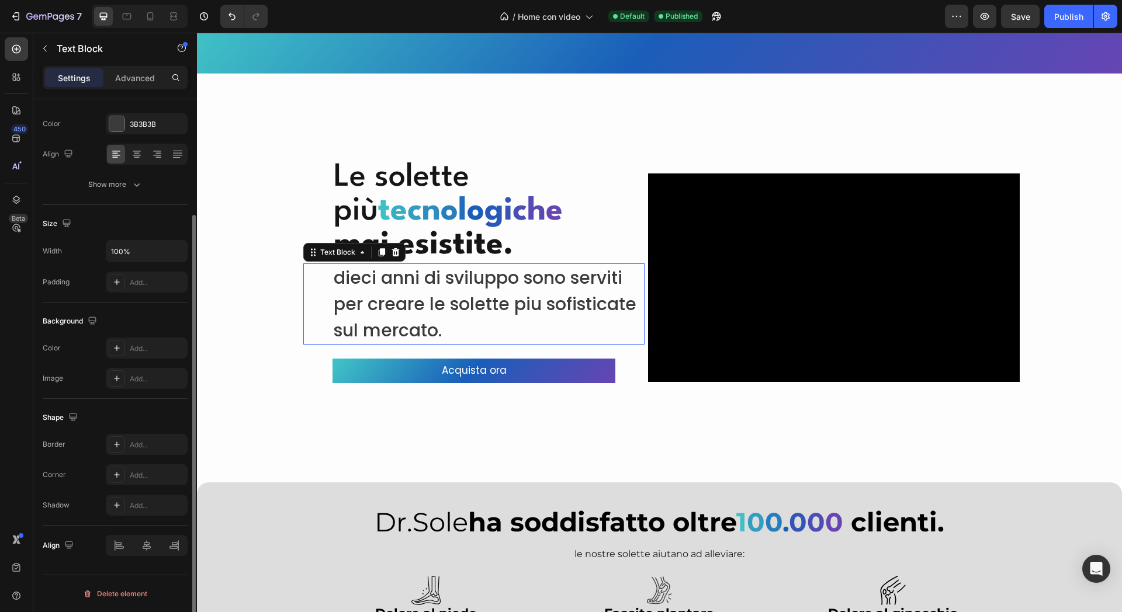
scroll to position [0, 0]
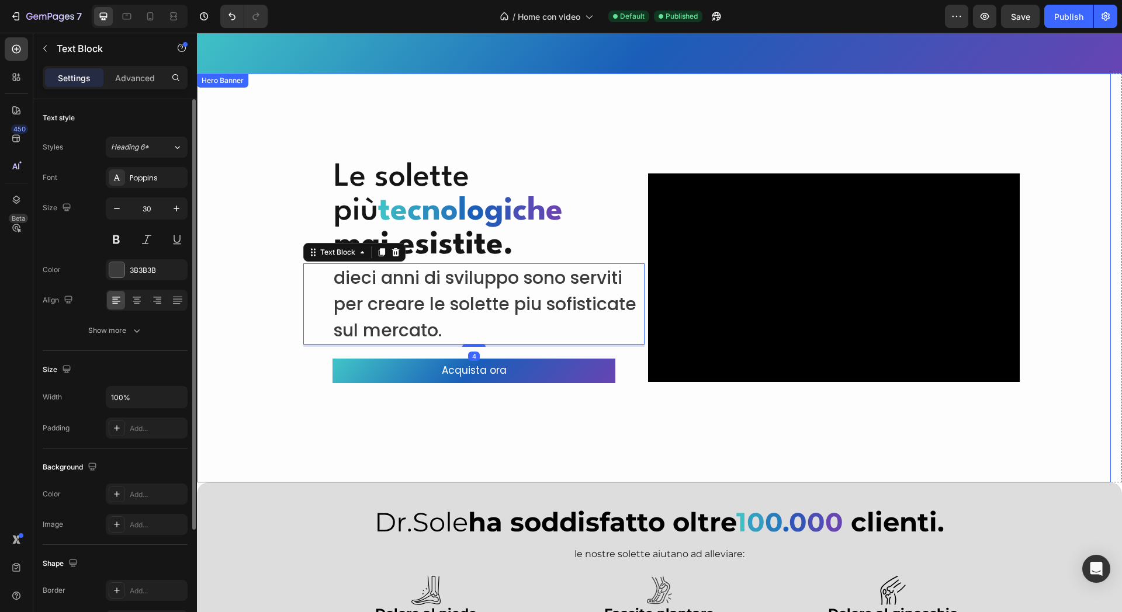
click at [226, 269] on div "Overlay" at bounding box center [654, 278] width 914 height 409
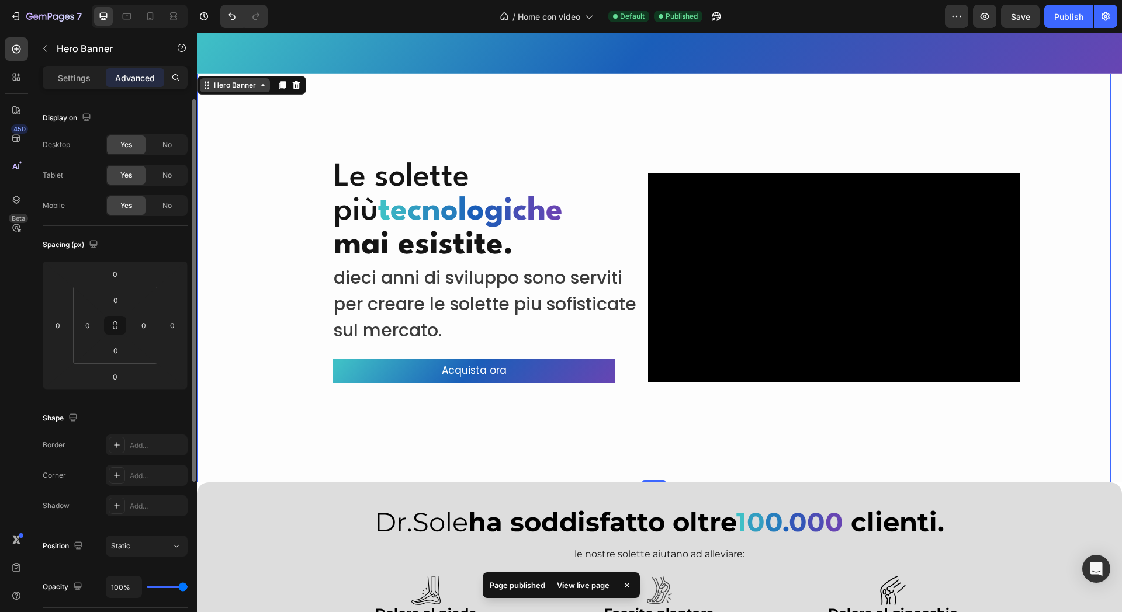
click at [246, 90] on div "Hero Banner" at bounding box center [235, 85] width 70 height 14
click at [281, 162] on div "Overlay" at bounding box center [654, 278] width 914 height 409
click at [77, 70] on div "Settings" at bounding box center [74, 77] width 58 height 19
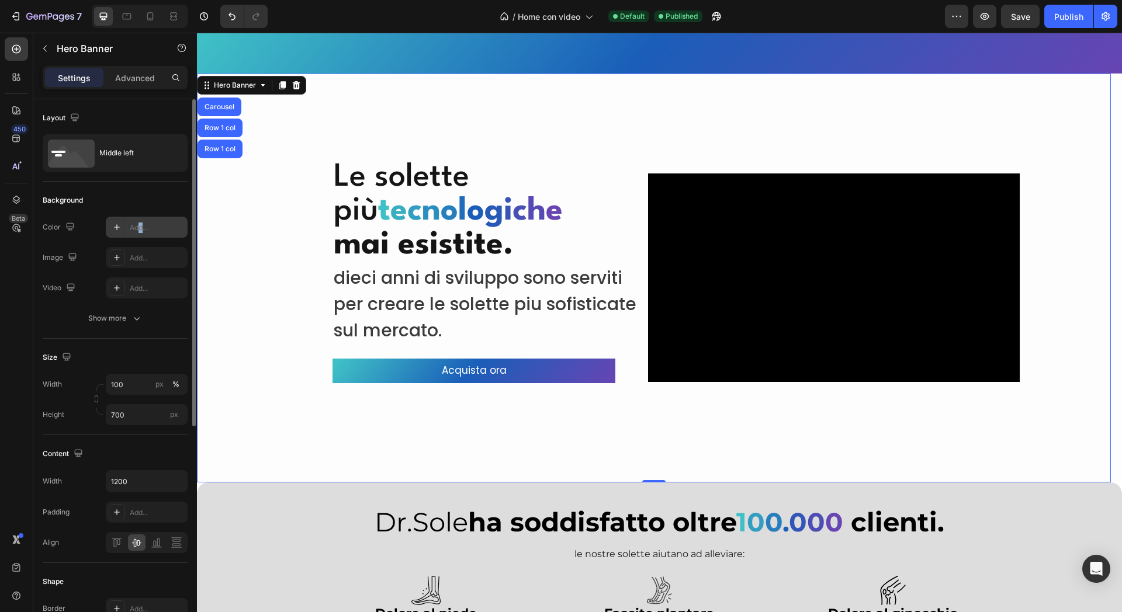
drag, startPoint x: 143, startPoint y: 226, endPoint x: 168, endPoint y: 233, distance: 25.9
click at [140, 227] on div "Add..." at bounding box center [157, 228] width 55 height 11
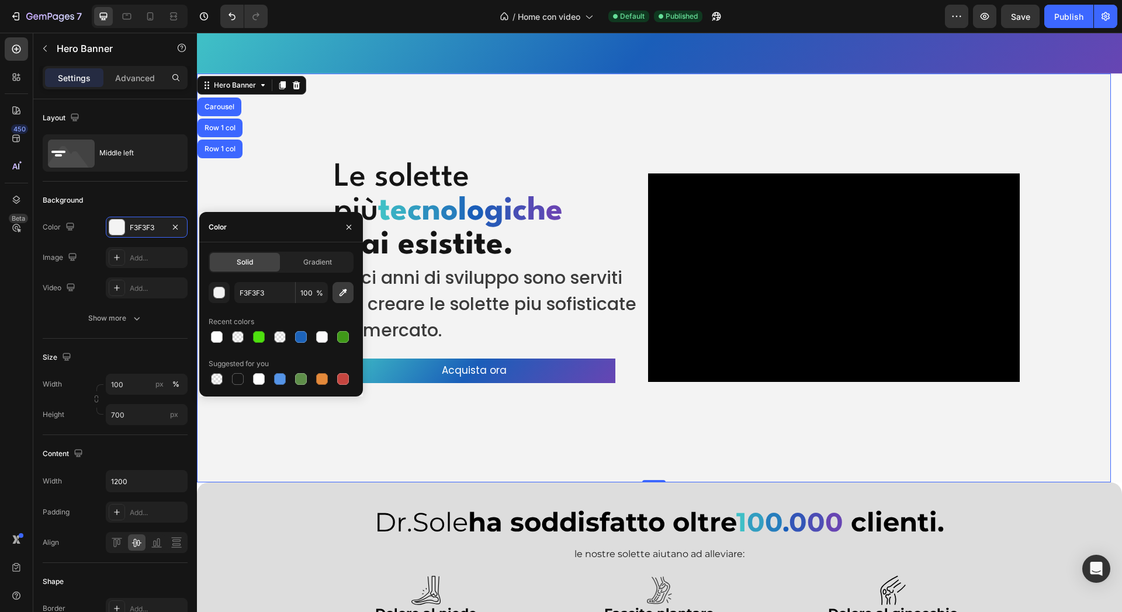
click at [351, 292] on button "button" at bounding box center [343, 292] width 21 height 21
type input "FDFDFD"
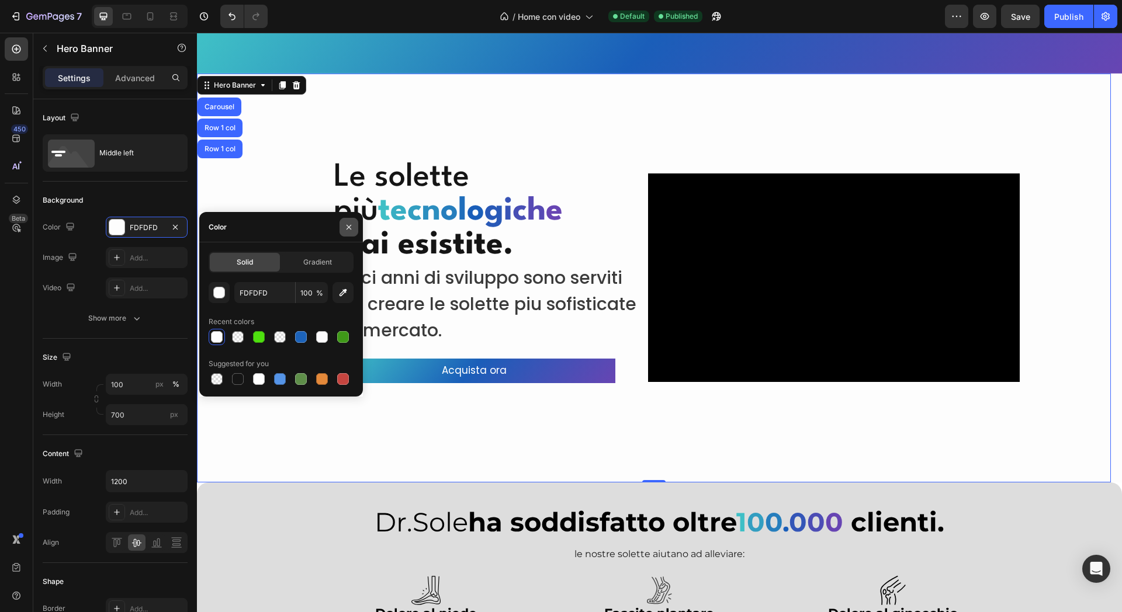
click at [343, 224] on button "button" at bounding box center [349, 227] width 19 height 19
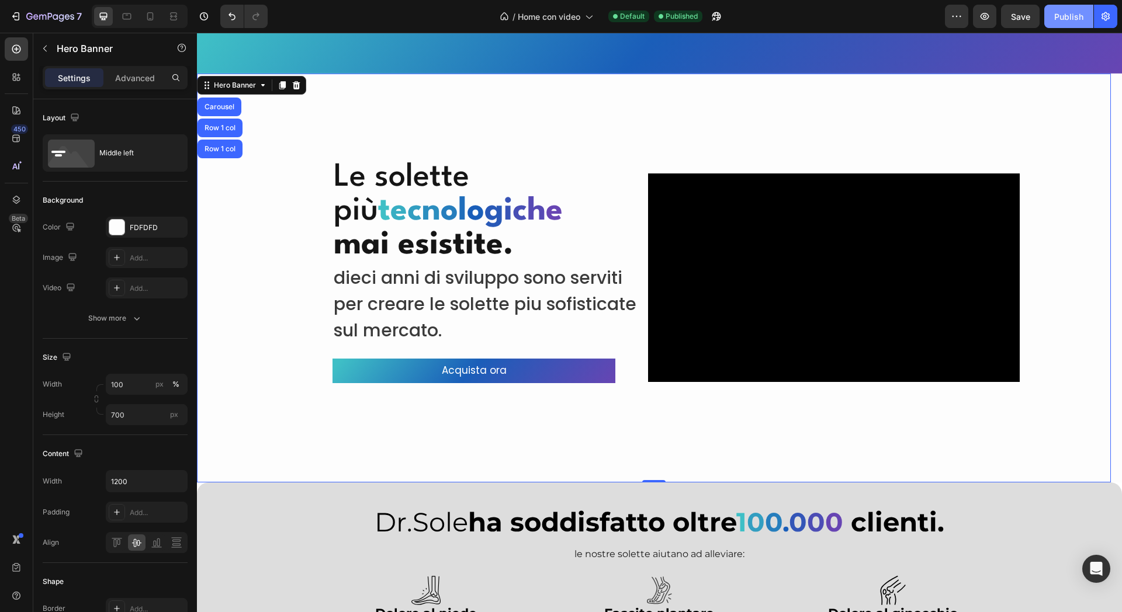
click at [1062, 19] on div "Publish" at bounding box center [1068, 17] width 29 height 12
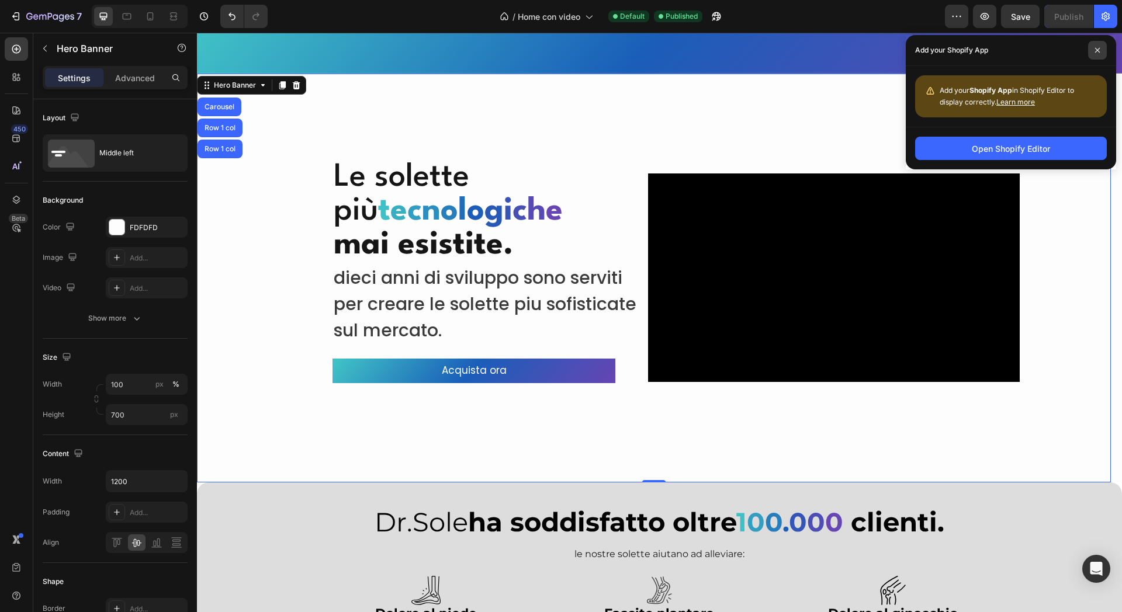
click at [1096, 52] on icon at bounding box center [1098, 50] width 6 height 6
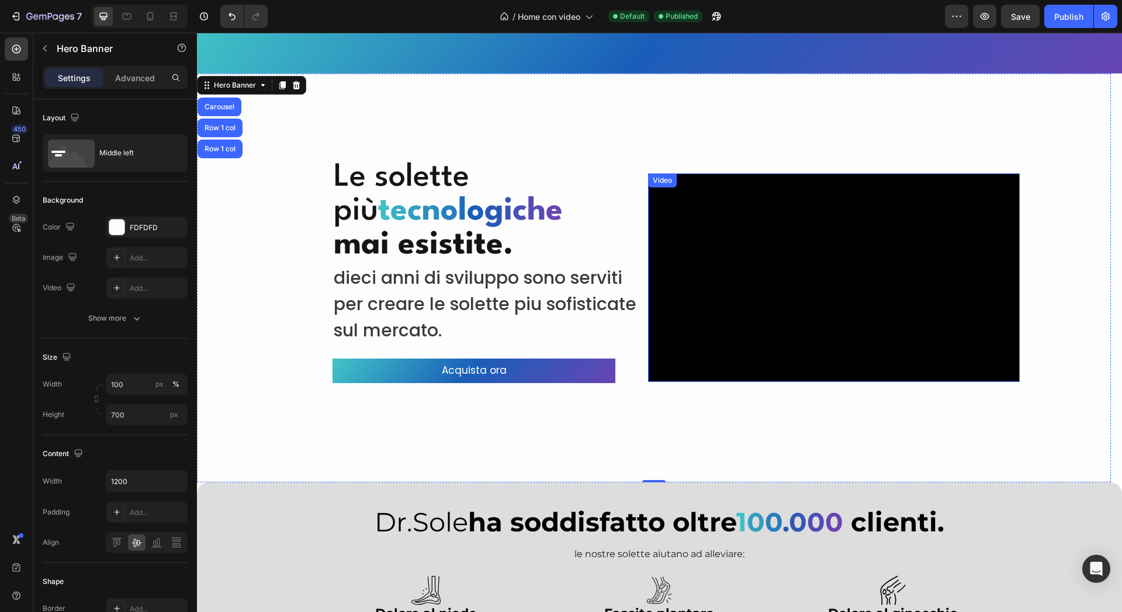
click at [719, 221] on video at bounding box center [834, 278] width 372 height 209
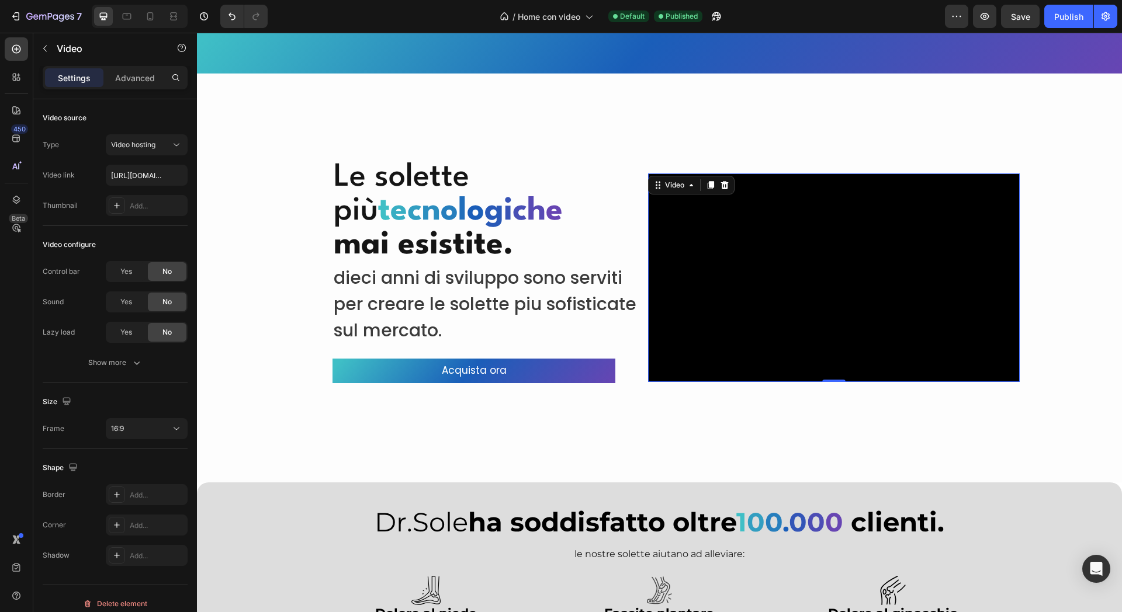
click at [144, 88] on div "Settings Advanced" at bounding box center [115, 77] width 145 height 23
click at [138, 85] on div "Advanced" at bounding box center [135, 77] width 58 height 19
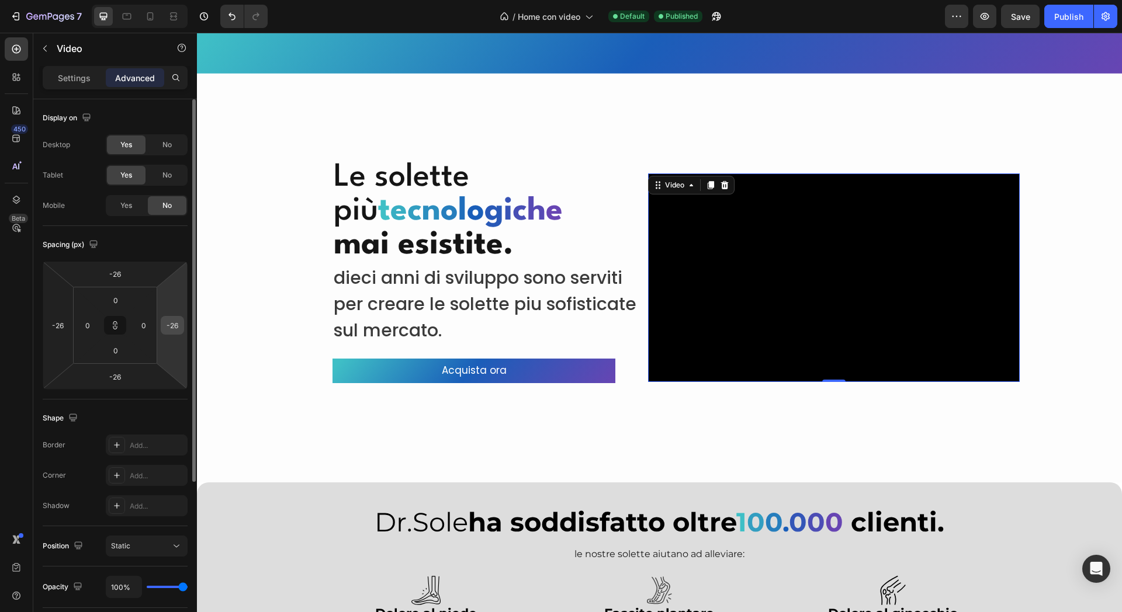
click at [172, 321] on input "-26" at bounding box center [173, 326] width 18 height 18
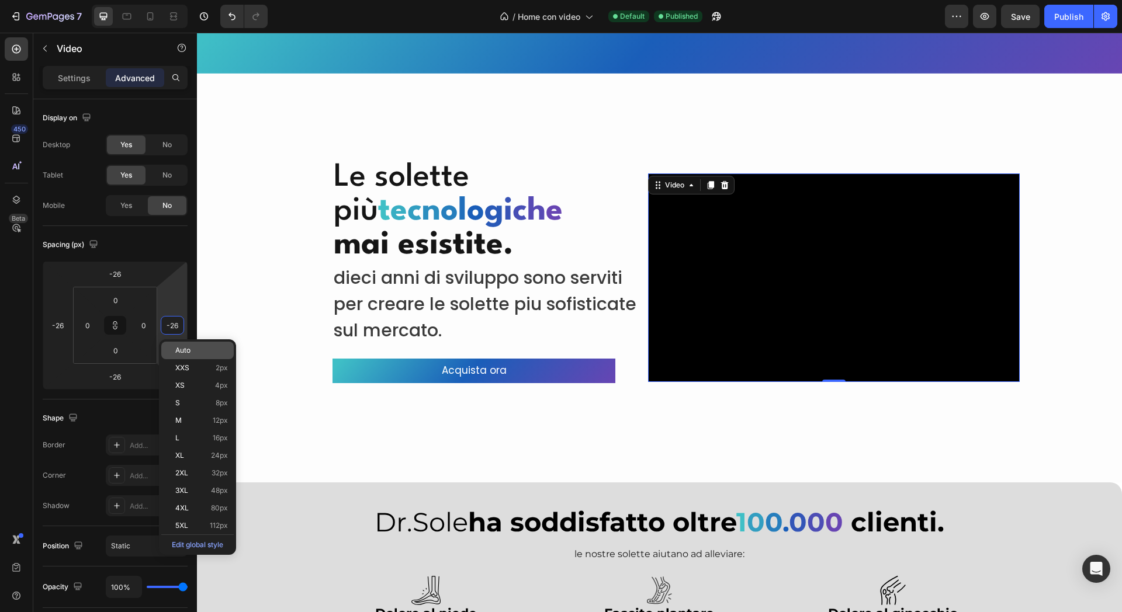
type input "0"
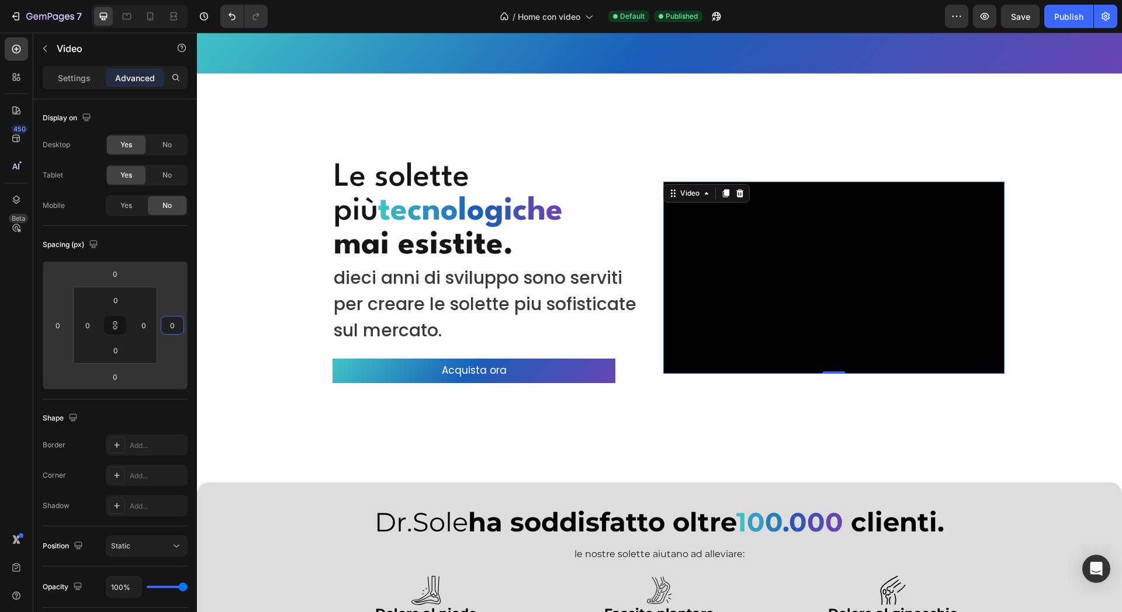
type input "0"
click at [87, 96] on div "Settings Advanced" at bounding box center [115, 82] width 164 height 33
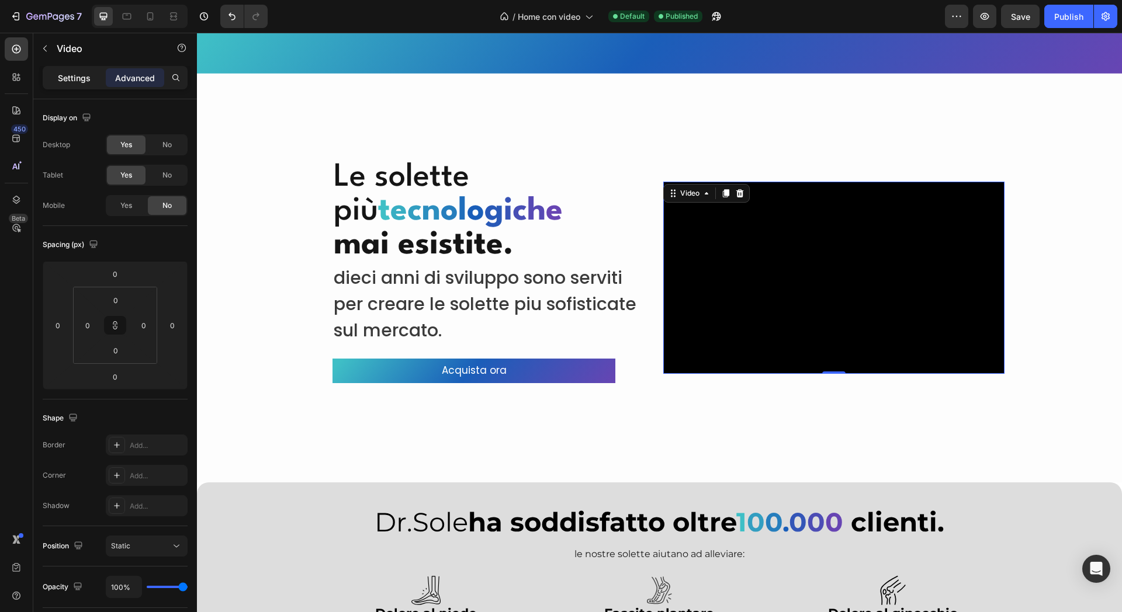
click at [86, 73] on p "Settings" at bounding box center [74, 78] width 33 height 12
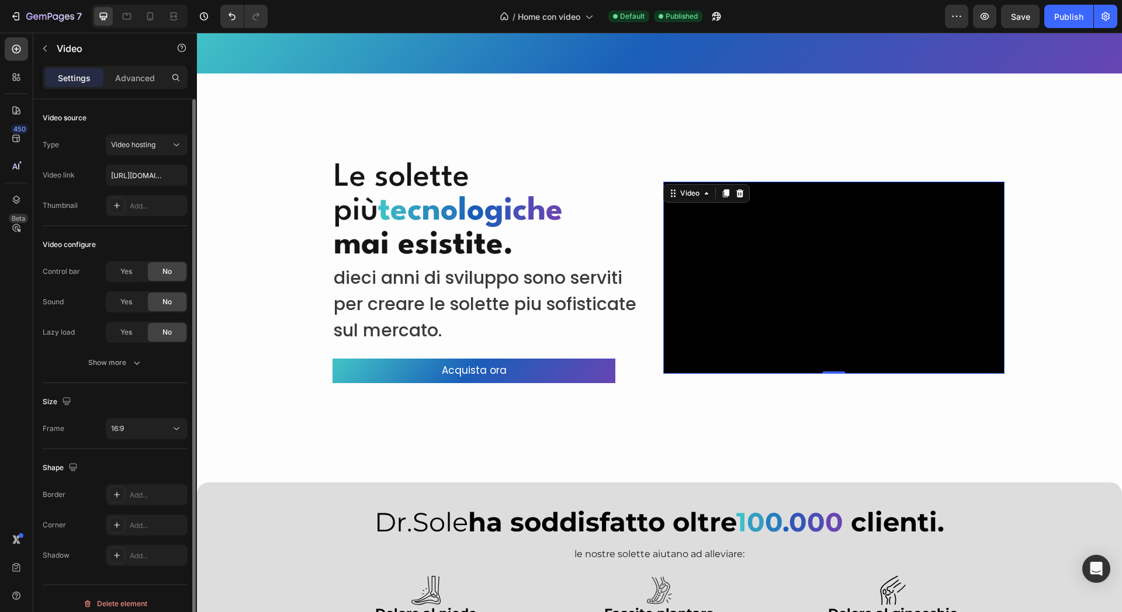
scroll to position [10, 0]
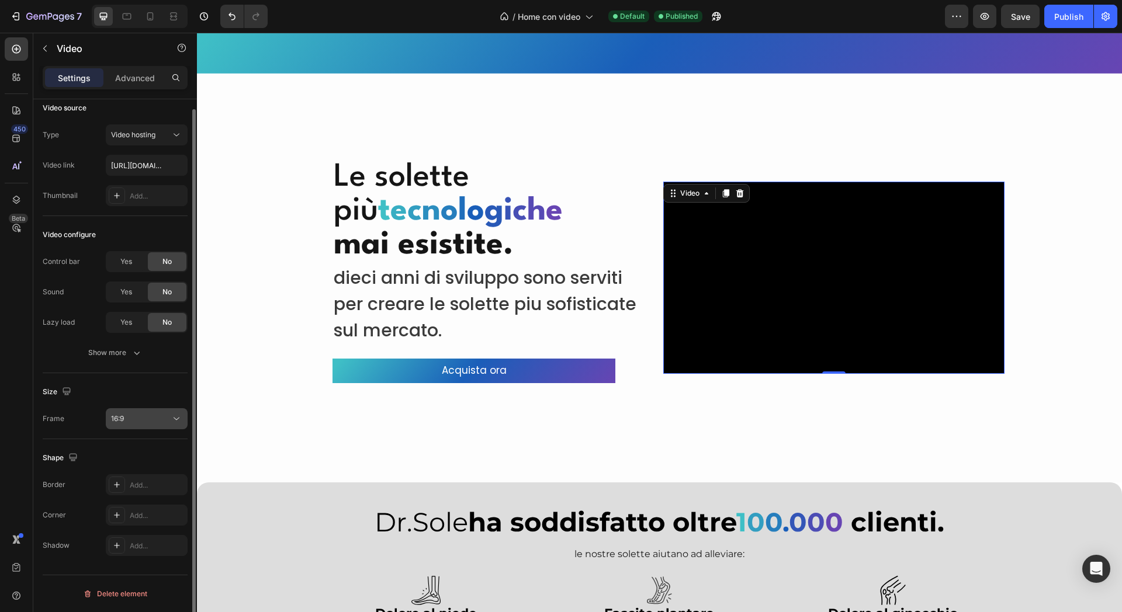
click at [155, 416] on div "16:9" at bounding box center [141, 419] width 60 height 11
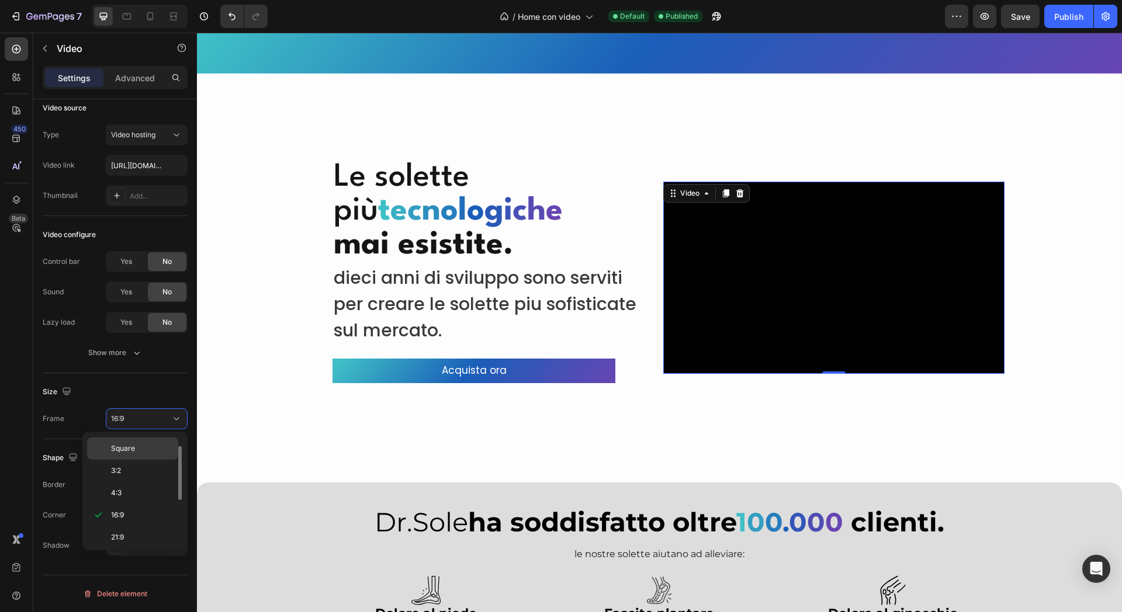
click at [139, 449] on p "Square" at bounding box center [142, 449] width 62 height 11
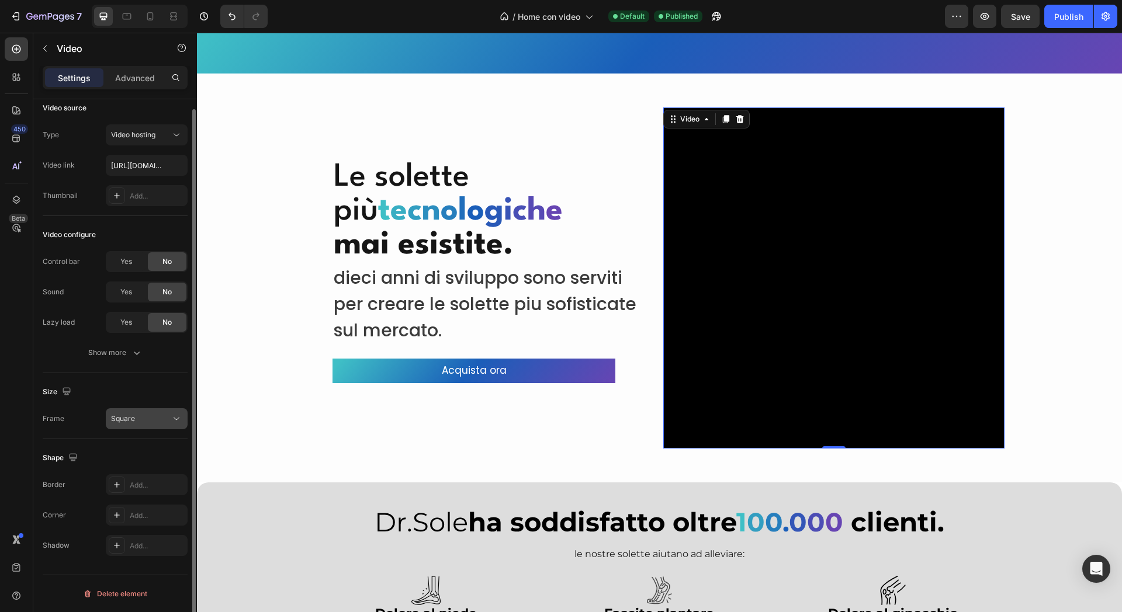
click at [148, 414] on div "Square" at bounding box center [141, 419] width 60 height 11
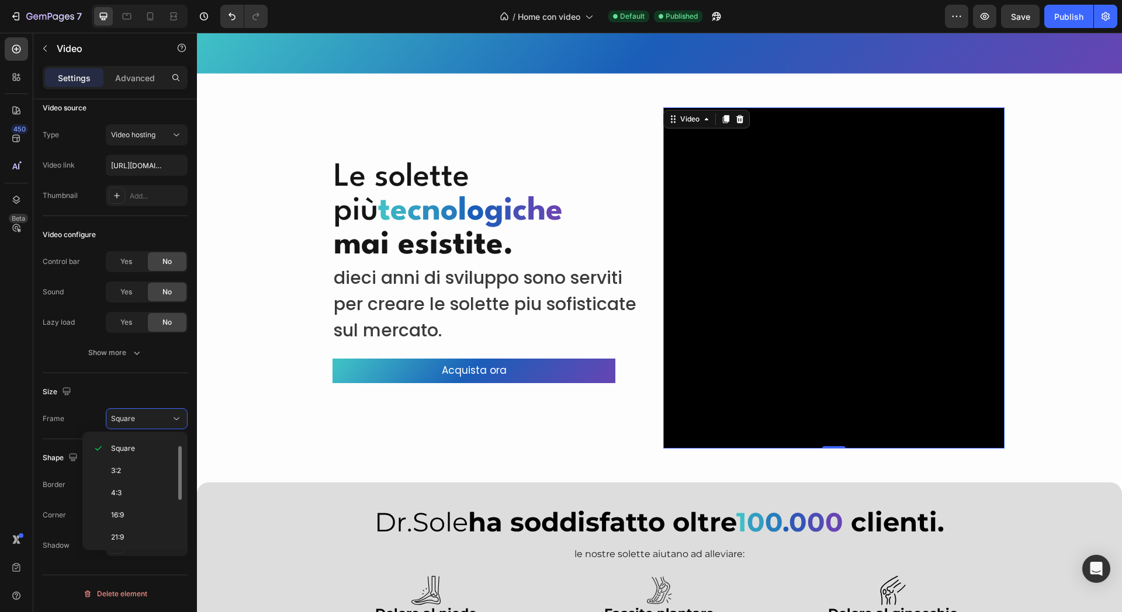
scroll to position [113, 0]
click at [139, 528] on div "Custom" at bounding box center [132, 535] width 91 height 22
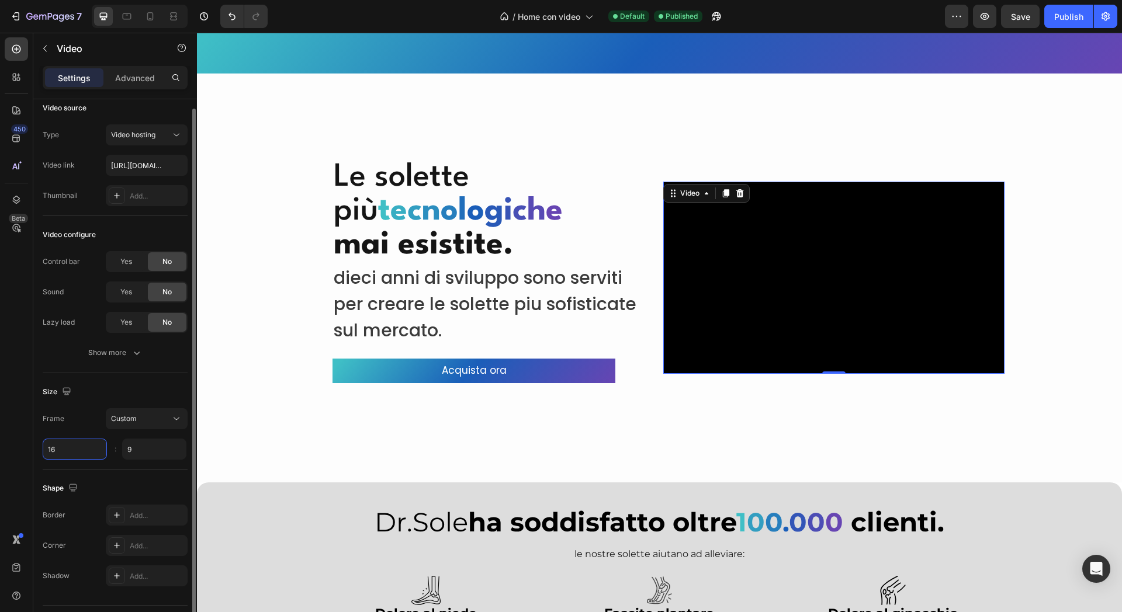
click at [97, 452] on input "16" at bounding box center [75, 449] width 64 height 21
click at [99, 452] on input "16" at bounding box center [75, 449] width 64 height 21
click at [97, 452] on input "16" at bounding box center [75, 449] width 64 height 21
click at [96, 452] on input "16" at bounding box center [75, 449] width 64 height 21
click at [94, 452] on input "16" at bounding box center [75, 449] width 64 height 21
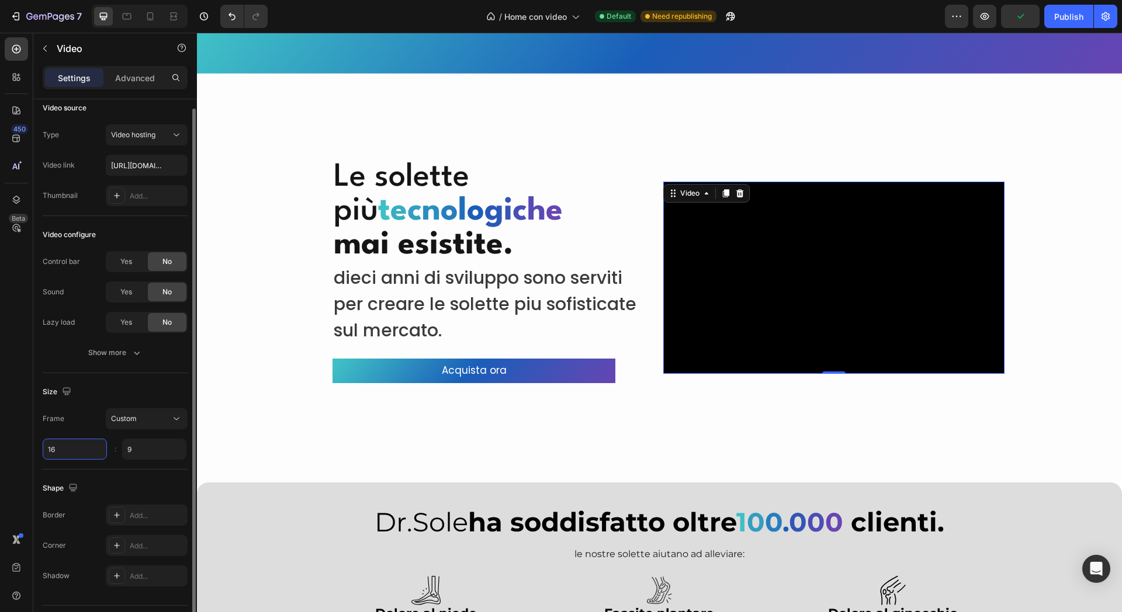
drag, startPoint x: 91, startPoint y: 452, endPoint x: 70, endPoint y: 450, distance: 21.7
click at [84, 452] on input "16" at bounding box center [75, 449] width 64 height 21
drag, startPoint x: 70, startPoint y: 450, endPoint x: 39, endPoint y: 448, distance: 30.4
click at [39, 448] on div "Video source Type Video hosting Video link [URL][DOMAIN_NAME] Thumbnail Add... …" at bounding box center [115, 382] width 164 height 587
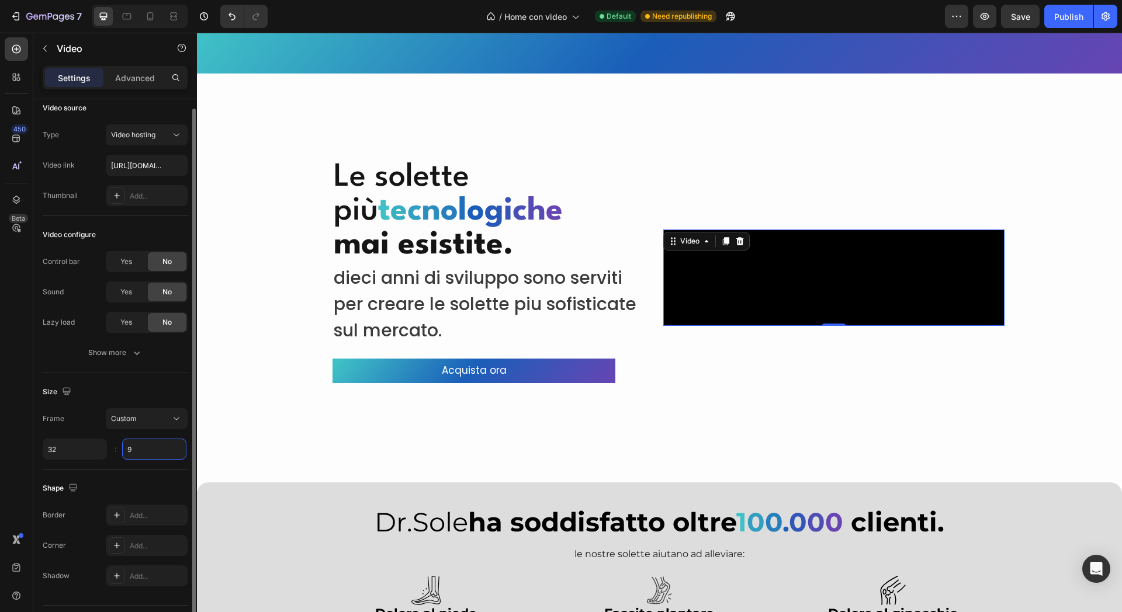
click at [156, 445] on input "9" at bounding box center [154, 449] width 64 height 21
type input "32"
click at [151, 375] on div "Size Frame Custom 32 18 :" at bounding box center [115, 421] width 145 height 96
type input "18"
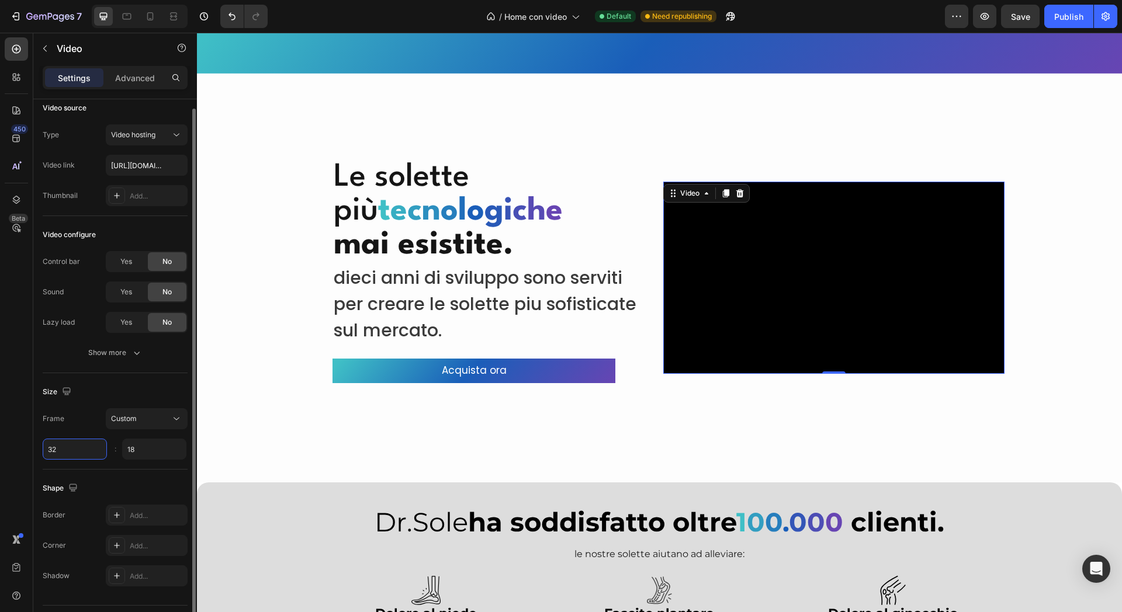
click at [82, 452] on input "32" at bounding box center [75, 449] width 64 height 21
type input "32"
click at [148, 421] on div "Custom" at bounding box center [141, 419] width 60 height 11
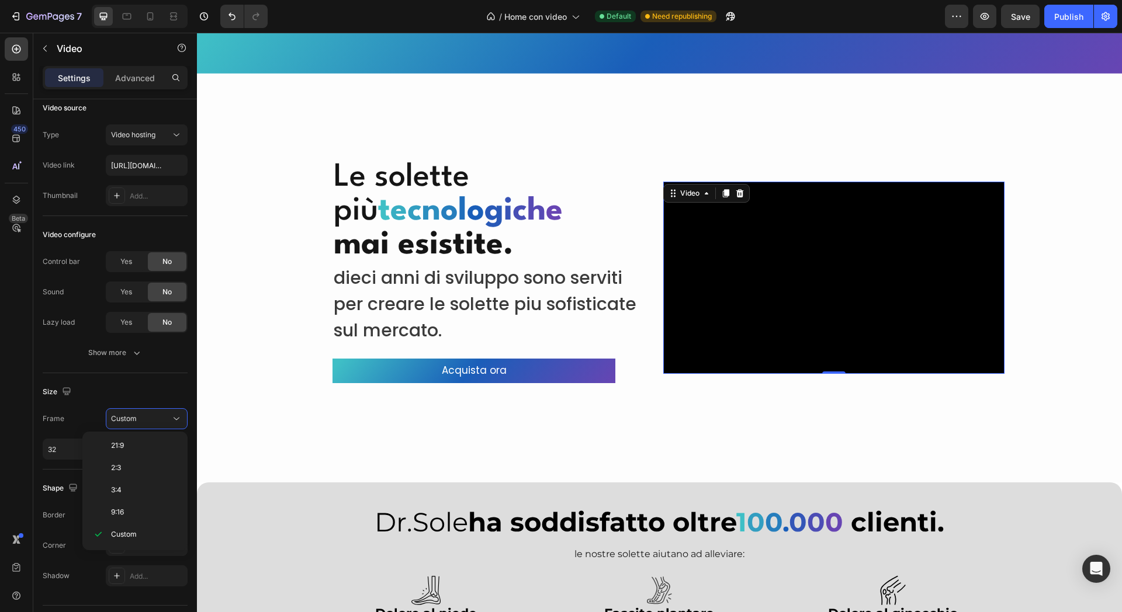
scroll to position [40, 0]
click at [142, 508] on div "16:9" at bounding box center [132, 519] width 91 height 22
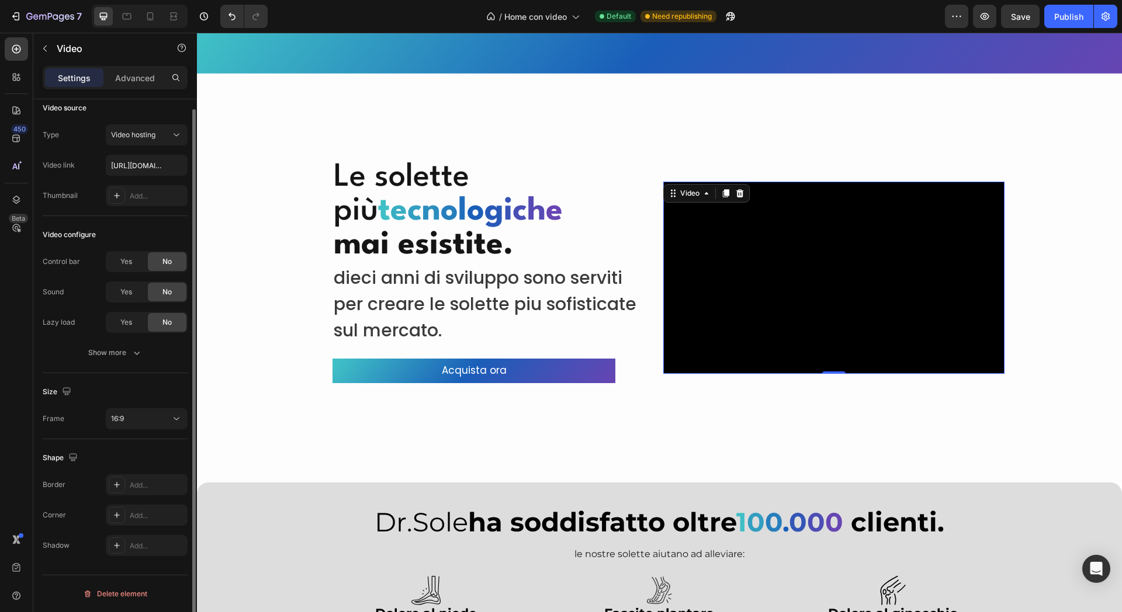
click at [156, 389] on div "Size" at bounding box center [115, 392] width 145 height 19
click at [139, 352] on icon "button" at bounding box center [137, 353] width 12 height 12
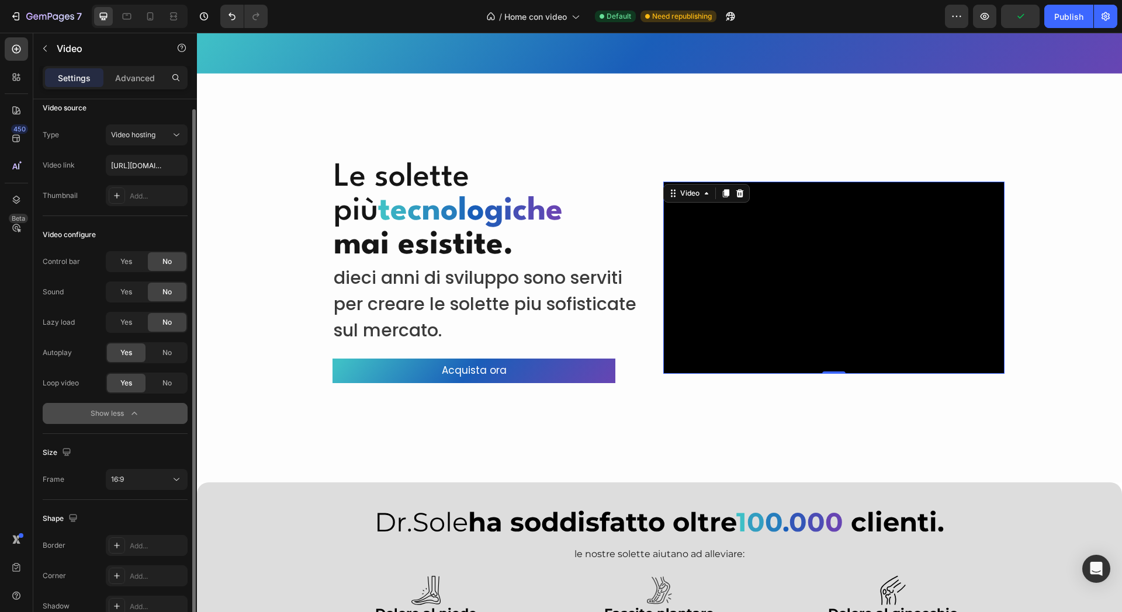
click at [138, 90] on div "Settings Advanced" at bounding box center [115, 82] width 164 height 33
click at [138, 88] on div "Settings Advanced" at bounding box center [115, 77] width 145 height 23
click at [138, 81] on p "Advanced" at bounding box center [135, 78] width 40 height 12
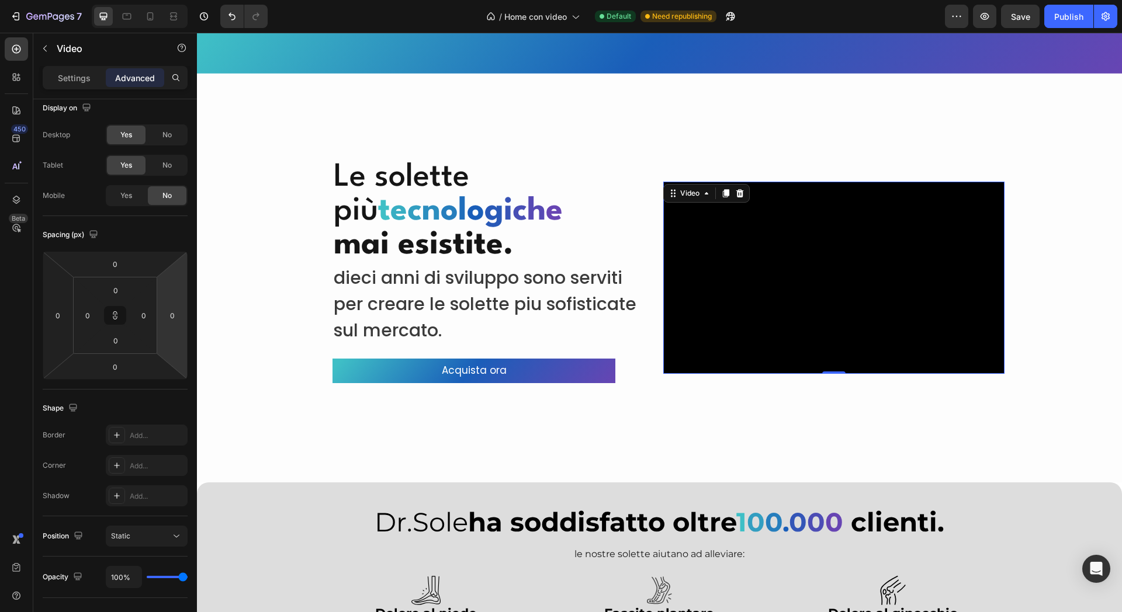
type input "26"
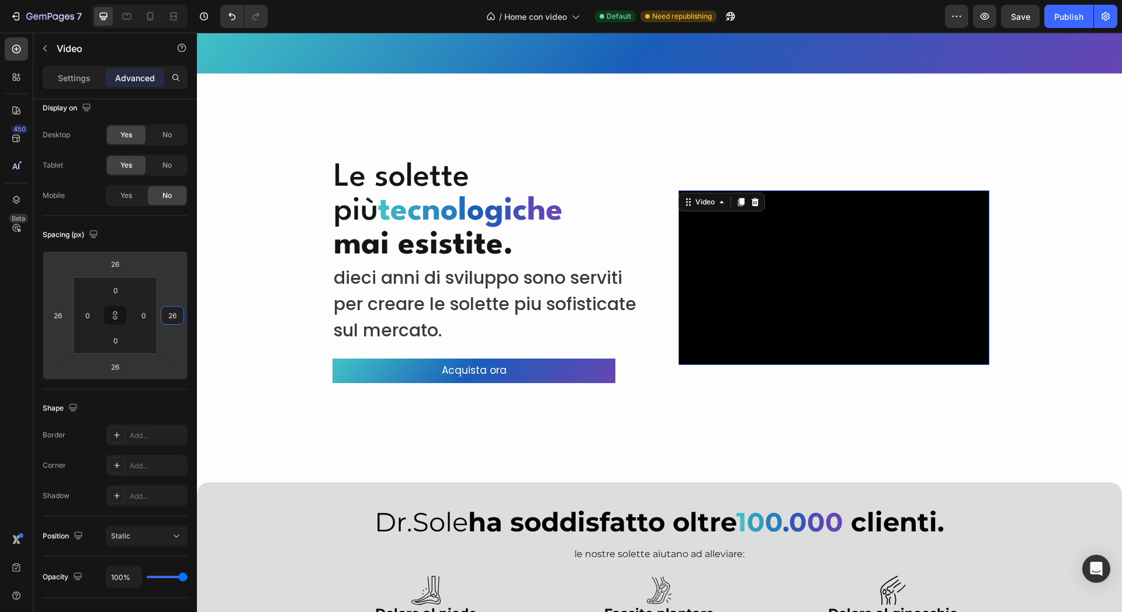
type input "-14"
type input "-16"
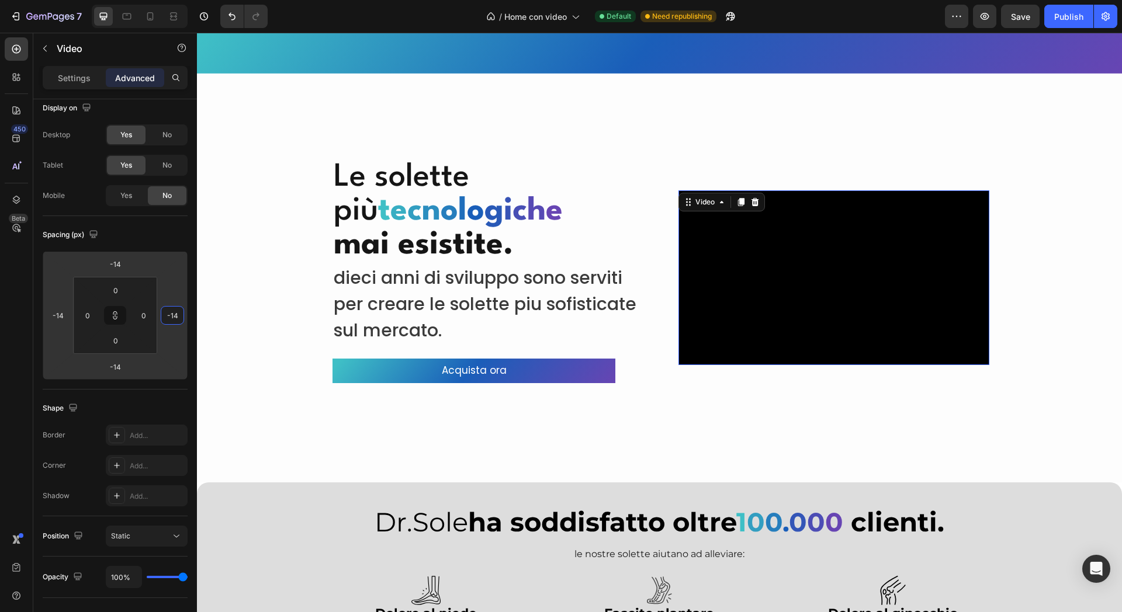
type input "-16"
type input "-32"
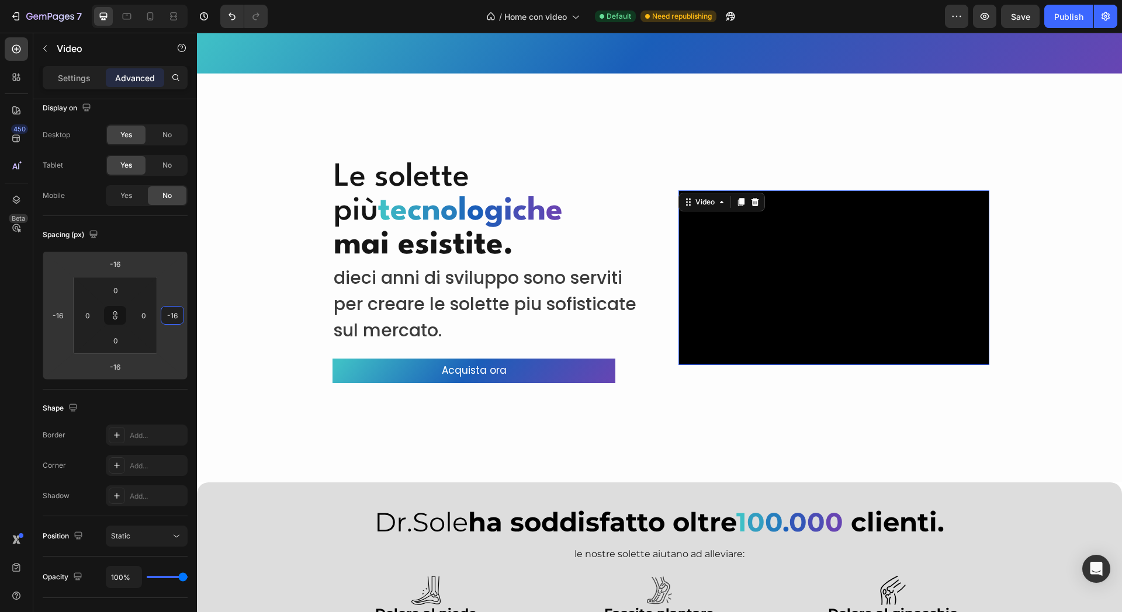
type input "-32"
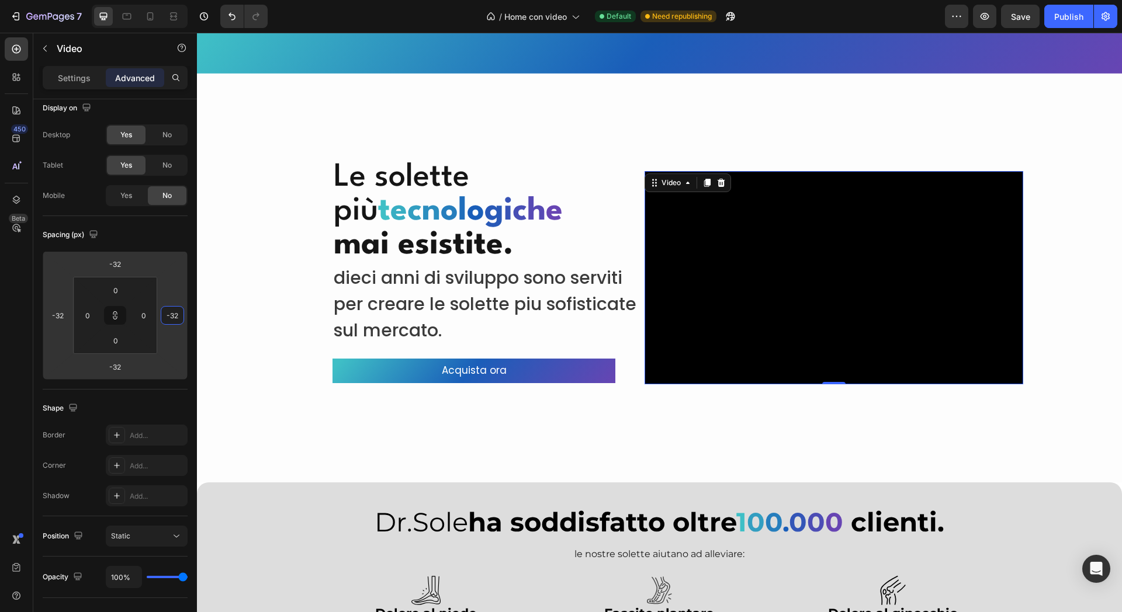
type input "-36"
type input "-40"
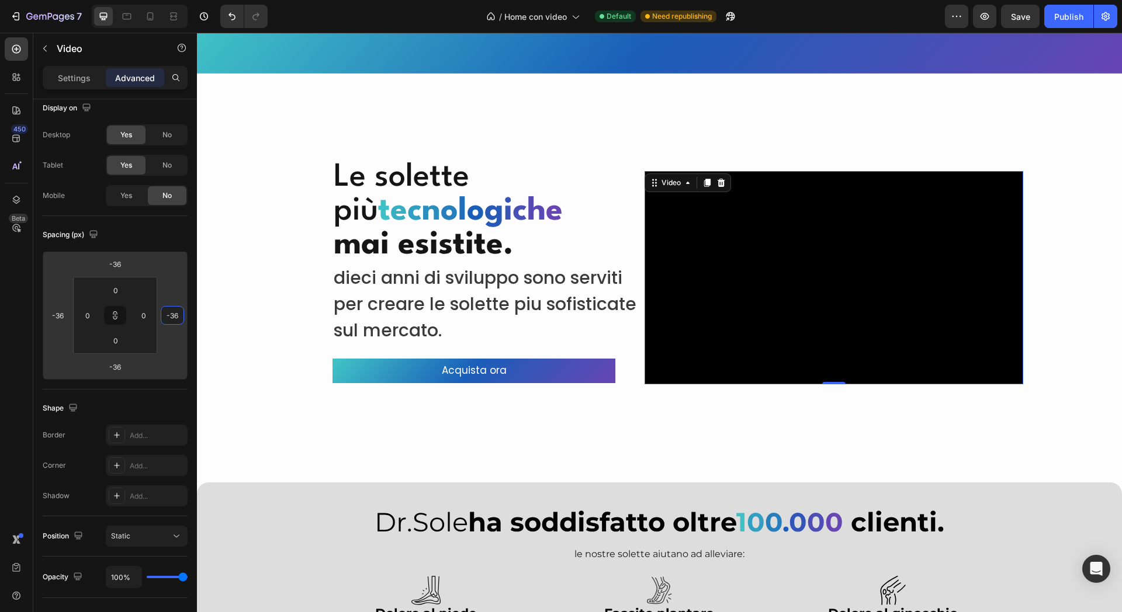
type input "-40"
type input "-42"
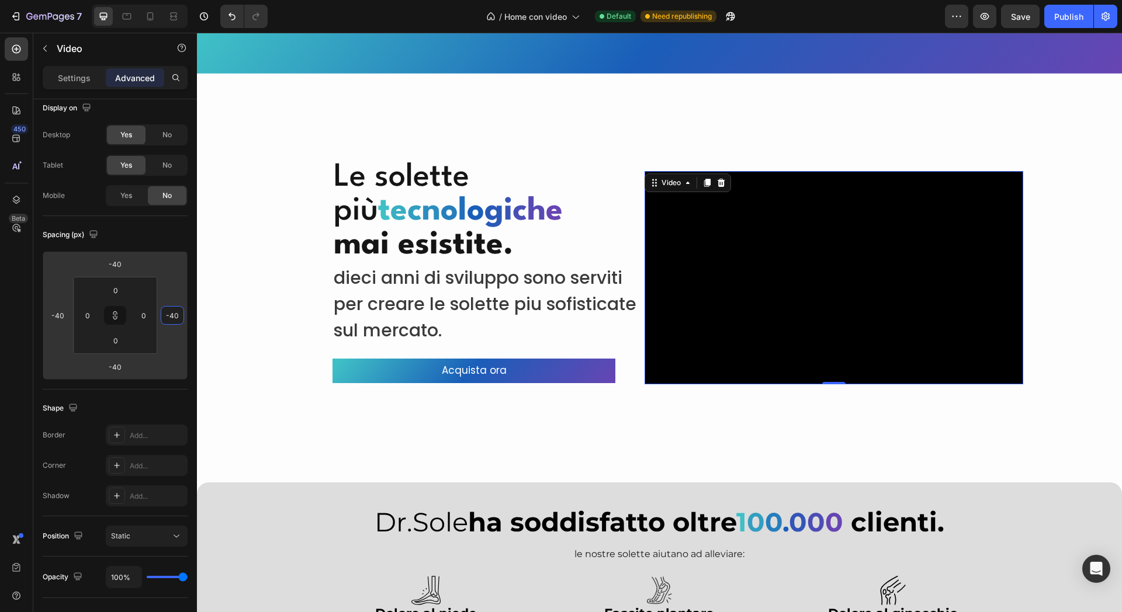
type input "-42"
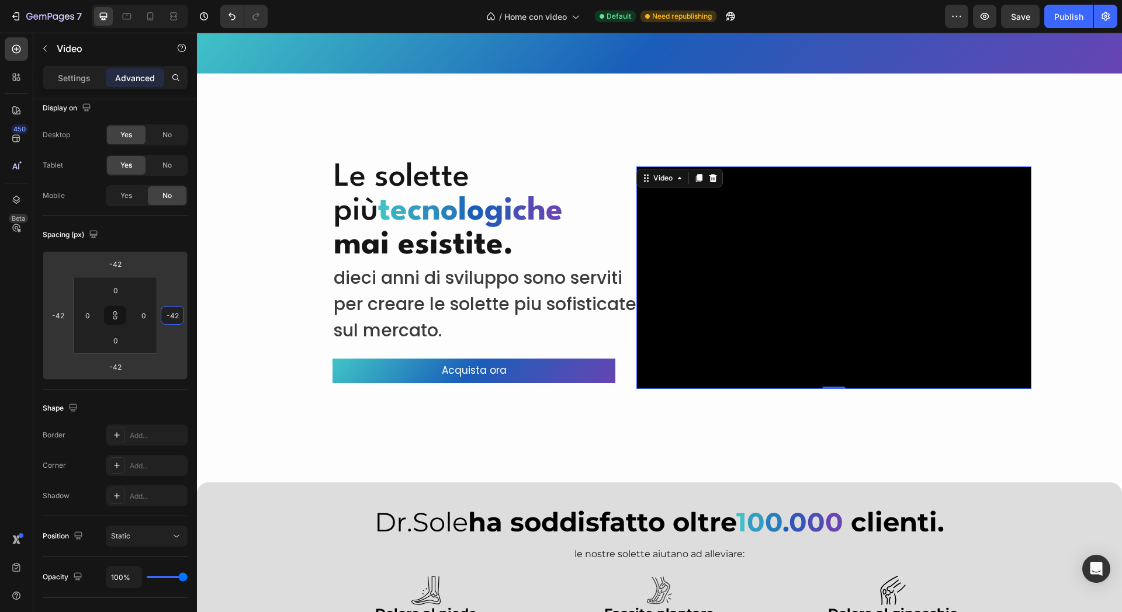
type input "-46"
type input "-48"
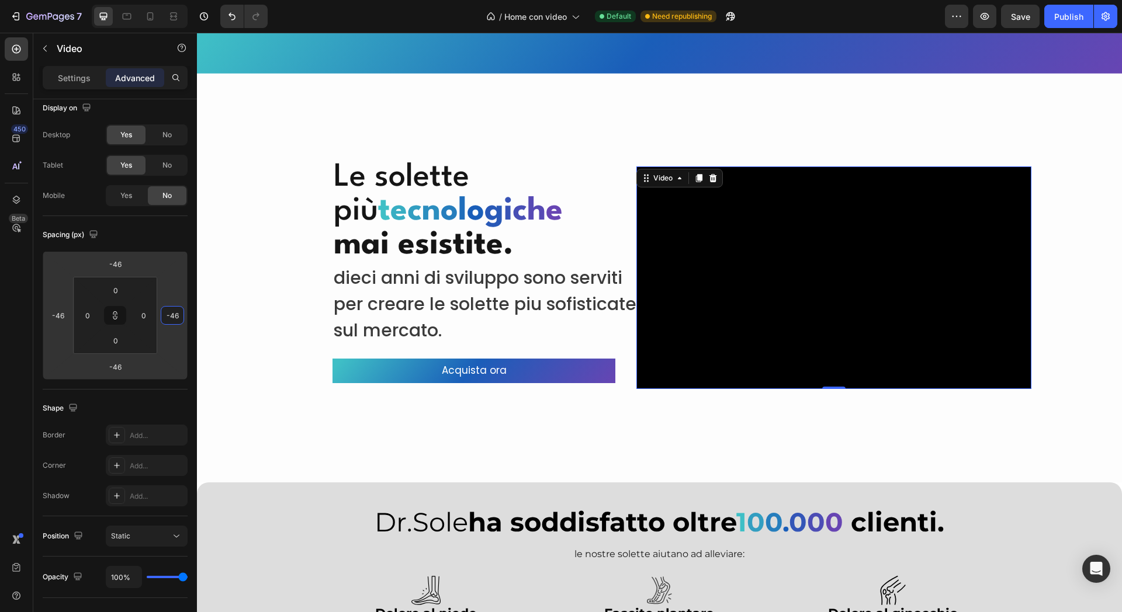
type input "-48"
type input "-52"
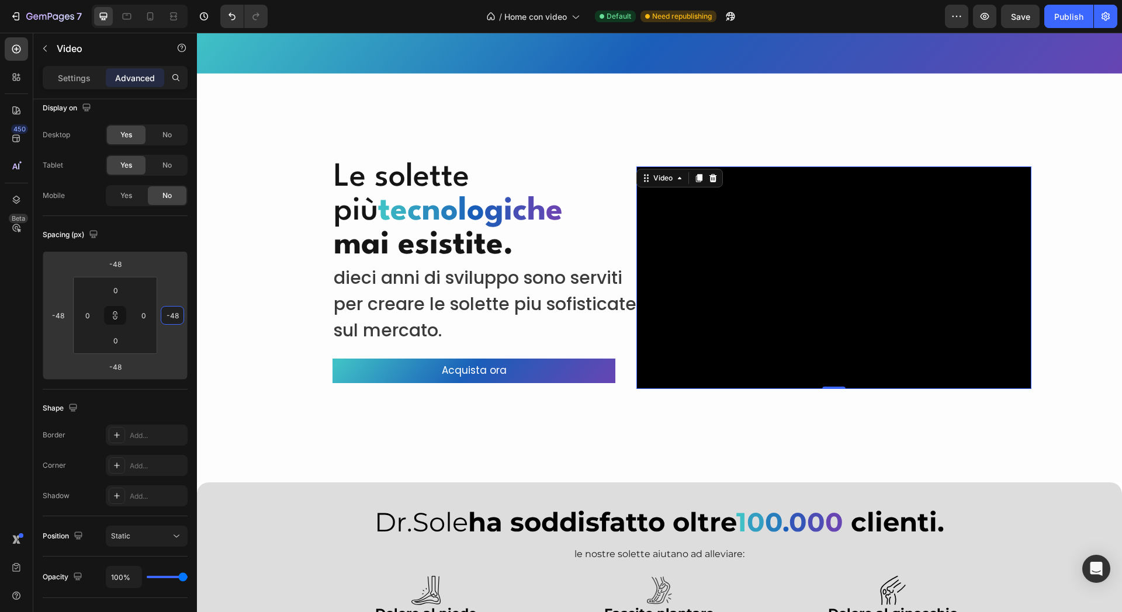
type input "-52"
type input "-56"
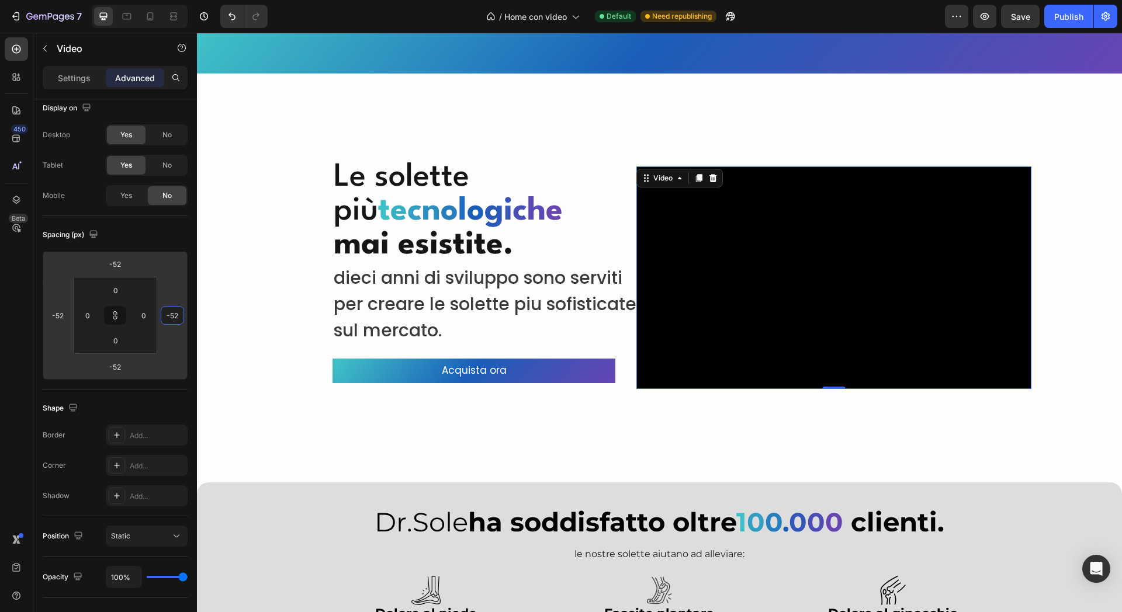
type input "-56"
type input "-58"
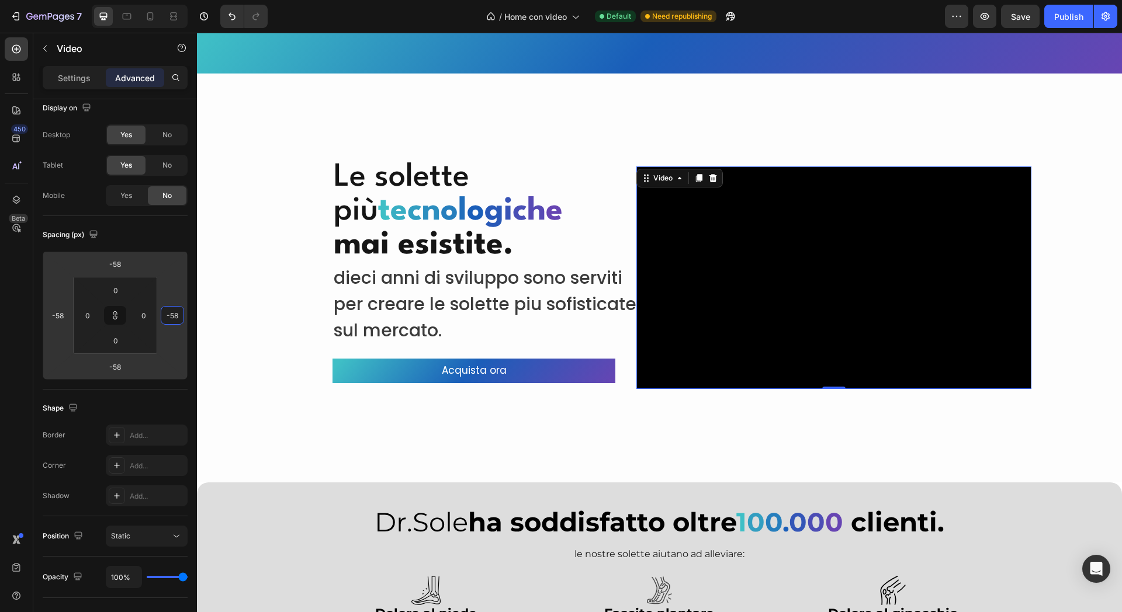
type input "-60"
type input "-62"
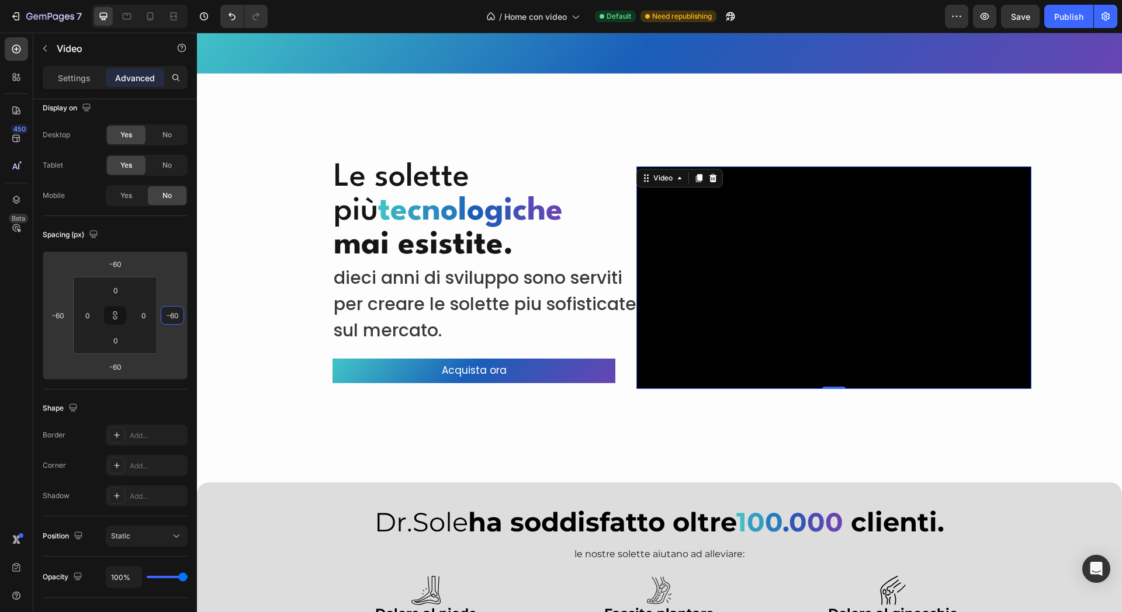
type input "-62"
type input "-64"
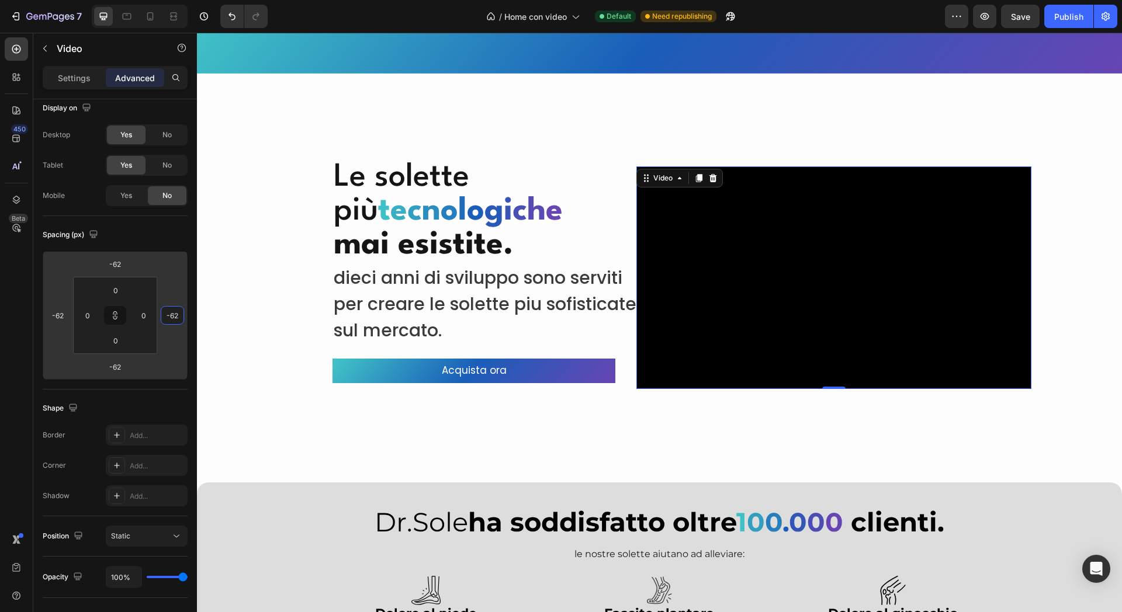
type input "-64"
type input "-68"
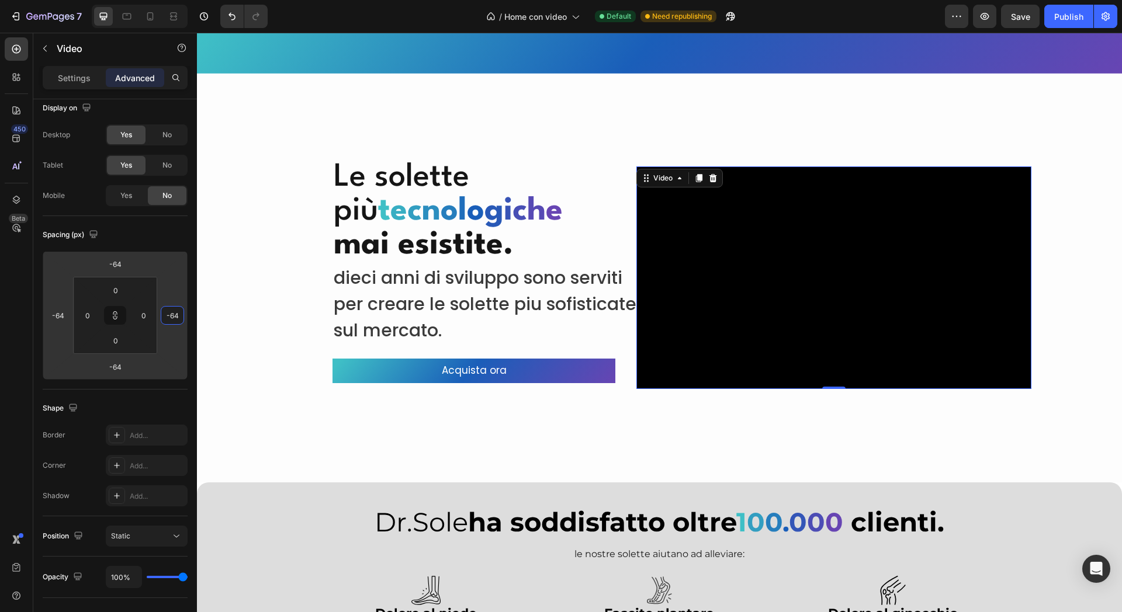
type input "-68"
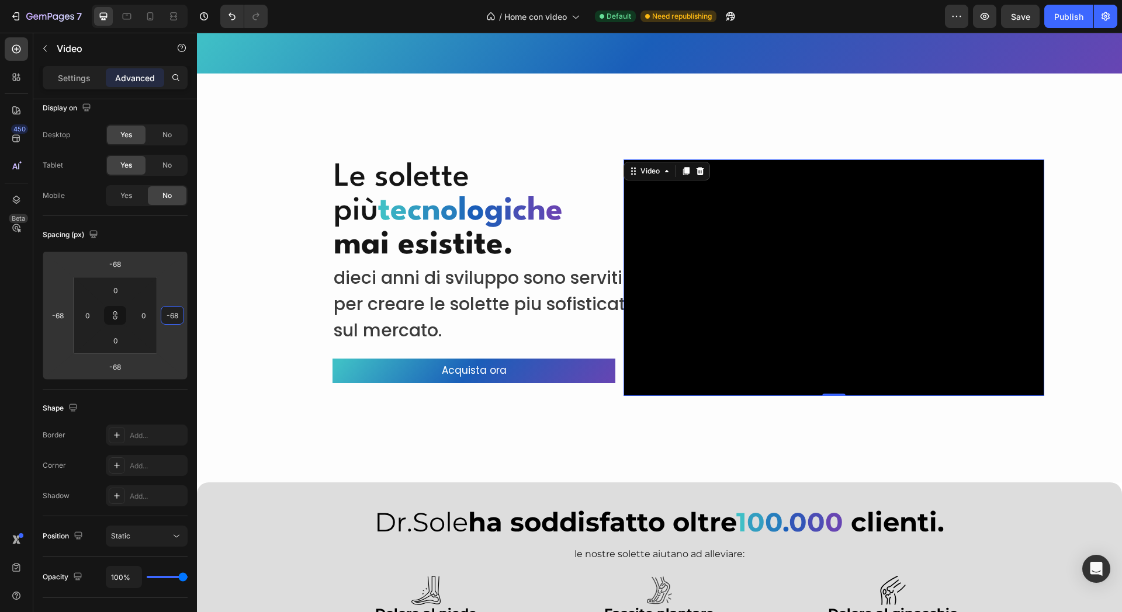
type input "-72"
type input "-74"
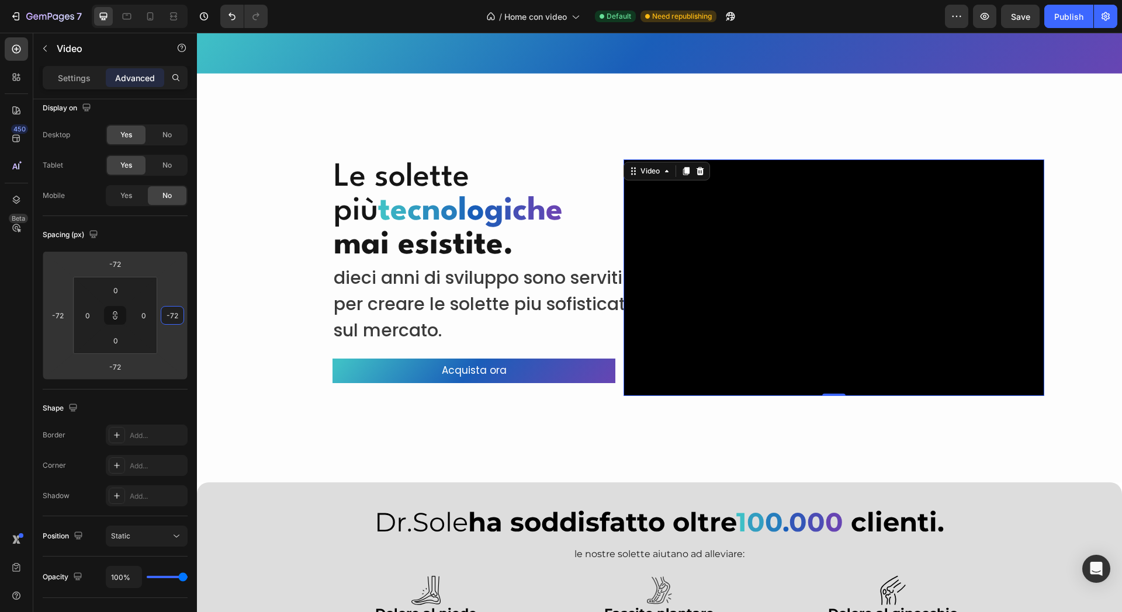
type input "-74"
type input "-88"
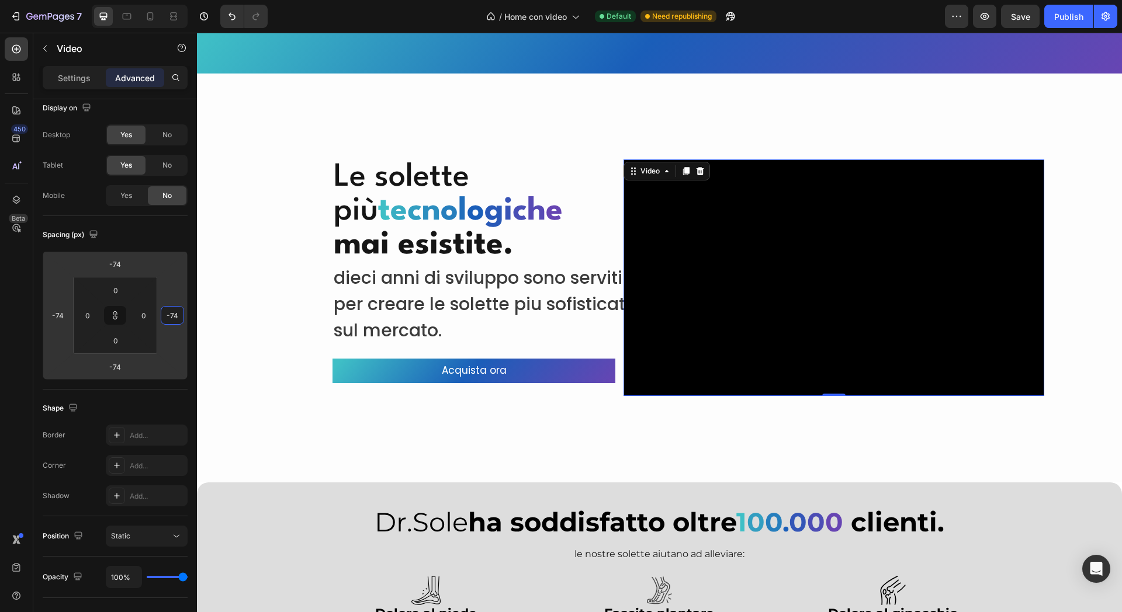
type input "-88"
type input "-90"
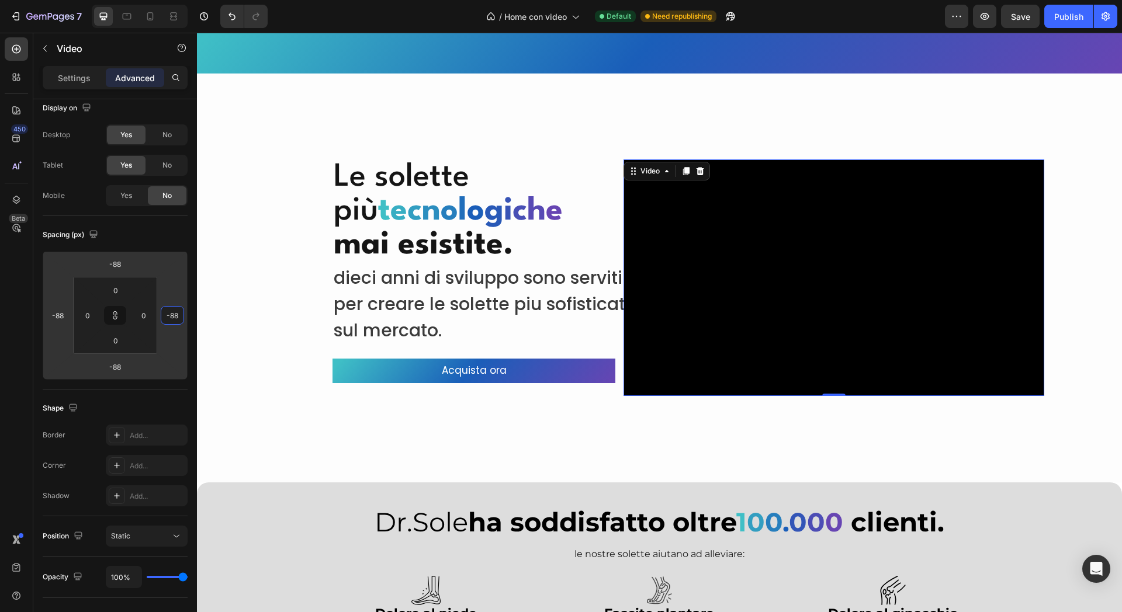
type input "-90"
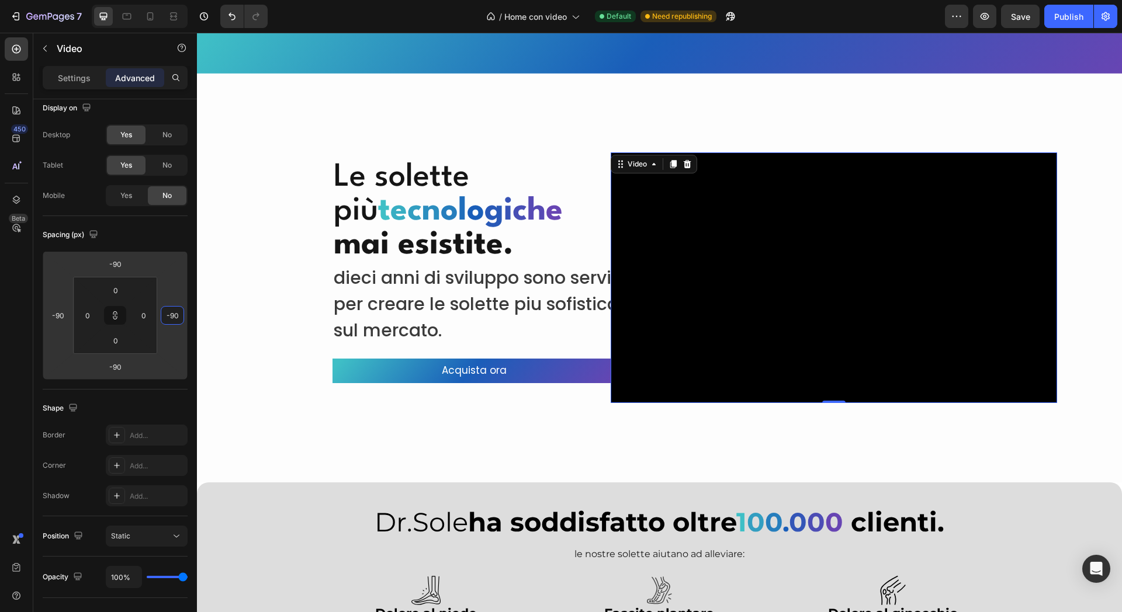
type input "-100"
type input "-102"
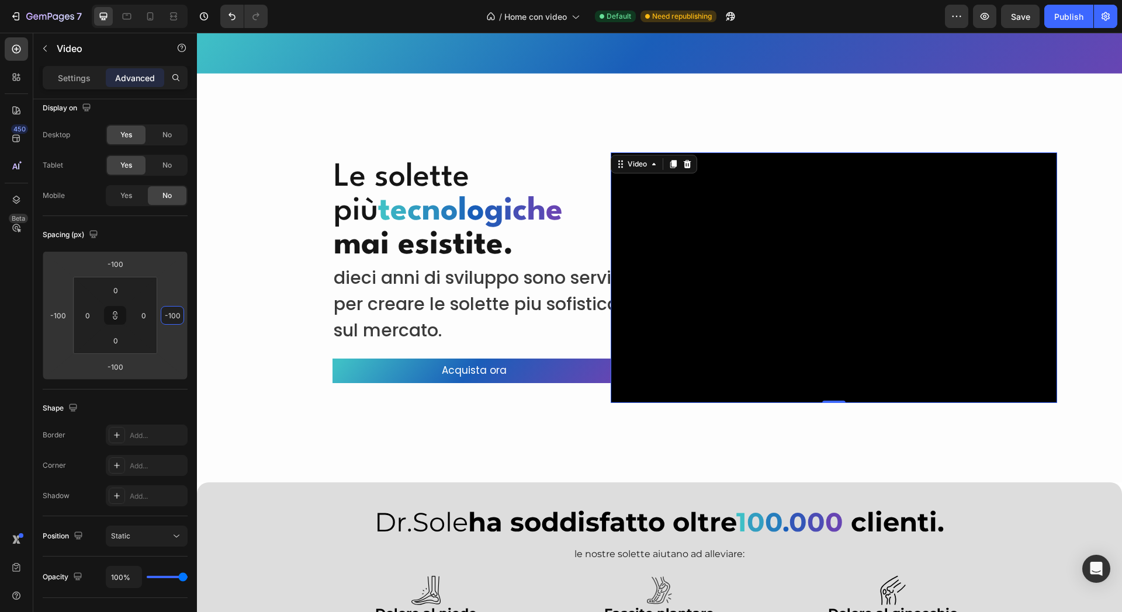
type input "-102"
type input "-124"
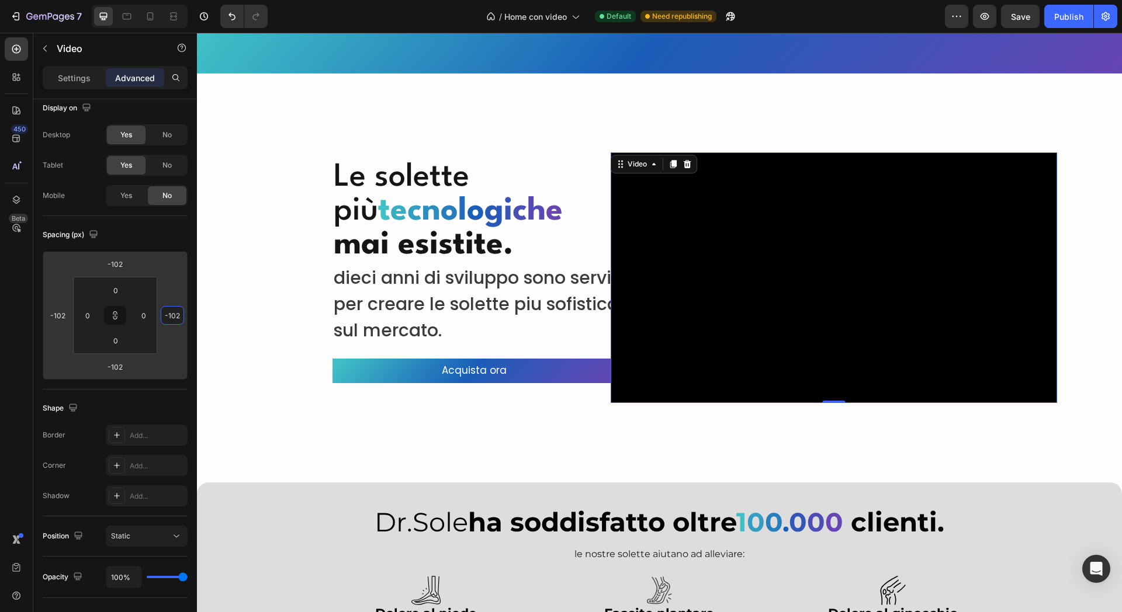
type input "-124"
type input "-128"
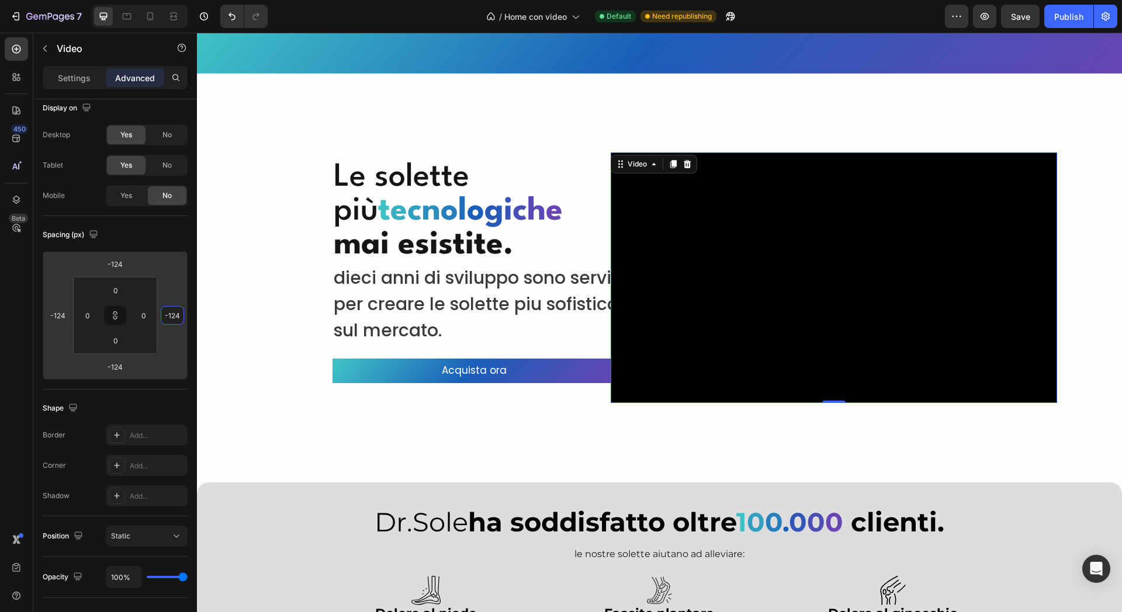
type input "-128"
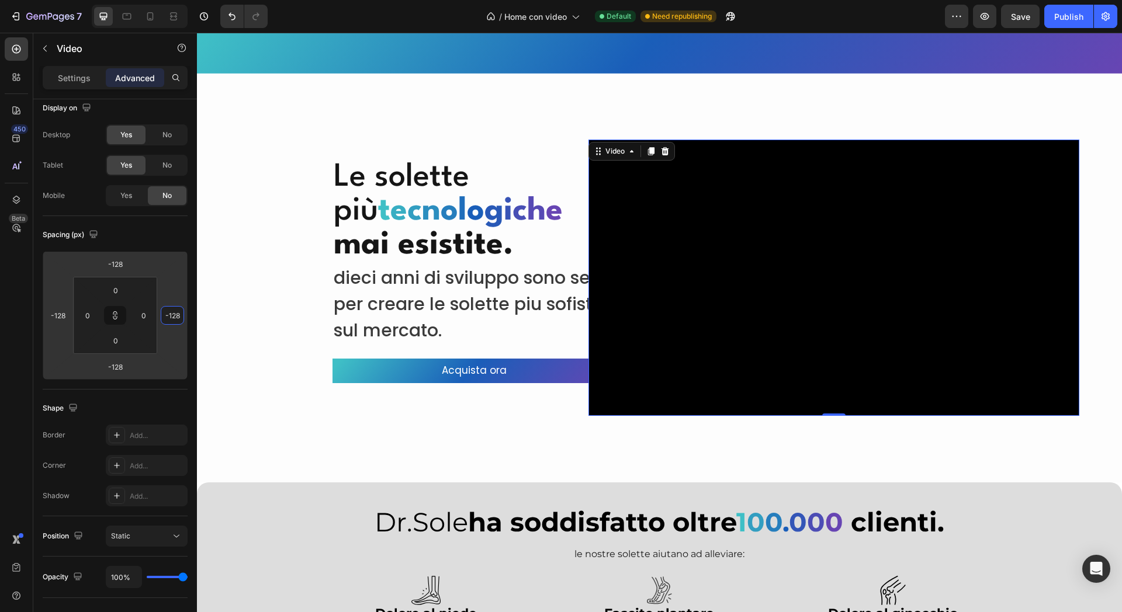
type input "-130"
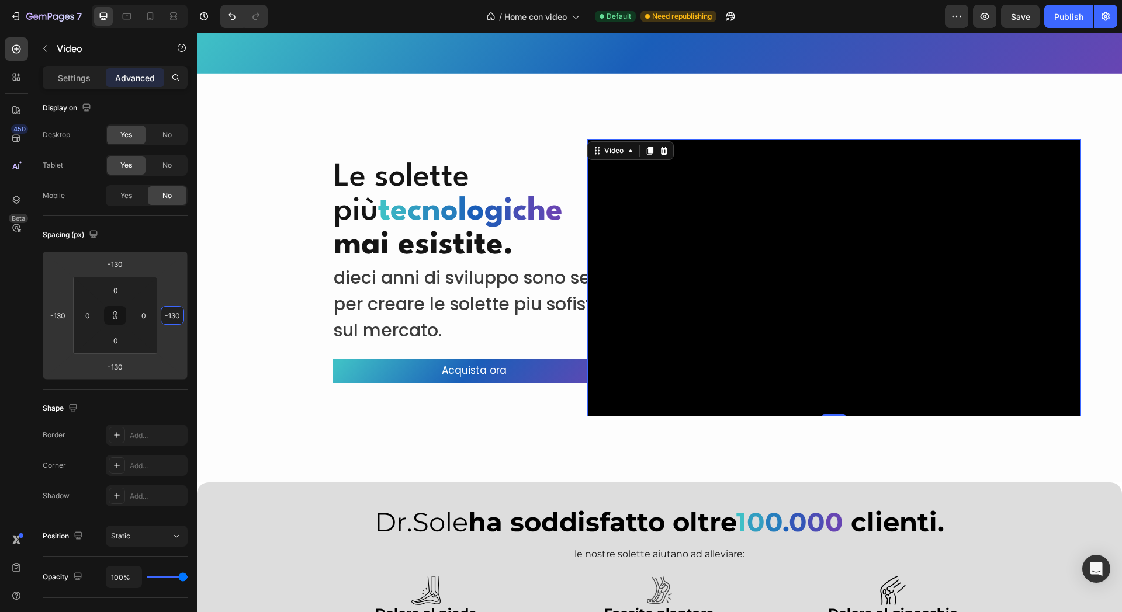
type input "-142"
type input "-144"
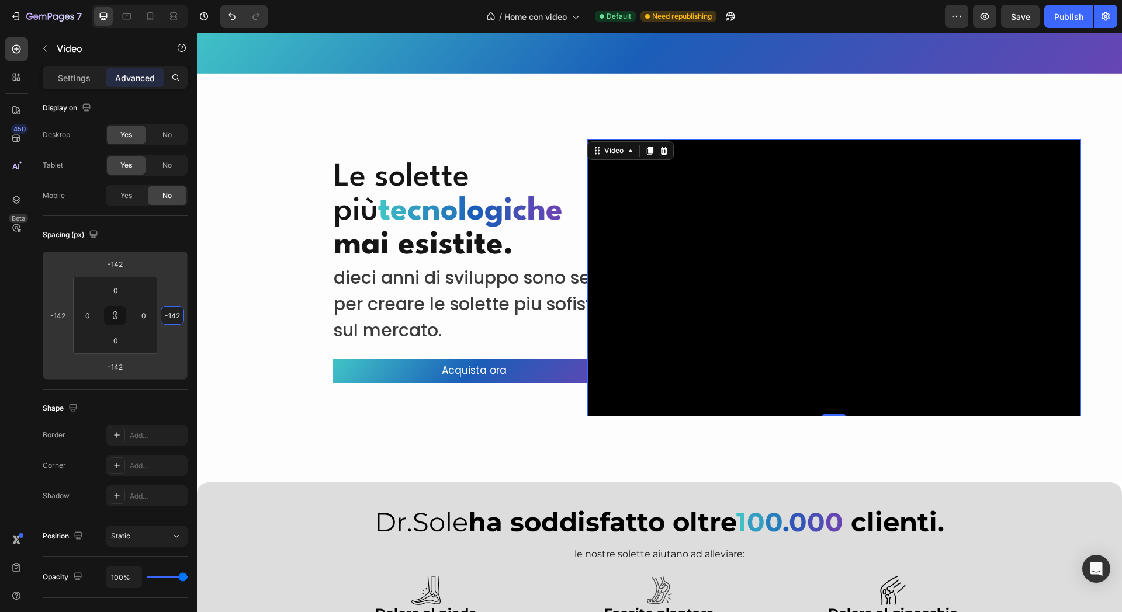
type input "-144"
type input "-146"
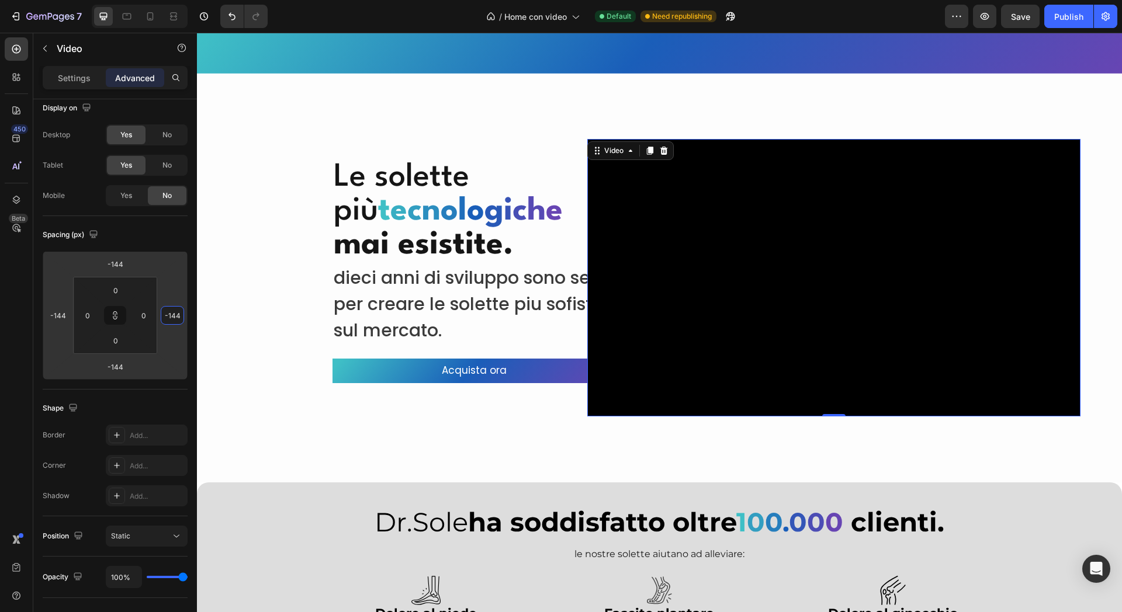
type input "-146"
type input "-150"
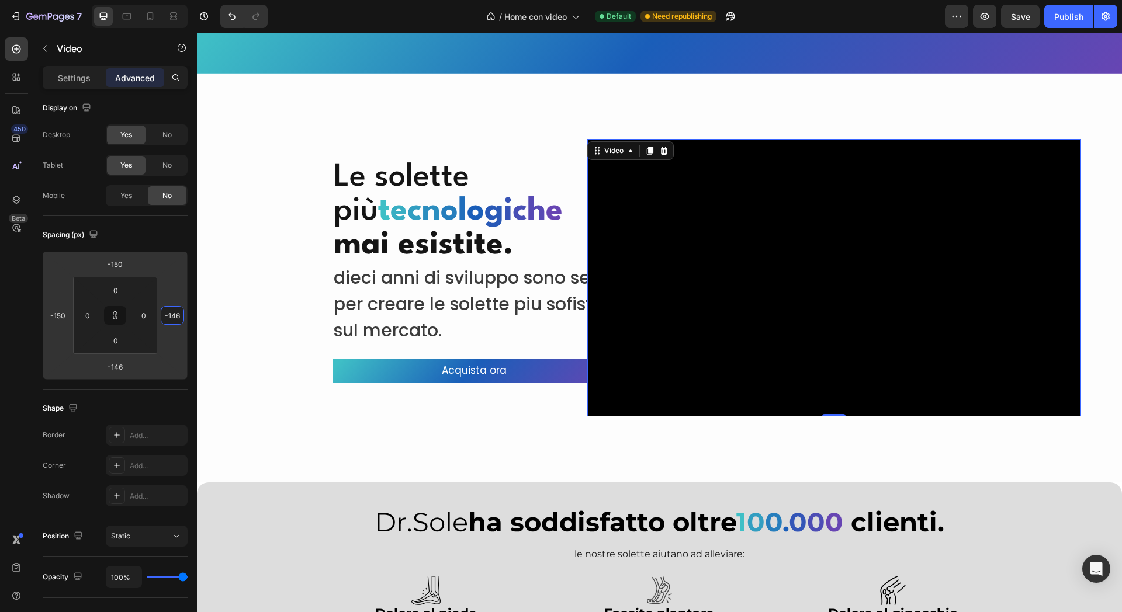
type input "-150"
type input "-152"
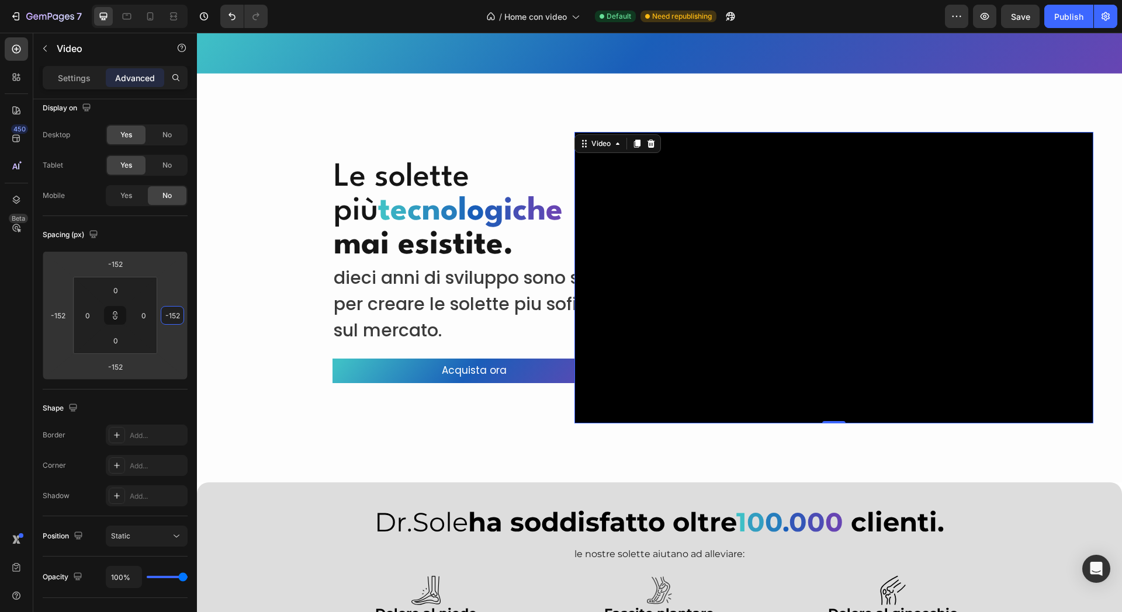
type input "-154"
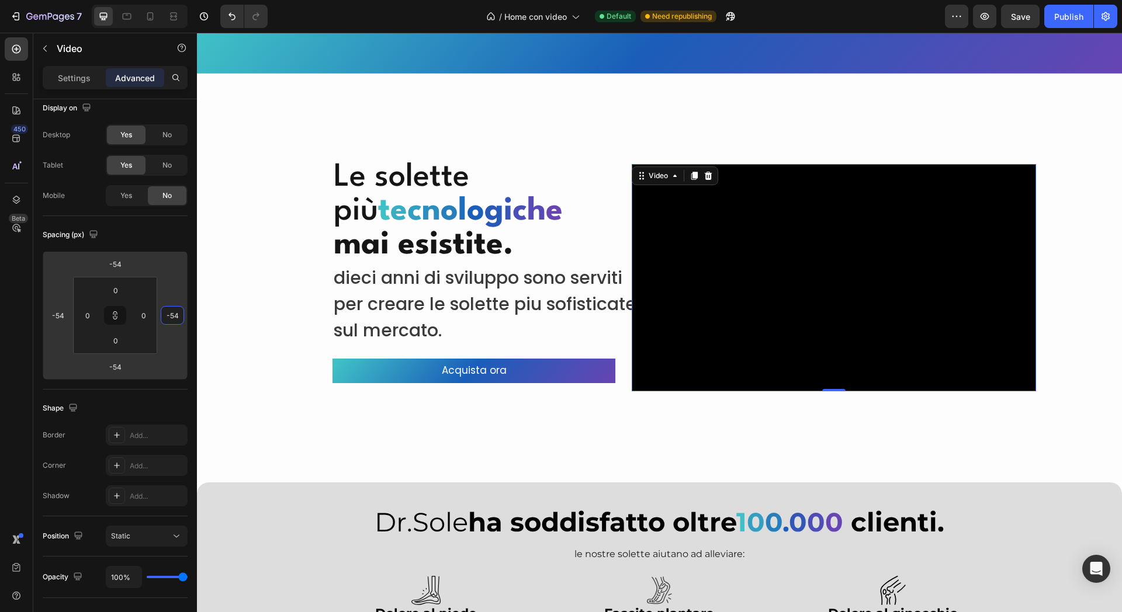
drag, startPoint x: 171, startPoint y: 285, endPoint x: 169, endPoint y: 314, distance: 29.3
click at [169, 0] on html "7 Version history / Home con video Default Need republishing Preview Save Publi…" at bounding box center [561, 0] width 1122 height 0
drag, startPoint x: 684, startPoint y: 99, endPoint x: 728, endPoint y: 97, distance: 43.9
click at [684, 99] on div "Overlay" at bounding box center [654, 278] width 914 height 409
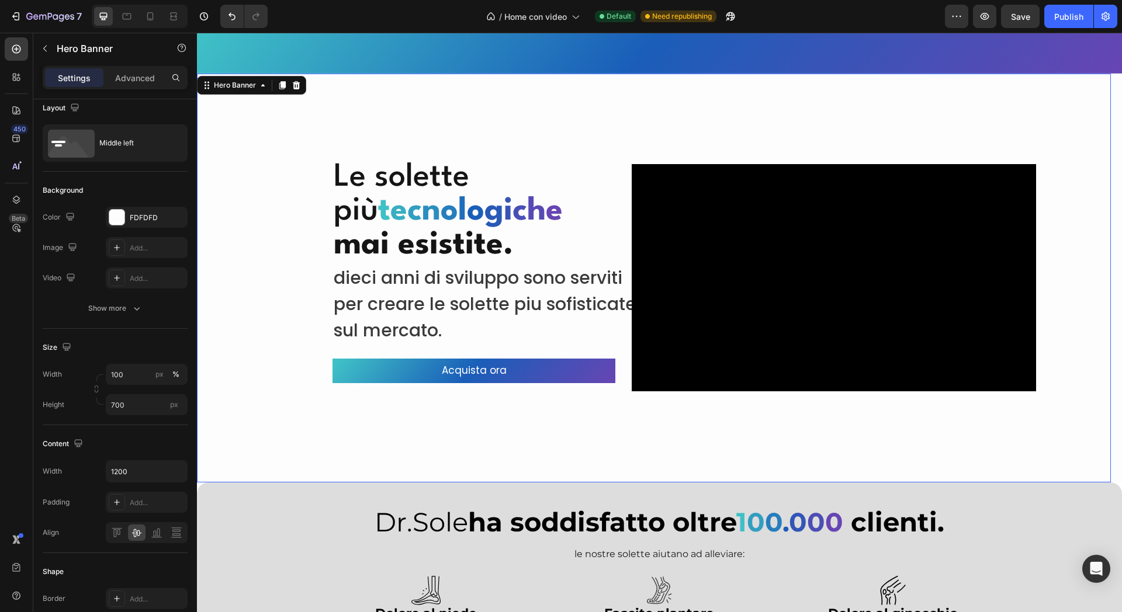
scroll to position [0, 0]
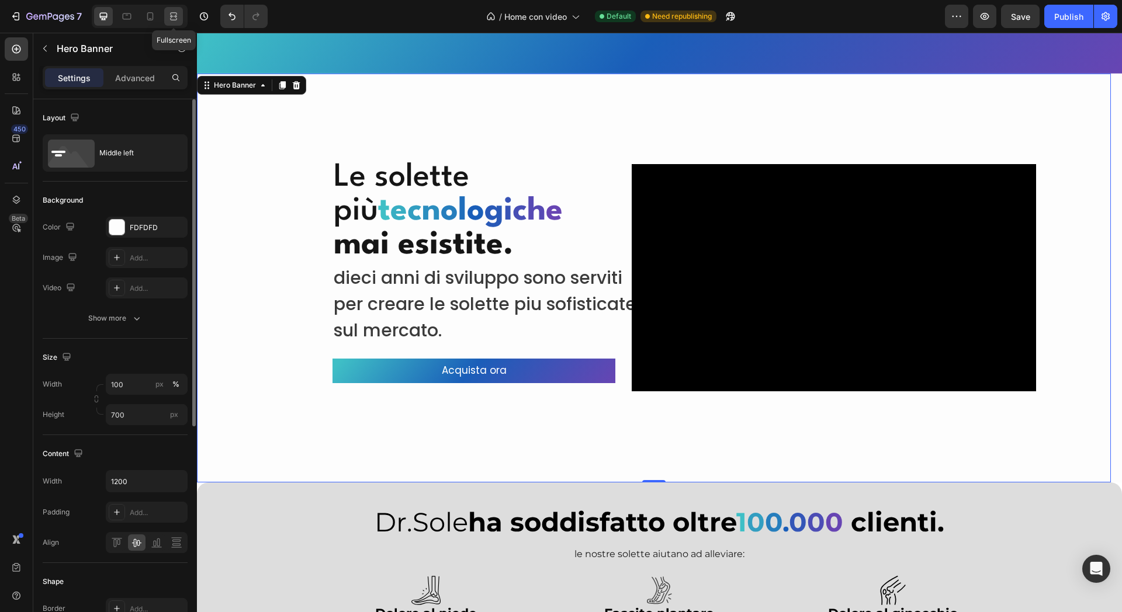
click at [175, 11] on icon at bounding box center [174, 17] width 12 height 12
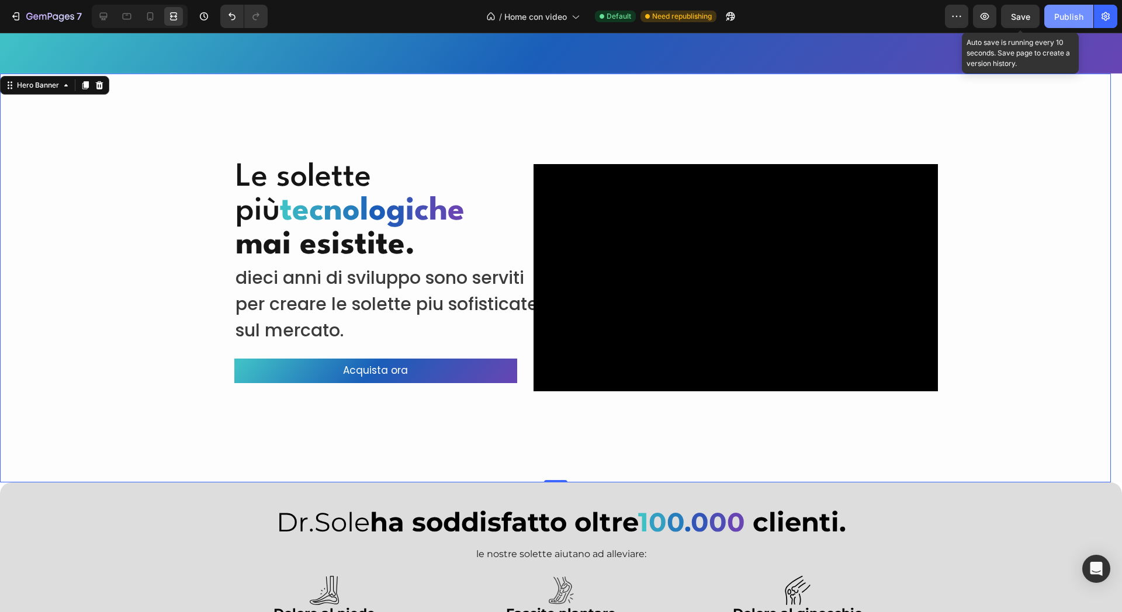
click at [1082, 6] on button "Publish" at bounding box center [1068, 16] width 49 height 23
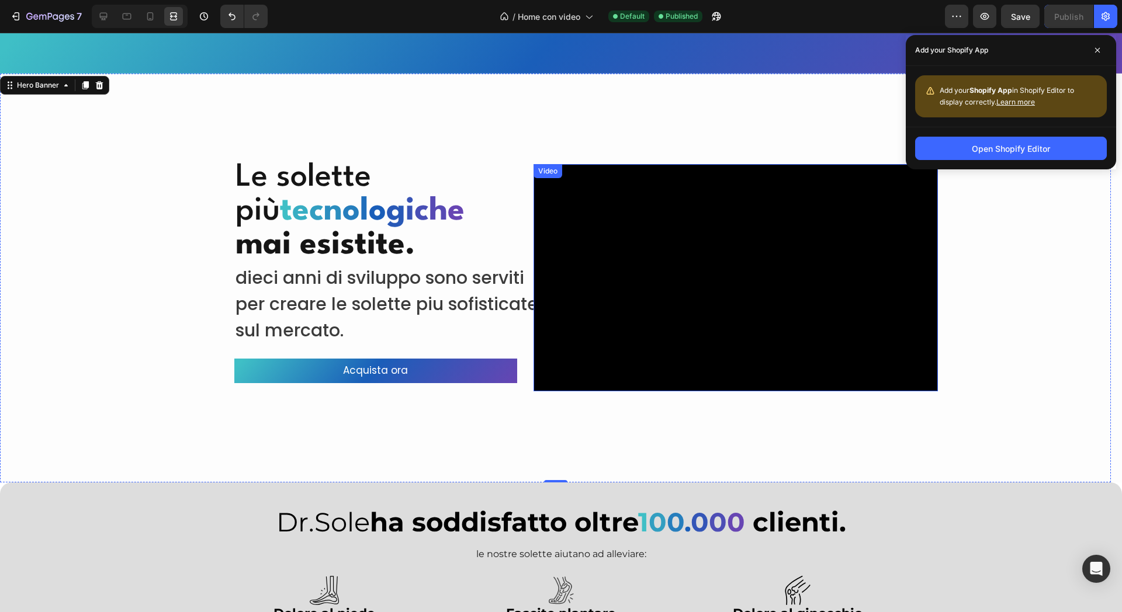
click at [605, 224] on video at bounding box center [736, 277] width 404 height 227
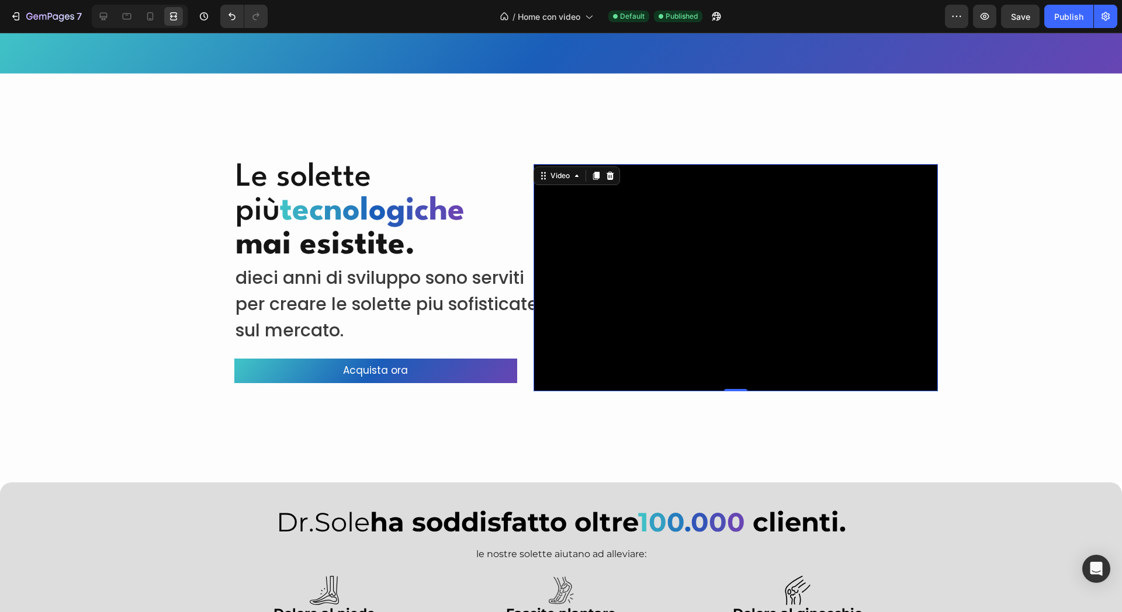
click at [94, 13] on div at bounding box center [140, 16] width 96 height 23
click at [109, 27] on div at bounding box center [140, 16] width 96 height 23
click at [104, 17] on icon at bounding box center [104, 17] width 12 height 12
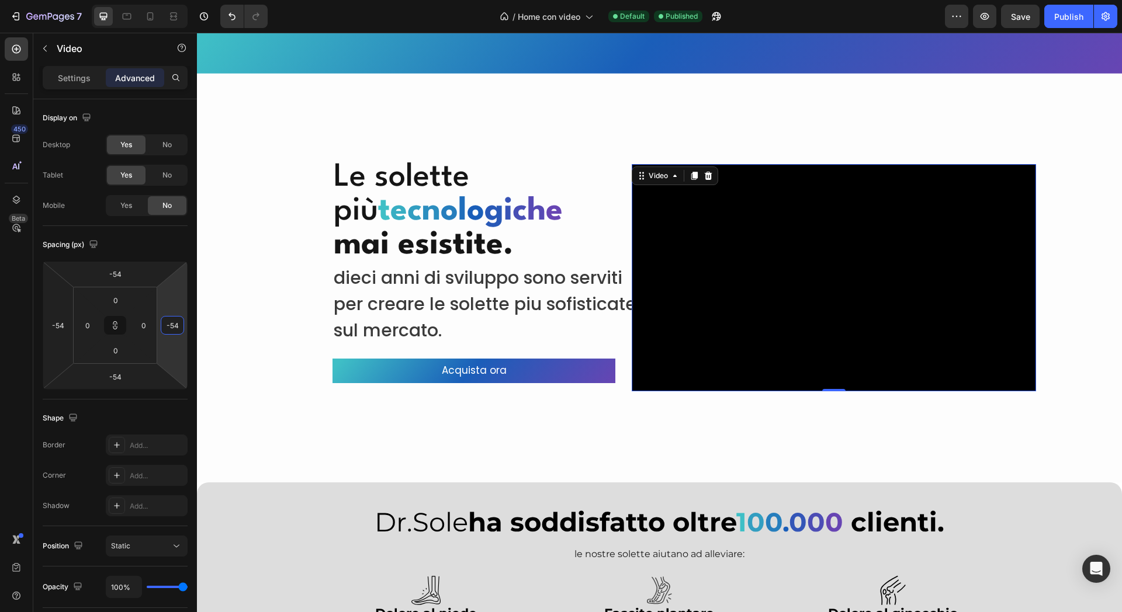
click at [172, 329] on input "-54" at bounding box center [173, 326] width 18 height 18
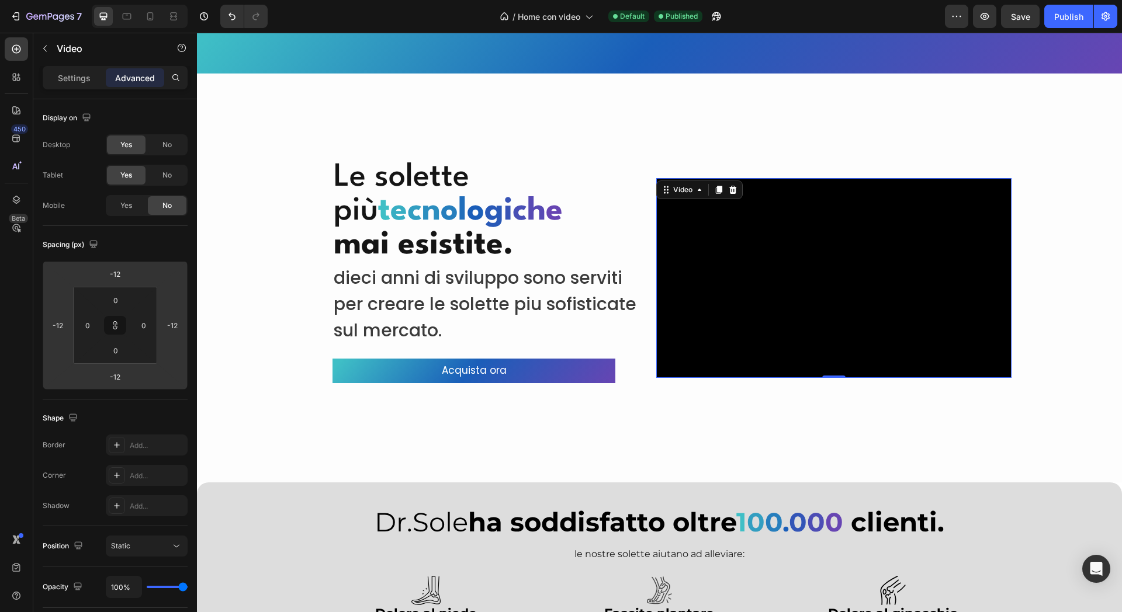
drag, startPoint x: 182, startPoint y: 302, endPoint x: 182, endPoint y: 274, distance: 27.5
click at [182, 0] on html "7 Version history / Home con video Default Published Preview Save Publish 450 B…" at bounding box center [561, 0] width 1122 height 0
click at [1073, 11] on div "Publish" at bounding box center [1068, 17] width 29 height 12
click at [173, 8] on div at bounding box center [173, 16] width 19 height 19
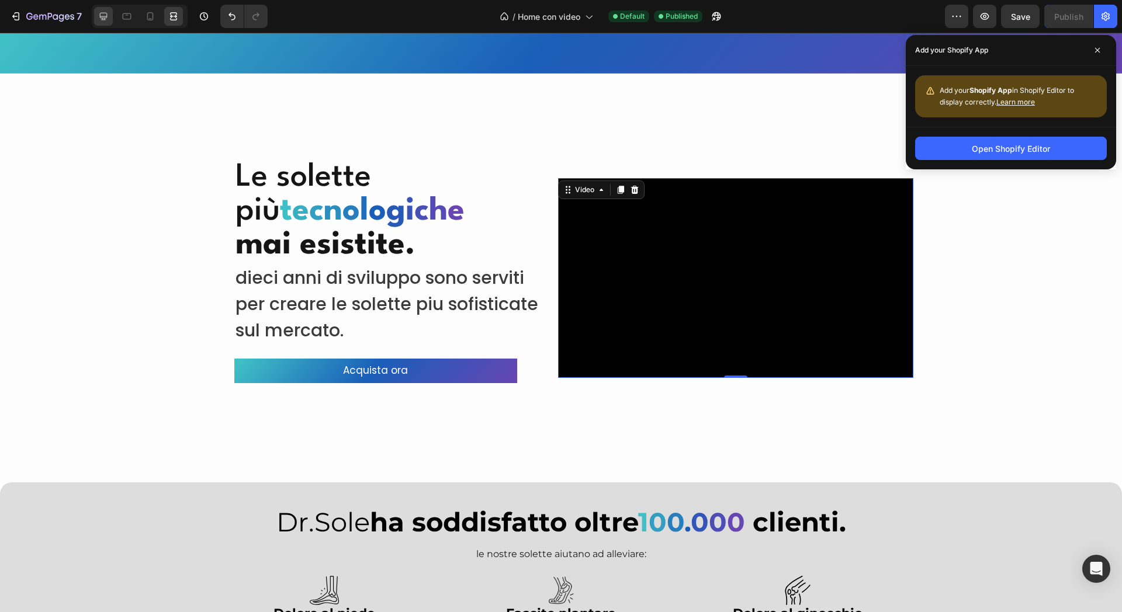
click at [104, 14] on icon at bounding box center [104, 17] width 12 height 12
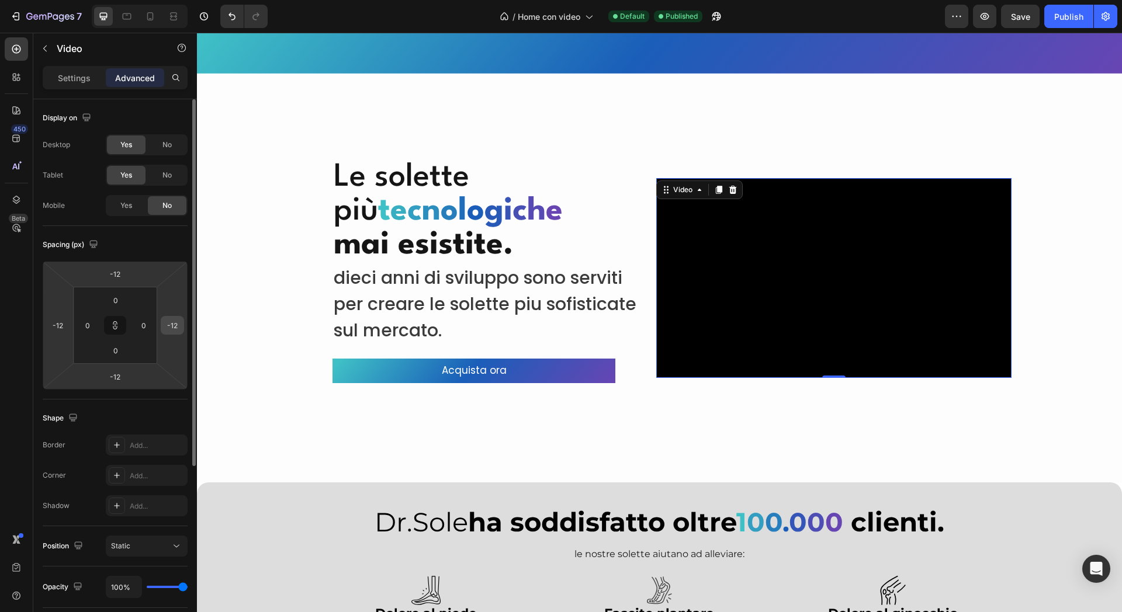
click at [175, 328] on input "-12" at bounding box center [173, 326] width 18 height 18
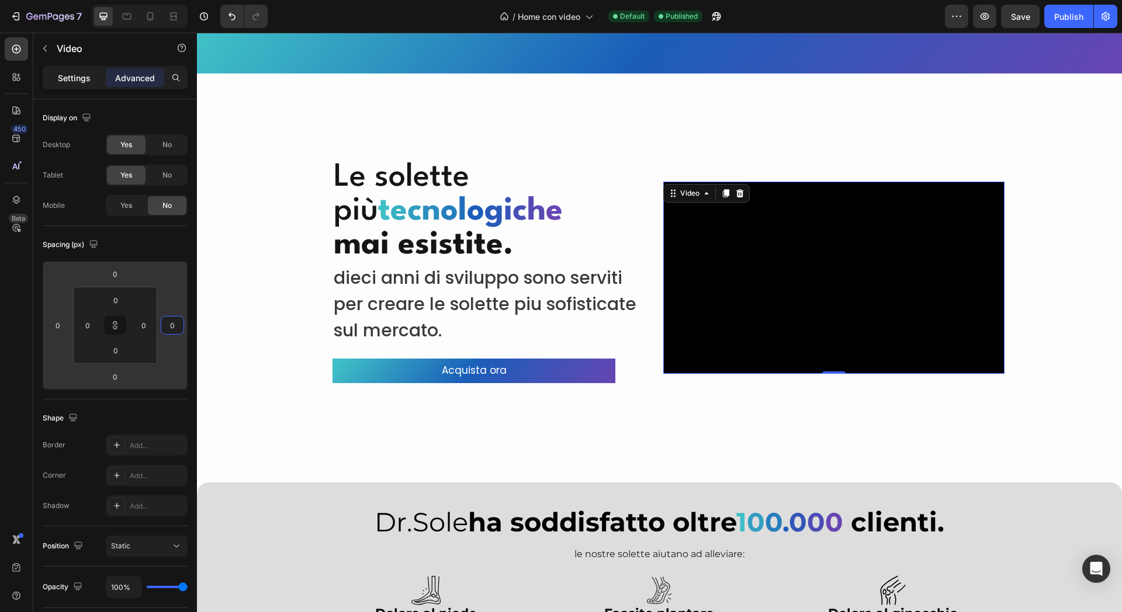
click at [98, 70] on div "Settings" at bounding box center [74, 77] width 58 height 19
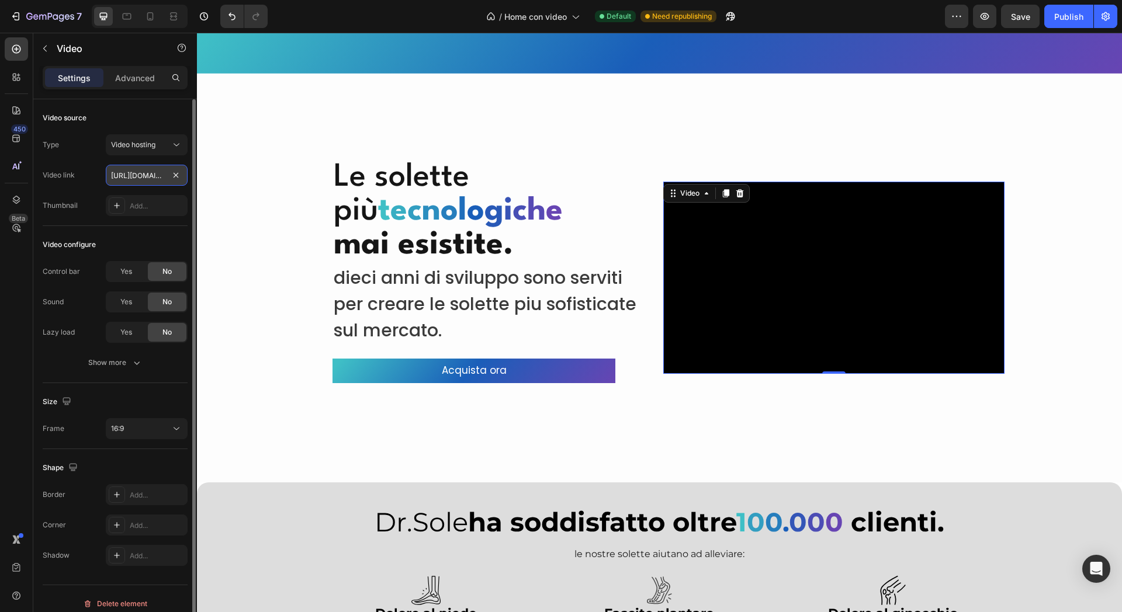
click at [116, 183] on input "[URL][DOMAIN_NAME]" at bounding box center [147, 175] width 82 height 21
paste input "53e53d3e737c4323b861d24639dde4a"
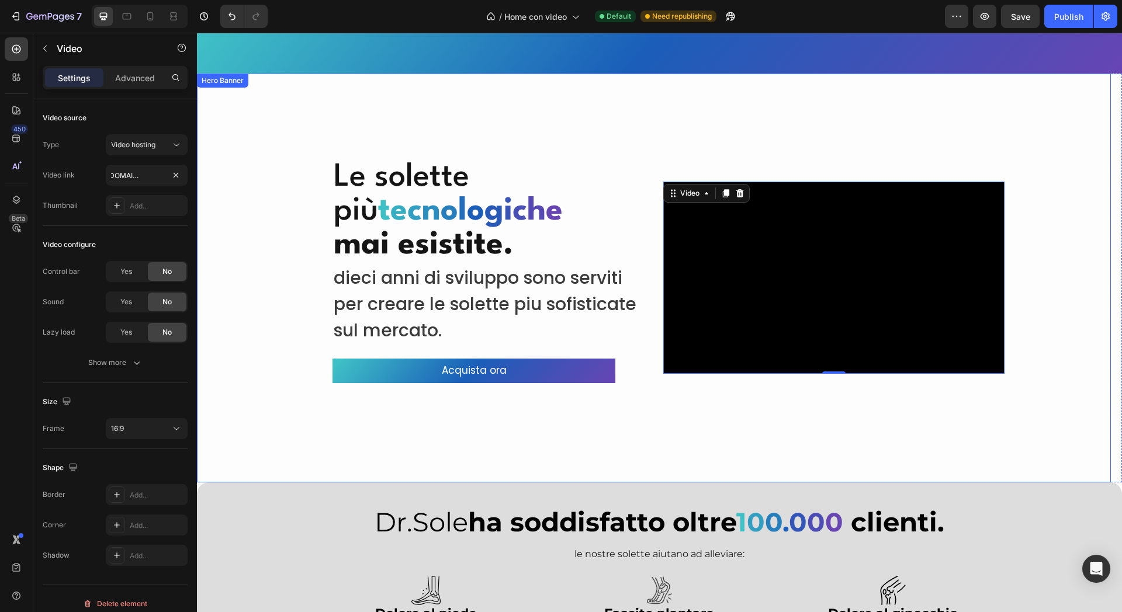
click at [460, 120] on div "Overlay" at bounding box center [654, 278] width 914 height 409
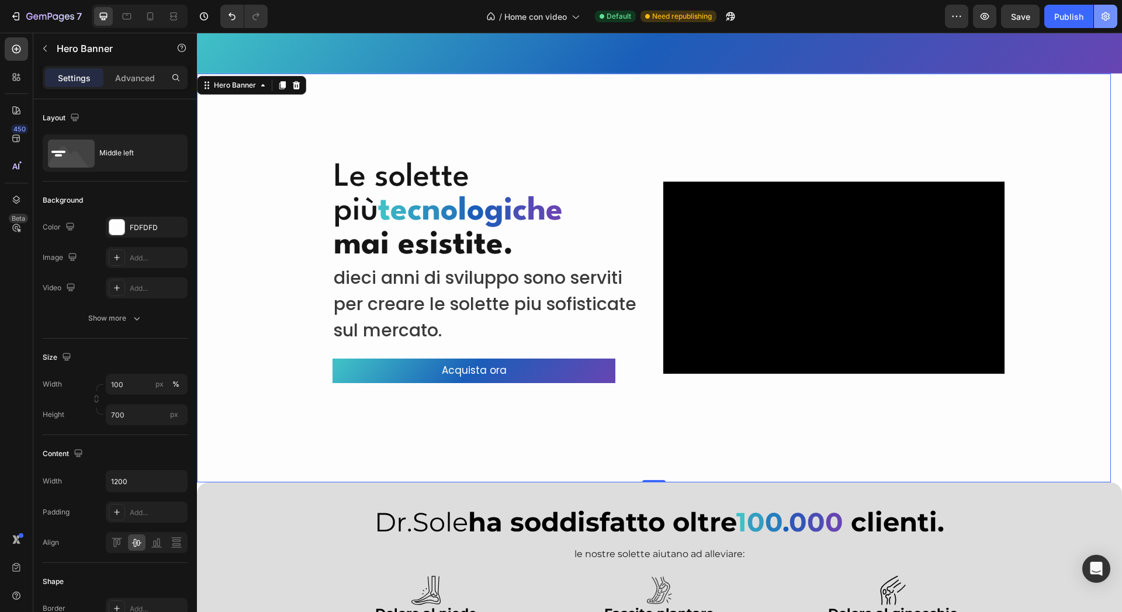
drag, startPoint x: 1059, startPoint y: 14, endPoint x: 1095, endPoint y: 12, distance: 36.3
click at [1059, 13] on div "Publish" at bounding box center [1068, 17] width 29 height 12
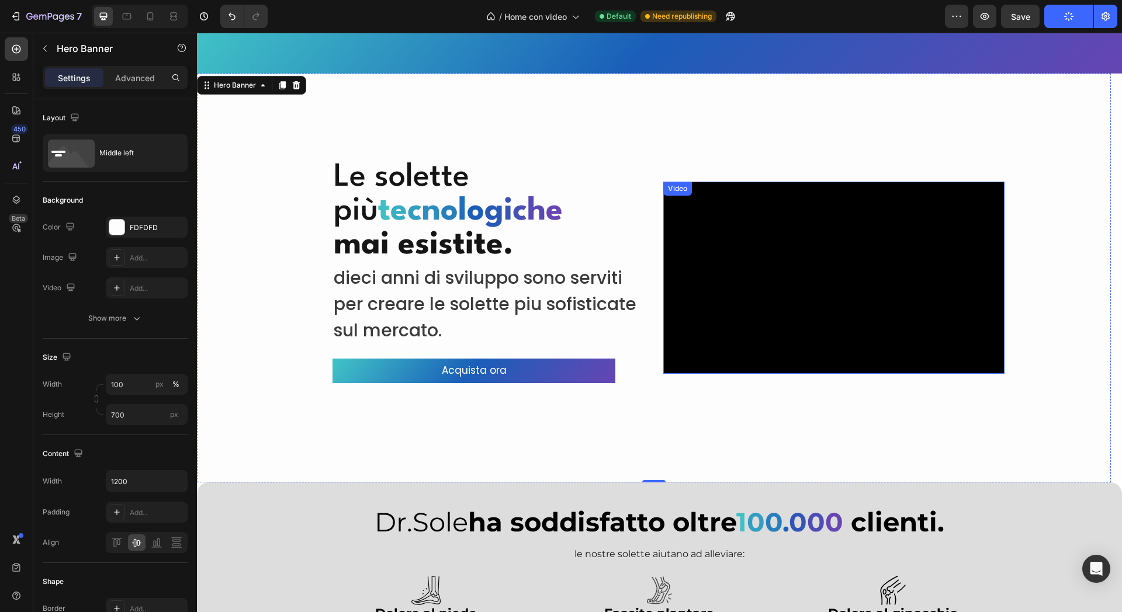
click at [779, 351] on video at bounding box center [833, 278] width 341 height 192
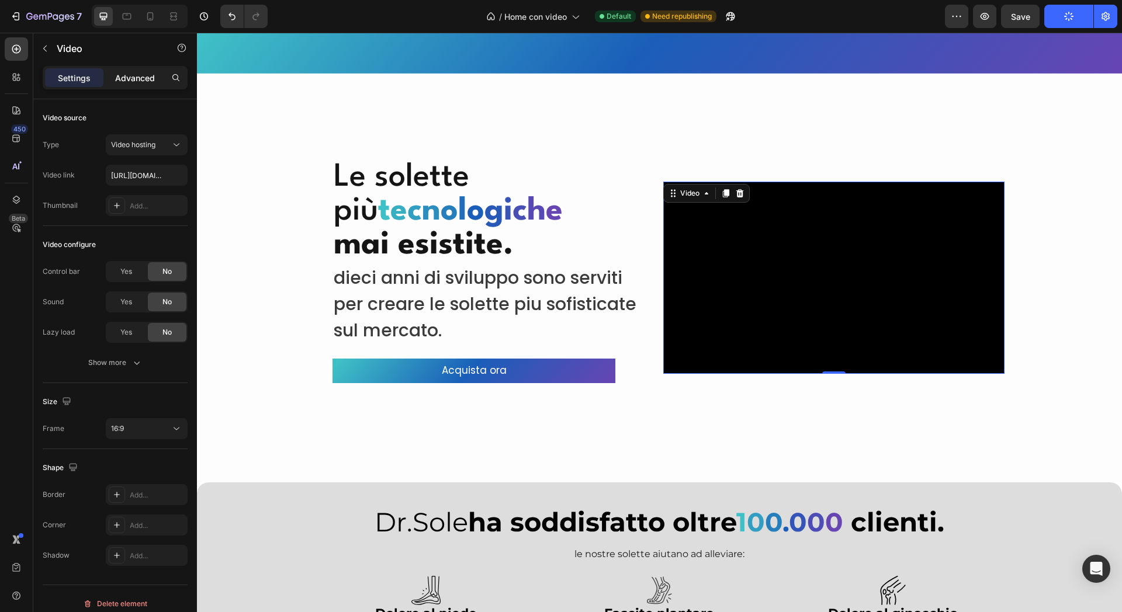
click at [122, 76] on p "Advanced" at bounding box center [135, 78] width 40 height 12
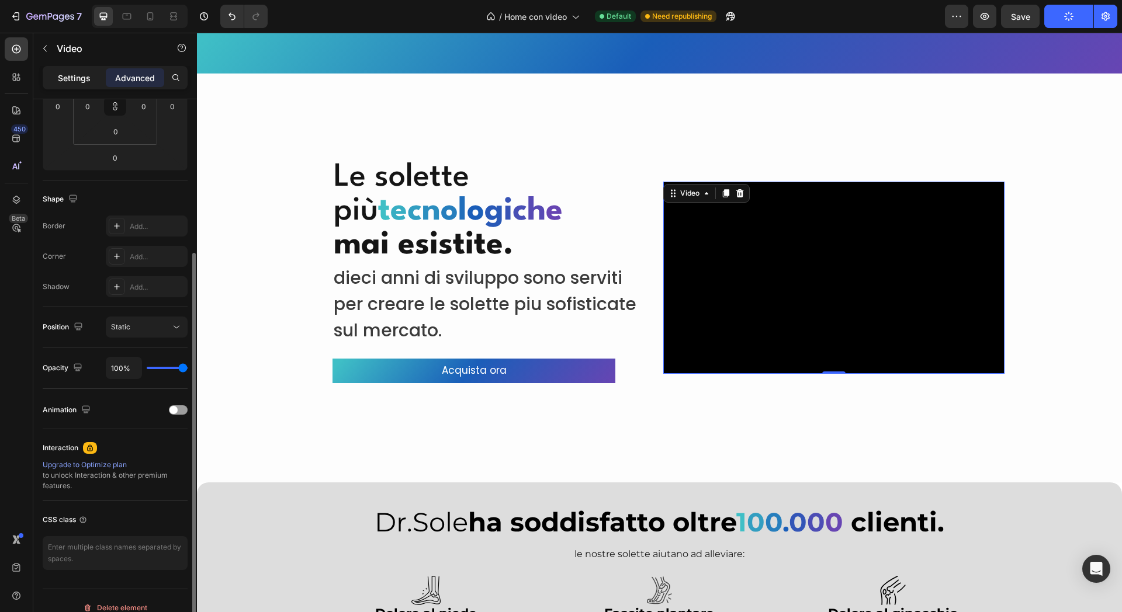
click at [84, 72] on p "Settings" at bounding box center [74, 78] width 33 height 12
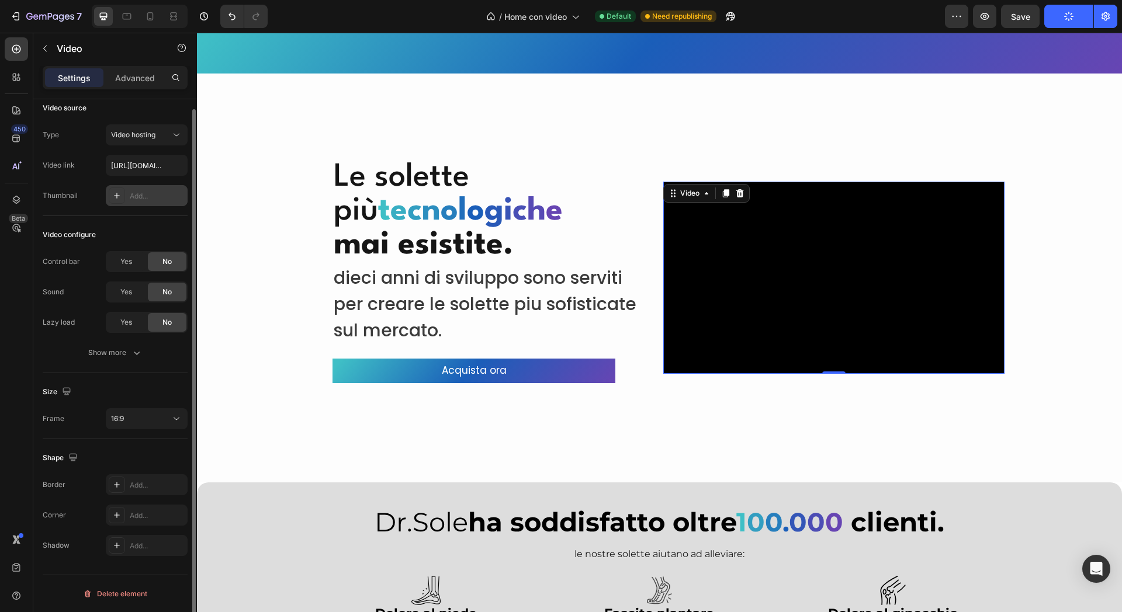
scroll to position [10, 0]
click at [139, 411] on button "16:9" at bounding box center [147, 419] width 82 height 21
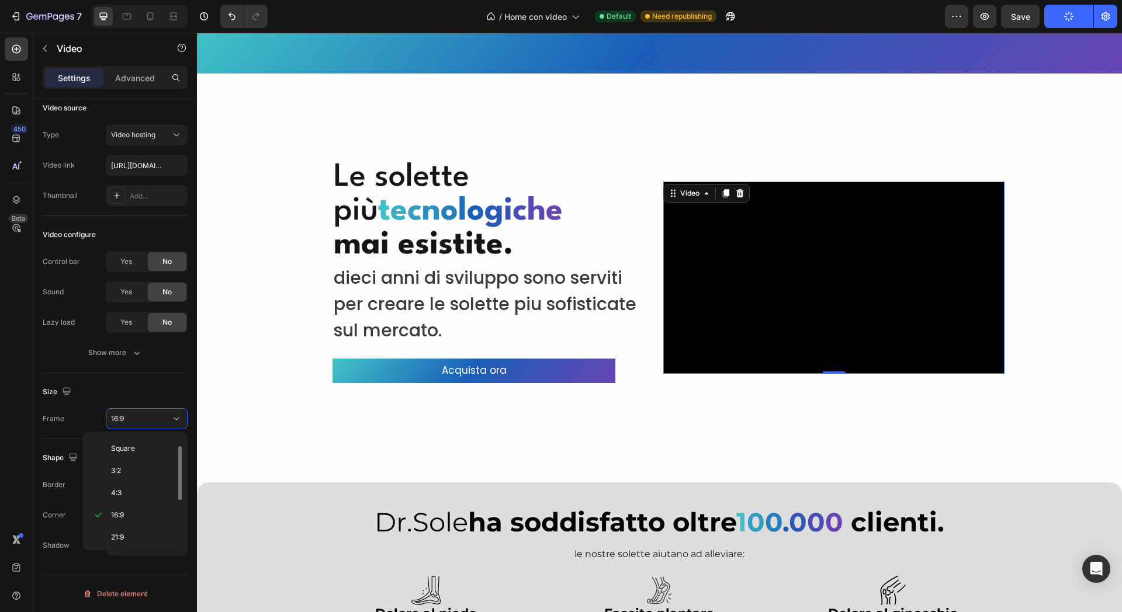
scroll to position [113, 0]
click at [130, 524] on div "Original Square 3:2 4:3 16:9 21:9 2:3 3:4 9:16 Custom" at bounding box center [135, 491] width 96 height 109
drag, startPoint x: 129, startPoint y: 534, endPoint x: 129, endPoint y: 499, distance: 34.5
click at [129, 534] on span "Custom" at bounding box center [124, 534] width 26 height 11
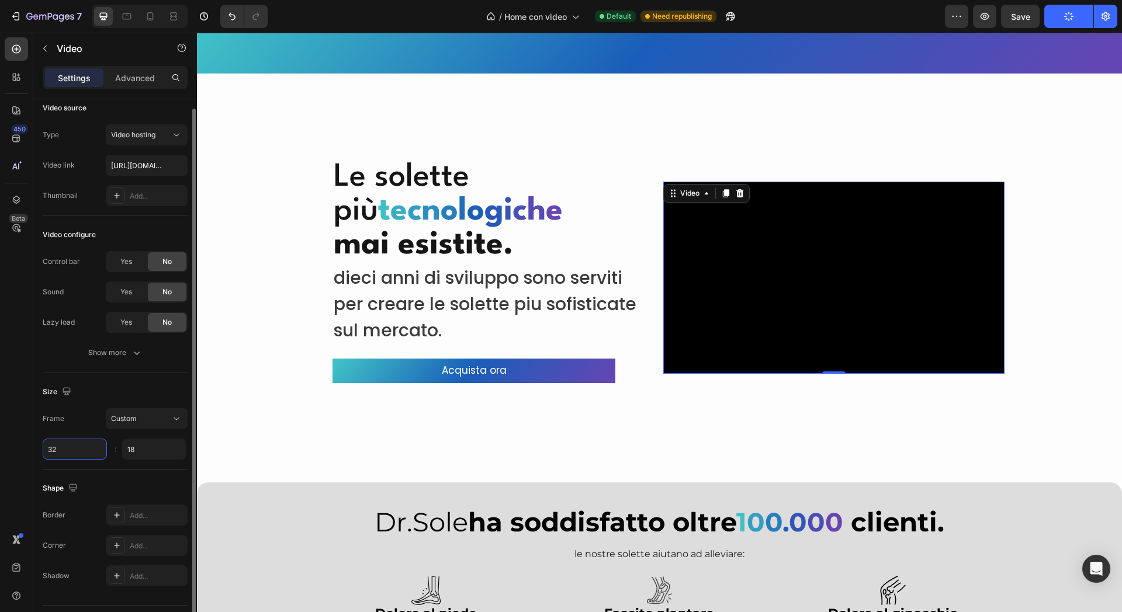
click at [92, 451] on input "32" at bounding box center [75, 449] width 64 height 21
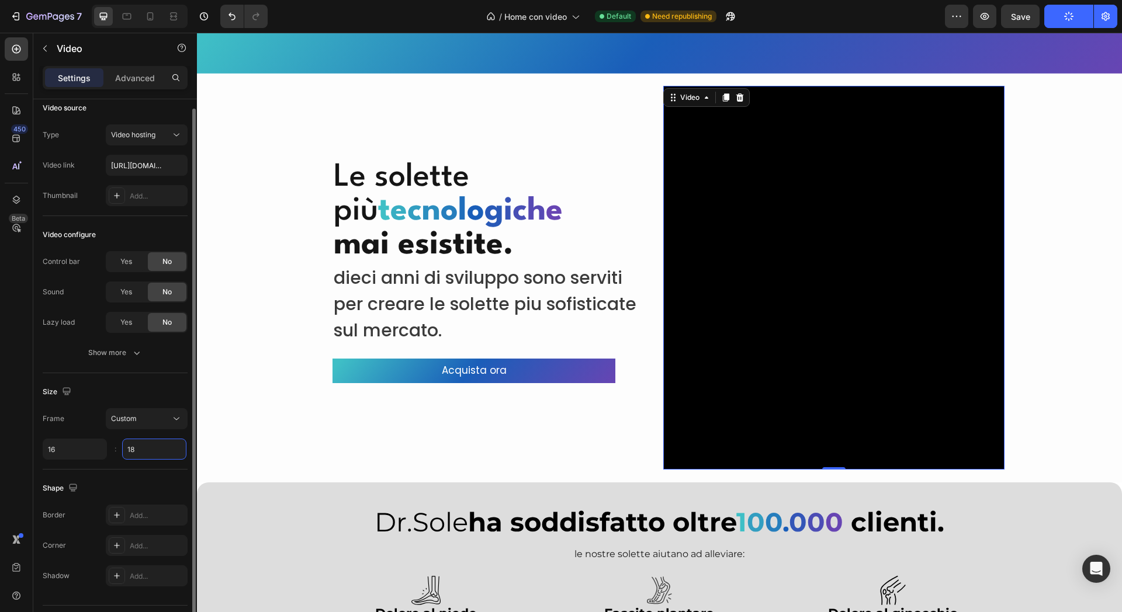
click at [166, 452] on input "18" at bounding box center [154, 449] width 64 height 21
click at [133, 486] on div "Shape" at bounding box center [115, 488] width 145 height 19
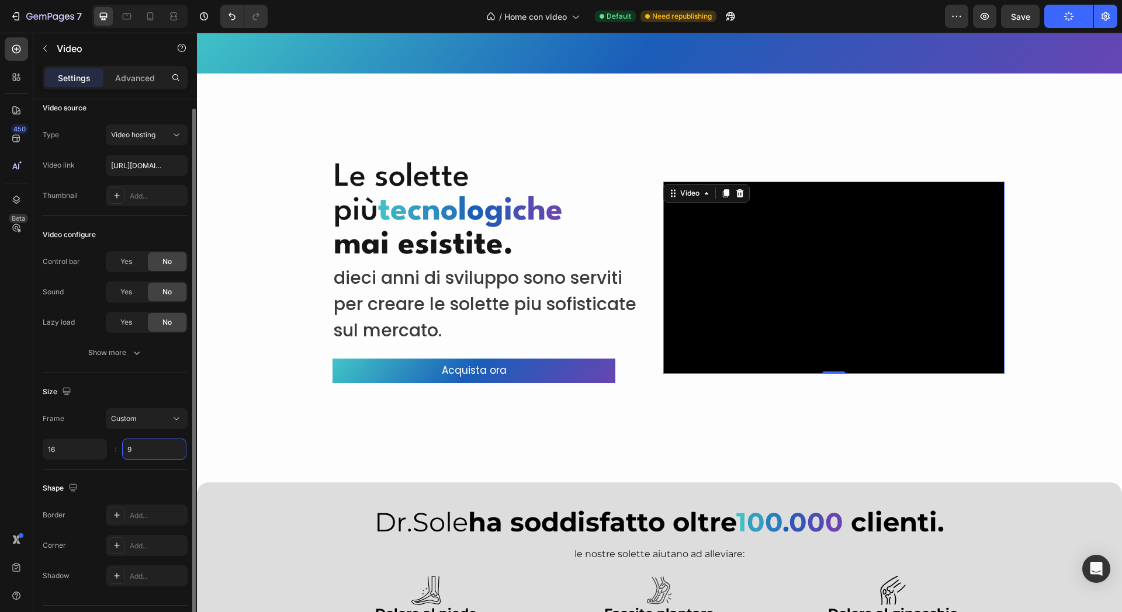
click at [148, 439] on input "9" at bounding box center [154, 449] width 64 height 21
click at [141, 466] on div "Size Frame Custom 16 8 :" at bounding box center [115, 421] width 145 height 96
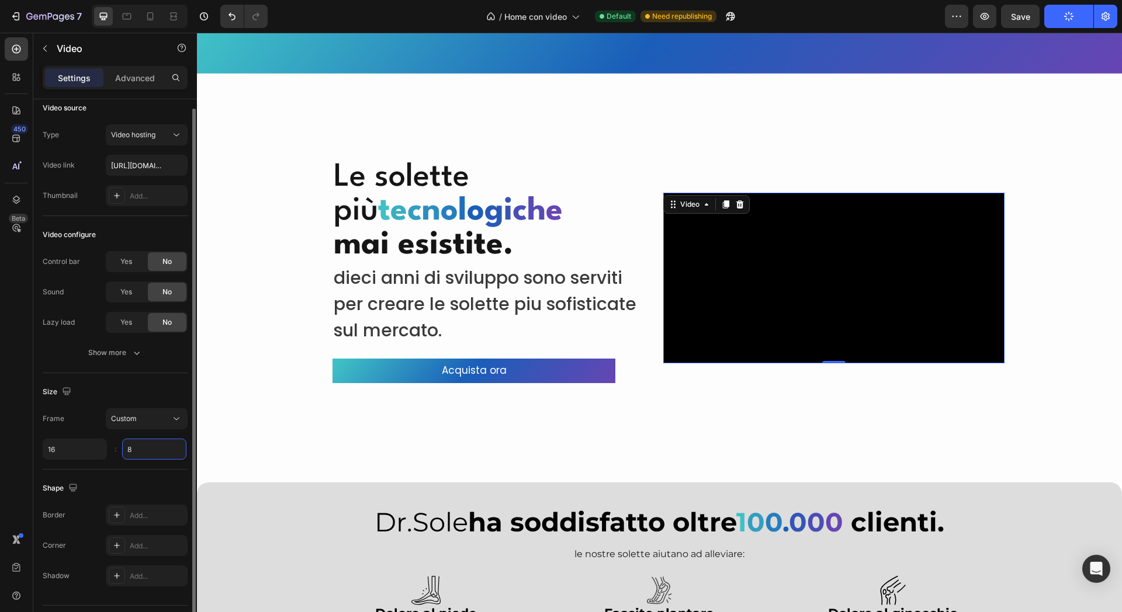
click at [139, 451] on input "8" at bounding box center [154, 449] width 64 height 21
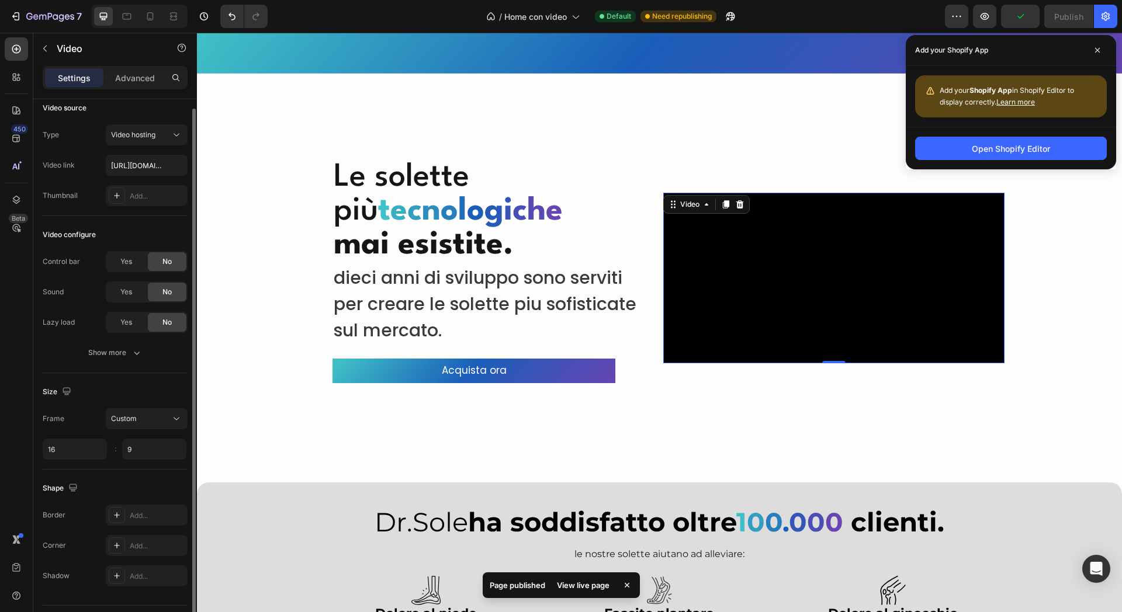
click at [161, 495] on div "Shape" at bounding box center [115, 488] width 145 height 19
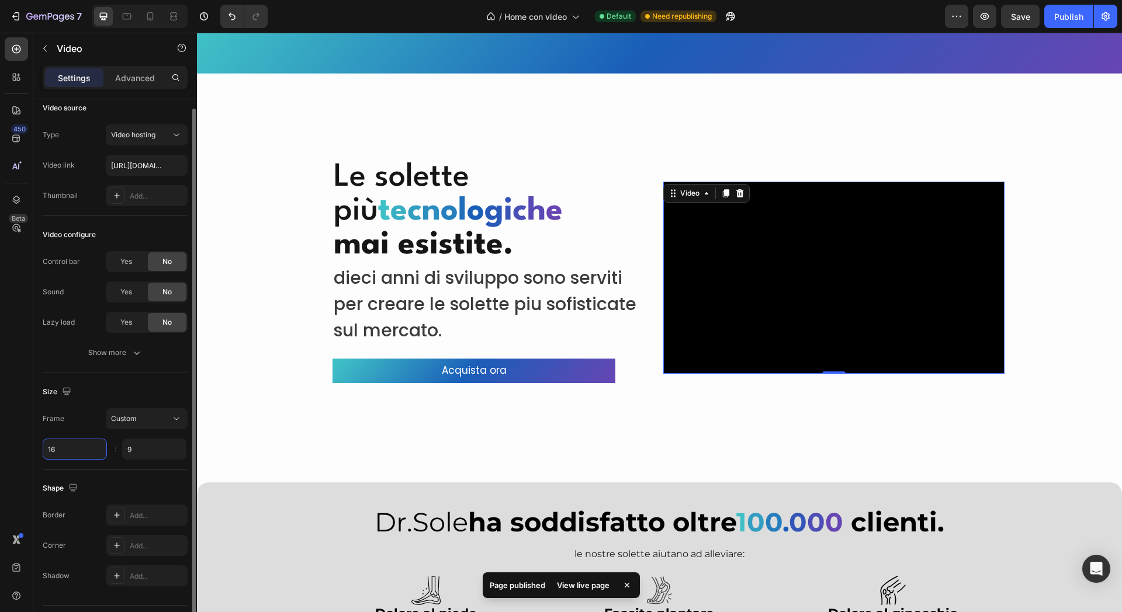
click at [70, 447] on input "16" at bounding box center [75, 449] width 64 height 21
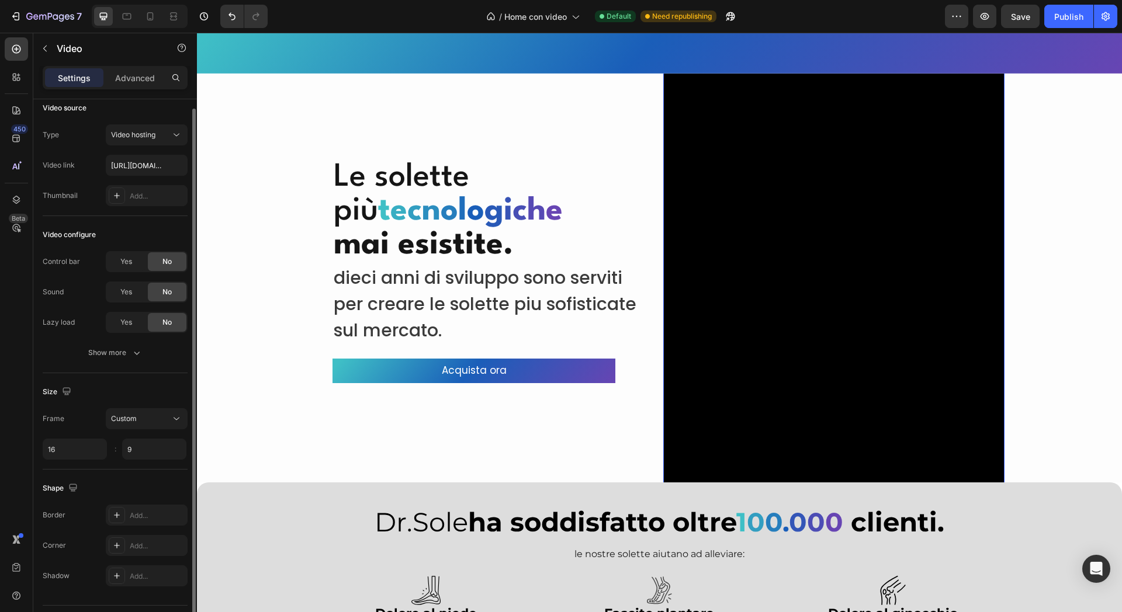
click at [142, 468] on div "Size Frame Custom 16 9 :" at bounding box center [115, 421] width 145 height 96
click at [113, 489] on div "Shape" at bounding box center [115, 488] width 145 height 19
click at [288, 407] on div "Overlay" at bounding box center [654, 278] width 914 height 409
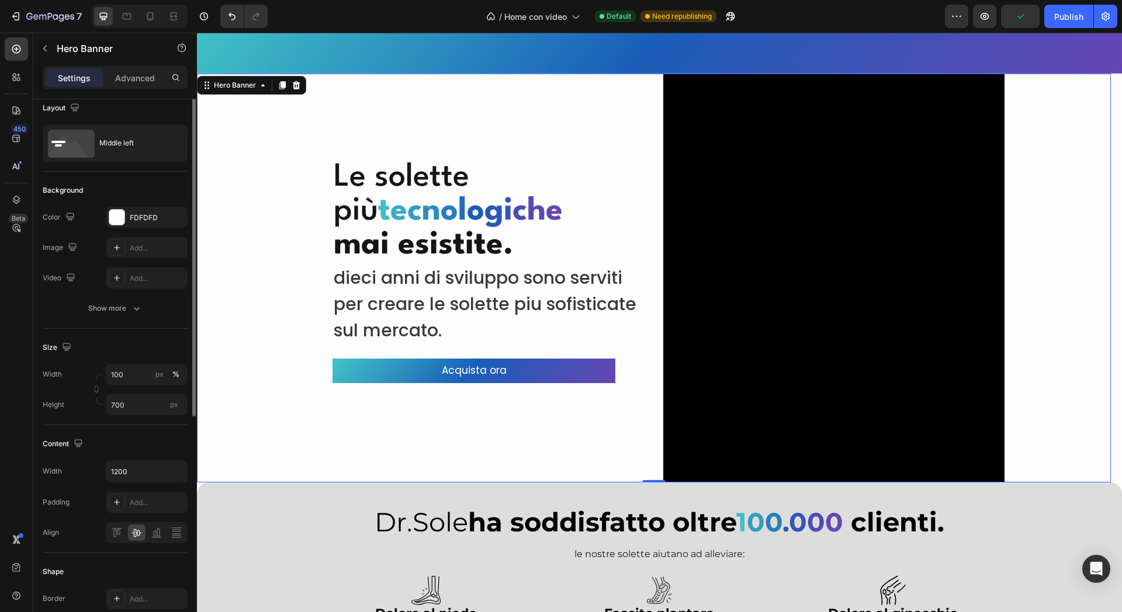
scroll to position [0, 0]
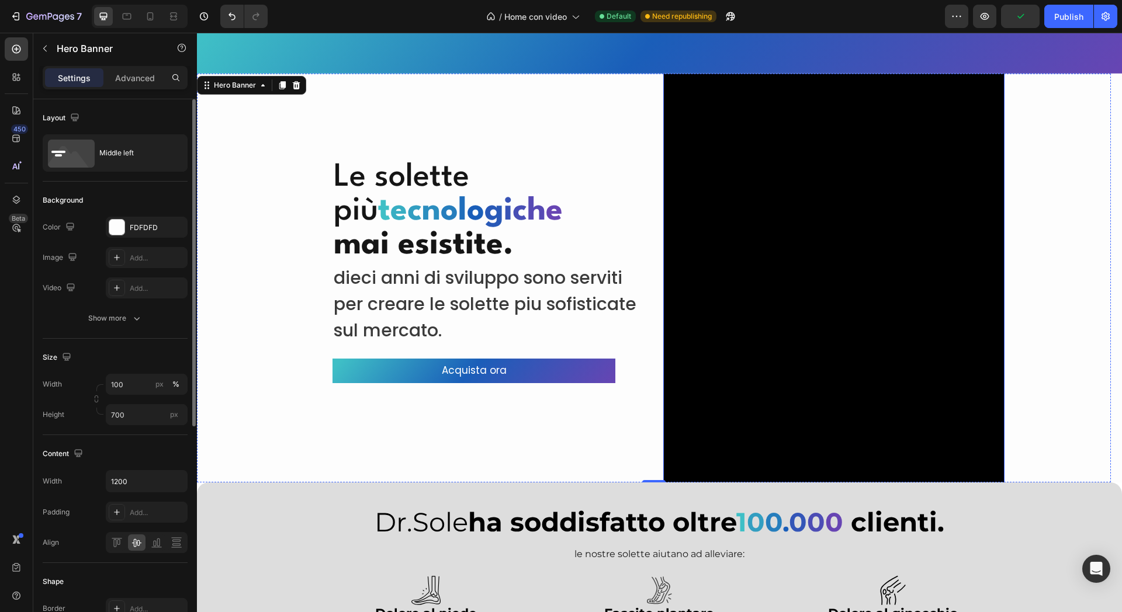
click at [750, 383] on video at bounding box center [833, 278] width 341 height 3072
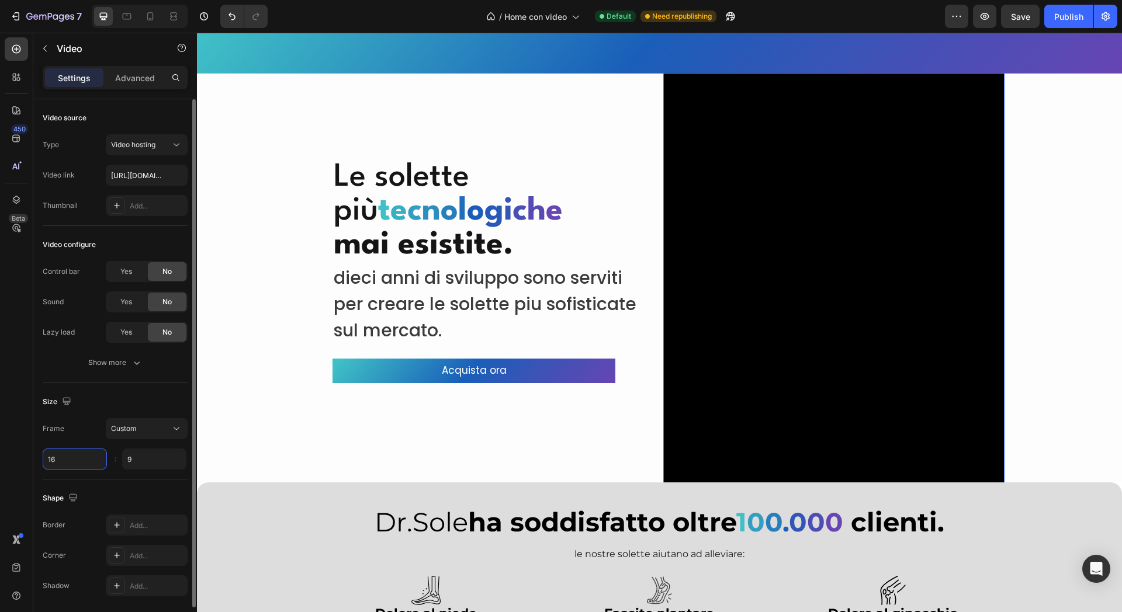
click at [80, 455] on input "16" at bounding box center [75, 459] width 64 height 21
drag, startPoint x: 158, startPoint y: 433, endPoint x: 159, endPoint y: 426, distance: 7.1
click at [158, 430] on div "Frame Custom 16 9 :" at bounding box center [115, 443] width 145 height 51
click at [159, 425] on div "Custom" at bounding box center [141, 429] width 60 height 11
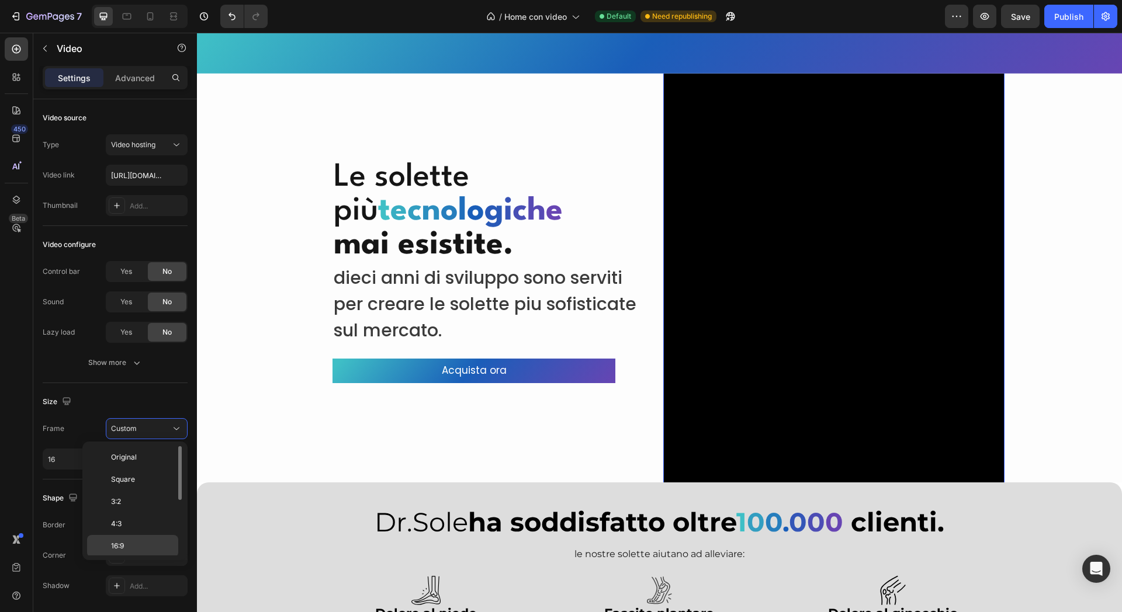
click at [126, 548] on p "16:9" at bounding box center [142, 546] width 62 height 11
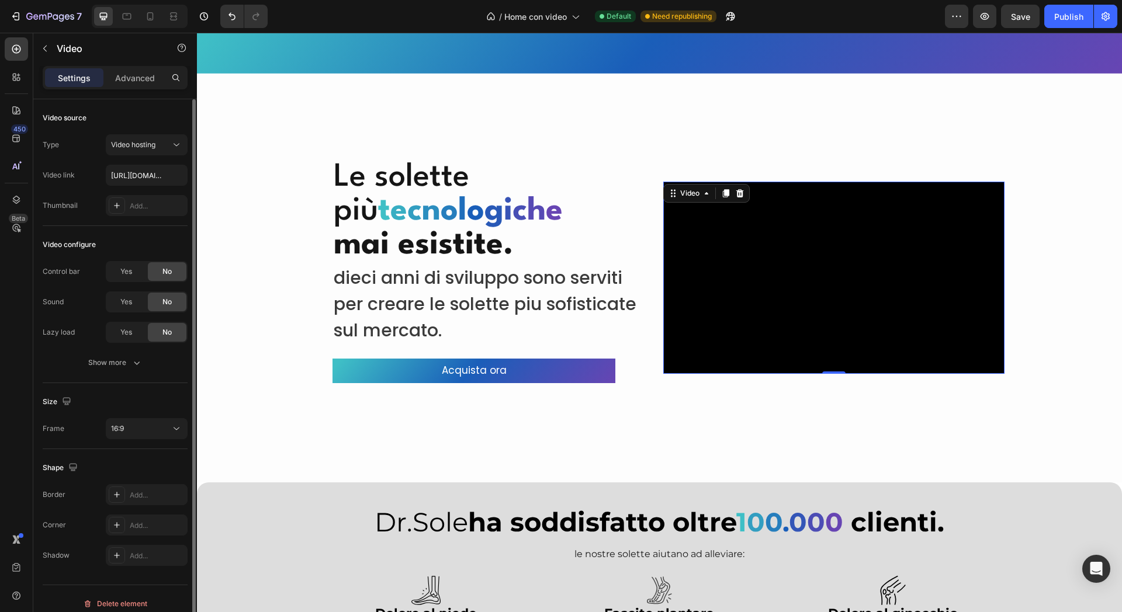
click at [128, 467] on div "Shape" at bounding box center [115, 468] width 145 height 19
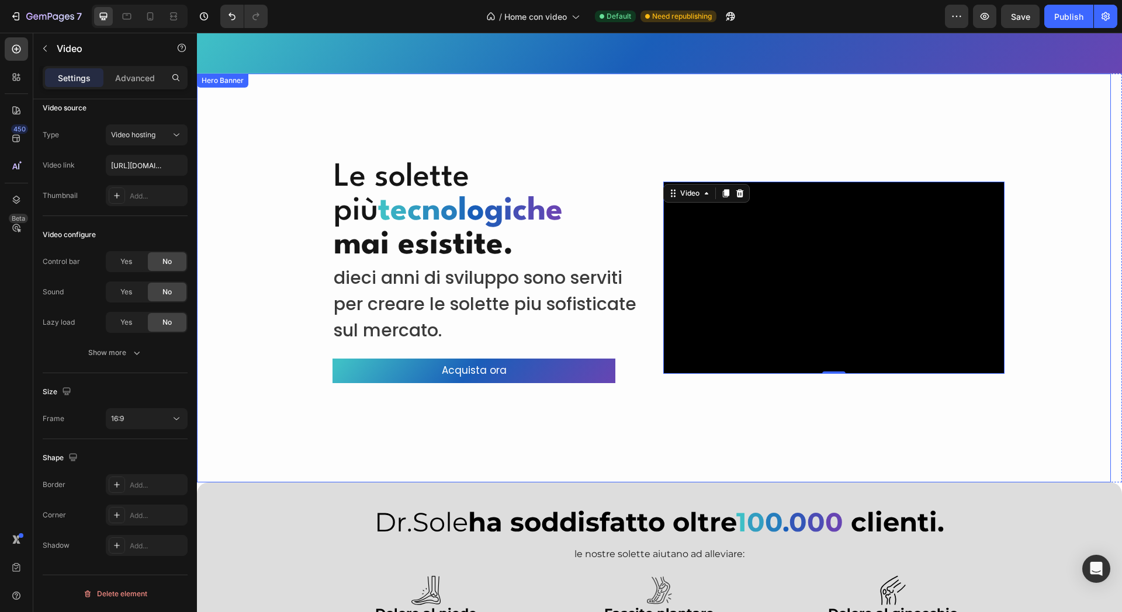
click at [712, 95] on div "Overlay" at bounding box center [654, 278] width 914 height 409
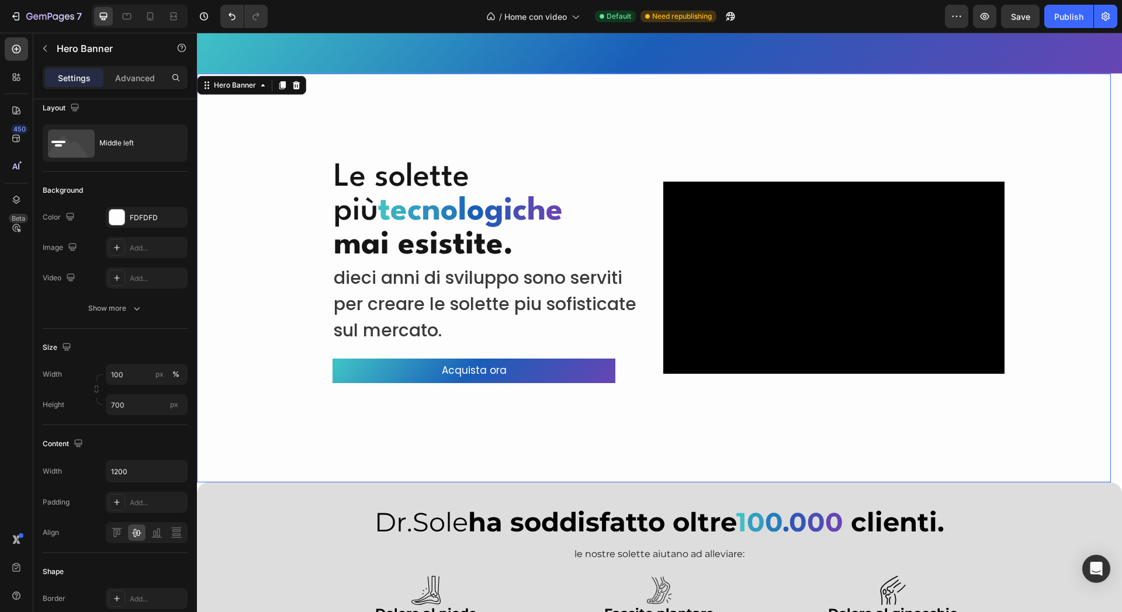
scroll to position [0, 0]
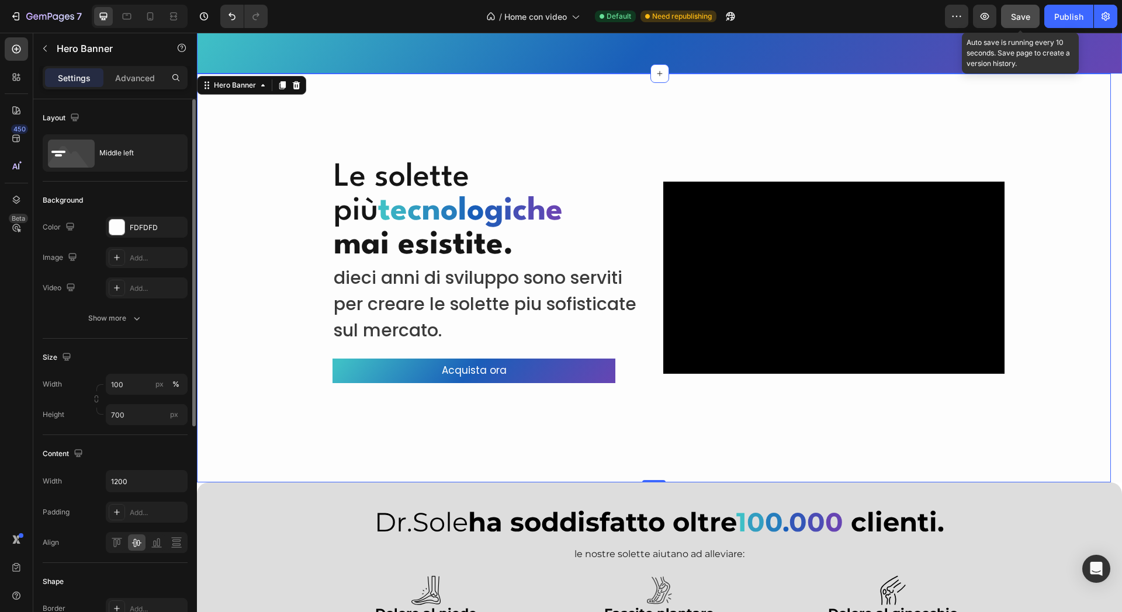
click at [1038, 14] on button "Save" at bounding box center [1020, 16] width 39 height 23
click at [1068, 13] on div "Publish" at bounding box center [1068, 17] width 29 height 12
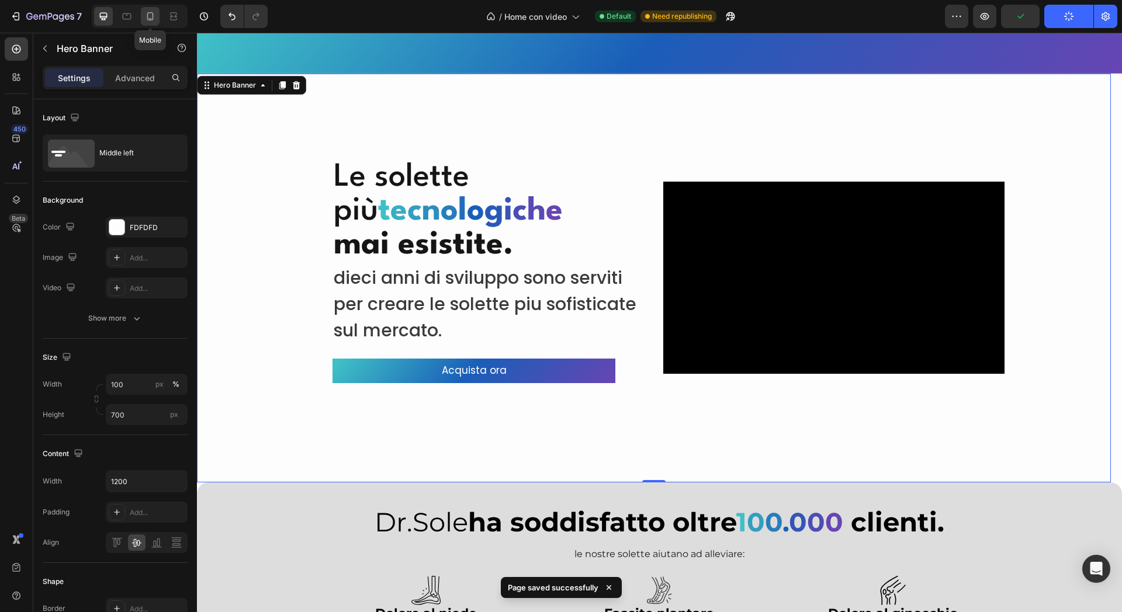
drag, startPoint x: 154, startPoint y: 18, endPoint x: 144, endPoint y: 23, distance: 11.2
click at [144, 25] on div at bounding box center [150, 16] width 19 height 19
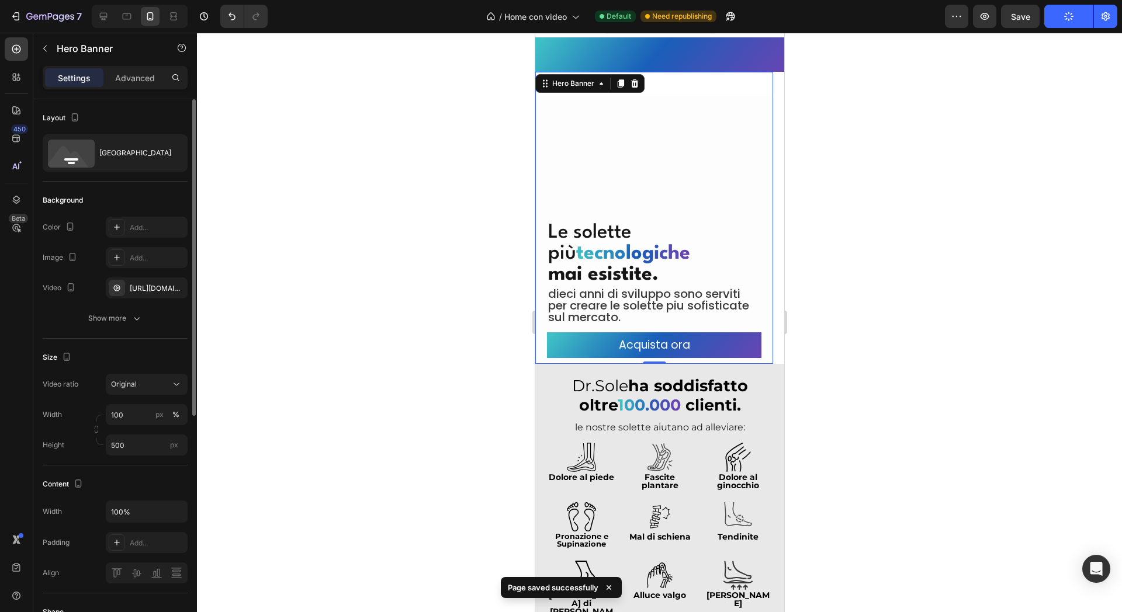
scroll to position [18, 0]
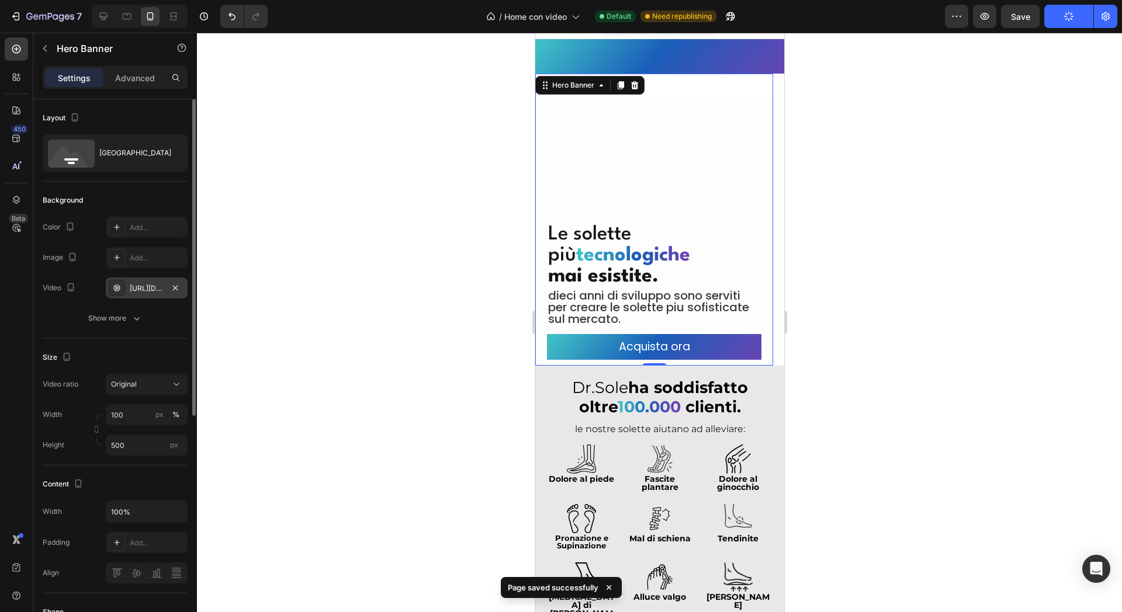
click at [141, 290] on div "[URL][DOMAIN_NAME]" at bounding box center [147, 288] width 34 height 11
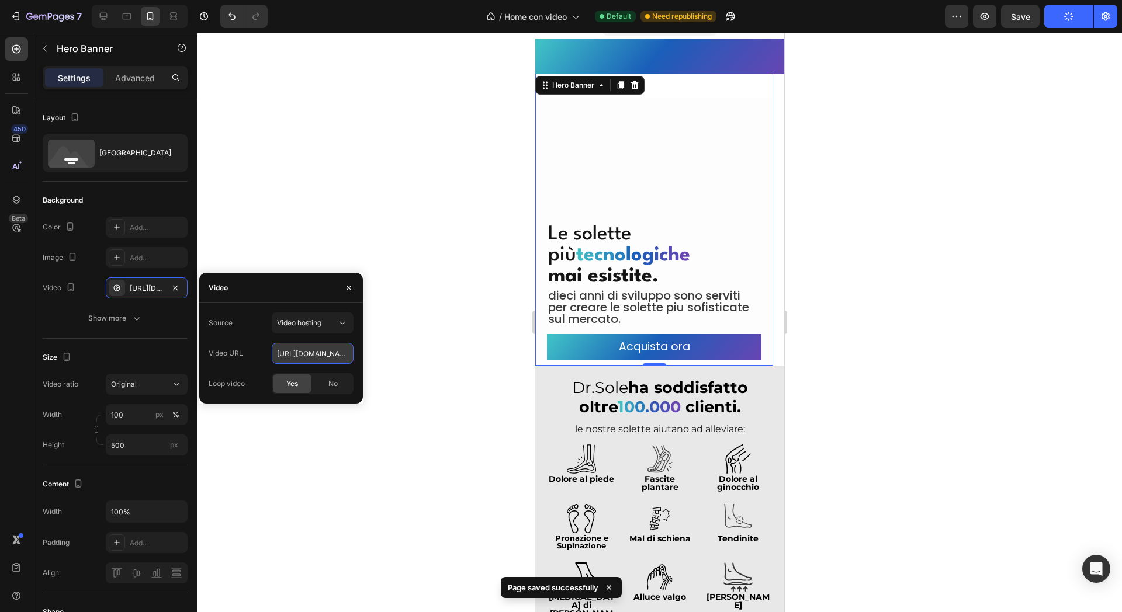
click at [314, 343] on input "[URL][DOMAIN_NAME]" at bounding box center [313, 353] width 82 height 21
click at [314, 351] on input "[URL][DOMAIN_NAME]" at bounding box center [313, 353] width 82 height 21
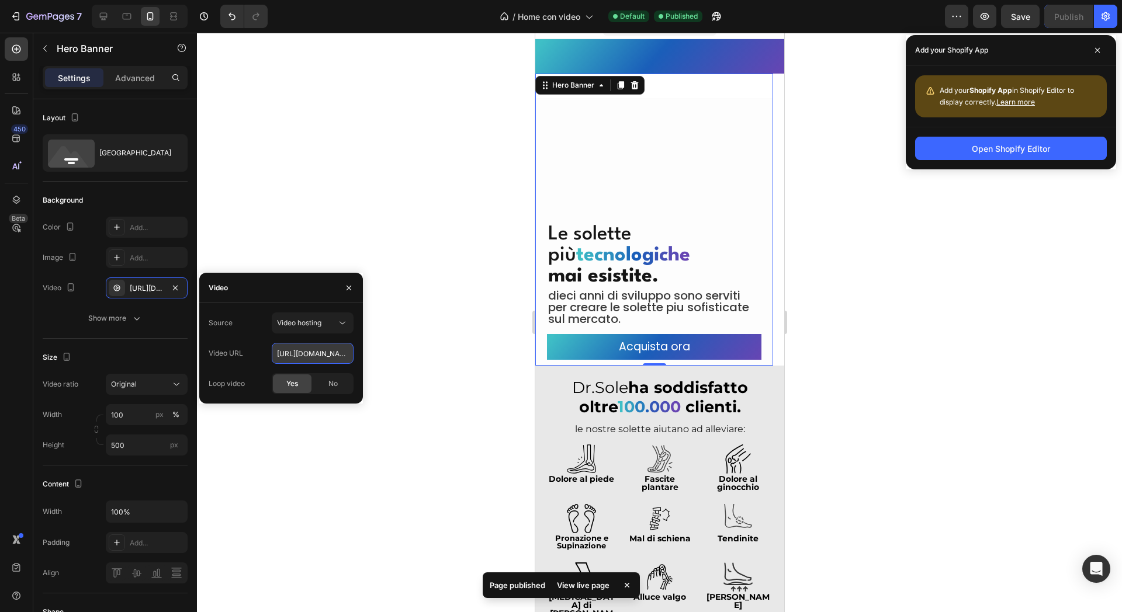
paste input "53e53d3e737c4323b861d24639dde4a"
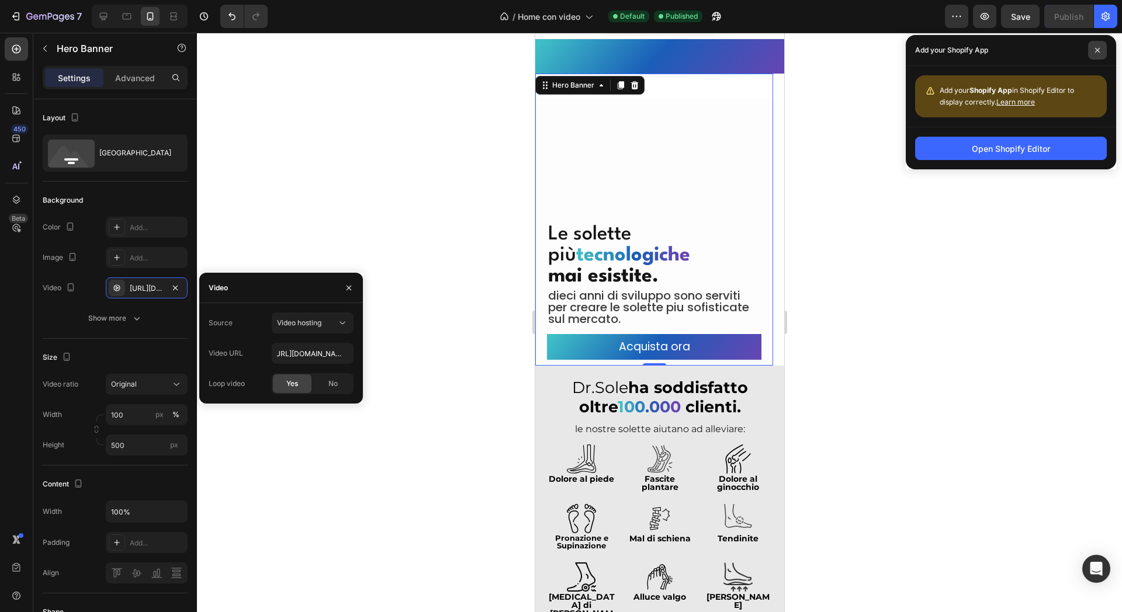
scroll to position [0, 0]
click at [1096, 49] on icon at bounding box center [1098, 50] width 6 height 6
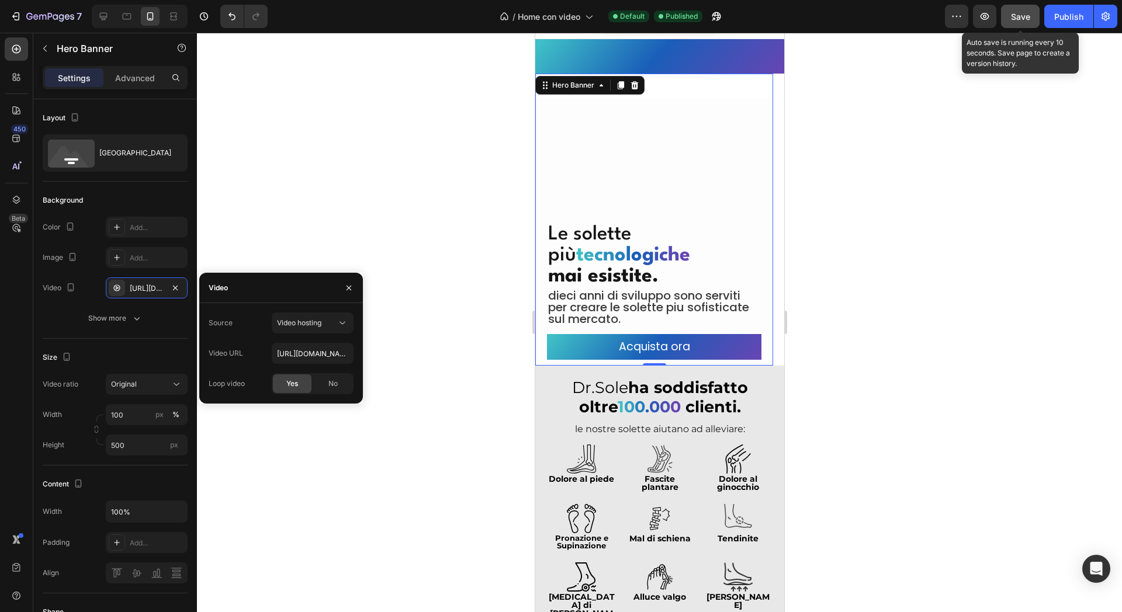
click at [1026, 13] on span "Save" at bounding box center [1020, 17] width 19 height 10
click at [1063, 16] on div "Publish" at bounding box center [1068, 17] width 29 height 12
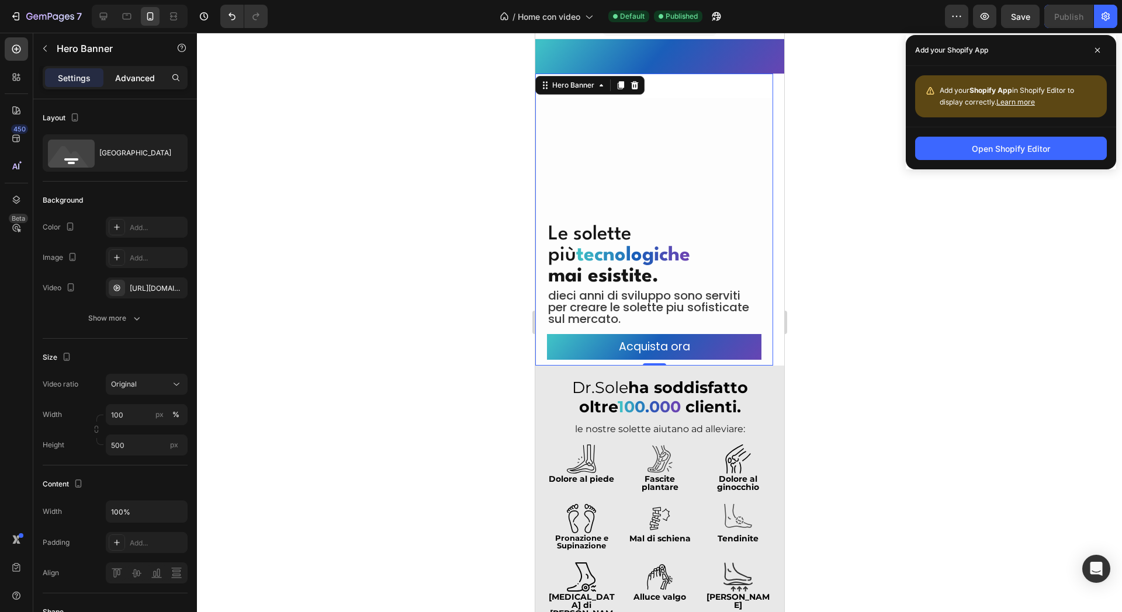
click at [140, 82] on p "Advanced" at bounding box center [135, 78] width 40 height 12
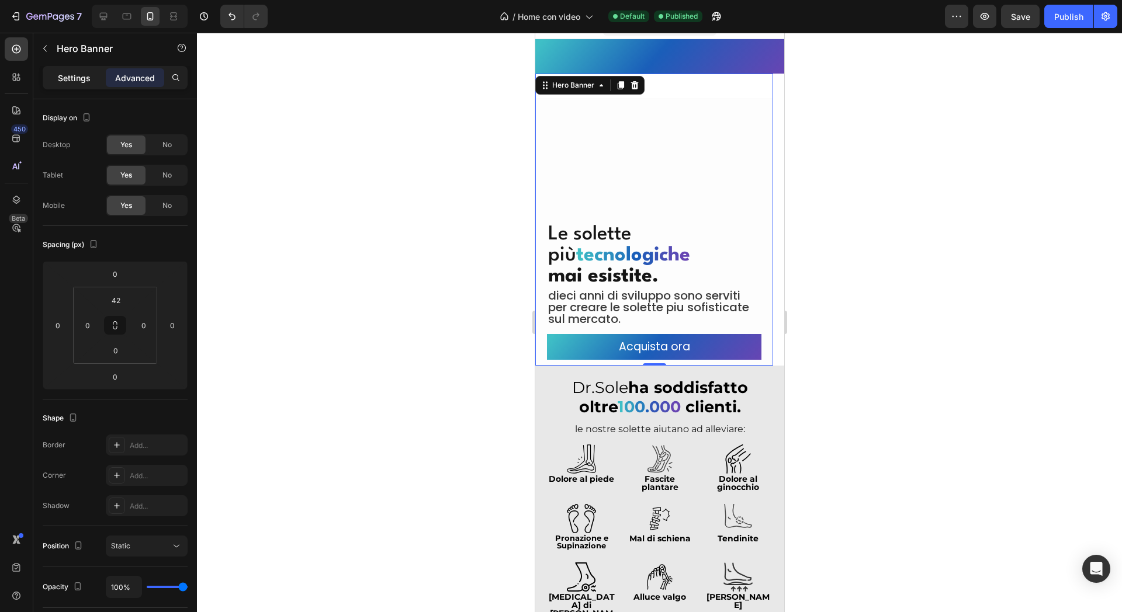
click at [70, 73] on p "Settings" at bounding box center [74, 78] width 33 height 12
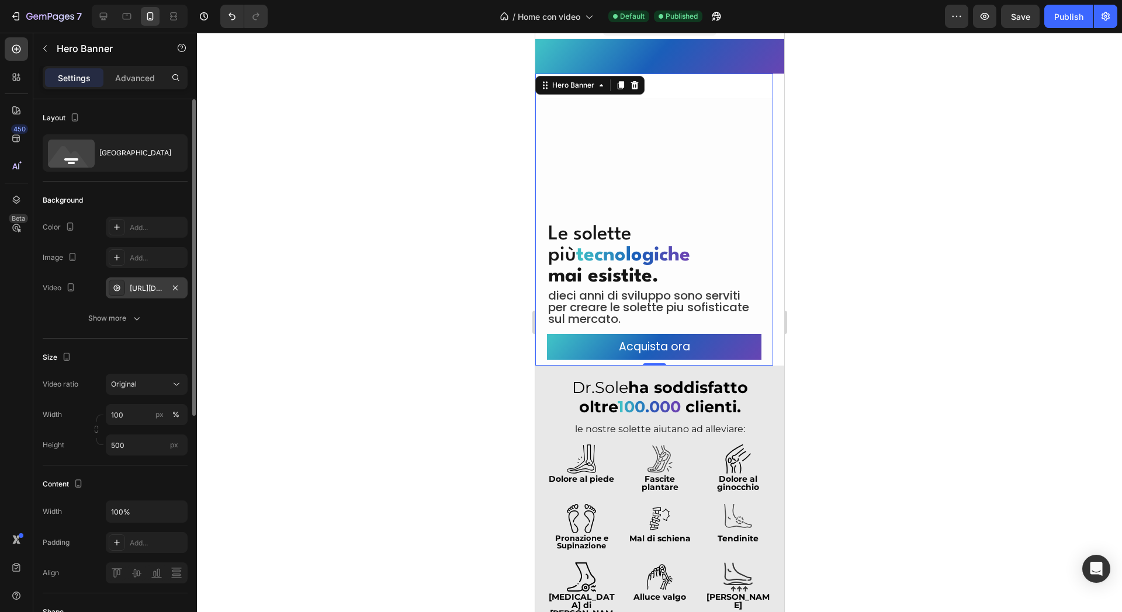
click at [158, 297] on div "[URL][DOMAIN_NAME]" at bounding box center [147, 288] width 82 height 21
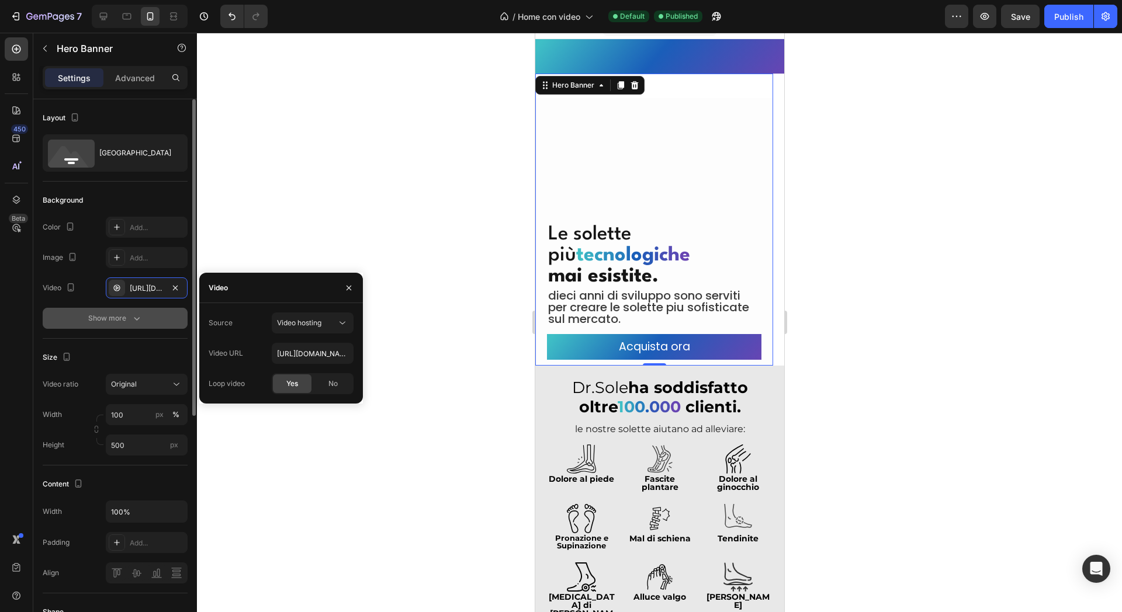
click at [157, 310] on button "Show more" at bounding box center [115, 318] width 145 height 21
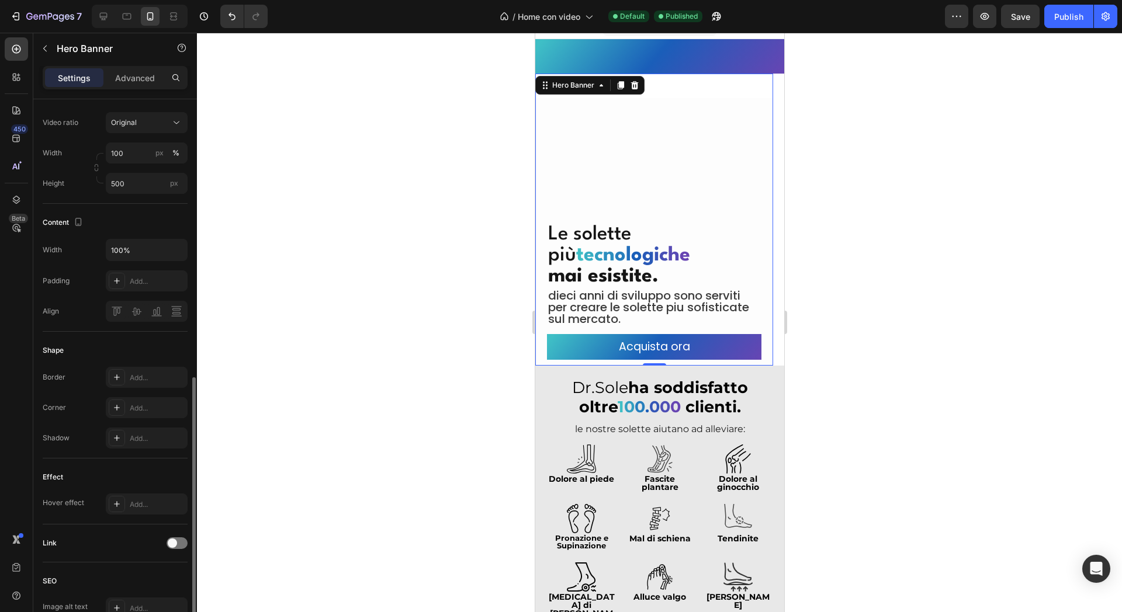
scroll to position [425, 0]
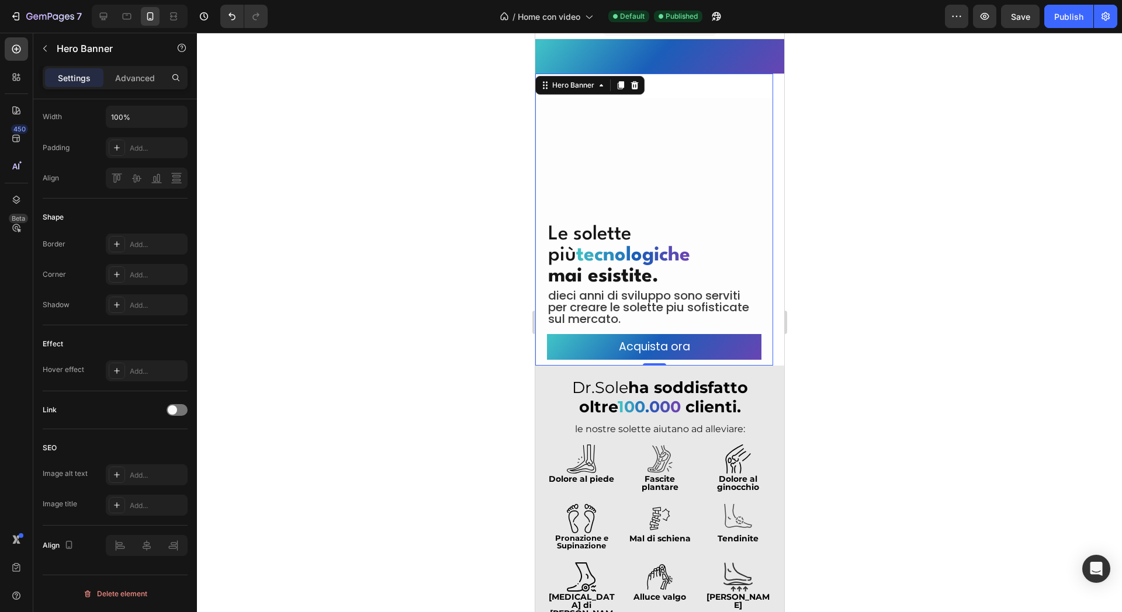
click at [380, 241] on div at bounding box center [659, 323] width 925 height 580
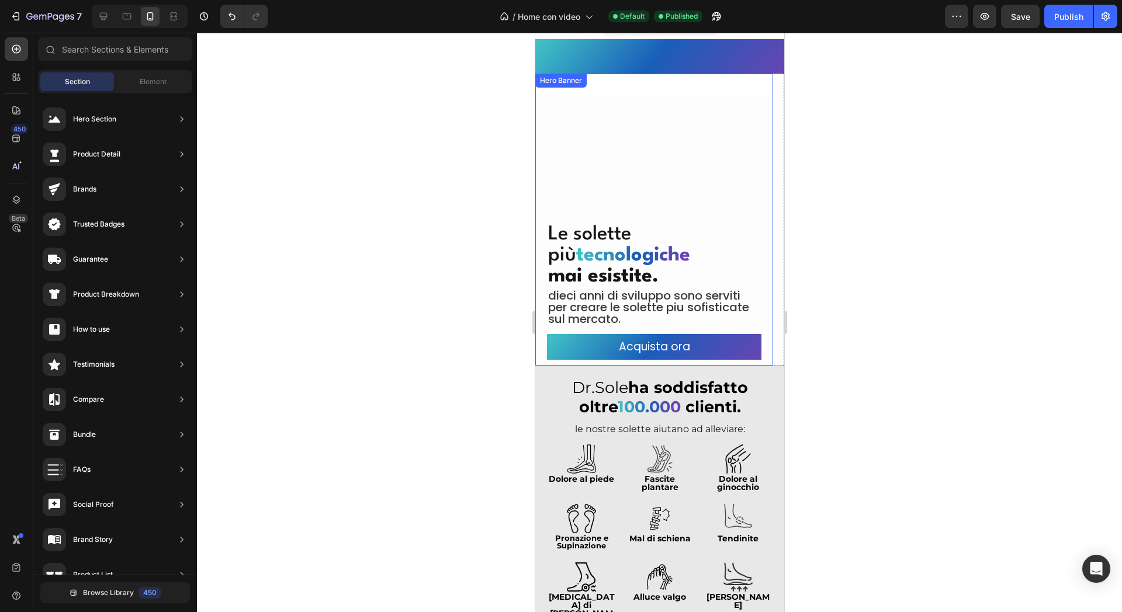
click at [605, 189] on div "Overlay" at bounding box center [654, 232] width 238 height 268
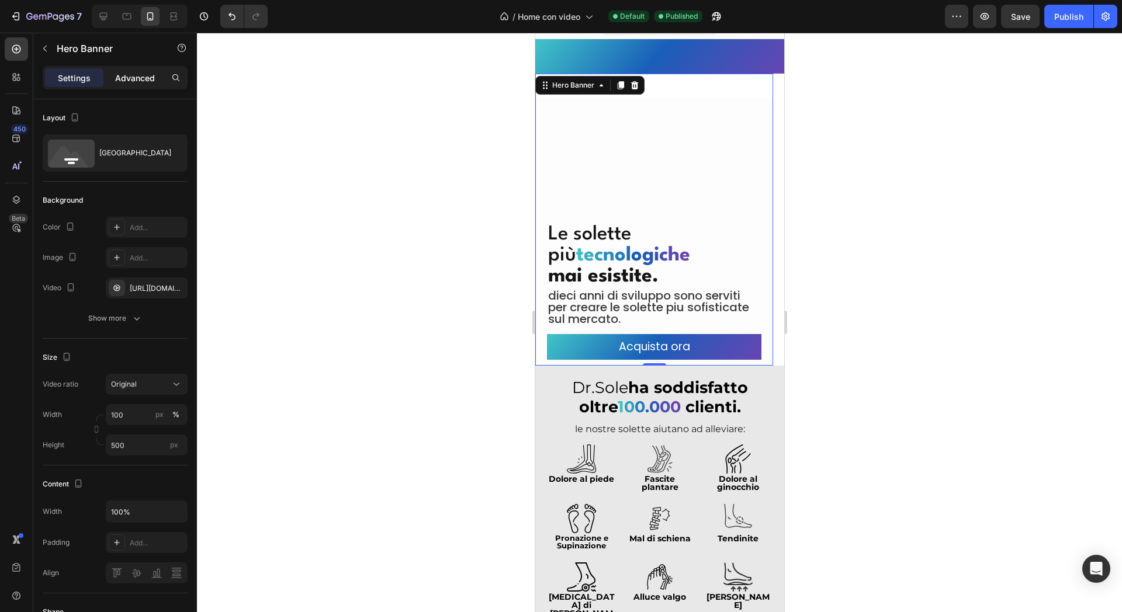
click at [123, 79] on p "Advanced" at bounding box center [135, 78] width 40 height 12
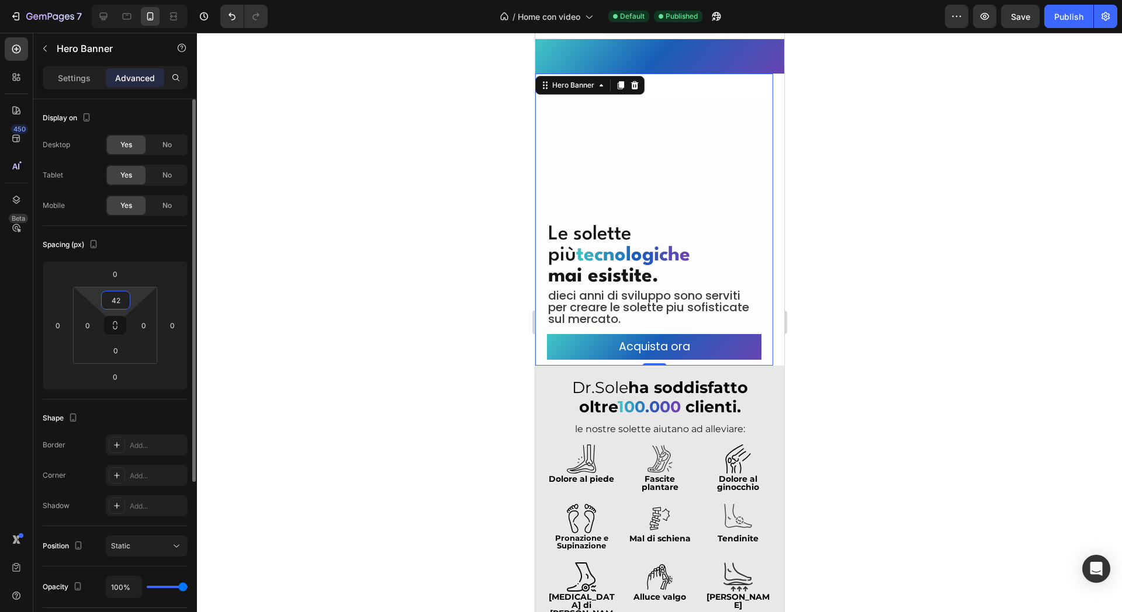
click at [119, 297] on input "42" at bounding box center [115, 301] width 23 height 18
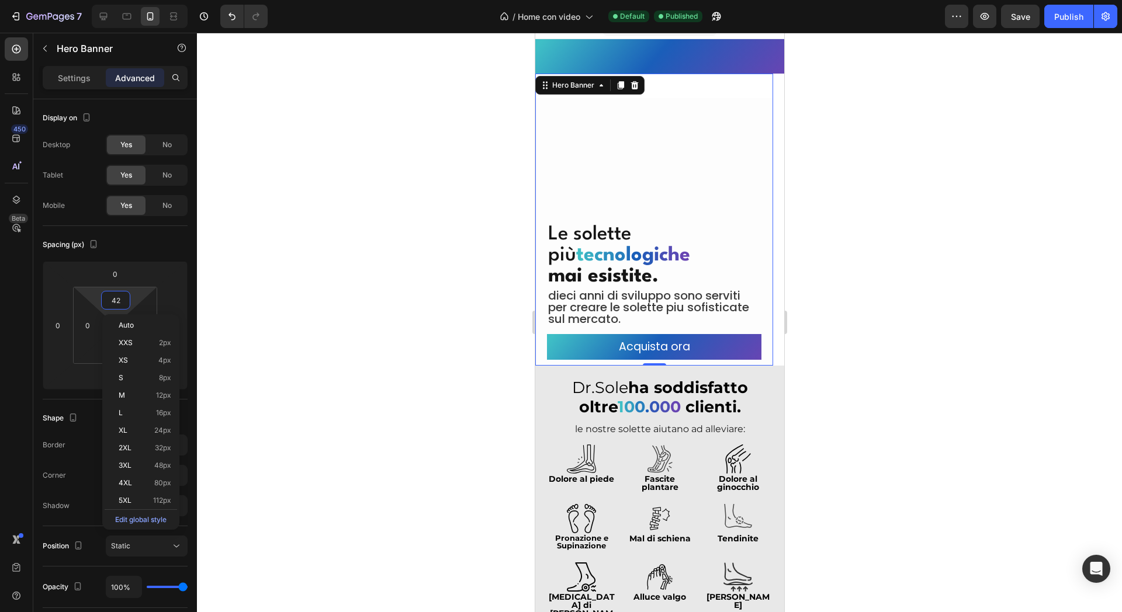
click at [258, 252] on div at bounding box center [659, 323] width 925 height 580
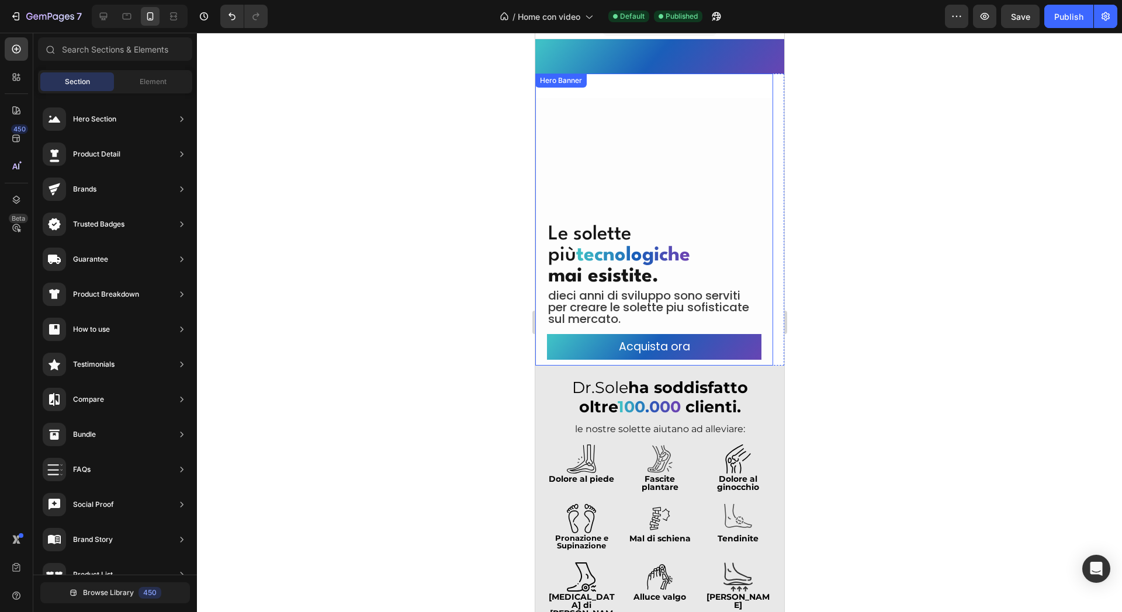
click at [586, 186] on div "Overlay" at bounding box center [654, 232] width 238 height 268
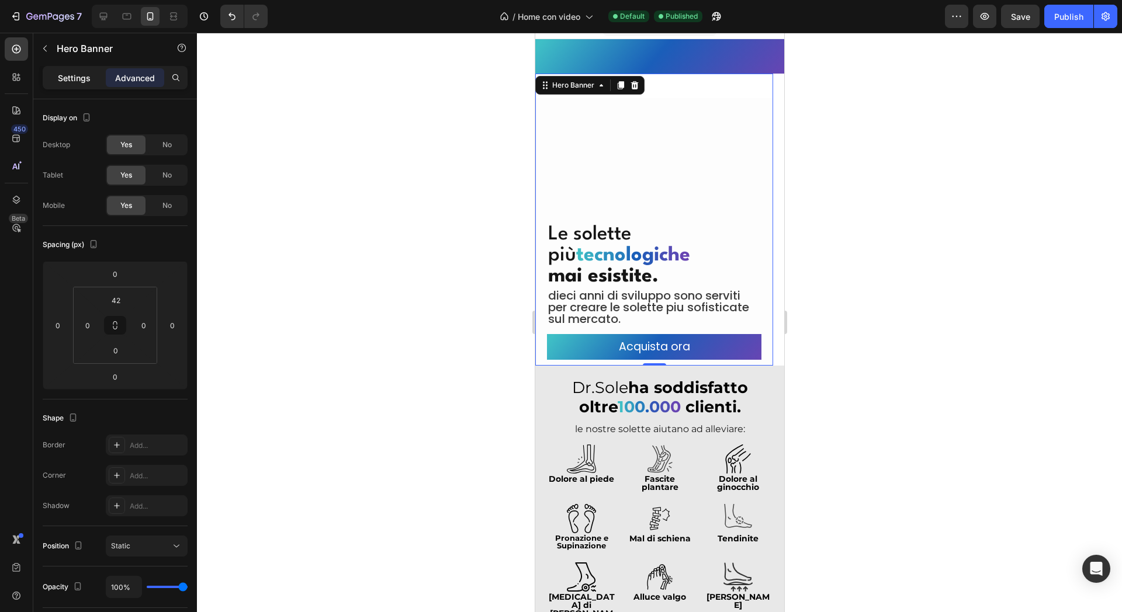
click at [72, 74] on p "Settings" at bounding box center [74, 78] width 33 height 12
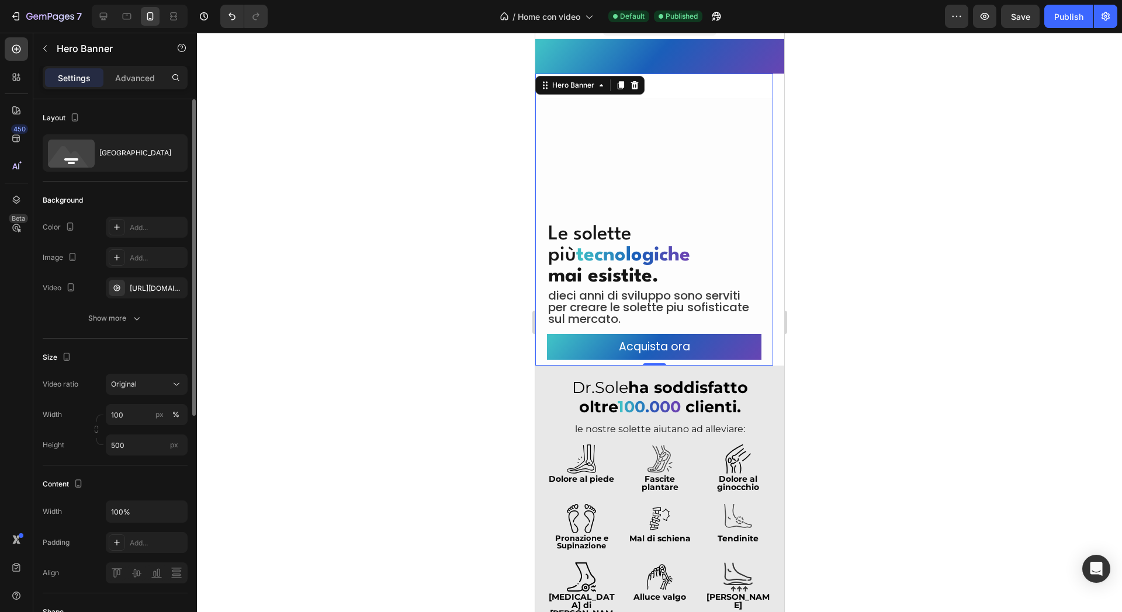
click at [137, 306] on div "The changes might be hidden by the video. Color Add... Image Add... Video [URL]…" at bounding box center [115, 273] width 145 height 112
click at [134, 314] on icon "button" at bounding box center [137, 319] width 12 height 12
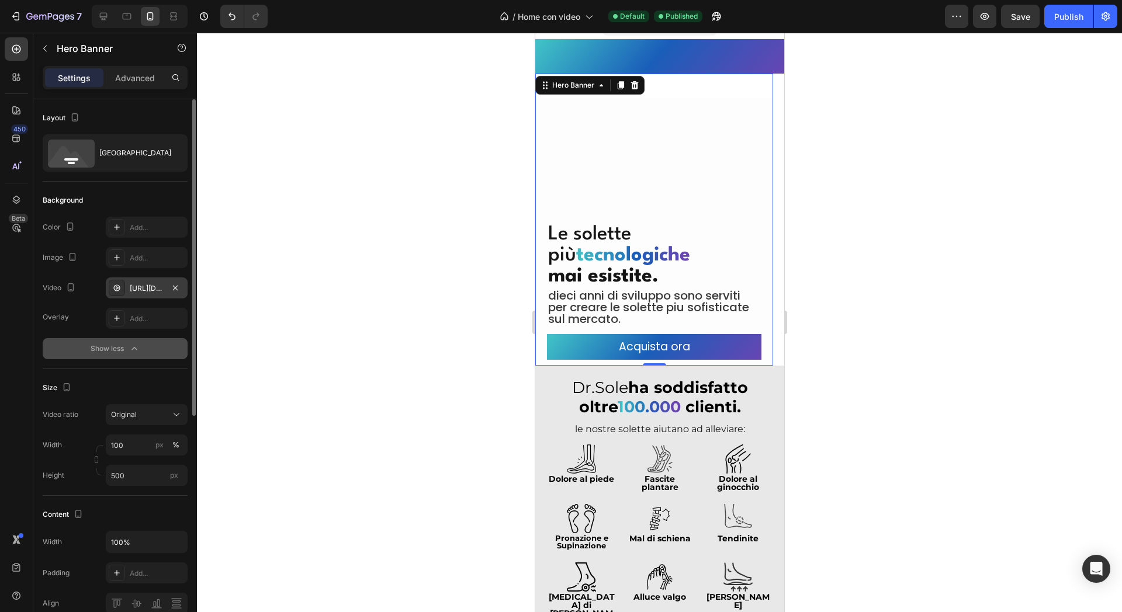
click at [145, 283] on div "[URL][DOMAIN_NAME]" at bounding box center [147, 288] width 34 height 11
click at [159, 379] on div "Size" at bounding box center [115, 388] width 145 height 19
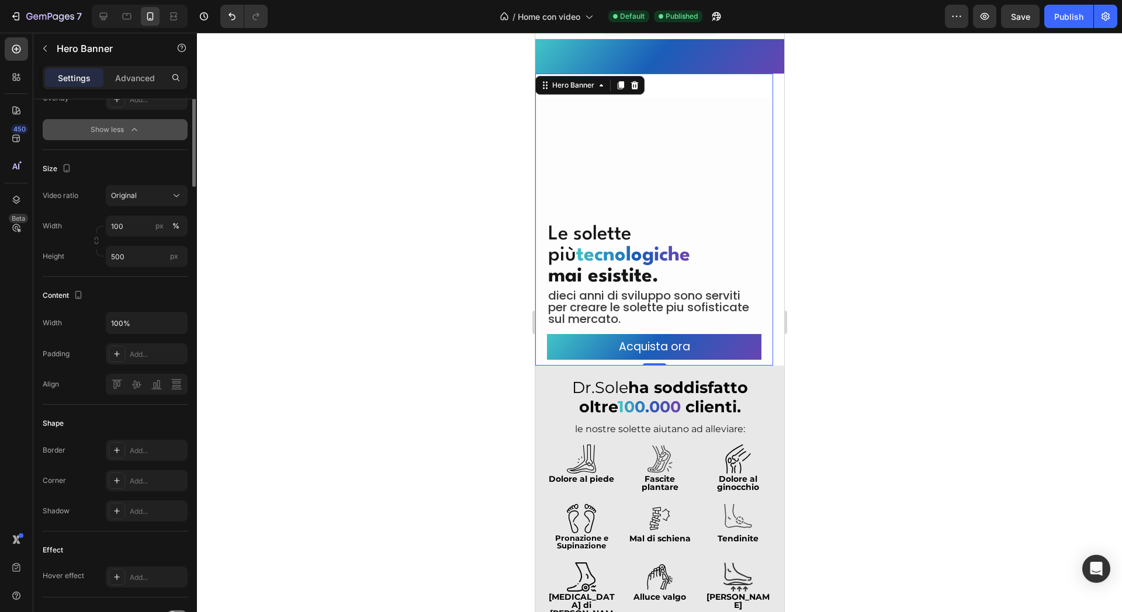
scroll to position [0, 0]
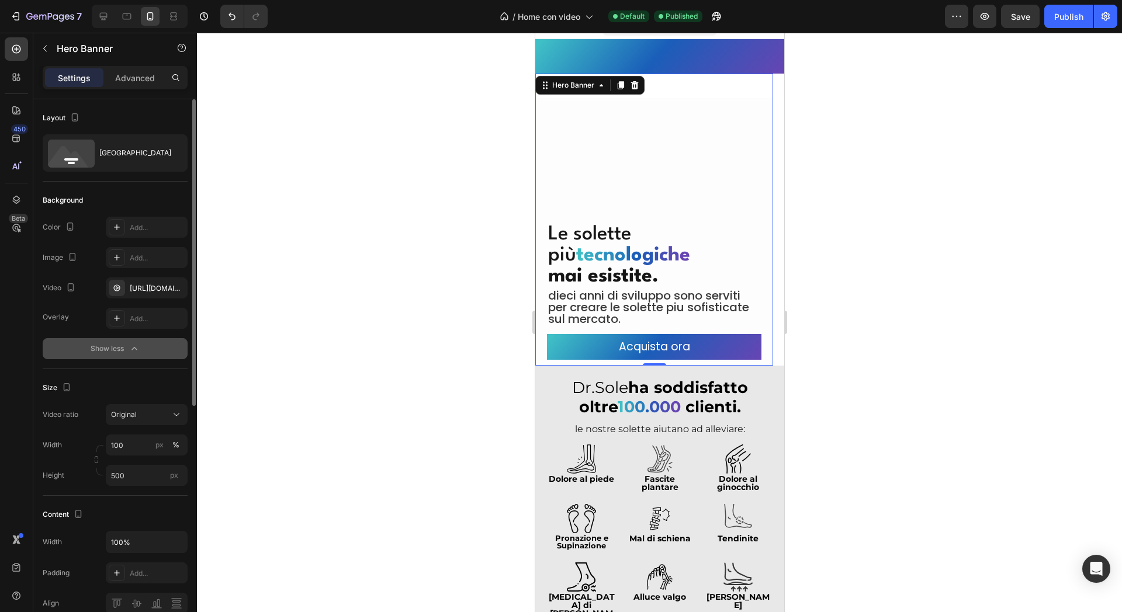
click at [148, 269] on div "The changes might be hidden by the video. Color Add... Image Add... Video [URL]…" at bounding box center [115, 258] width 145 height 82
click at [147, 280] on div "[URL][DOMAIN_NAME]" at bounding box center [147, 288] width 82 height 21
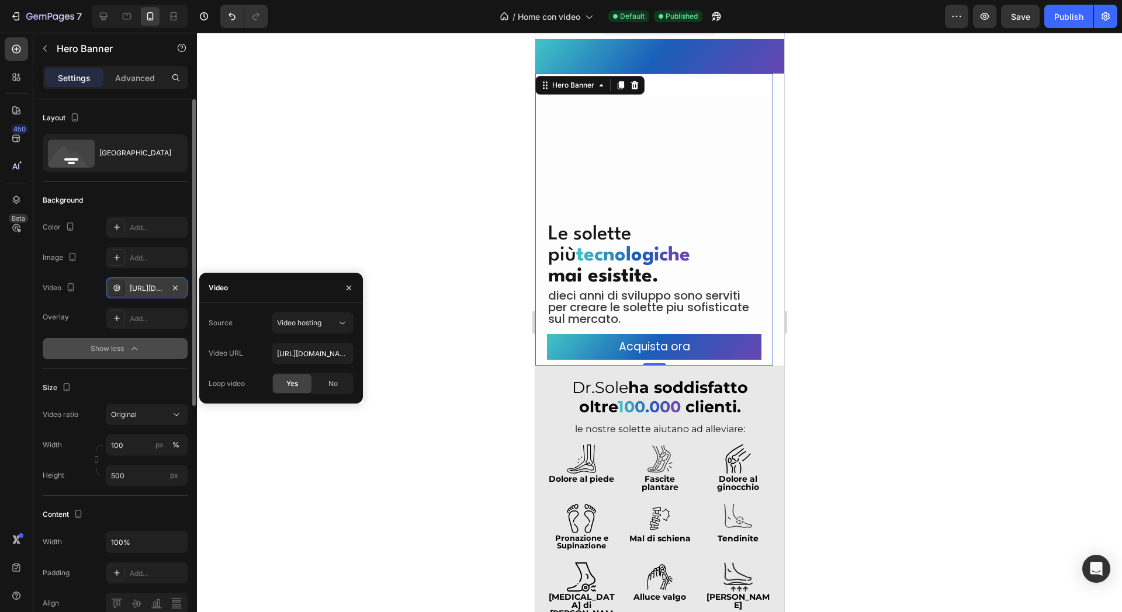
click at [147, 290] on div "[URL][DOMAIN_NAME]" at bounding box center [147, 288] width 34 height 11
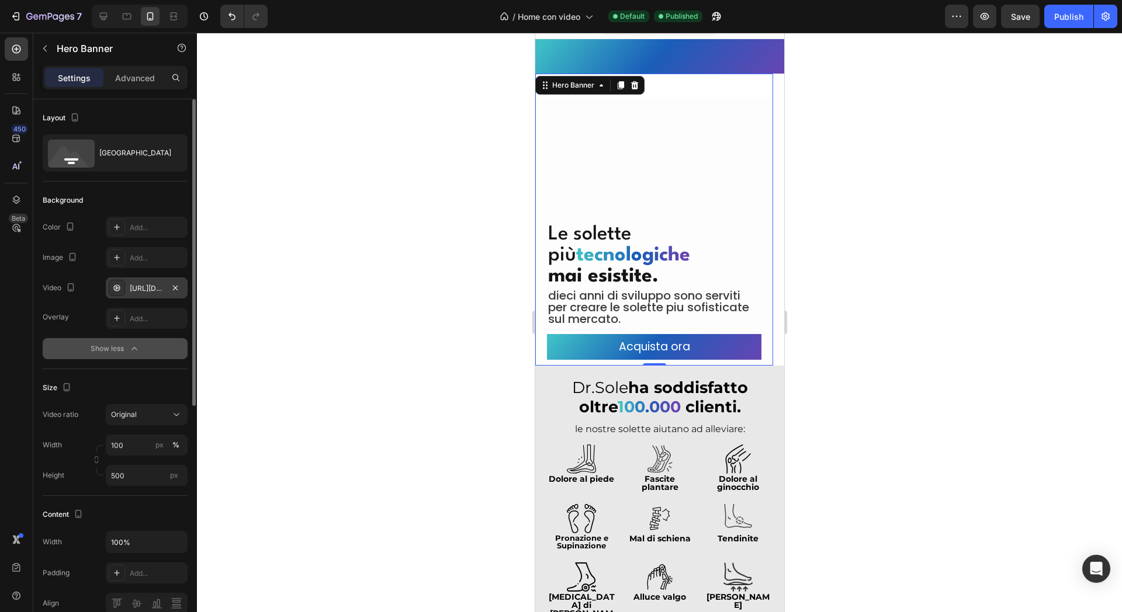
click at [143, 286] on div "[URL][DOMAIN_NAME]" at bounding box center [147, 288] width 34 height 11
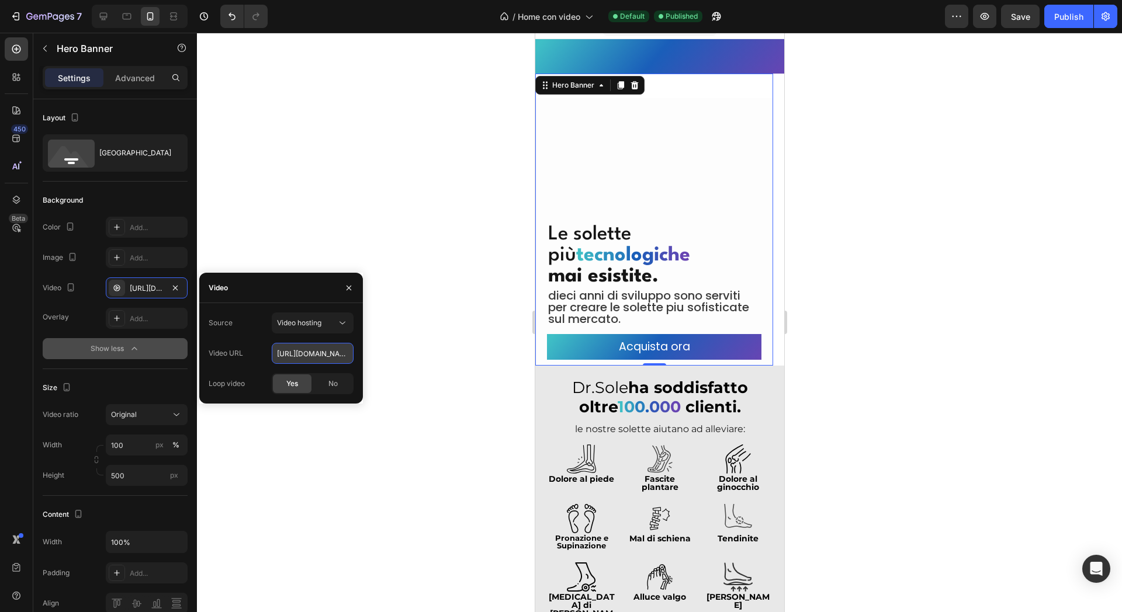
click at [307, 358] on input "[URL][DOMAIN_NAME]" at bounding box center [313, 353] width 82 height 21
paste input "4761066b911644a49c9d1e718e4c01ae"
click at [233, 67] on div at bounding box center [659, 323] width 925 height 580
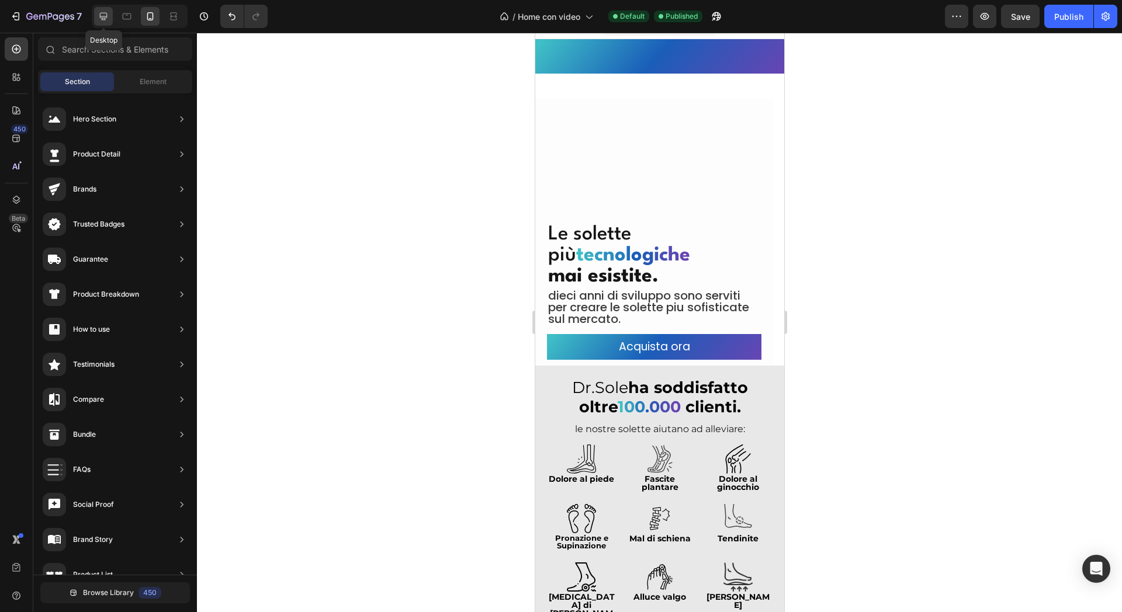
click at [106, 15] on icon at bounding box center [104, 17] width 12 height 12
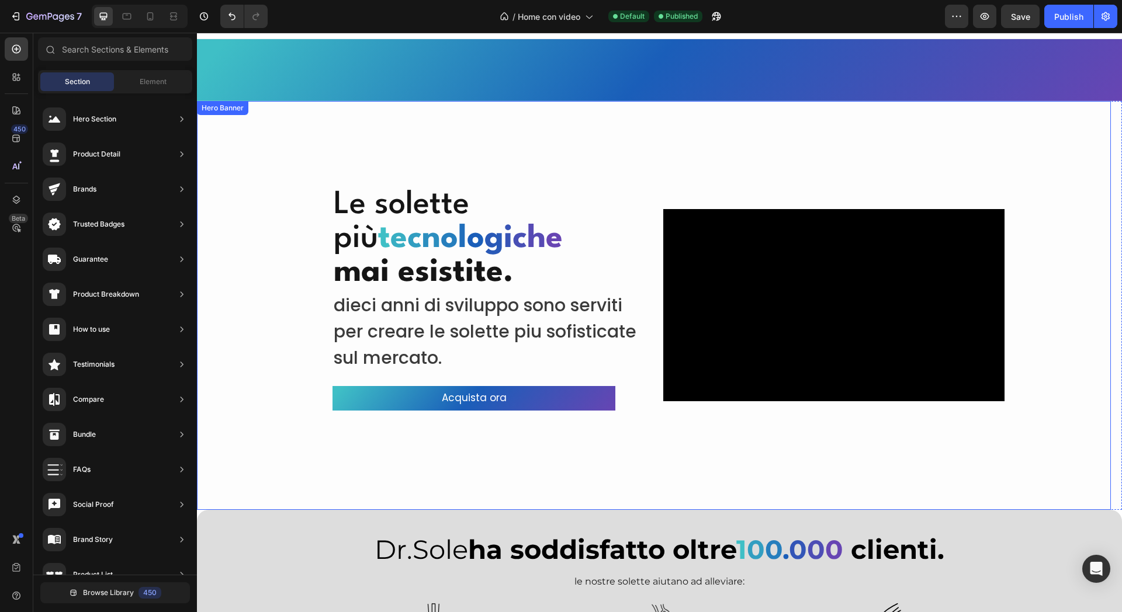
click at [685, 226] on div "Video" at bounding box center [833, 305] width 341 height 192
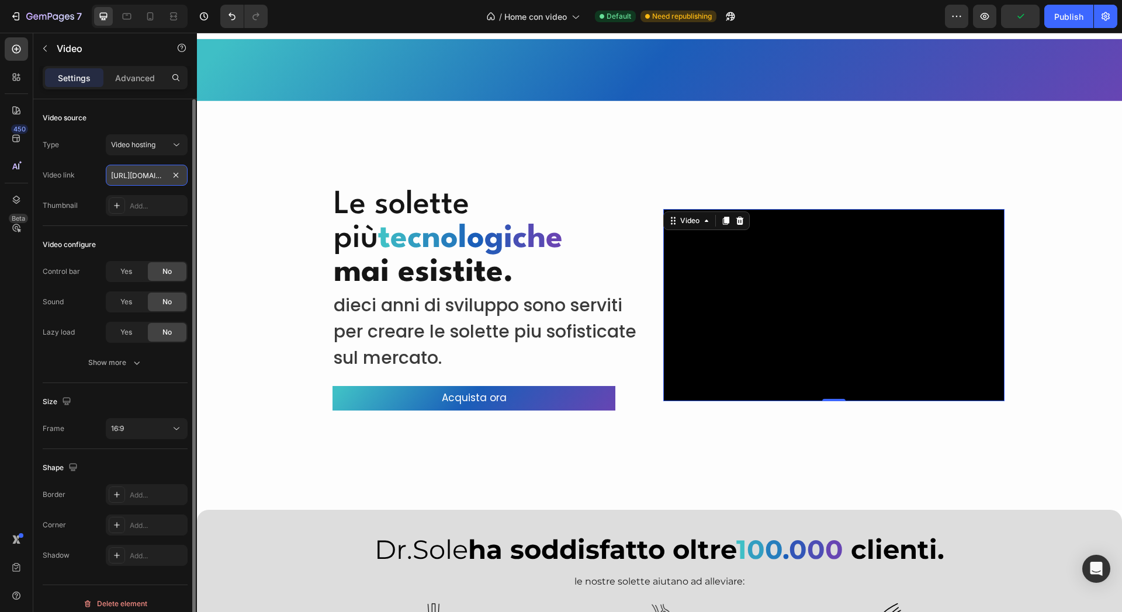
click at [140, 175] on input "[URL][DOMAIN_NAME]" at bounding box center [147, 175] width 82 height 21
paste input "4761066b911644a49c9d1e718e4c01ae"
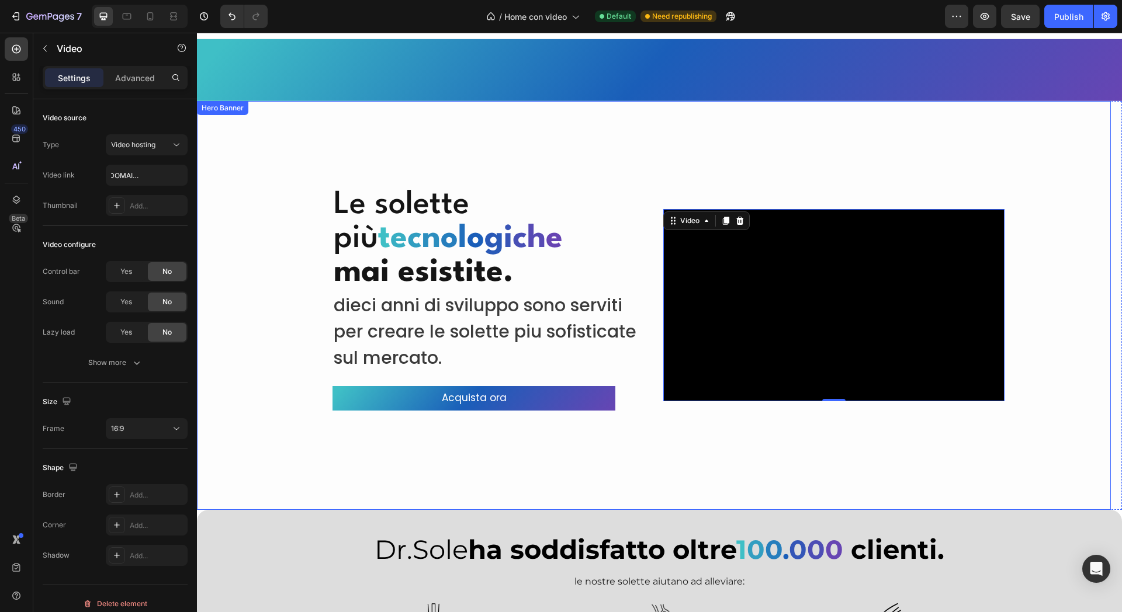
click at [244, 101] on div "Le solette più t e c n o l o g i c h e mai esistite. Heading dieci anni di svil…" at bounding box center [654, 305] width 914 height 409
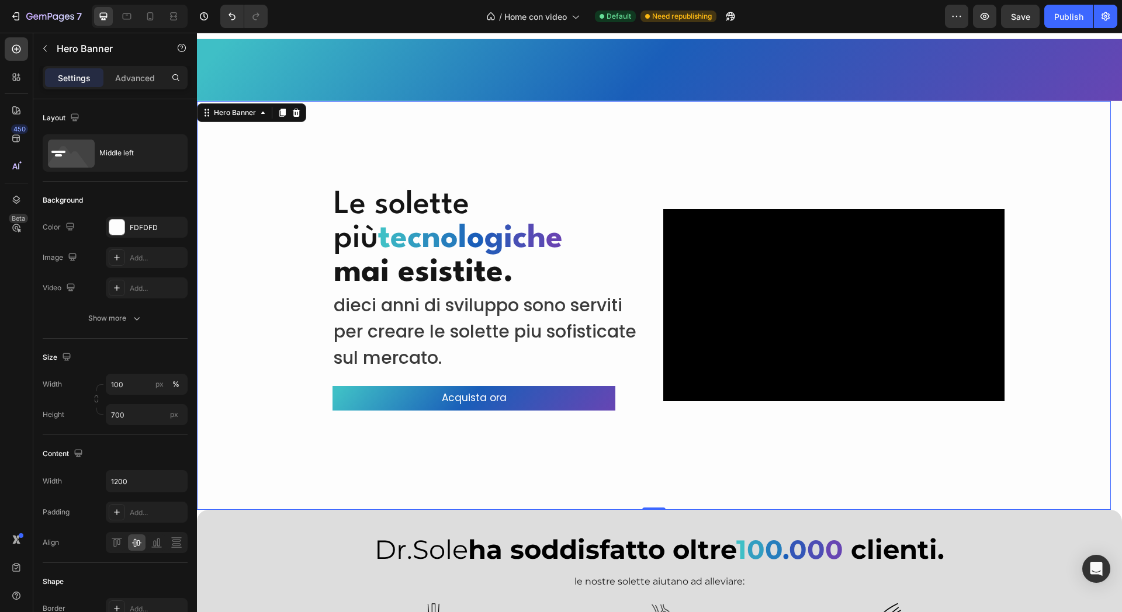
click at [1091, 4] on div "7 Version history / Home con video Default Need republishing Preview Save Publi…" at bounding box center [561, 16] width 1122 height 33
click at [1071, 19] on div "Publish" at bounding box center [1068, 17] width 29 height 12
